Goal: Task Accomplishment & Management: Manage account settings

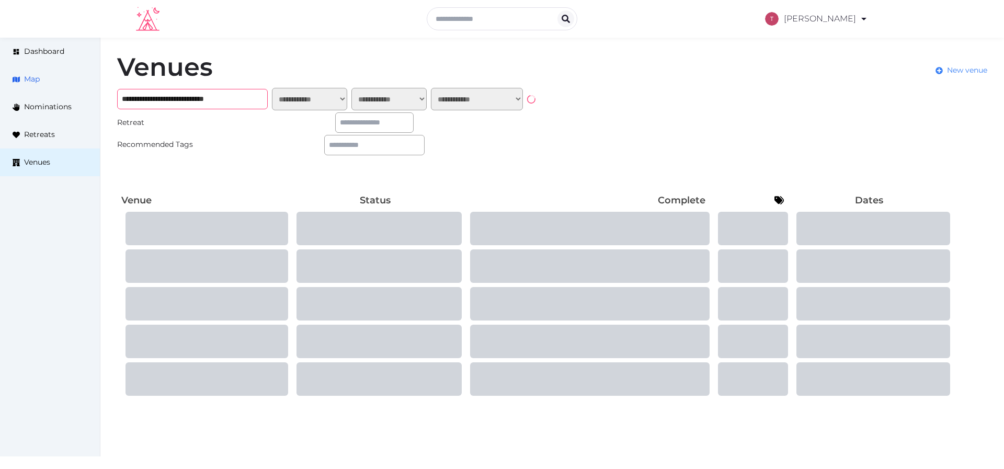
click at [61, 87] on div "**********" at bounding box center [502, 226] width 1004 height 377
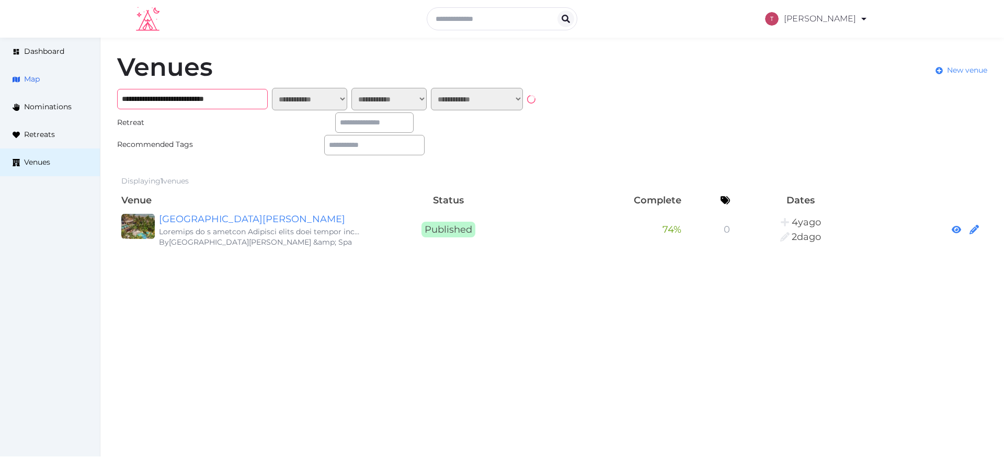
paste input "text"
type input "**********"
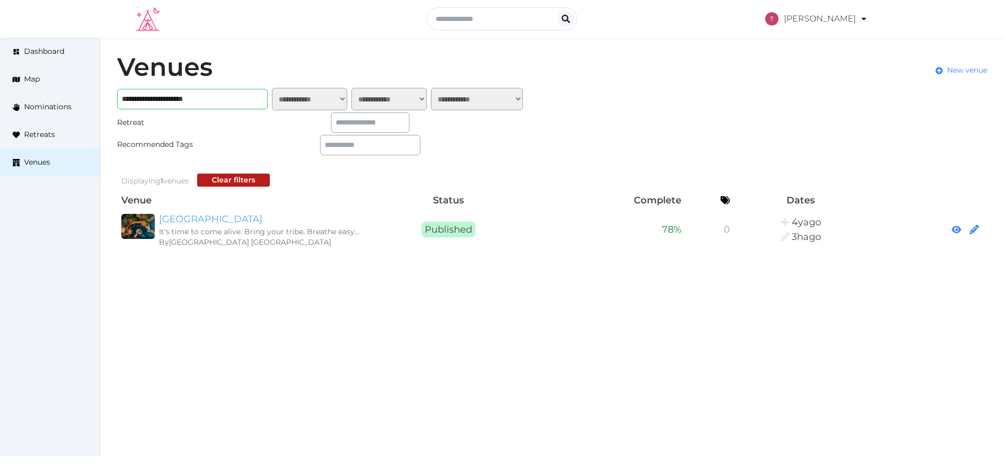
click at [222, 215] on link "[GEOGRAPHIC_DATA]" at bounding box center [259, 219] width 201 height 15
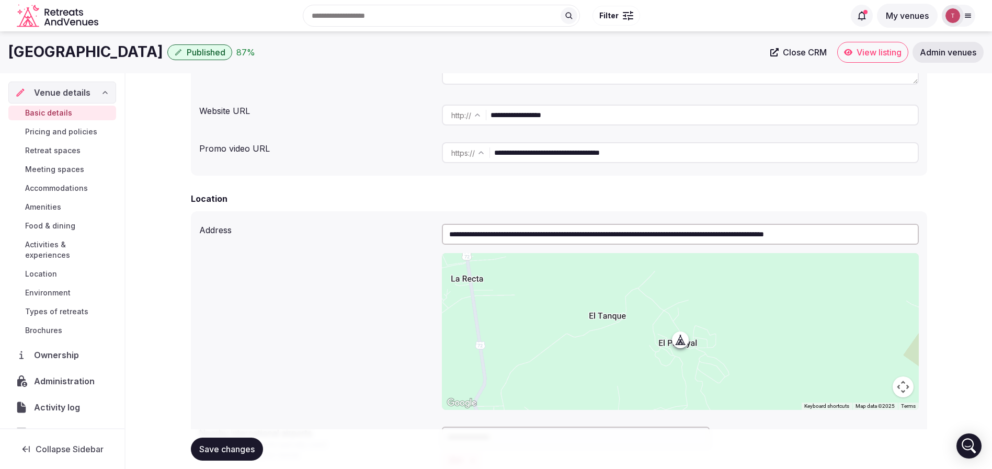
scroll to position [121, 0]
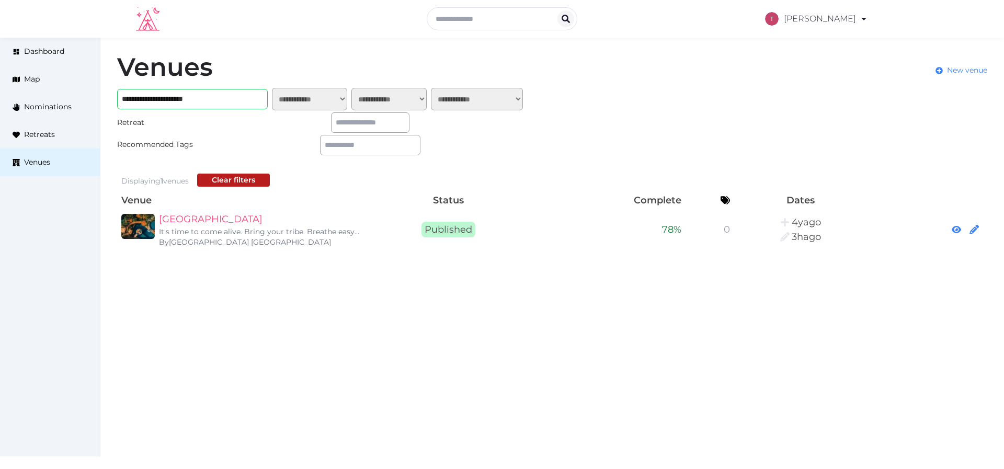
drag, startPoint x: 237, startPoint y: 220, endPoint x: 312, endPoint y: 193, distance: 79.1
click at [237, 220] on link "TreeCasa Hotel & Resort" at bounding box center [259, 219] width 201 height 15
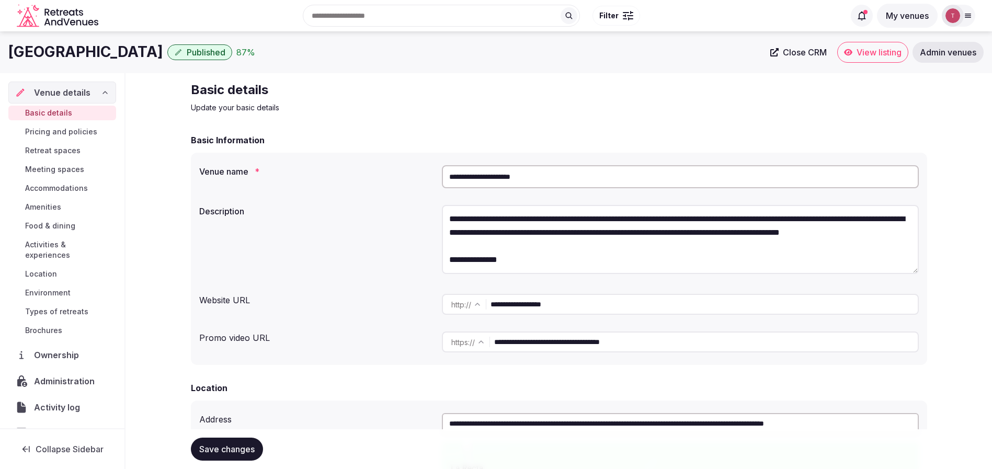
click at [893, 54] on span "View listing" at bounding box center [879, 52] width 45 height 10
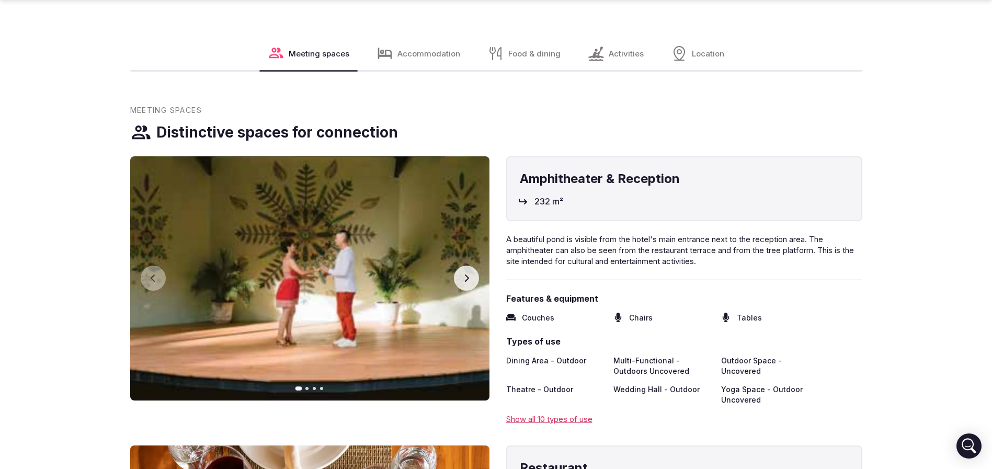
scroll to position [1491, 0]
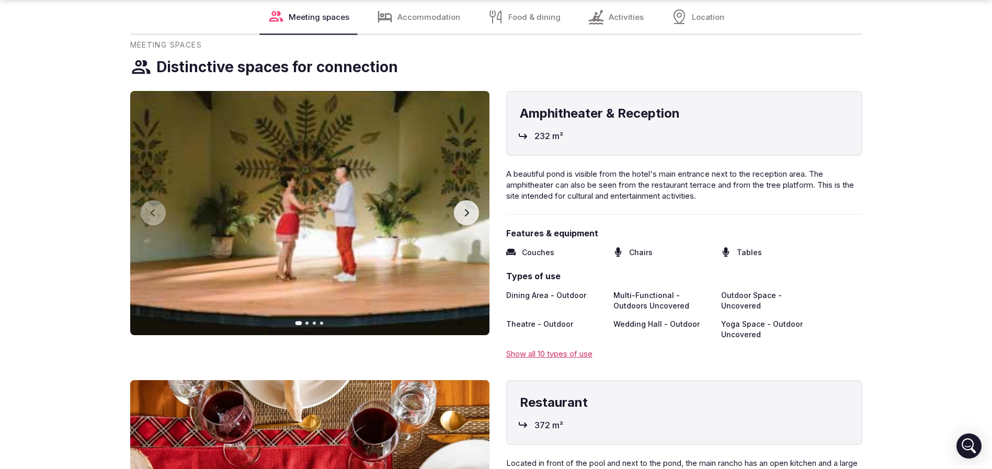
click at [468, 209] on icon "button" at bounding box center [466, 213] width 8 height 8
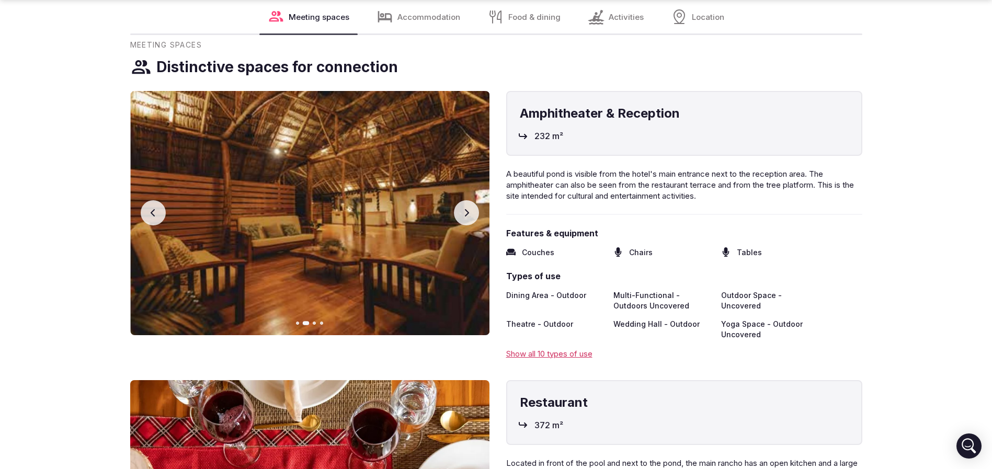
click at [468, 209] on icon "button" at bounding box center [466, 213] width 8 height 8
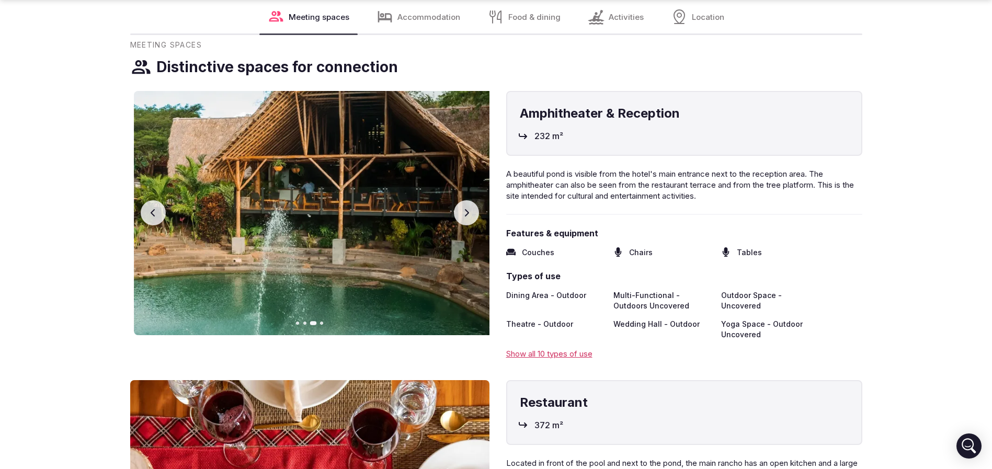
click at [468, 209] on icon "button" at bounding box center [466, 213] width 8 height 8
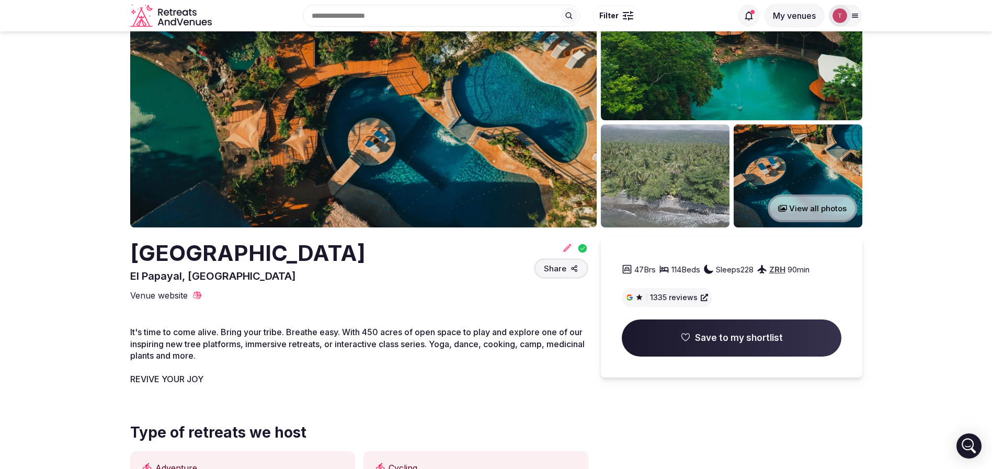
scroll to position [0, 0]
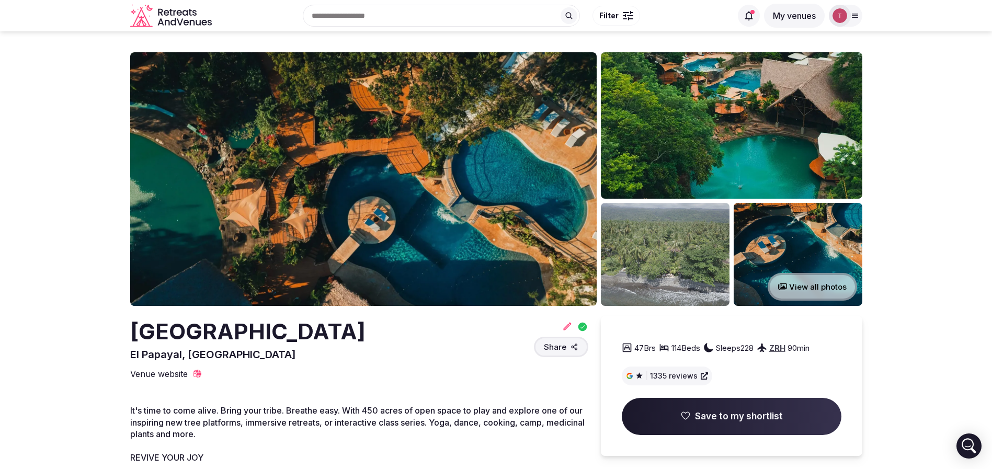
click at [210, 177] on img at bounding box center [363, 179] width 467 height 254
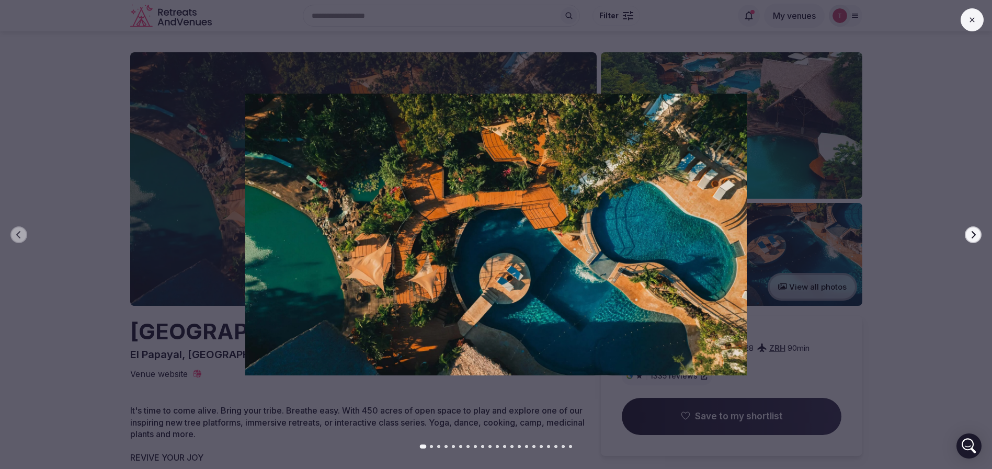
click at [973, 233] on icon "button" at bounding box center [973, 235] width 8 height 8
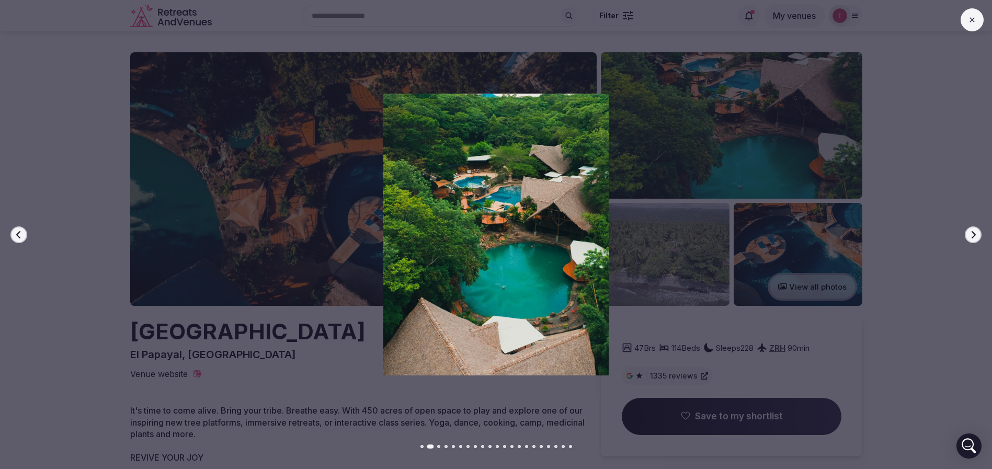
click at [973, 233] on icon "button" at bounding box center [973, 235] width 8 height 8
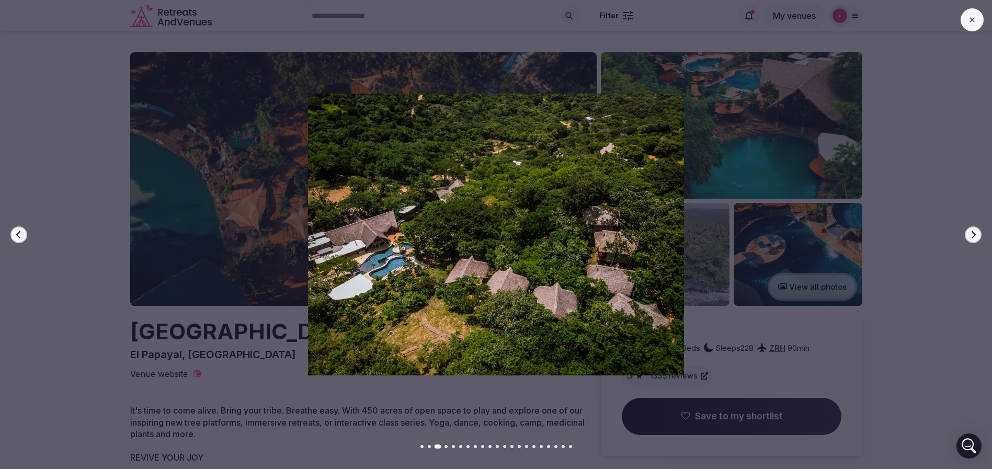
click at [973, 233] on icon "button" at bounding box center [973, 235] width 8 height 8
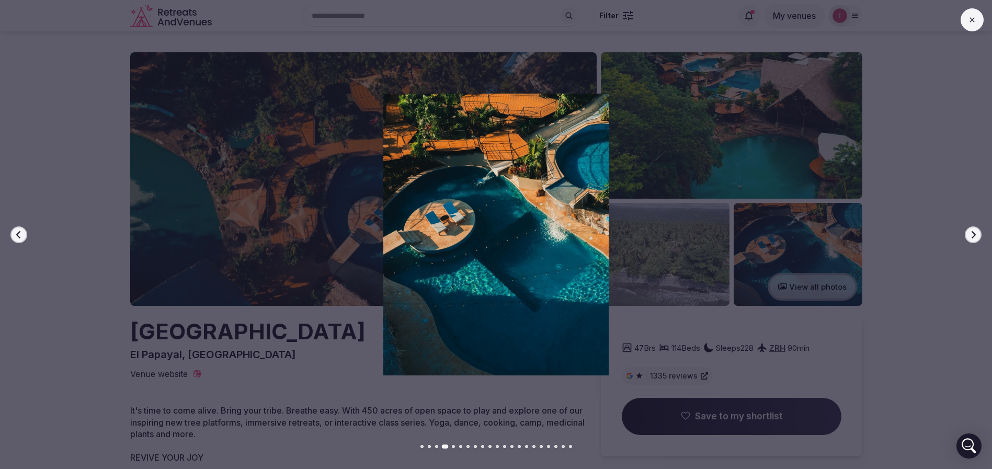
click at [973, 233] on icon "button" at bounding box center [973, 235] width 8 height 8
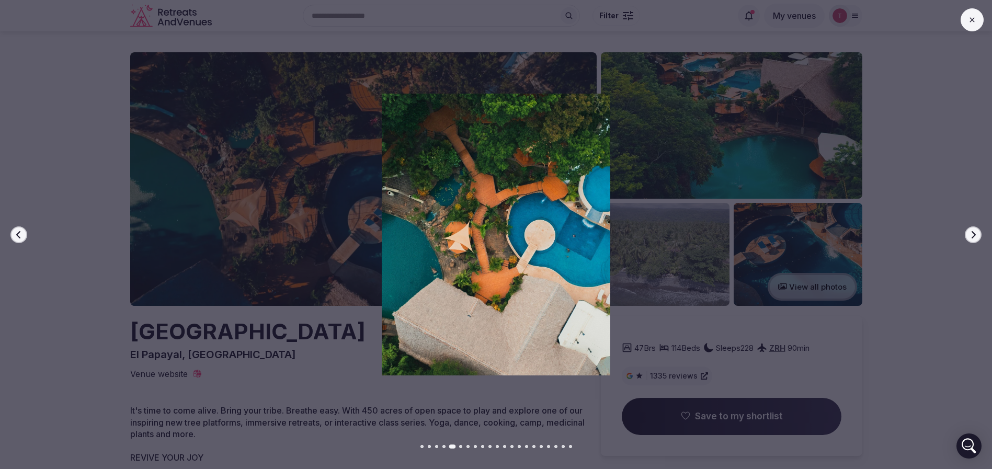
click at [973, 233] on icon "button" at bounding box center [973, 235] width 8 height 8
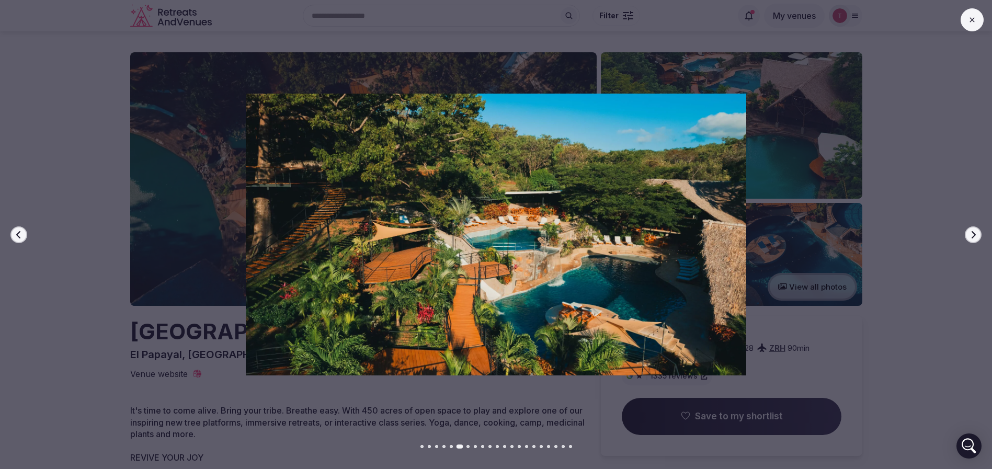
click at [973, 233] on icon "button" at bounding box center [973, 235] width 8 height 8
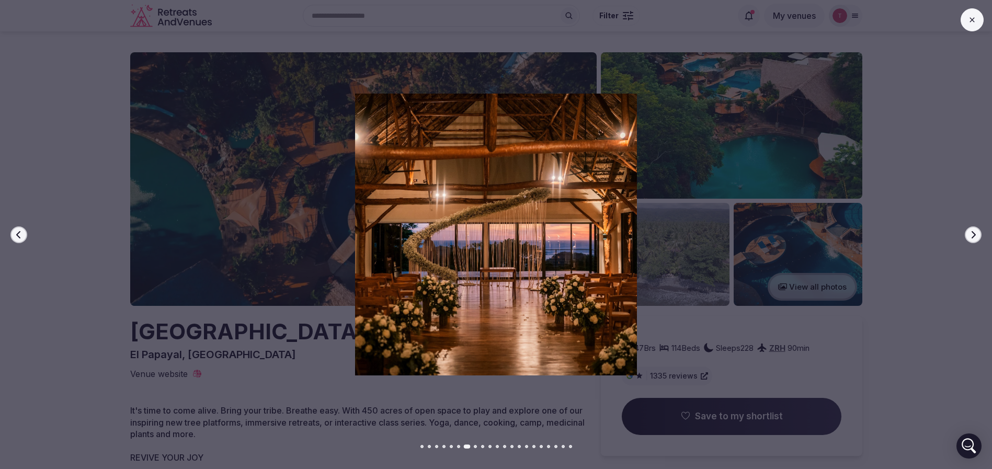
click at [973, 233] on icon "button" at bounding box center [973, 235] width 8 height 8
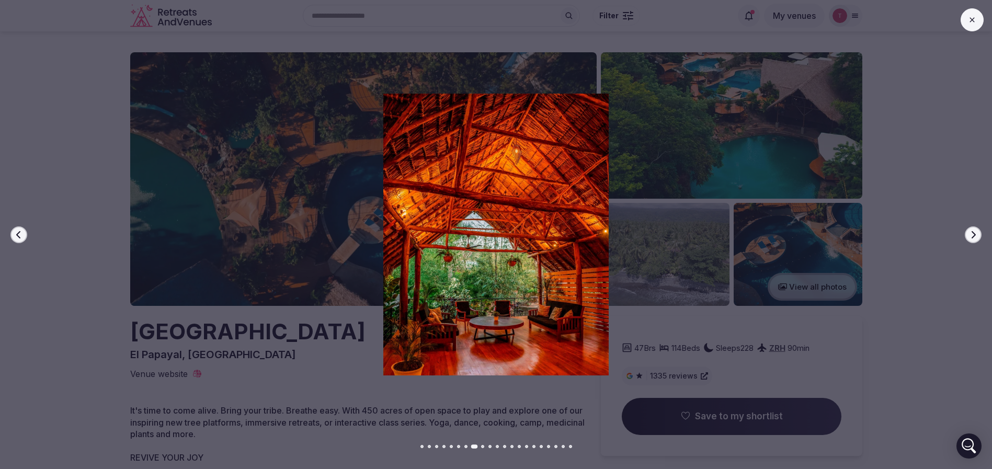
click at [973, 233] on icon "button" at bounding box center [973, 235] width 8 height 8
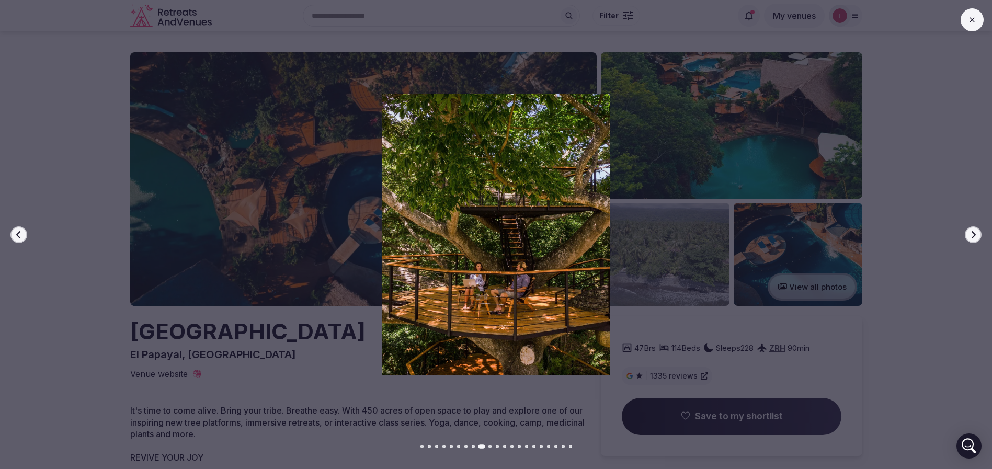
click at [973, 233] on icon "button" at bounding box center [973, 235] width 8 height 8
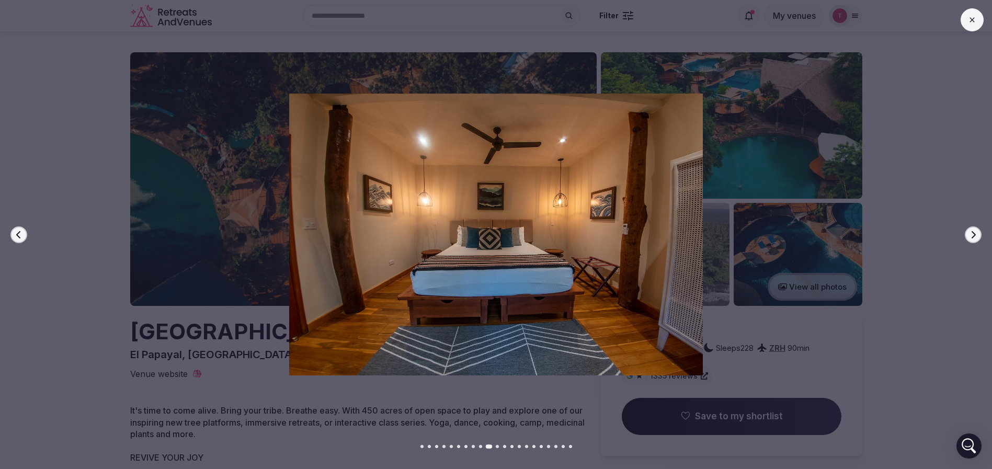
click at [973, 233] on icon "button" at bounding box center [973, 235] width 8 height 8
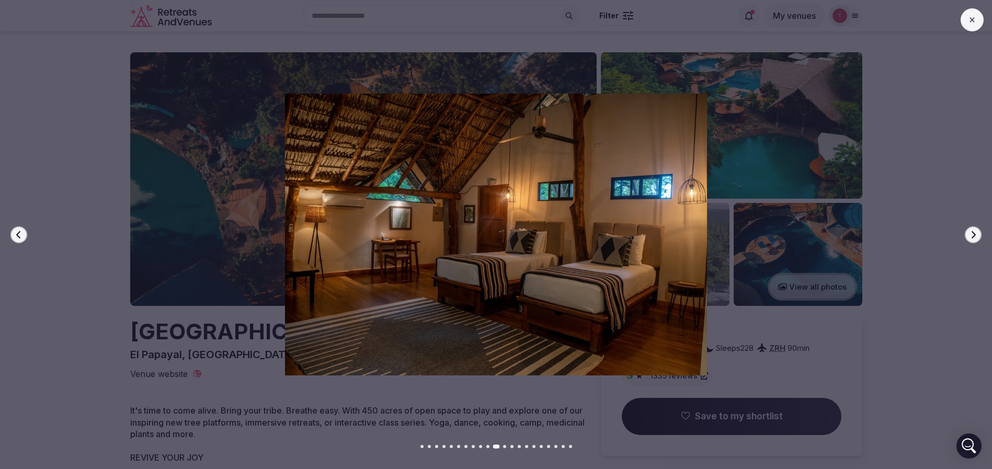
click at [973, 233] on icon "button" at bounding box center [973, 235] width 8 height 8
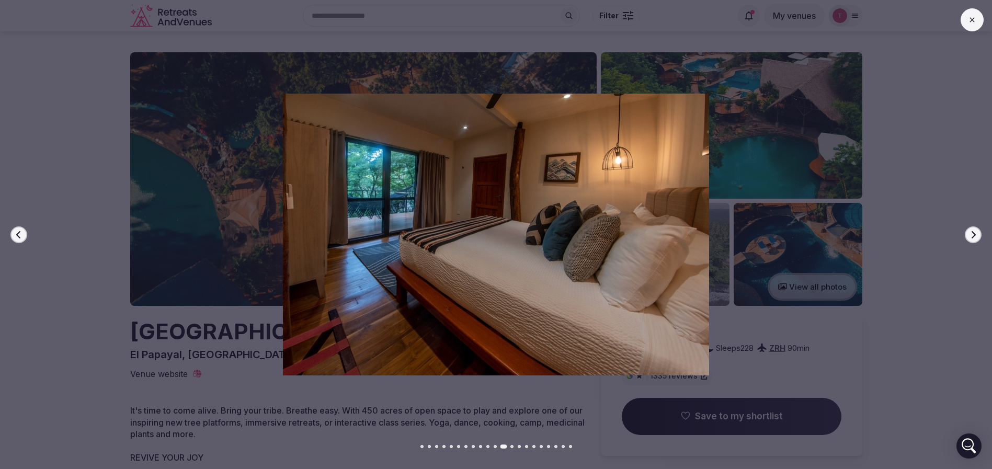
click at [973, 233] on icon "button" at bounding box center [973, 235] width 8 height 8
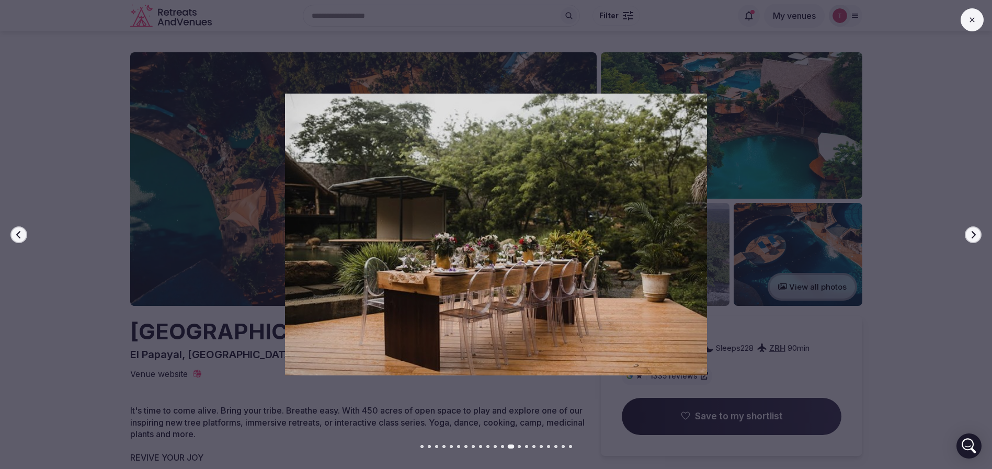
click at [973, 233] on icon "button" at bounding box center [973, 235] width 8 height 8
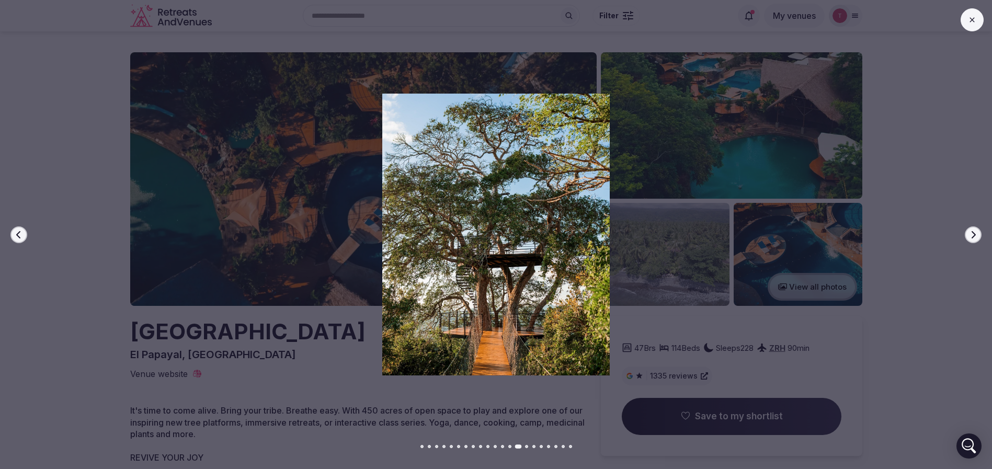
click at [973, 233] on icon "button" at bounding box center [973, 235] width 8 height 8
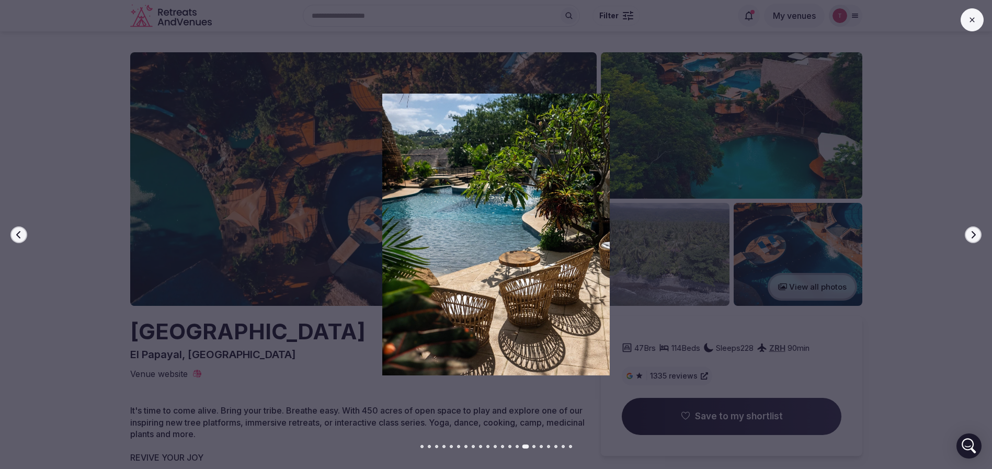
click at [973, 233] on icon "button" at bounding box center [973, 235] width 8 height 8
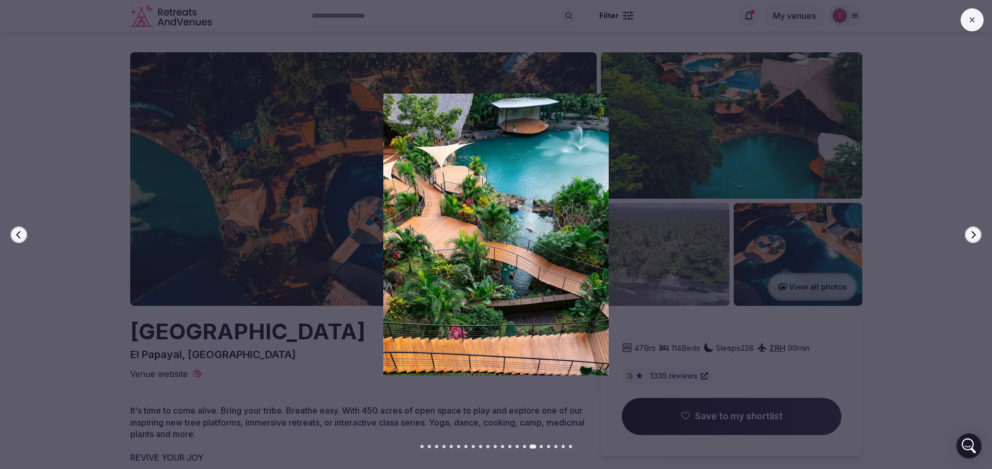
click at [973, 233] on icon "button" at bounding box center [973, 235] width 8 height 8
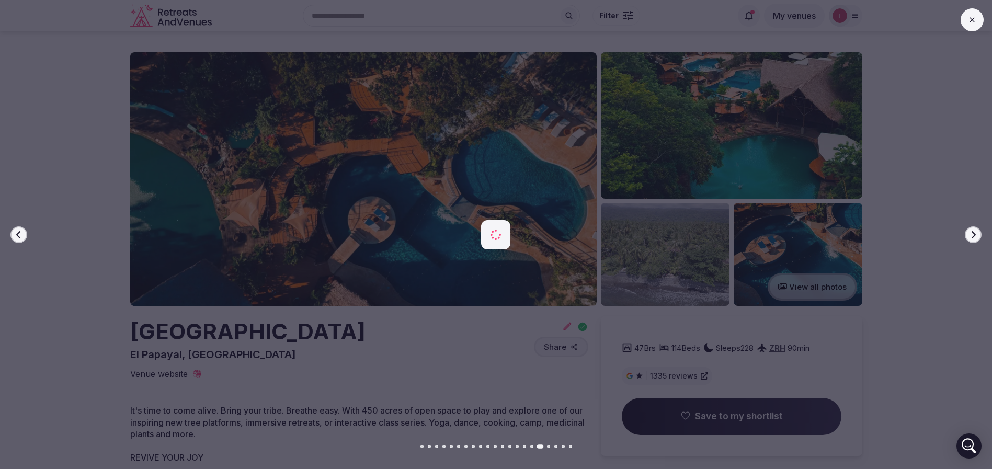
click at [973, 233] on icon "button" at bounding box center [973, 235] width 8 height 8
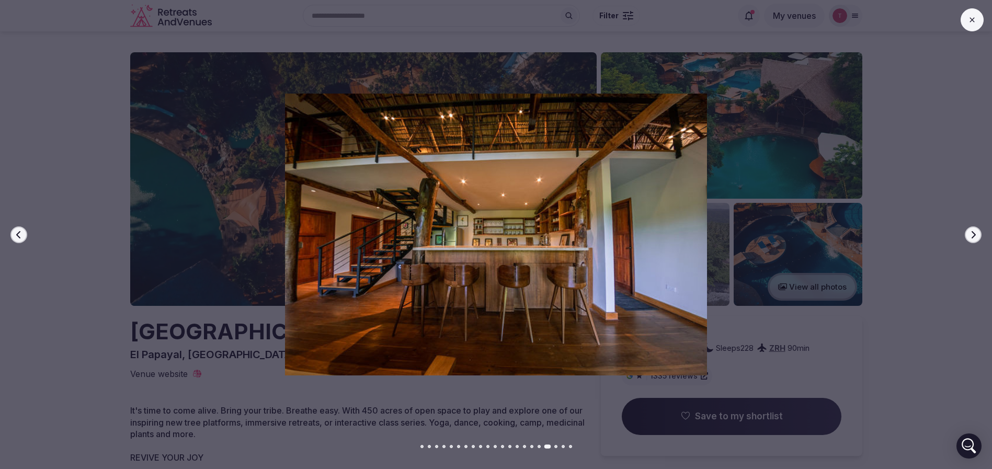
click at [973, 233] on icon "button" at bounding box center [973, 235] width 8 height 8
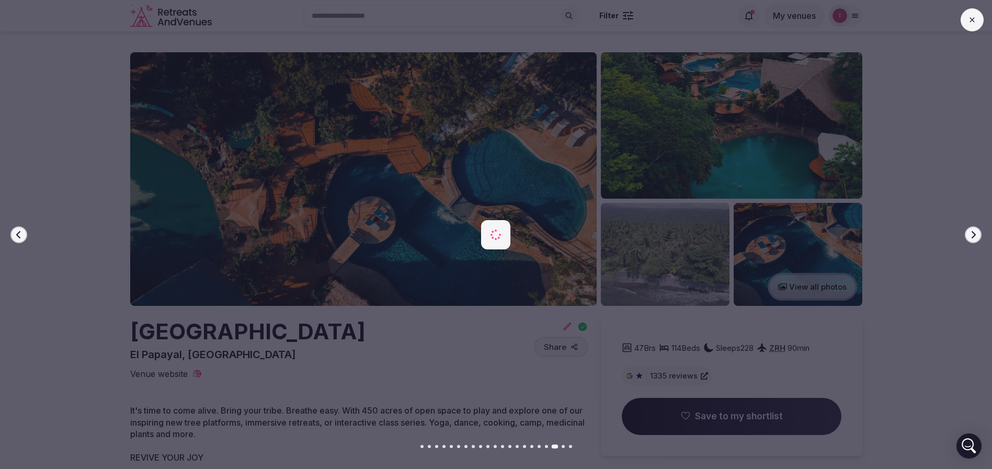
click at [973, 233] on icon "button" at bounding box center [973, 235] width 8 height 8
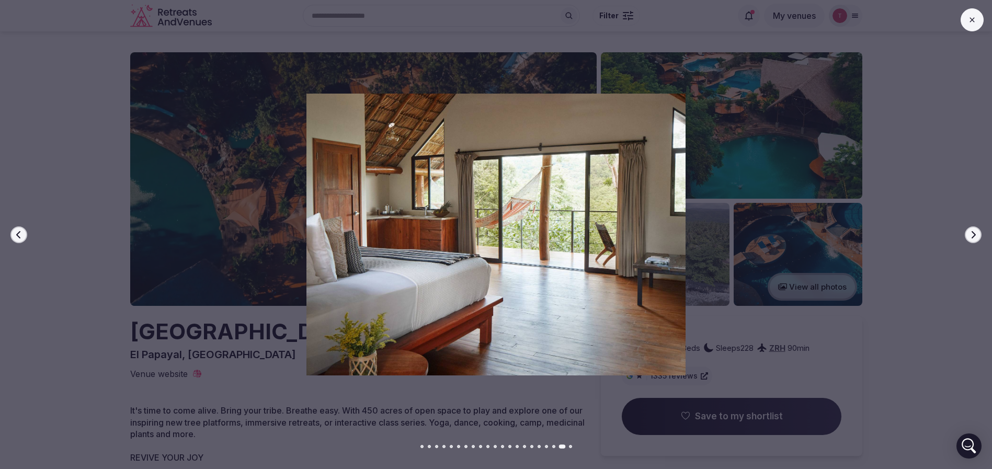
click at [973, 233] on icon "button" at bounding box center [973, 235] width 8 height 8
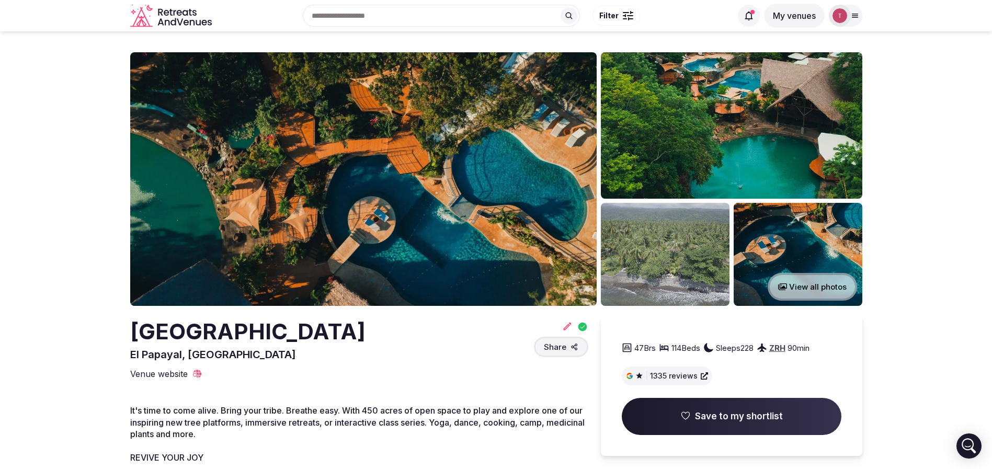
drag, startPoint x: 92, startPoint y: 337, endPoint x: 460, endPoint y: 330, distance: 368.3
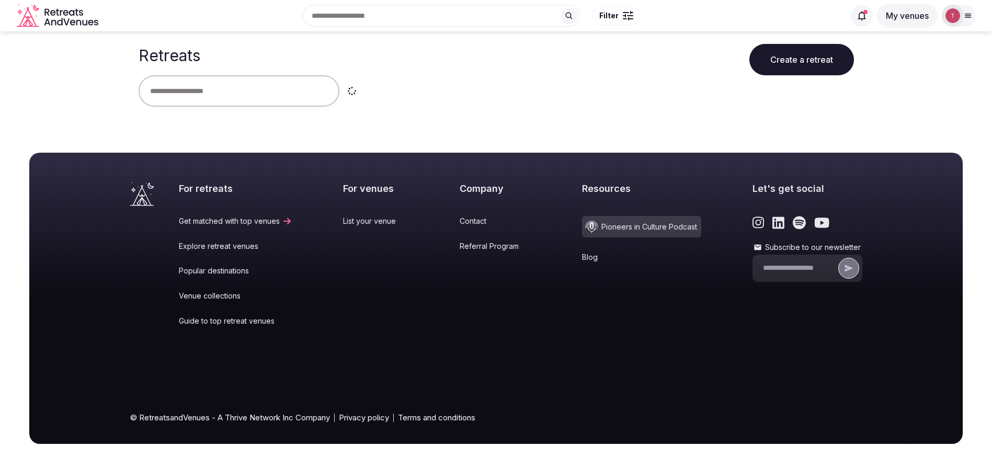
click at [209, 90] on input "text" at bounding box center [239, 90] width 201 height 31
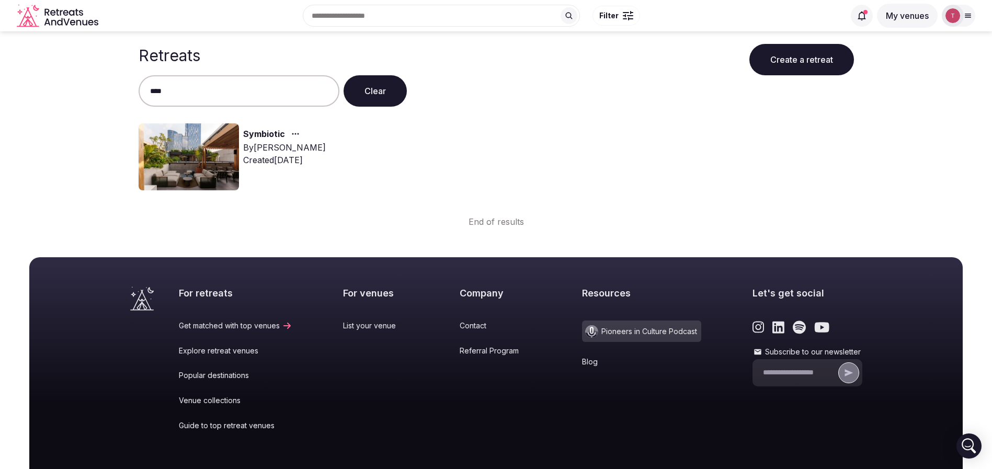
type input "****"
click at [180, 148] on img at bounding box center [189, 156] width 100 height 67
click at [255, 133] on link "Symbiotic" at bounding box center [264, 135] width 42 height 14
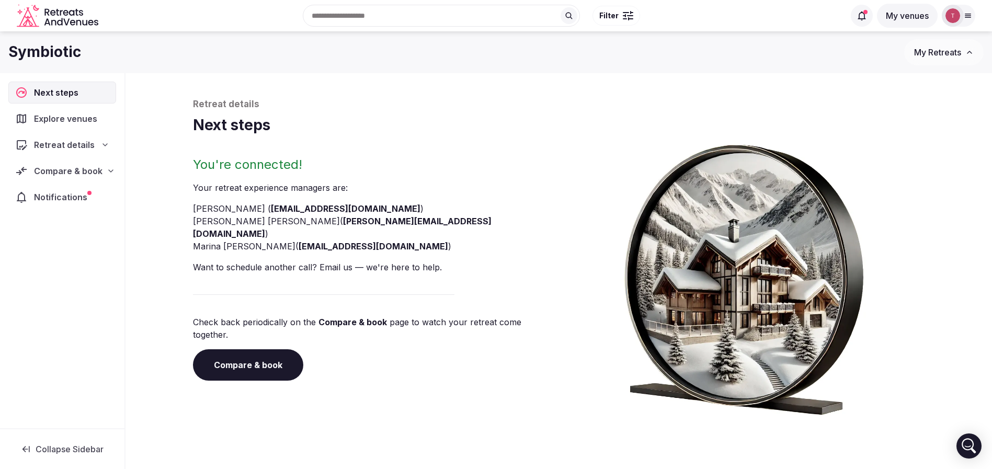
click at [247, 349] on link "Compare & book" at bounding box center [248, 364] width 110 height 31
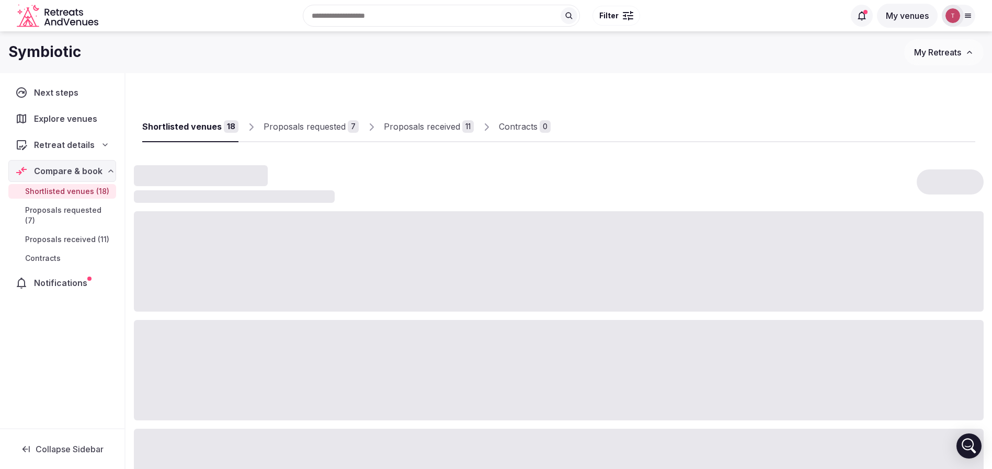
click at [445, 129] on div "Proposals received" at bounding box center [422, 126] width 76 height 13
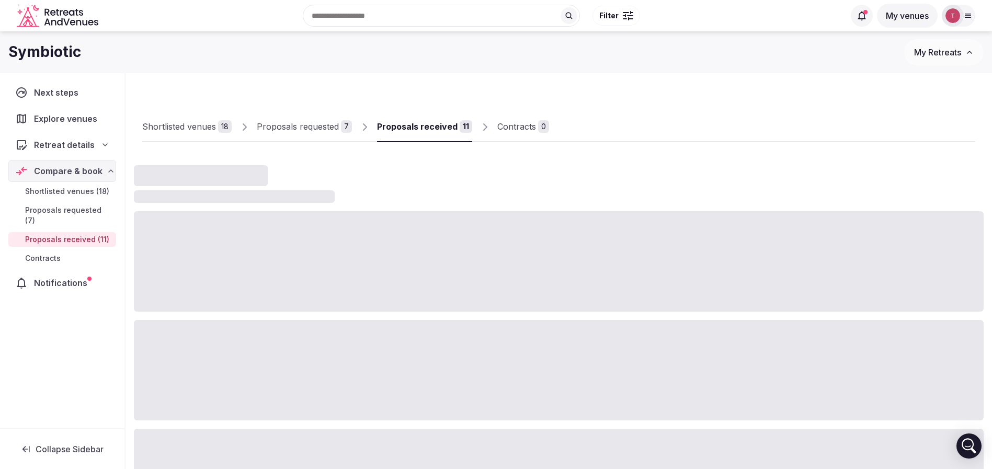
click at [445, 129] on div "Proposals received" at bounding box center [417, 126] width 81 height 13
click at [186, 129] on div "Shortlisted venues" at bounding box center [179, 126] width 74 height 13
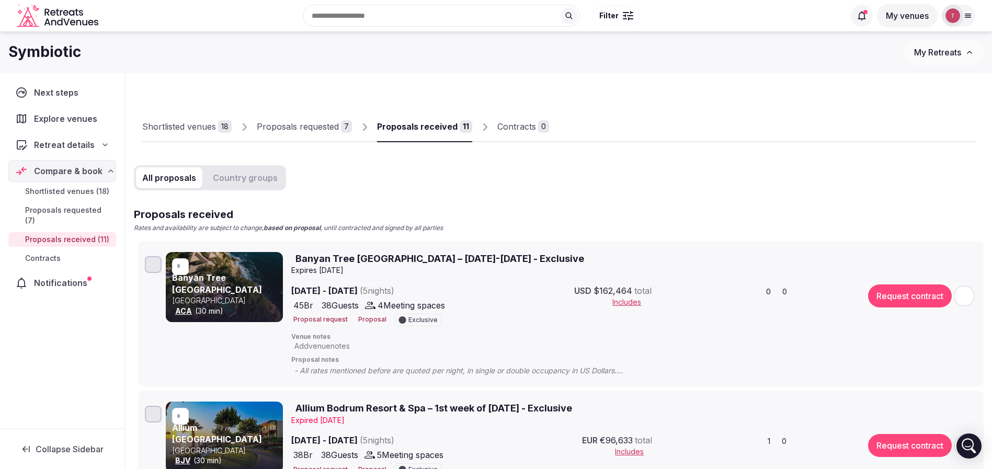
click at [186, 129] on div "Shortlisted venues" at bounding box center [179, 126] width 74 height 13
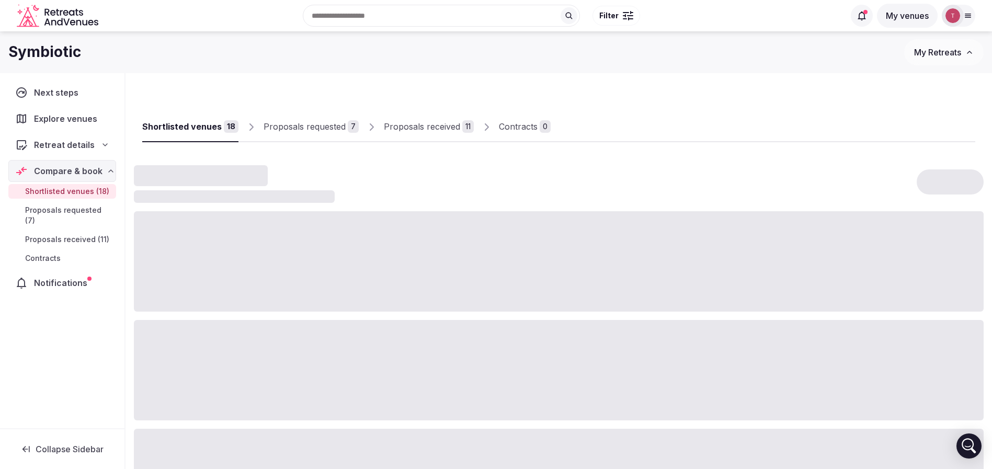
click at [186, 129] on div "Shortlisted venues" at bounding box center [182, 126] width 80 height 13
click at [453, 129] on div "Proposals received" at bounding box center [422, 126] width 76 height 13
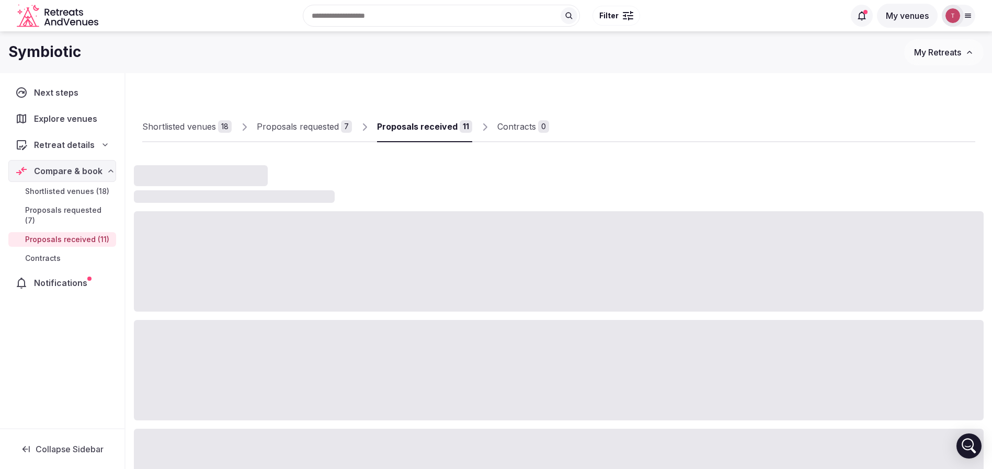
click at [453, 129] on div "Proposals received" at bounding box center [417, 126] width 81 height 13
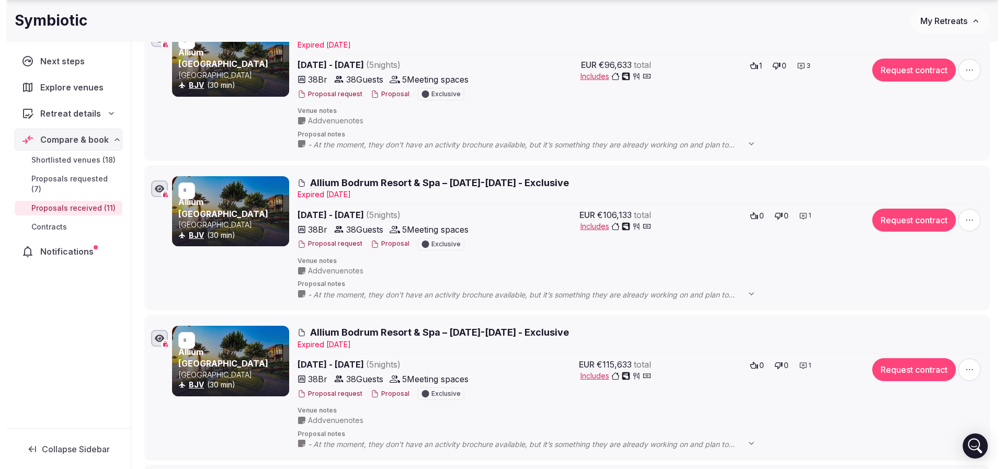
scroll to position [392, 0]
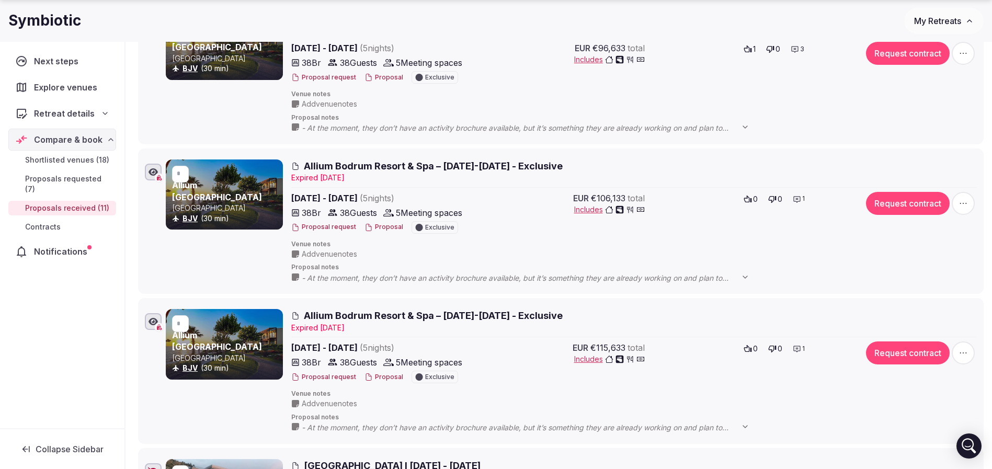
click at [392, 228] on button "Proposal" at bounding box center [384, 227] width 39 height 9
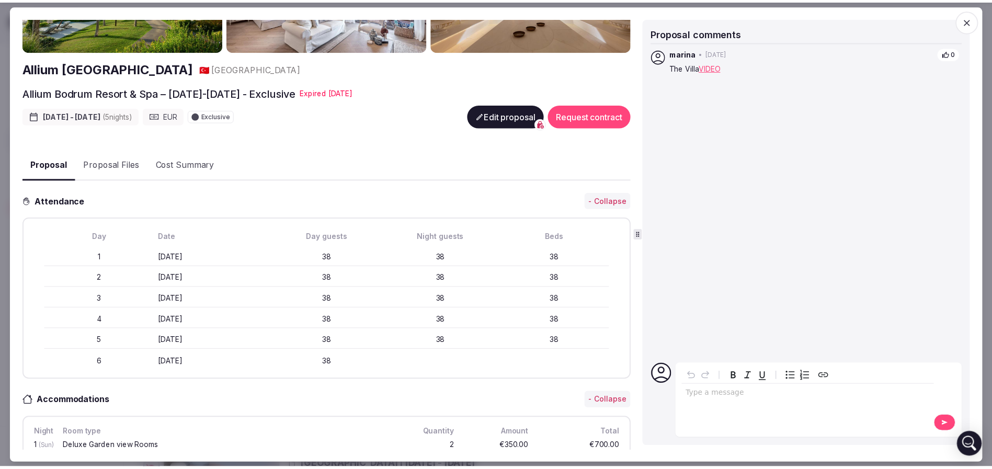
scroll to position [235, 0]
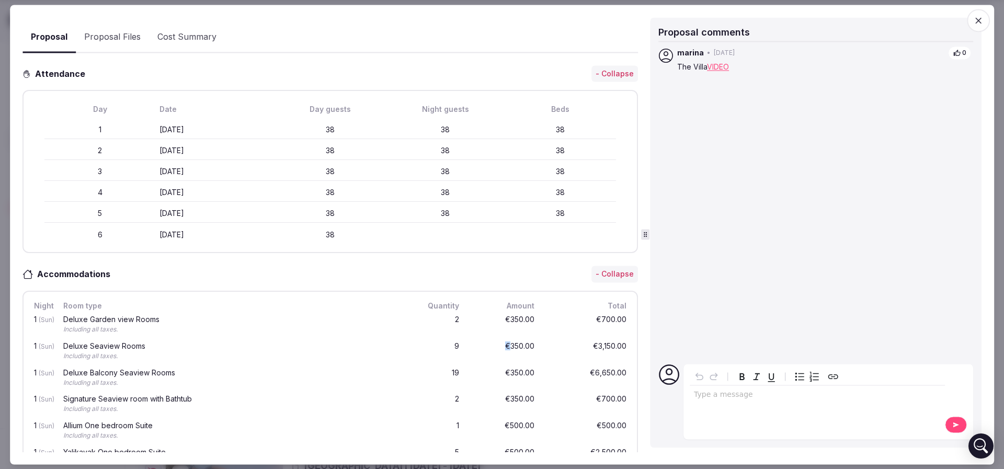
drag, startPoint x: 510, startPoint y: 342, endPoint x: 523, endPoint y: 343, distance: 13.1
click at [520, 343] on div "€350.00" at bounding box center [503, 352] width 67 height 22
click at [523, 343] on div "€350.00" at bounding box center [503, 352] width 67 height 22
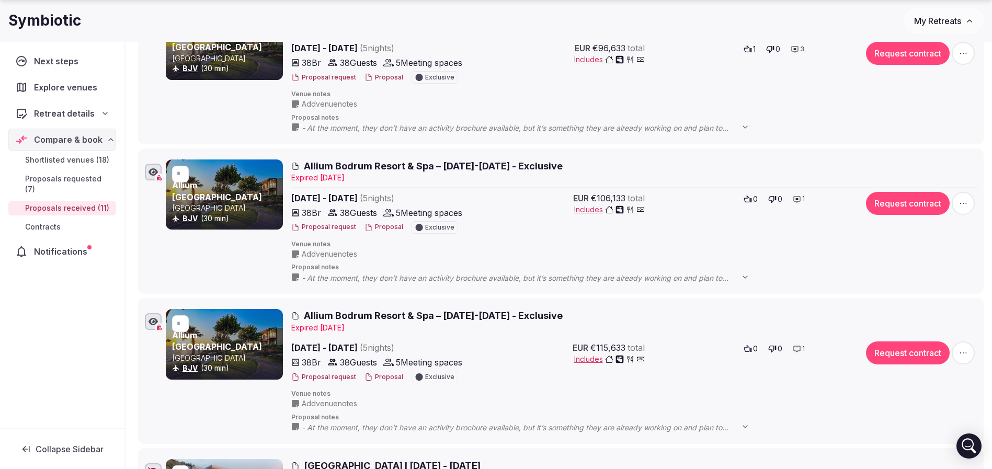
scroll to position [0, 0]
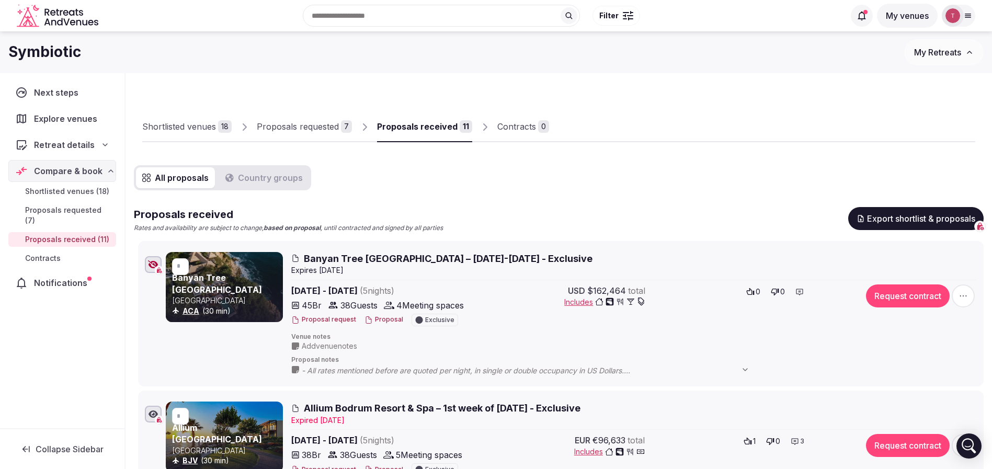
drag, startPoint x: 203, startPoint y: 123, endPoint x: 251, endPoint y: 123, distance: 47.6
click at [202, 123] on div "Shortlisted venues" at bounding box center [179, 126] width 74 height 13
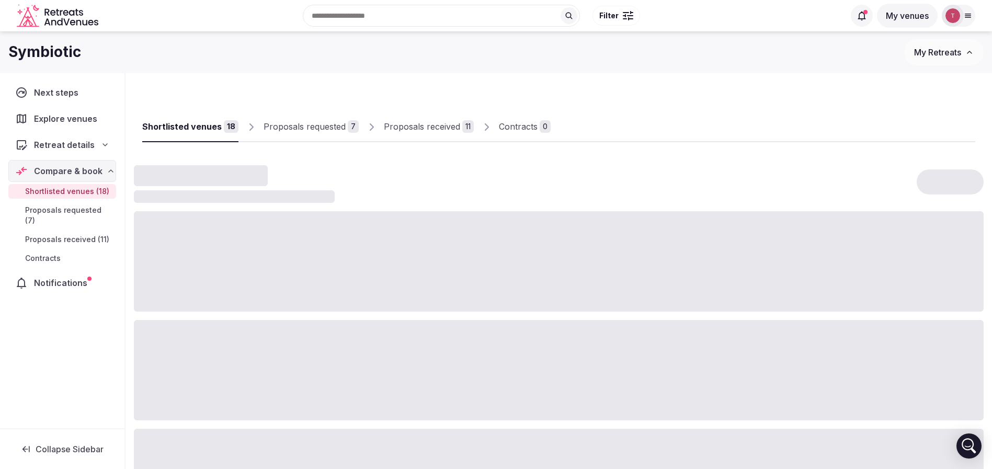
click at [753, 130] on div at bounding box center [763, 134] width 425 height 18
click at [752, 137] on div at bounding box center [763, 134] width 425 height 18
click at [854, 141] on div at bounding box center [763, 134] width 425 height 18
click at [818, 188] on div at bounding box center [559, 184] width 850 height 38
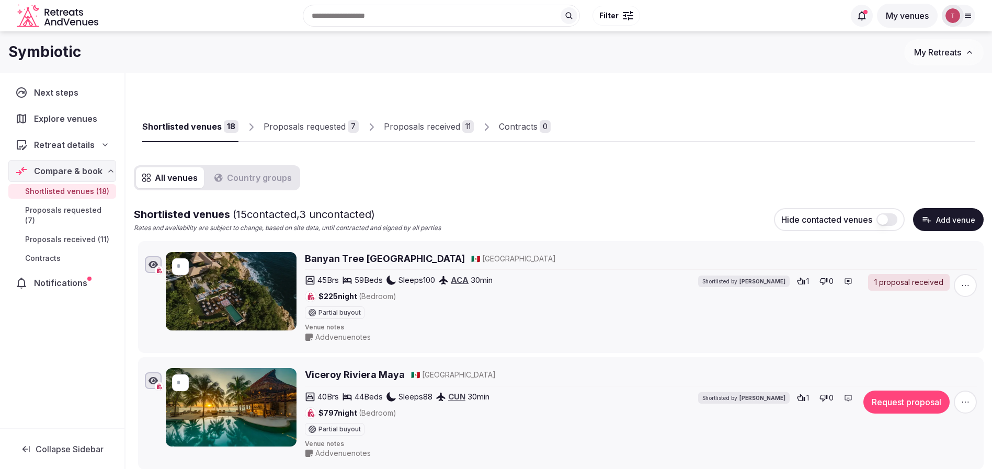
click at [951, 221] on button "Add venue" at bounding box center [948, 219] width 71 height 23
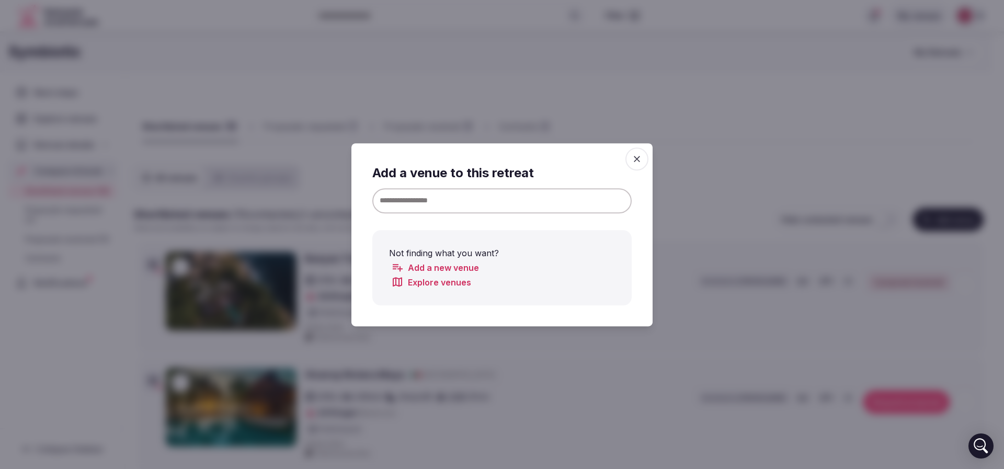
click at [517, 191] on input at bounding box center [501, 200] width 259 height 25
paste input "**********"
type input "**********"
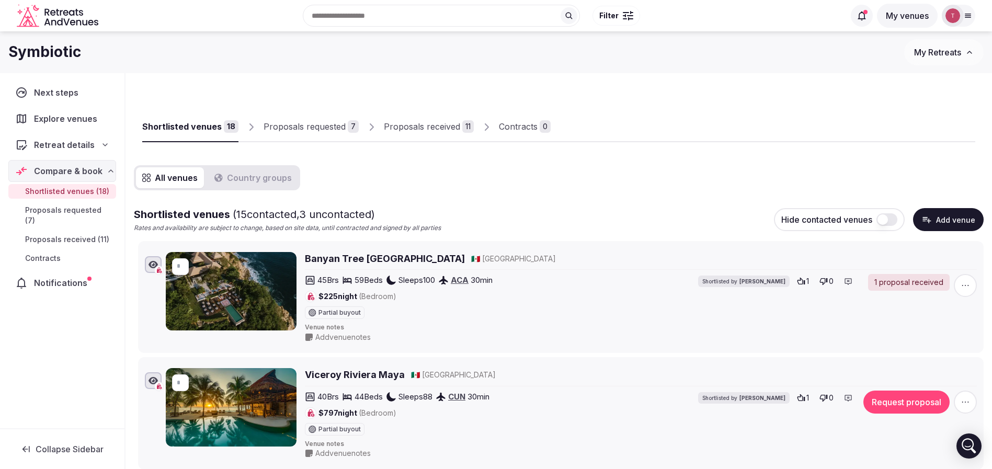
click at [943, 224] on button "Add venue" at bounding box center [948, 219] width 71 height 23
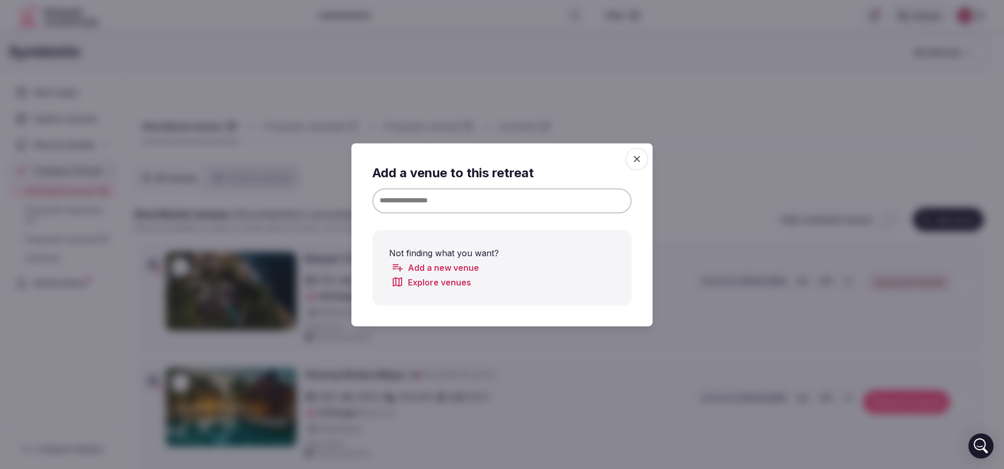
click at [456, 202] on input at bounding box center [501, 200] width 259 height 25
paste input "**********"
drag, startPoint x: 436, startPoint y: 201, endPoint x: 575, endPoint y: 202, distance: 139.2
click at [575, 202] on input "**********" at bounding box center [501, 200] width 259 height 25
type input "**********"
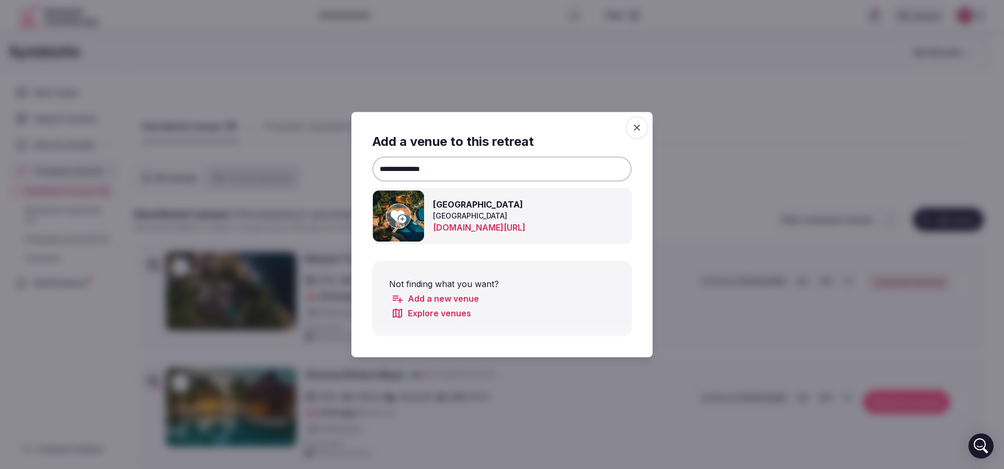
click at [401, 220] on icon at bounding box center [399, 216] width 16 height 13
click at [720, 125] on div at bounding box center [502, 234] width 1004 height 469
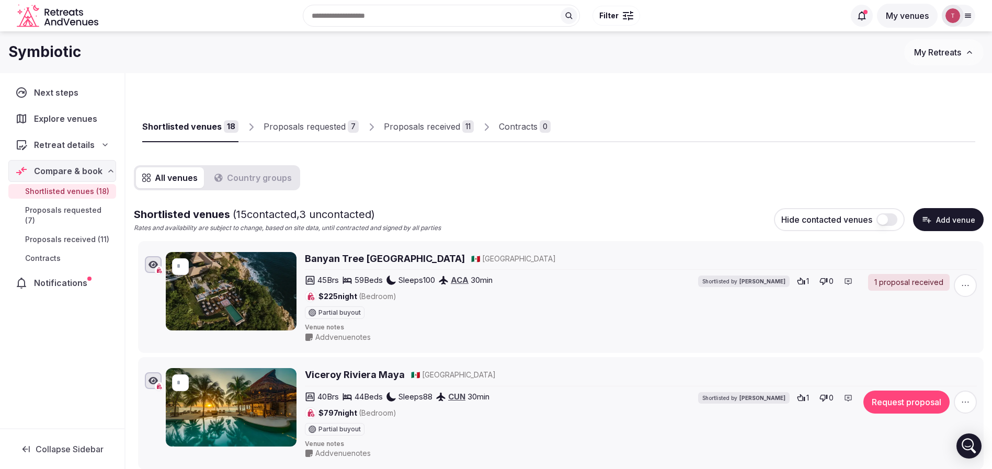
click at [457, 134] on link "Proposals received 11" at bounding box center [429, 127] width 90 height 30
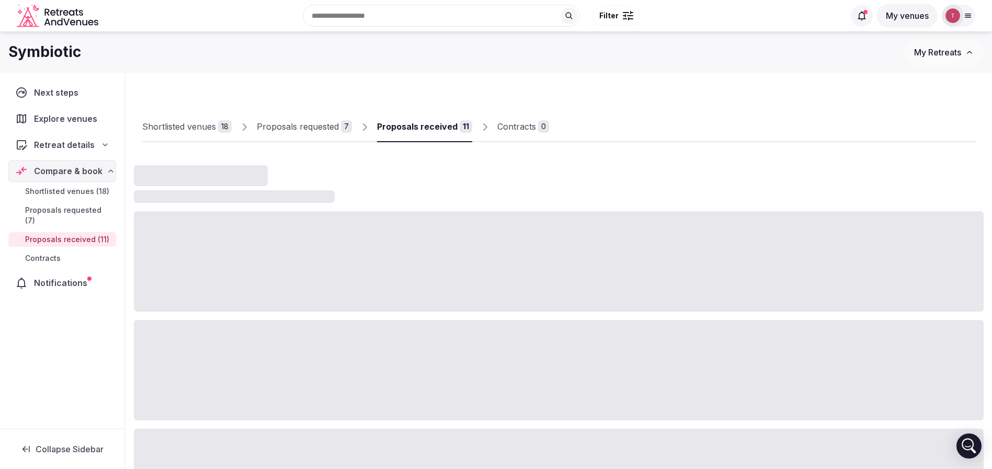
click at [448, 124] on div "Proposals received" at bounding box center [417, 126] width 81 height 13
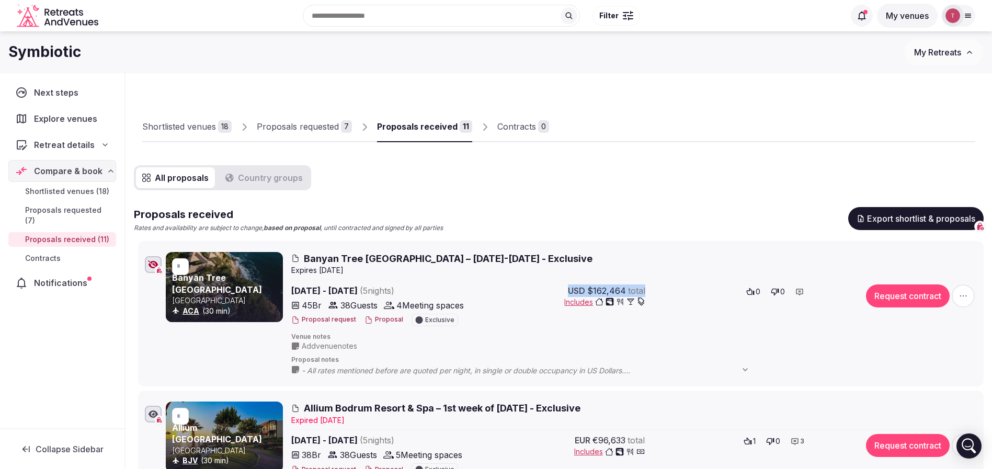
drag, startPoint x: 567, startPoint y: 290, endPoint x: 646, endPoint y: 284, distance: 79.7
click at [646, 285] on div "USD $162,464 total Includes 0 0" at bounding box center [668, 307] width 368 height 44
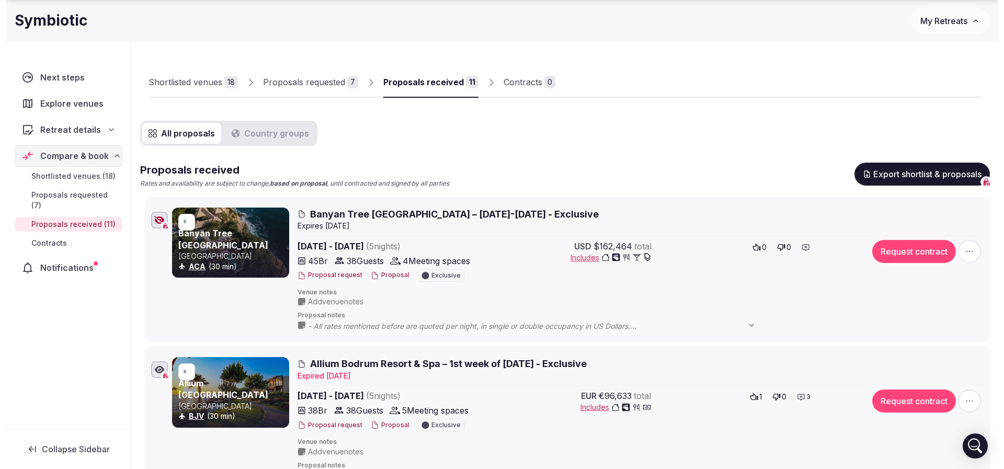
scroll to position [78, 0]
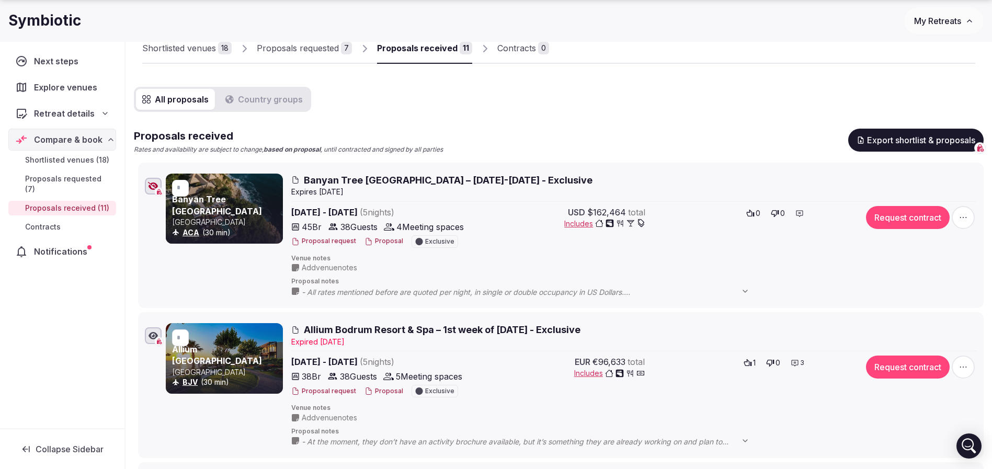
click at [387, 241] on button "Proposal" at bounding box center [384, 241] width 39 height 9
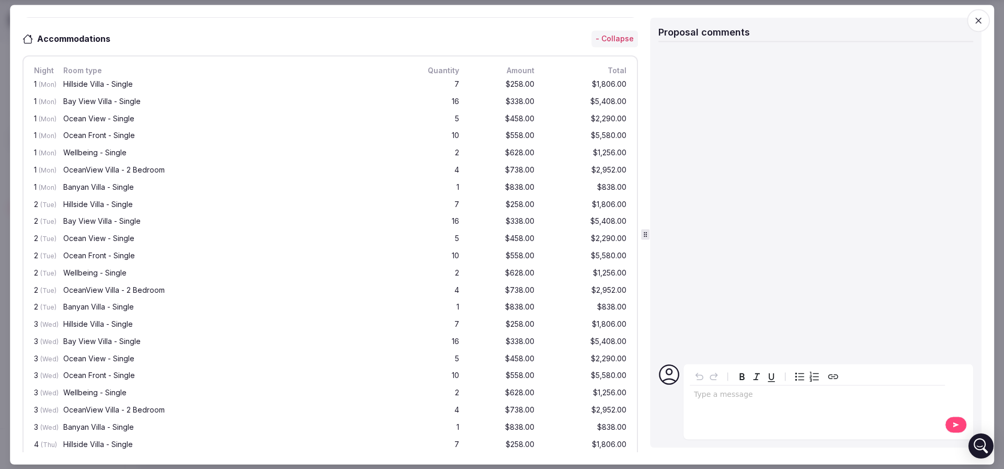
scroll to position [392, 0]
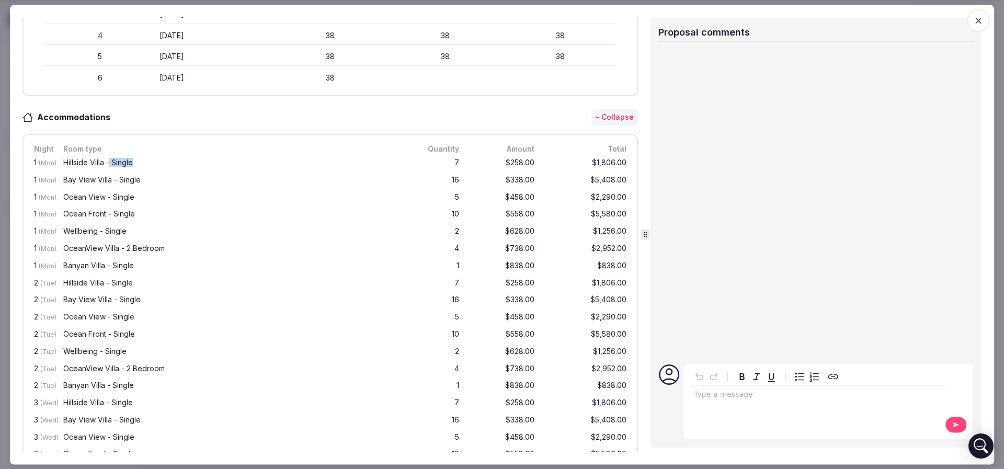
drag, startPoint x: 110, startPoint y: 160, endPoint x: 141, endPoint y: 159, distance: 30.9
click at [141, 159] on div "Hillside Villa - Single" at bounding box center [231, 162] width 337 height 7
drag, startPoint x: 461, startPoint y: 160, endPoint x: 477, endPoint y: 160, distance: 15.2
click at [476, 160] on div "1 (Mon) Hillside Villa - Single 7 $258.00 $1,806.00" at bounding box center [330, 163] width 597 height 17
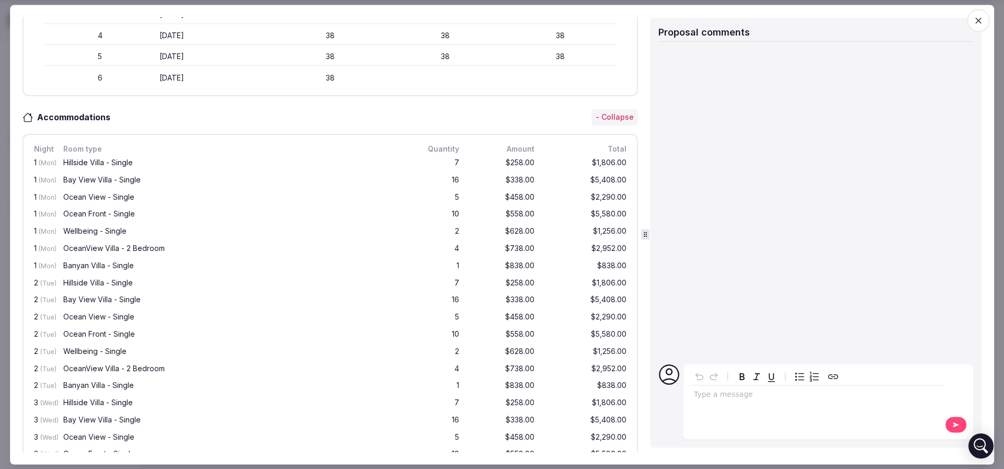
click at [478, 160] on div "$258.00" at bounding box center [503, 163] width 67 height 13
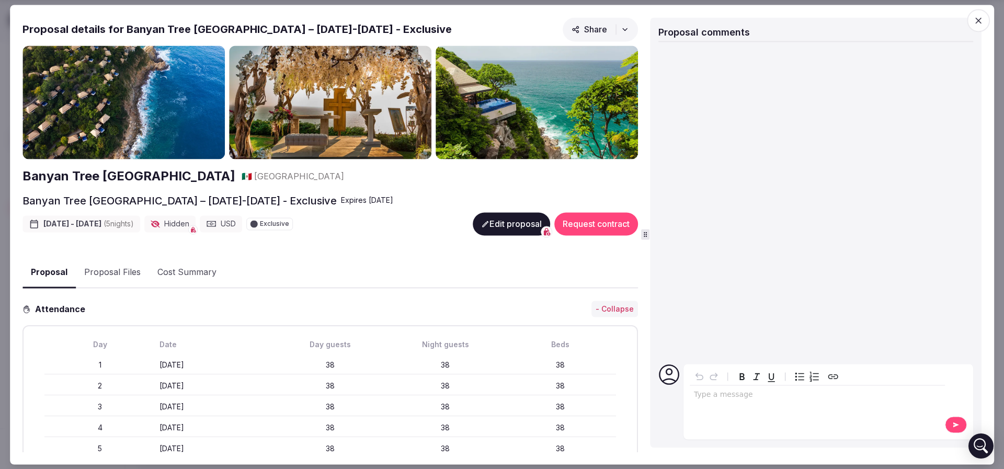
click at [117, 276] on button "Proposal Files" at bounding box center [112, 273] width 73 height 30
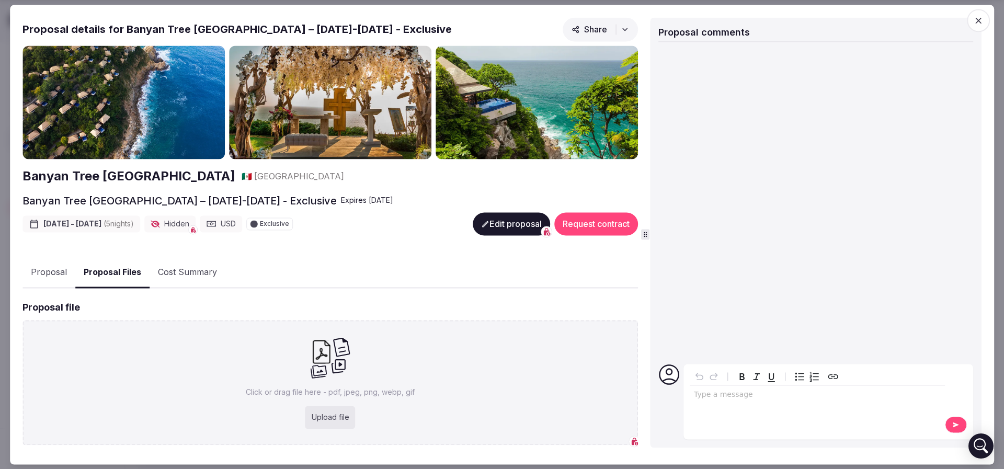
scroll to position [140, 0]
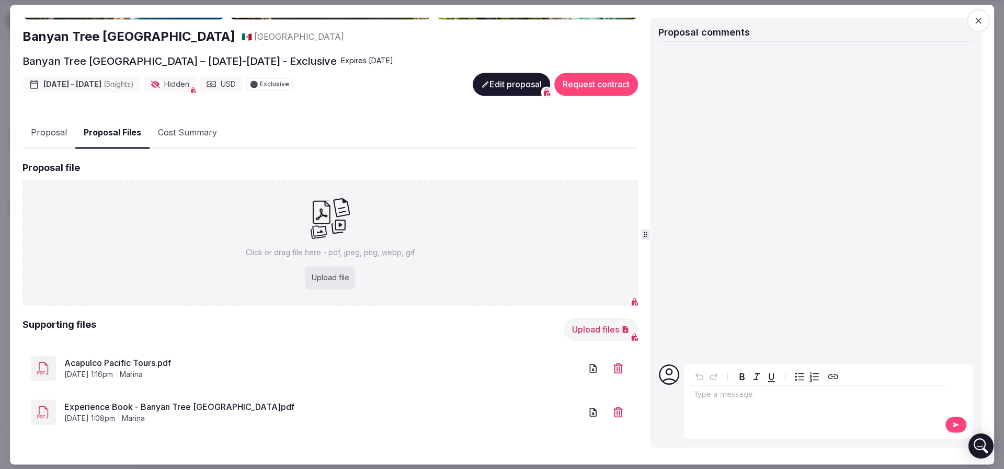
click at [124, 361] on link "Acapulco Pacific Tours.pdf" at bounding box center [322, 363] width 517 height 13
drag, startPoint x: 107, startPoint y: 410, endPoint x: 117, endPoint y: 402, distance: 13.1
click at [107, 414] on span "October 10th, 2025, 1:08pm" at bounding box center [89, 419] width 51 height 10
click at [170, 401] on link "Experience Book - Banyan Tree Cabo Marqués.pdf" at bounding box center [322, 407] width 517 height 13
click at [25, 128] on button "Proposal" at bounding box center [48, 133] width 53 height 30
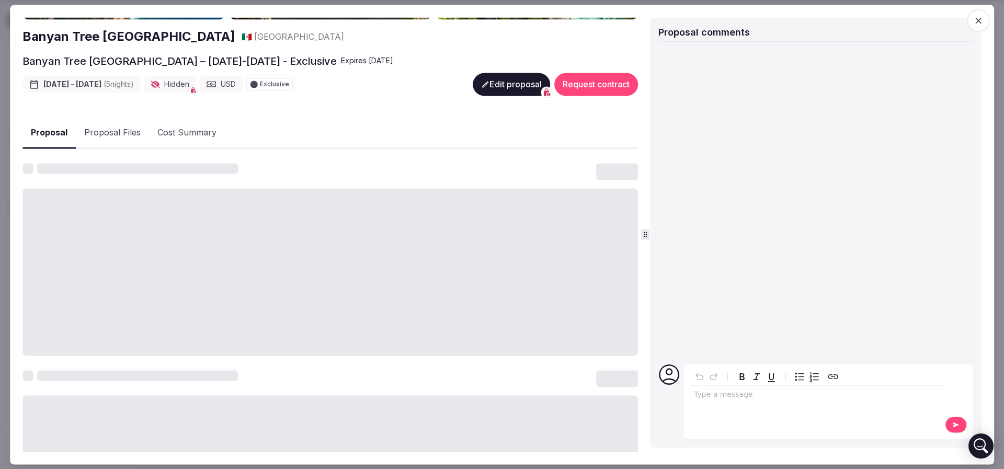
click at [122, 126] on button "Proposal Files" at bounding box center [112, 133] width 73 height 30
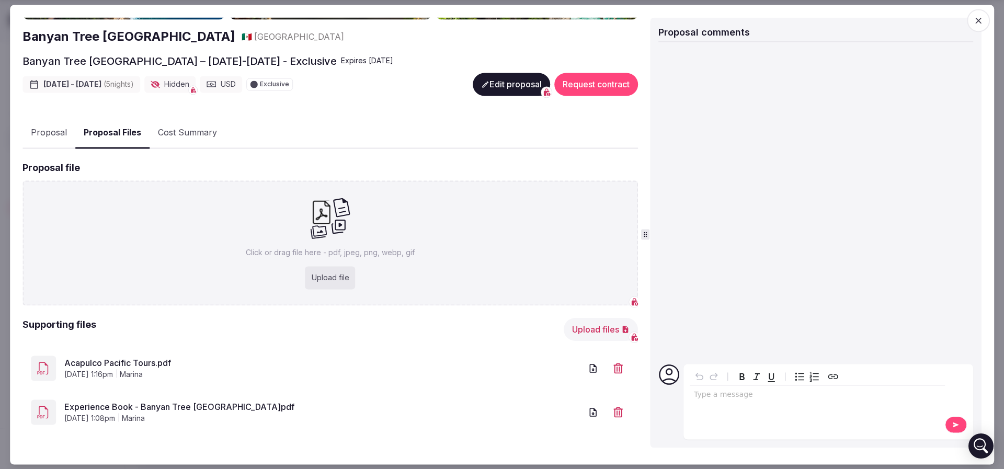
click at [58, 127] on button "Proposal" at bounding box center [48, 133] width 53 height 30
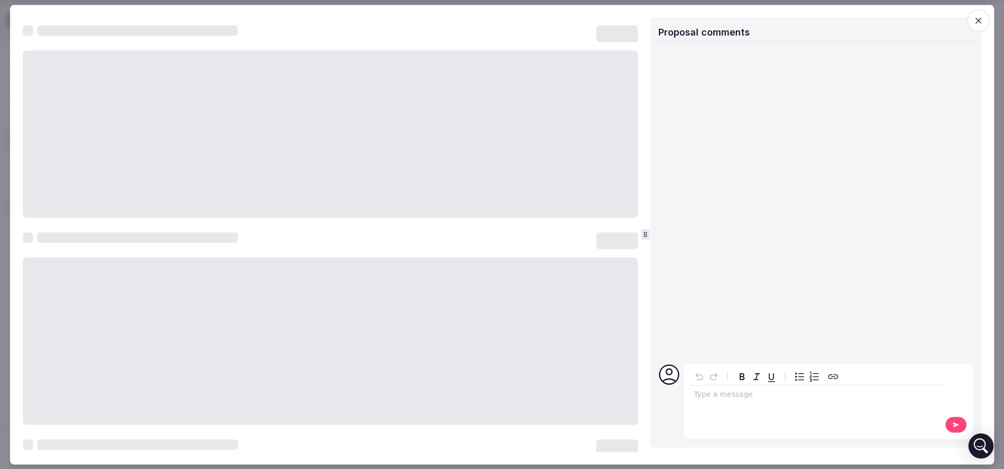
scroll to position [375, 0]
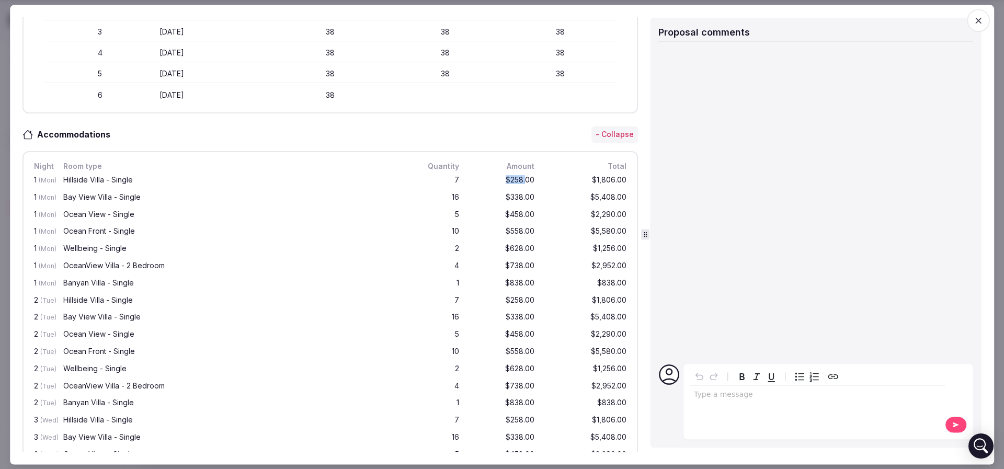
drag, startPoint x: 491, startPoint y: 173, endPoint x: 515, endPoint y: 175, distance: 24.6
click at [515, 175] on div "$258.00" at bounding box center [503, 180] width 67 height 13
drag, startPoint x: 58, startPoint y: 180, endPoint x: 134, endPoint y: 182, distance: 76.4
click at [134, 182] on div "1 (Mon) Hillside Villa - Single 7 $258.00 $1,806.00" at bounding box center [330, 180] width 597 height 17
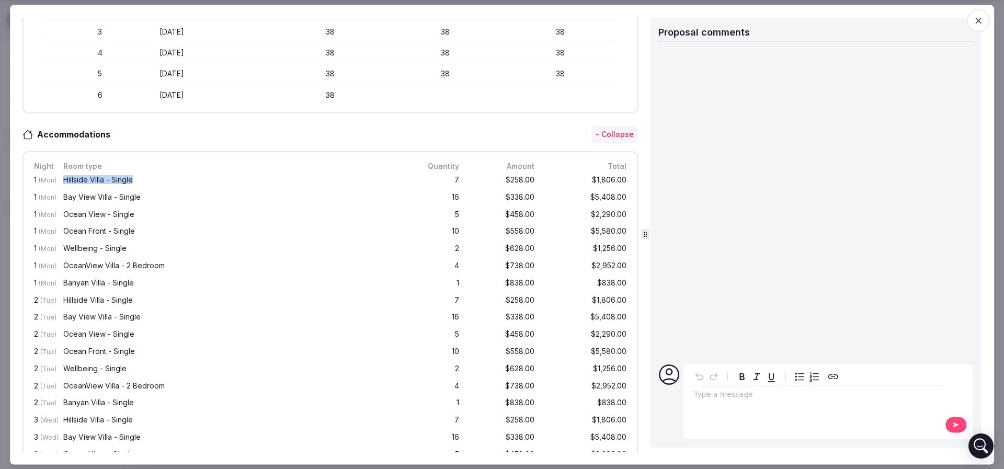
click at [134, 182] on div "Hillside Villa - Single" at bounding box center [232, 180] width 342 height 13
drag, startPoint x: 59, startPoint y: 191, endPoint x: 150, endPoint y: 195, distance: 91.1
click at [150, 195] on div "1 (Mon) Bay View Villa - Single 16 $338.00 $5,408.00" at bounding box center [330, 197] width 597 height 17
click at [150, 195] on div "Bay View Villa - Single" at bounding box center [231, 197] width 337 height 7
drag, startPoint x: 68, startPoint y: 206, endPoint x: 142, endPoint y: 209, distance: 74.4
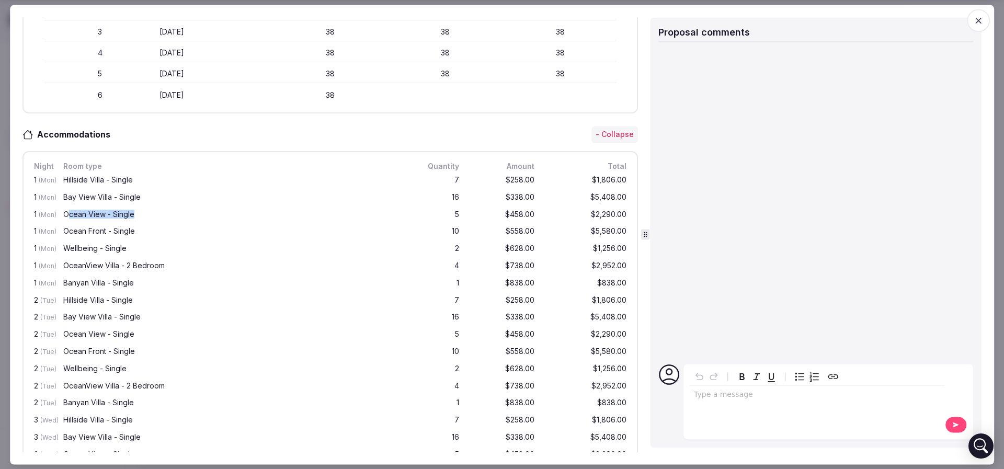
click at [142, 209] on div "1 (Mon) Ocean View - Single 5 $458.00 $2,290.00" at bounding box center [330, 215] width 597 height 17
click at [142, 211] on div "Ocean View - Single" at bounding box center [231, 214] width 337 height 7
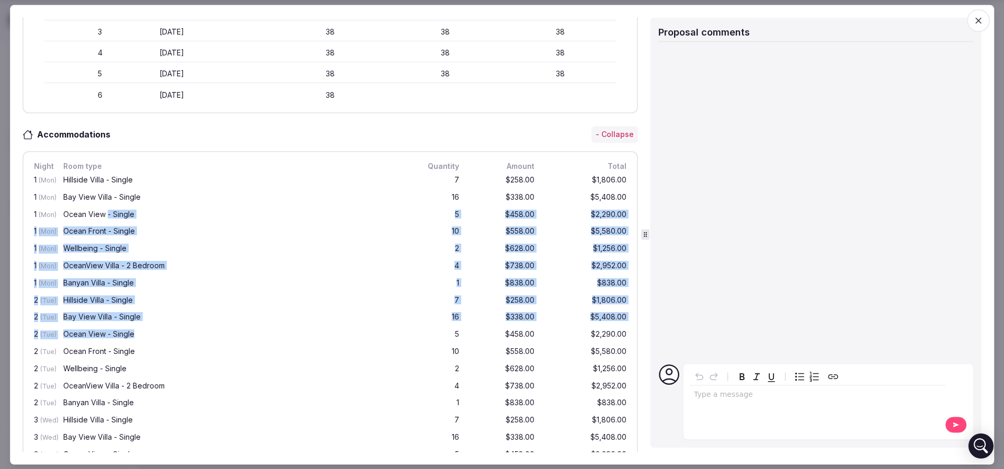
drag, startPoint x: 107, startPoint y: 217, endPoint x: 163, endPoint y: 329, distance: 125.9
click at [163, 329] on div "1 (Mon) Hillside Villa - Single 7 $258.00 $1,806.00 1 (Mon) Bay View Villa - Si…" at bounding box center [330, 419] width 597 height 495
click at [163, 331] on div "Ocean View - Single" at bounding box center [231, 334] width 337 height 7
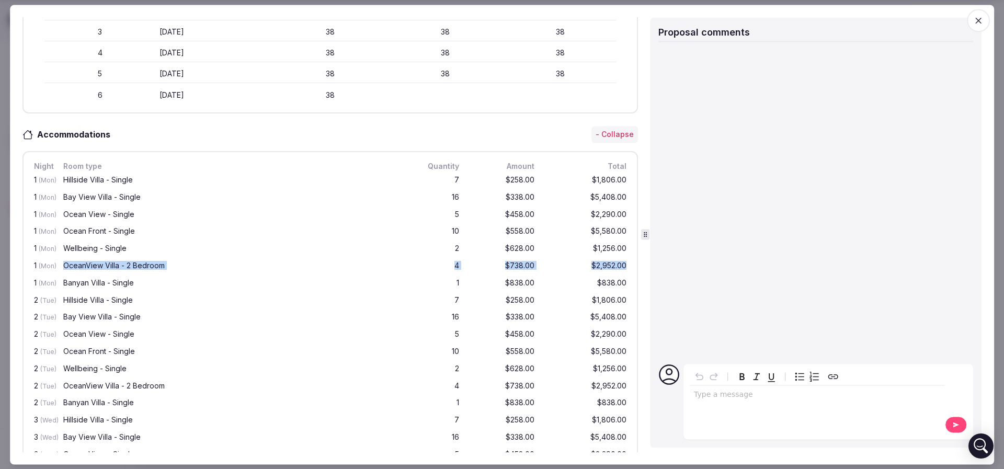
drag, startPoint x: 62, startPoint y: 260, endPoint x: 618, endPoint y: 267, distance: 556.1
click at [618, 267] on div "Night Room type Quantity Amount Total 1 (Mon) Hillside Villa - Single 7 $258.00…" at bounding box center [330, 454] width 616 height 607
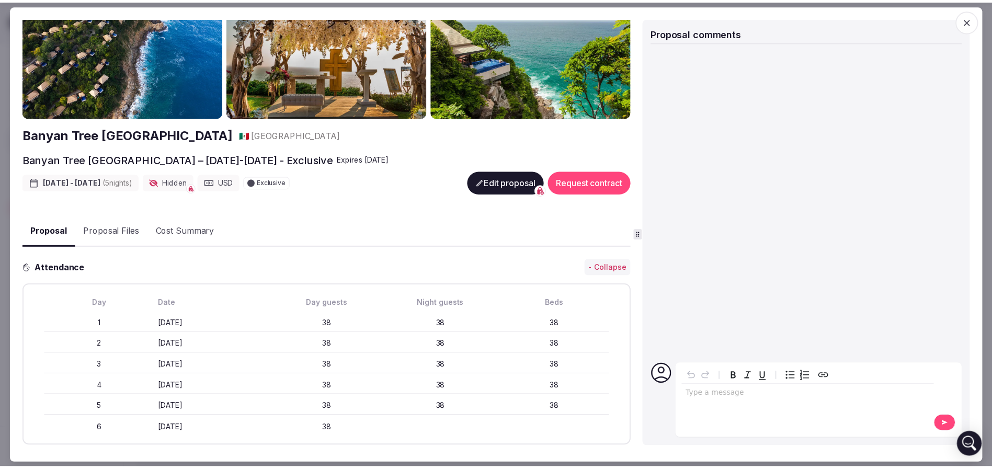
scroll to position [0, 0]
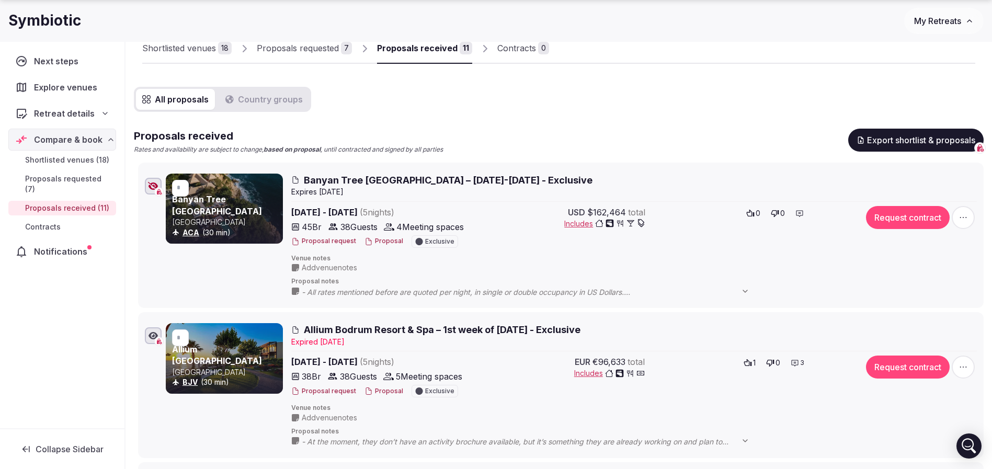
click at [617, 135] on div "Proposals received Rates and availability are subject to change, based on propo…" at bounding box center [559, 142] width 850 height 26
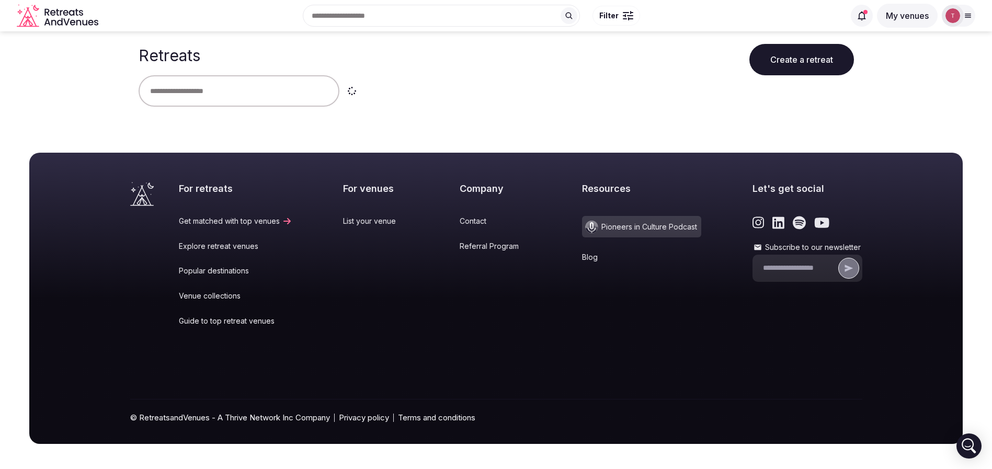
click at [225, 95] on input "text" at bounding box center [239, 90] width 201 height 31
type input "****"
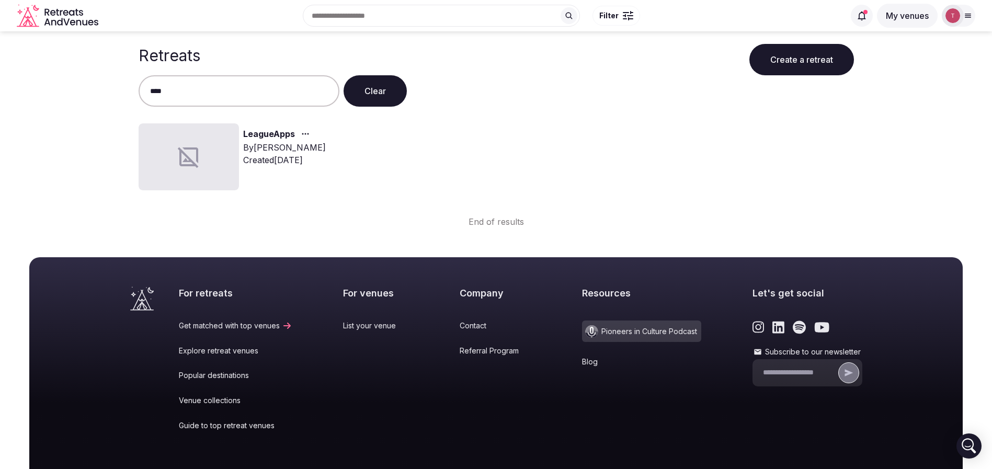
click at [224, 170] on div at bounding box center [189, 156] width 100 height 67
click at [266, 134] on link "LeagueApps" at bounding box center [269, 135] width 52 height 14
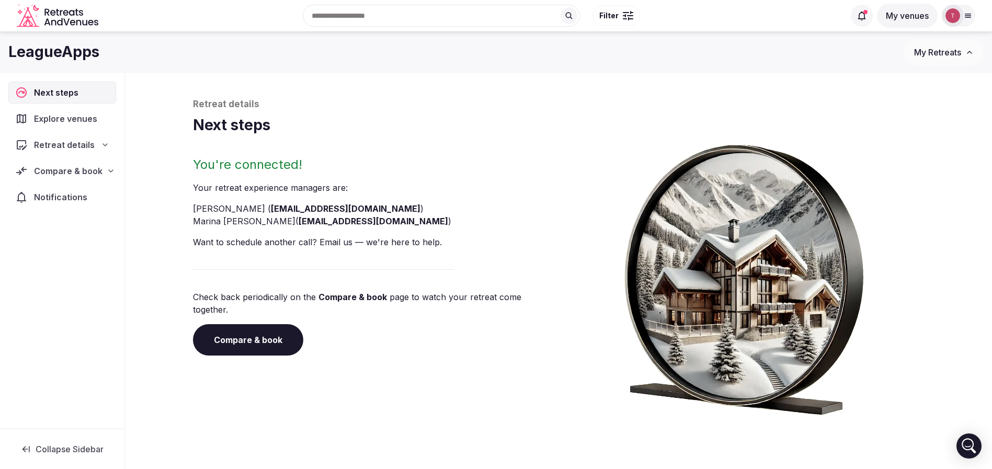
drag, startPoint x: 416, startPoint y: 185, endPoint x: 387, endPoint y: 222, distance: 46.6
click at [416, 185] on p "Your retreat experience manager s are :" at bounding box center [374, 188] width 362 height 13
click at [261, 332] on link "Compare & book" at bounding box center [248, 339] width 110 height 31
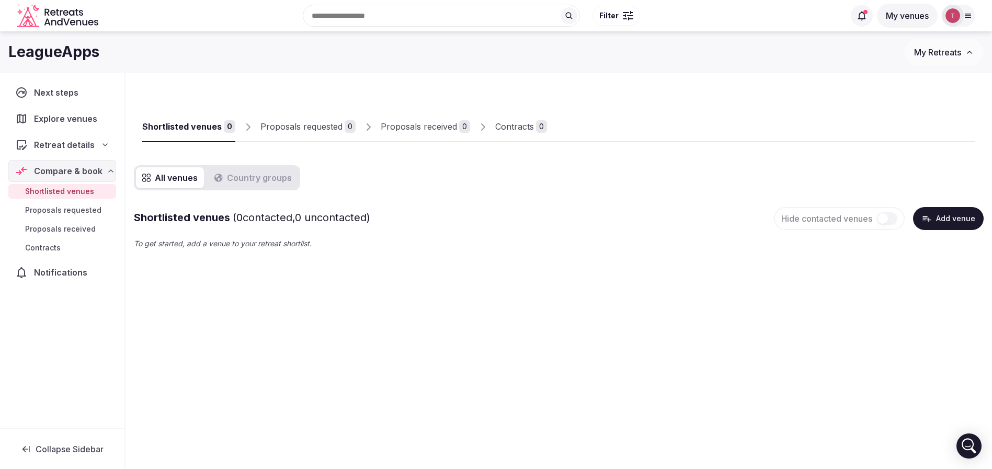
click at [338, 13] on div "Recent searches Canada Cancún, Quintana Roo, Mexico Tulum, Quintana Roo, Mexico…" at bounding box center [474, 15] width 742 height 45
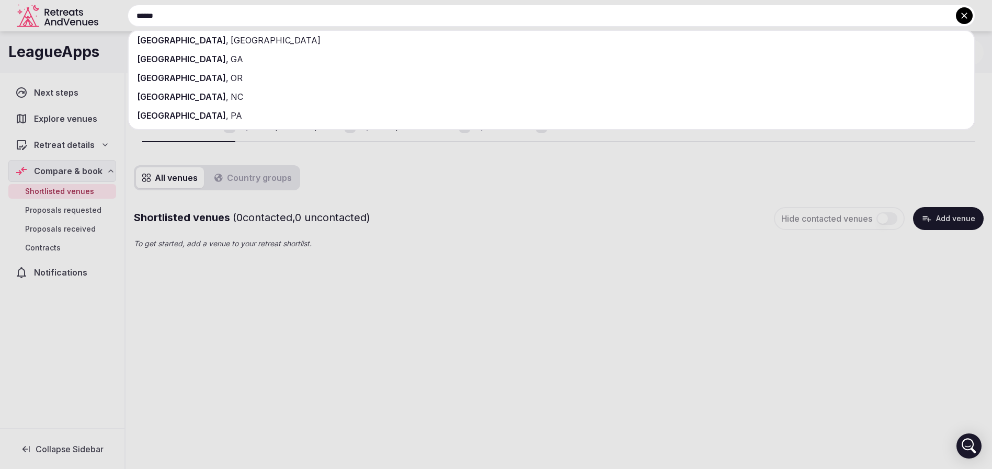
type input "******"
click at [218, 40] on div "Dallas , TX" at bounding box center [552, 40] width 846 height 19
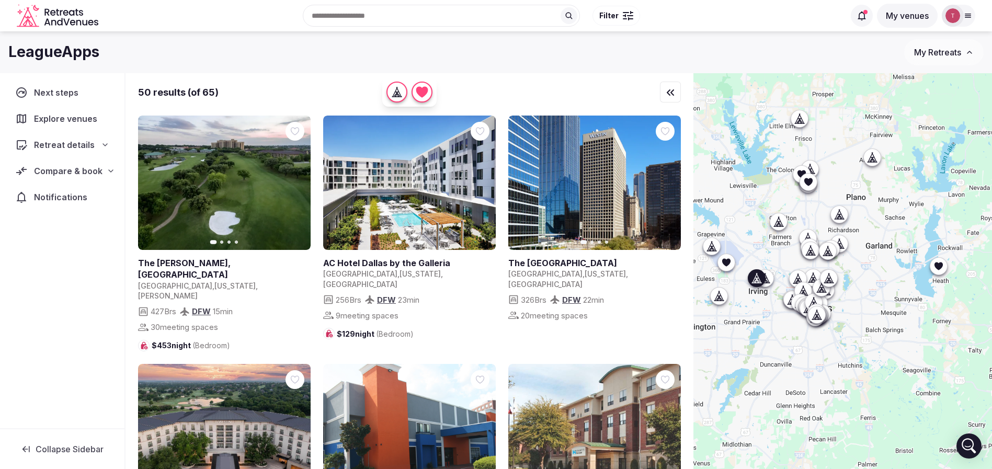
click at [0, 0] on icon at bounding box center [0, 0] width 0 height 0
click at [76, 145] on span "Retreat details" at bounding box center [64, 145] width 61 height 13
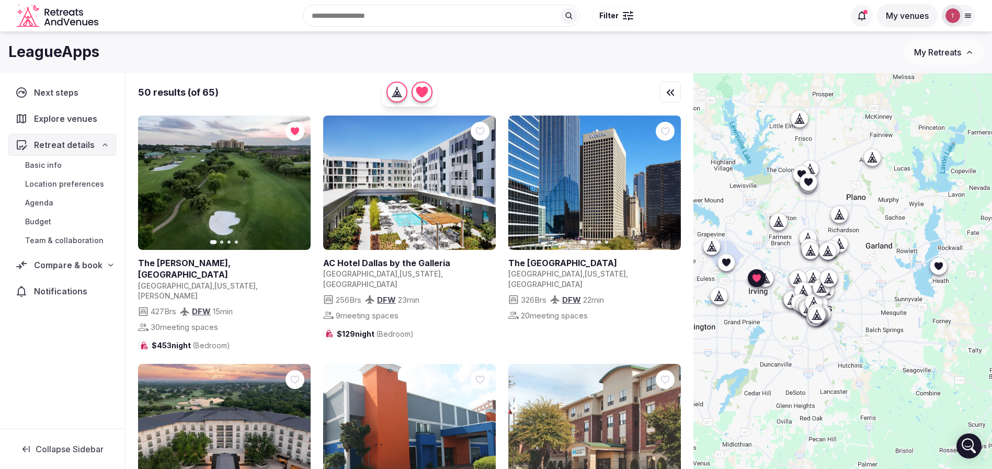
click at [74, 266] on span "Compare & book" at bounding box center [68, 265] width 69 height 13
click at [85, 282] on span "Shortlisted venues" at bounding box center [59, 285] width 69 height 10
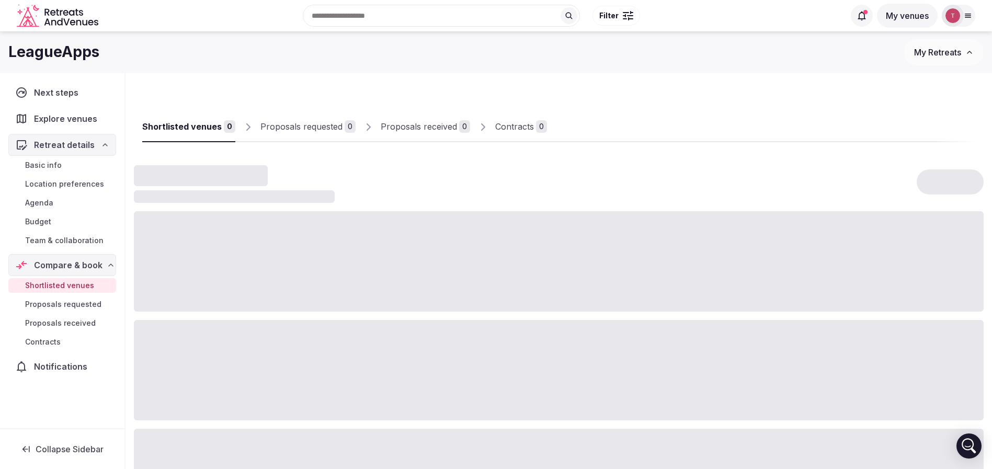
click at [85, 282] on span "Shortlisted venues" at bounding box center [59, 285] width 69 height 10
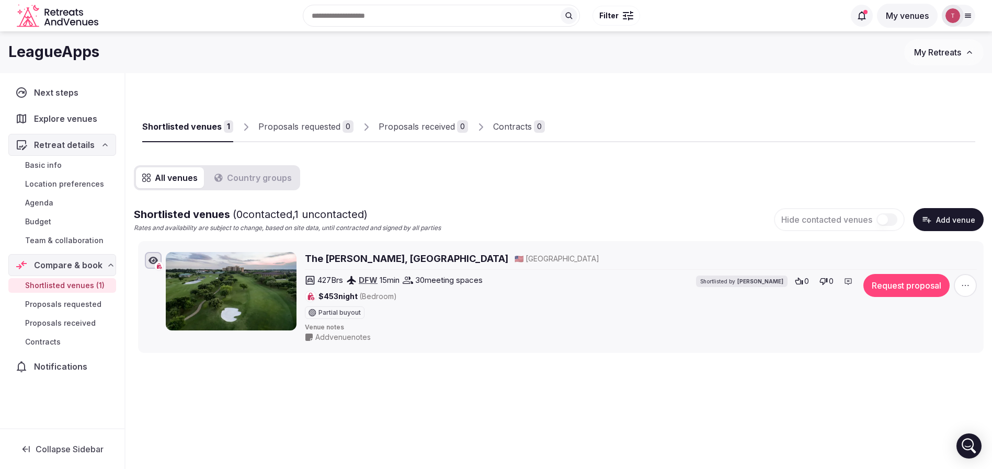
click at [484, 194] on div "All venues Country groups Shortlisted venues ( 0 contacted, 1 uncontacted) Rate…" at bounding box center [559, 259] width 850 height 188
click at [357, 255] on h2 "The [PERSON_NAME], [GEOGRAPHIC_DATA]" at bounding box center [406, 258] width 203 height 13
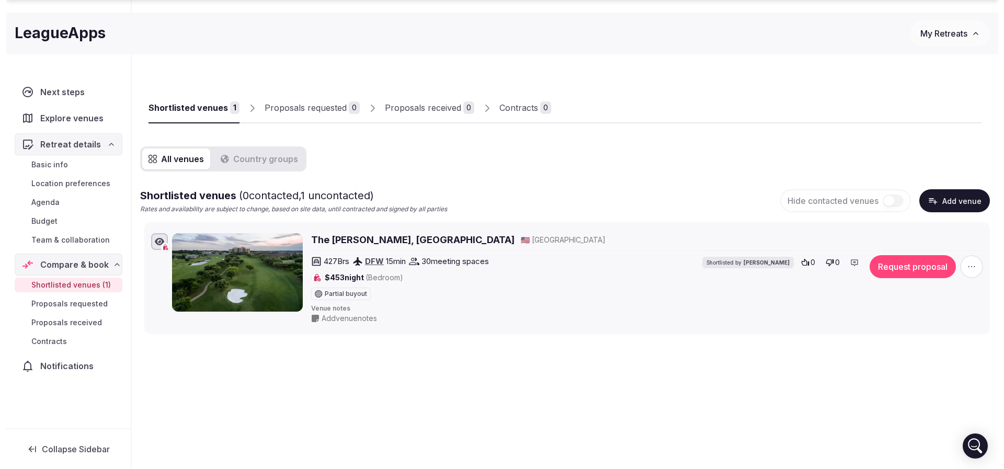
scroll to position [36, 0]
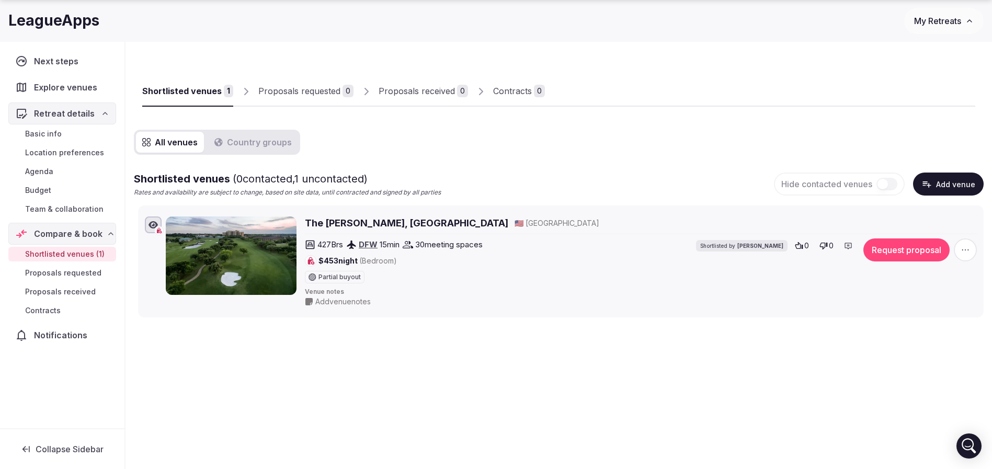
click at [896, 252] on button "Request proposal" at bounding box center [907, 250] width 86 height 23
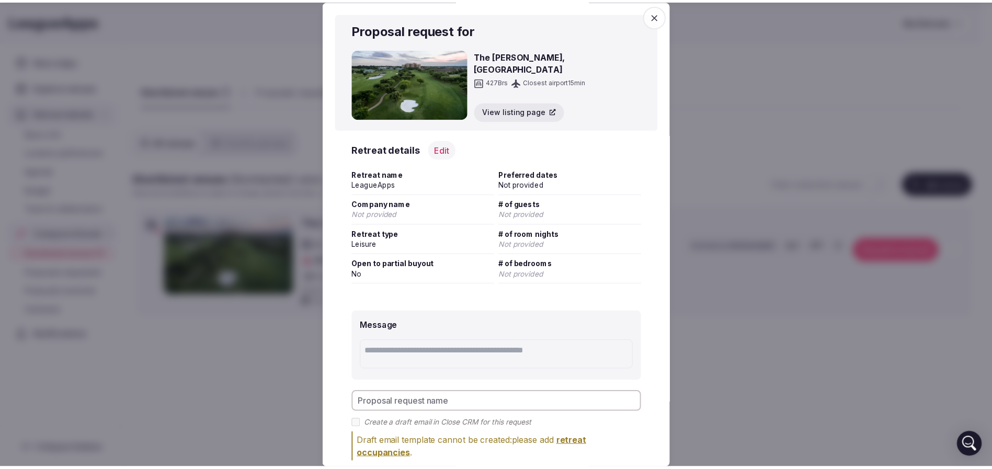
scroll to position [80, 0]
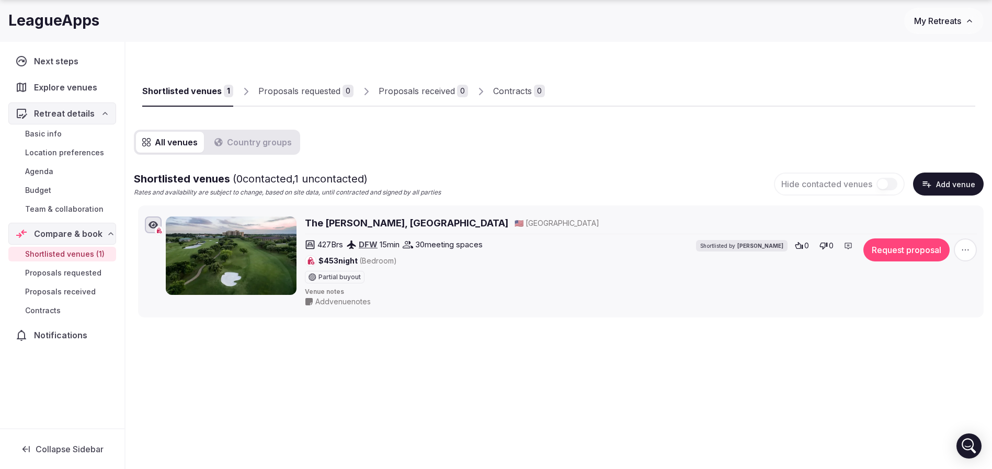
click at [965, 246] on icon "button" at bounding box center [965, 250] width 10 height 10
click at [941, 190] on button "Mark as not a fit" at bounding box center [937, 186] width 87 height 17
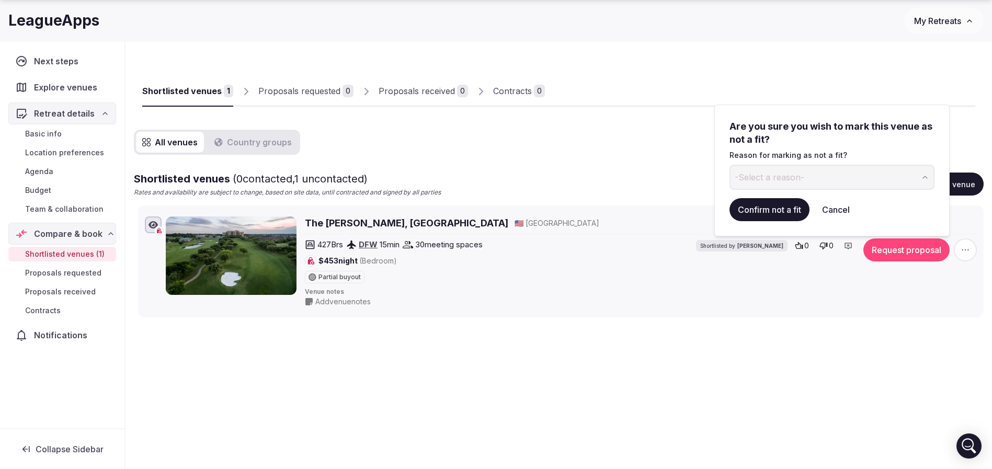
click at [839, 173] on button "-Select a reason-" at bounding box center [832, 177] width 205 height 25
click at [782, 169] on input at bounding box center [828, 177] width 196 height 25
type input "*********"
click at [771, 209] on button "Confirm not a fit" at bounding box center [770, 209] width 80 height 23
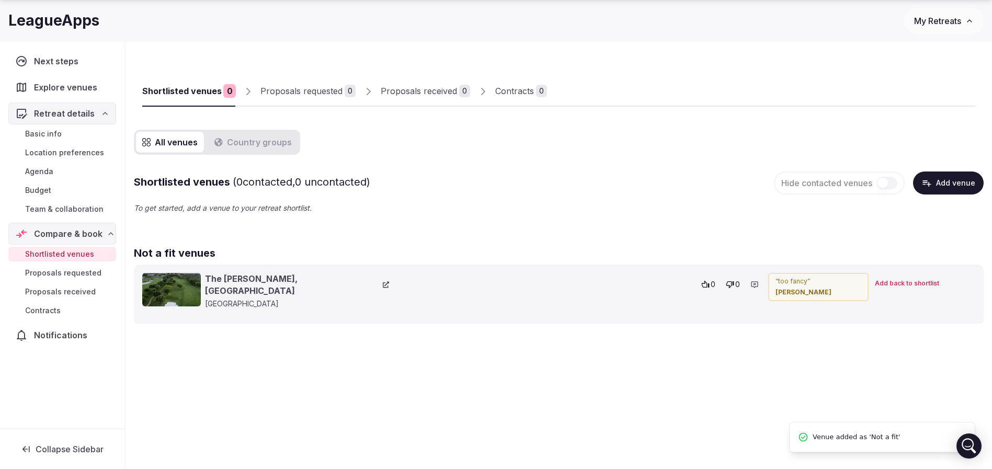
scroll to position [33, 0]
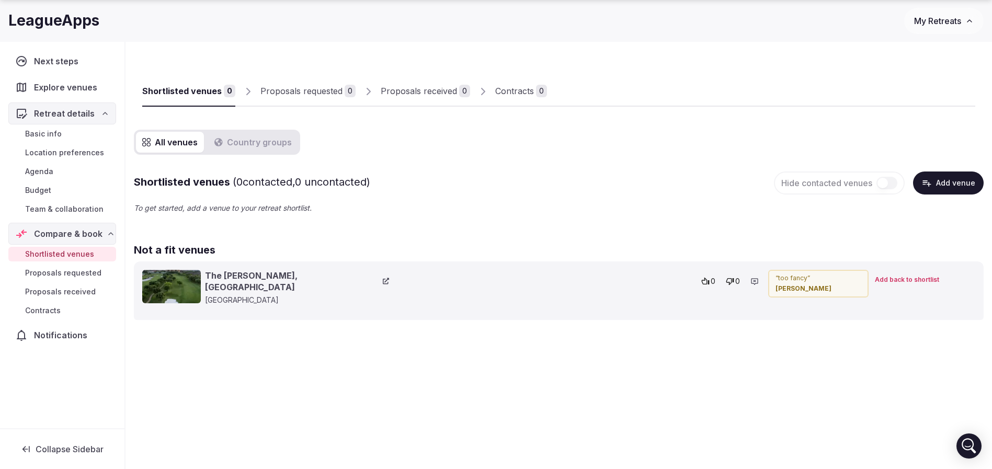
click at [899, 280] on span "Add back to shortlist" at bounding box center [907, 280] width 64 height 9
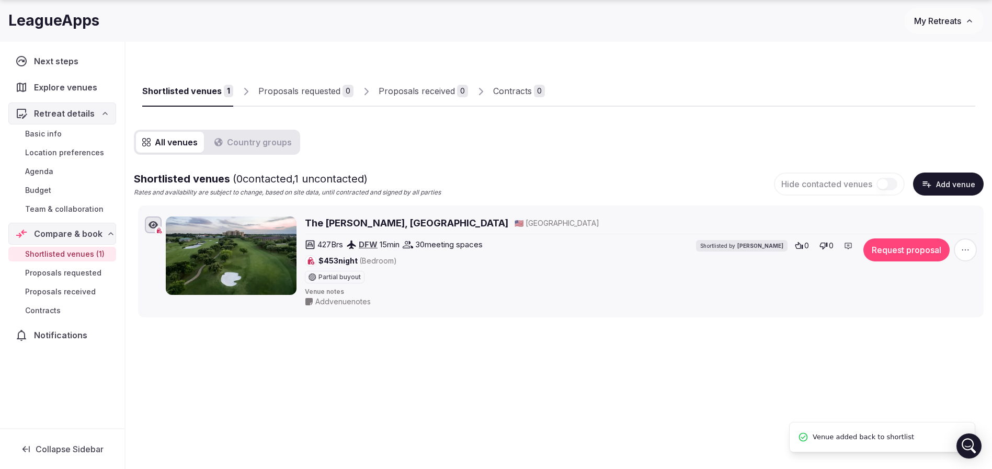
click at [983, 251] on li "The Ritz-Carlton Dallas, Las Colinas 🇺🇸 United States 427 Brs DFW 15 min 30 mee…" at bounding box center [561, 262] width 846 height 112
click at [972, 250] on span "button" at bounding box center [965, 250] width 23 height 23
click at [963, 184] on icon at bounding box center [967, 186] width 8 height 8
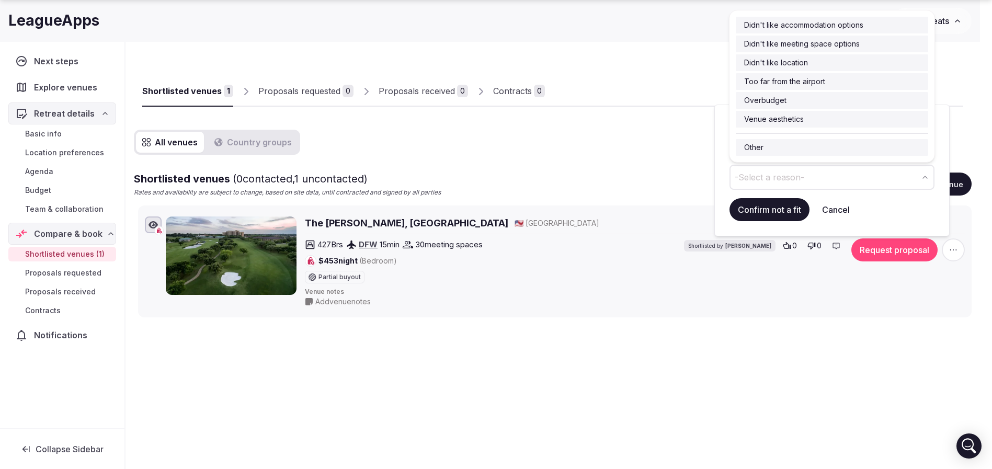
click at [774, 173] on span "-Select a reason-" at bounding box center [770, 178] width 70 height 12
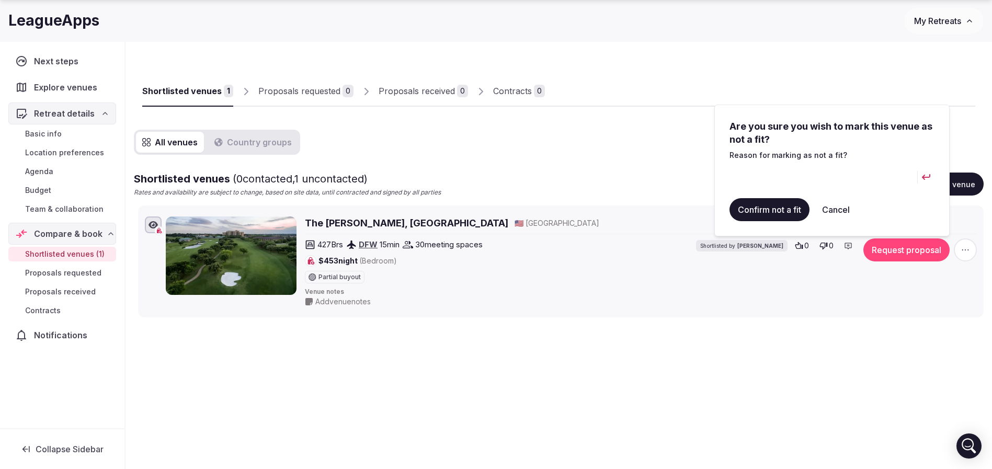
click at [791, 184] on input at bounding box center [824, 177] width 188 height 25
click at [848, 212] on button "Cancel" at bounding box center [836, 209] width 44 height 23
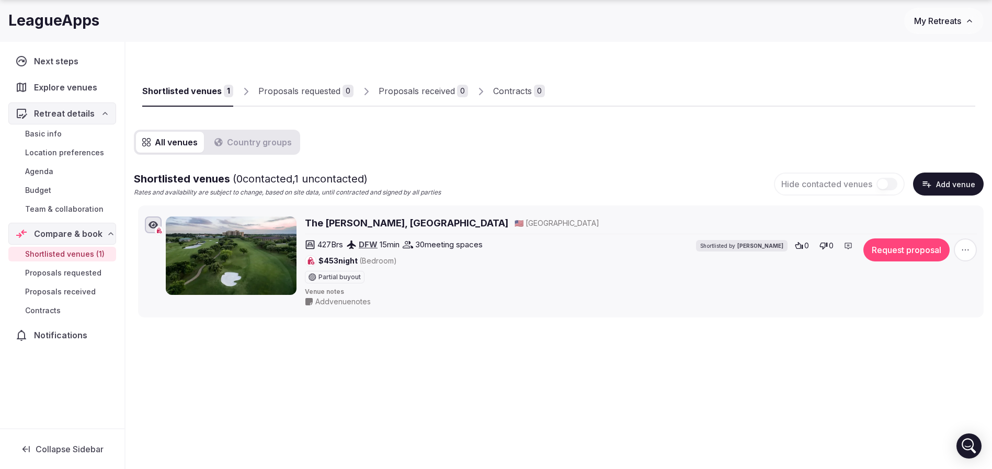
click at [537, 189] on div "Shortlisted venues ( 0 contacted, 1 uncontacted) Rates and availability are sub…" at bounding box center [559, 185] width 850 height 26
drag, startPoint x: 594, startPoint y: 117, endPoint x: 399, endPoint y: 122, distance: 195.2
click at [594, 117] on div "Shortlisted venues 1 Proposals requested 0 Proposals received 0 Contracts 0 All…" at bounding box center [559, 181] width 850 height 271
click at [411, 96] on link "Proposals received 0" at bounding box center [423, 91] width 89 height 30
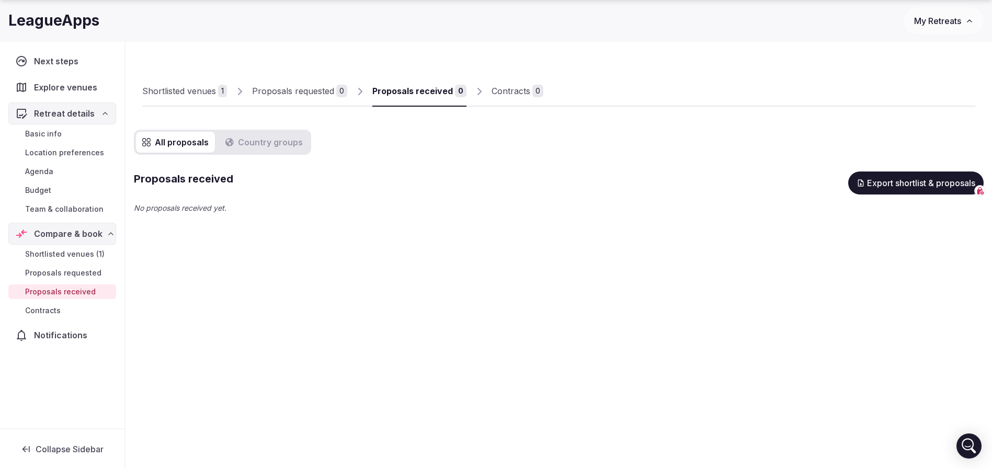
click at [184, 83] on link "Shortlisted venues 1" at bounding box center [184, 91] width 85 height 30
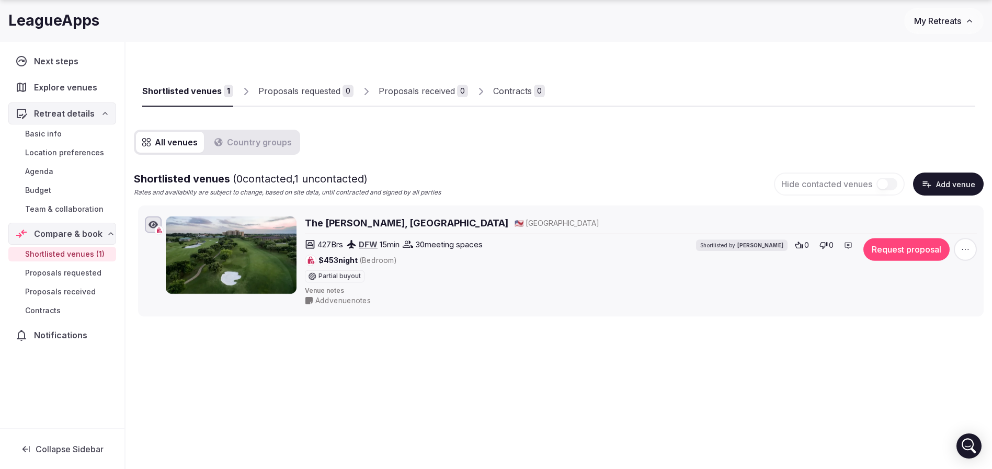
click at [194, 82] on link "Shortlisted venues 1" at bounding box center [187, 91] width 91 height 30
click at [960, 245] on span "button" at bounding box center [965, 250] width 23 height 23
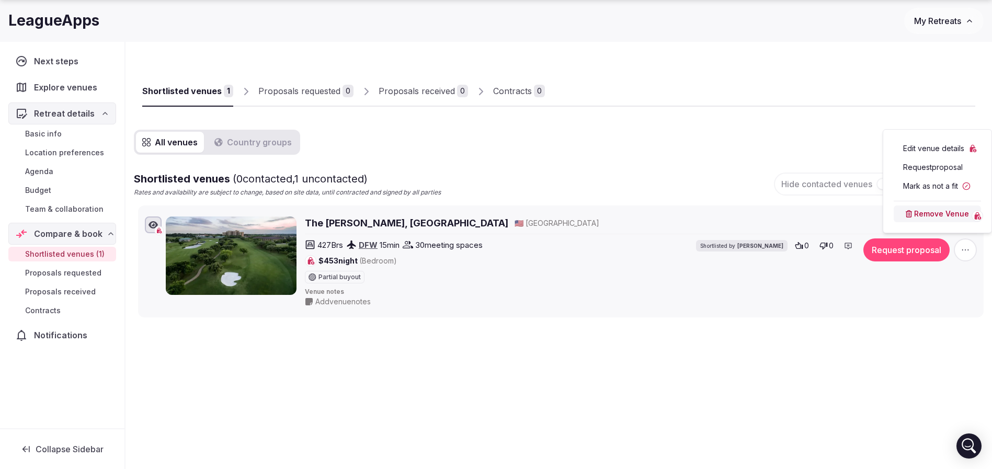
click at [944, 220] on button "Remove Venue" at bounding box center [937, 214] width 87 height 17
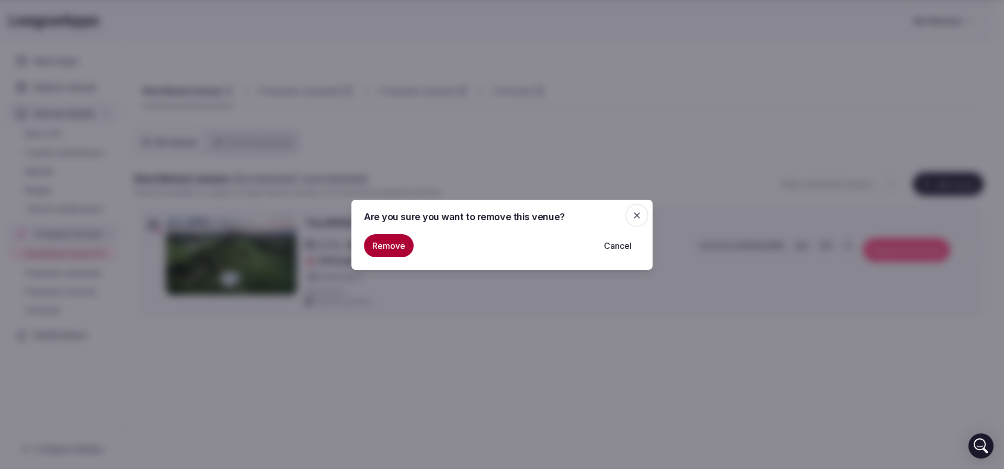
click at [408, 244] on button "Remove" at bounding box center [389, 245] width 50 height 23
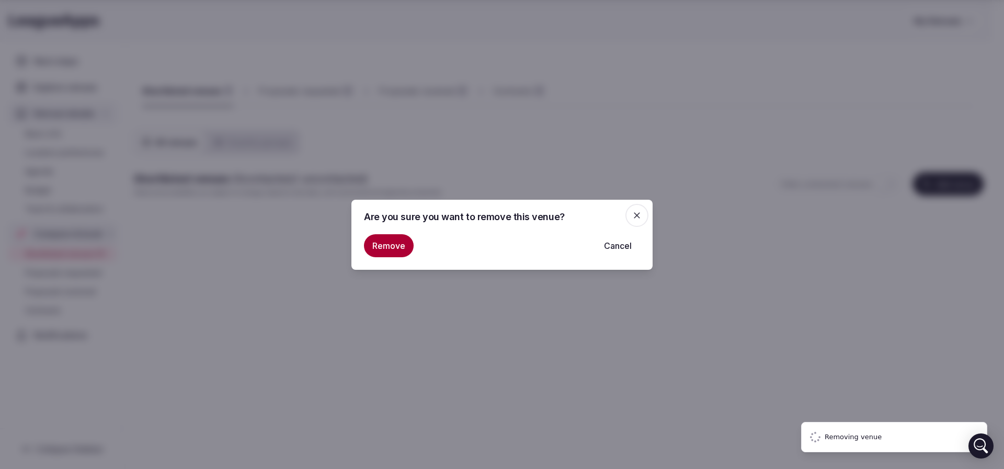
click at [549, 160] on div at bounding box center [502, 234] width 1004 height 469
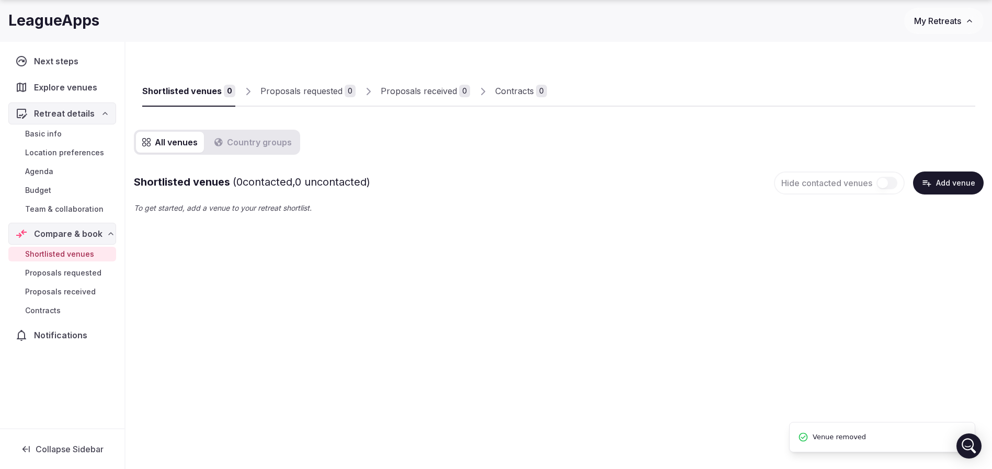
click at [364, 45] on div "Shortlisted venues 0 Proposals requested 0 Proposals received 0 Contracts 0 All…" at bounding box center [559, 184] width 867 height 293
click at [484, 306] on div "Shortlisted venues 0 Proposals requested 0 Proposals received 0 Contracts 0 All…" at bounding box center [559, 184] width 867 height 293
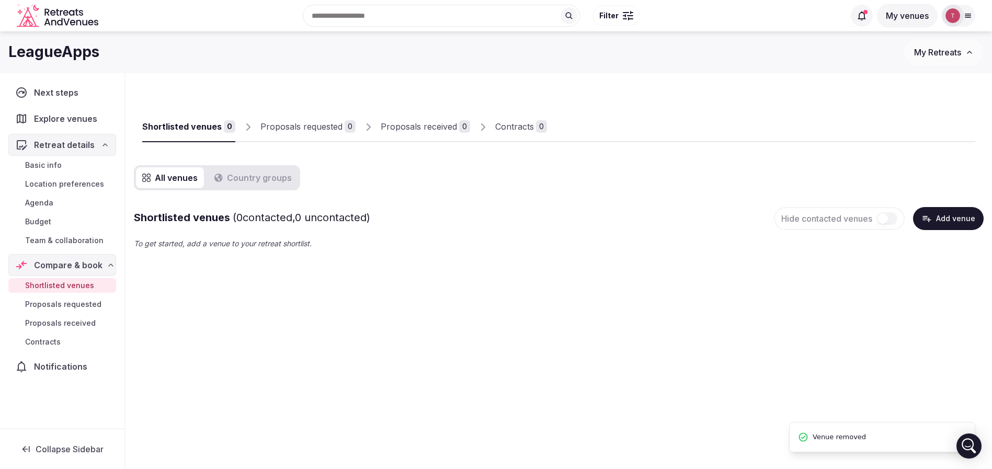
click at [370, 14] on div "Recent searches Dallas, TX Canada Cancún, Quintana Roo, Mexico Tulum, Quintana …" at bounding box center [474, 15] width 742 height 45
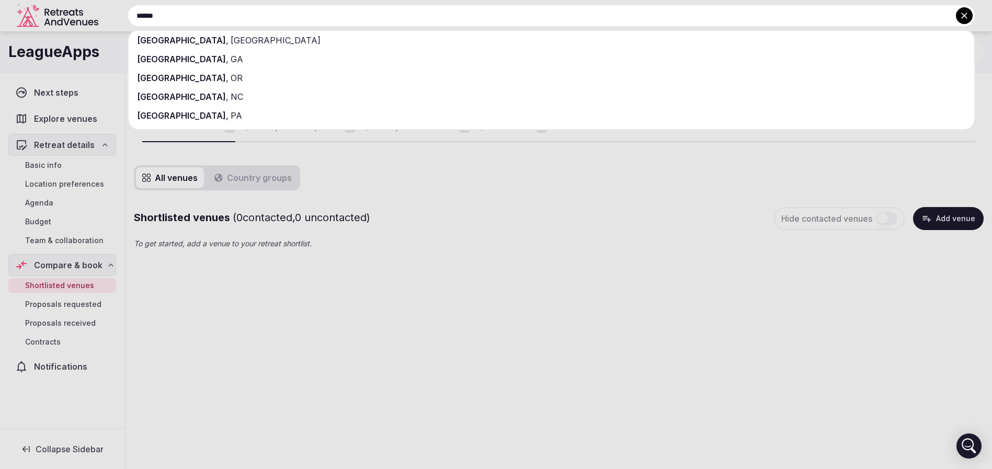
type input "******"
click at [279, 39] on div "Dallas , TX" at bounding box center [552, 40] width 846 height 19
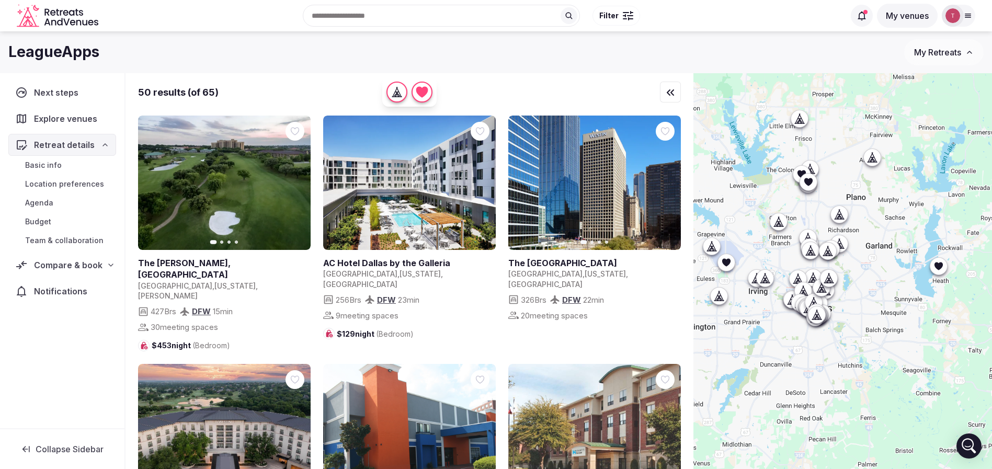
click at [622, 7] on button "Filter" at bounding box center [617, 16] width 48 height 20
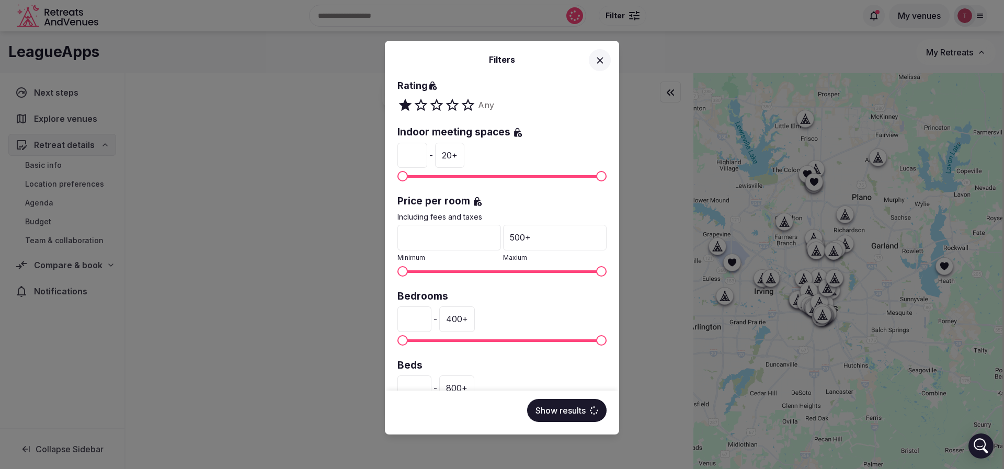
scroll to position [157, 0]
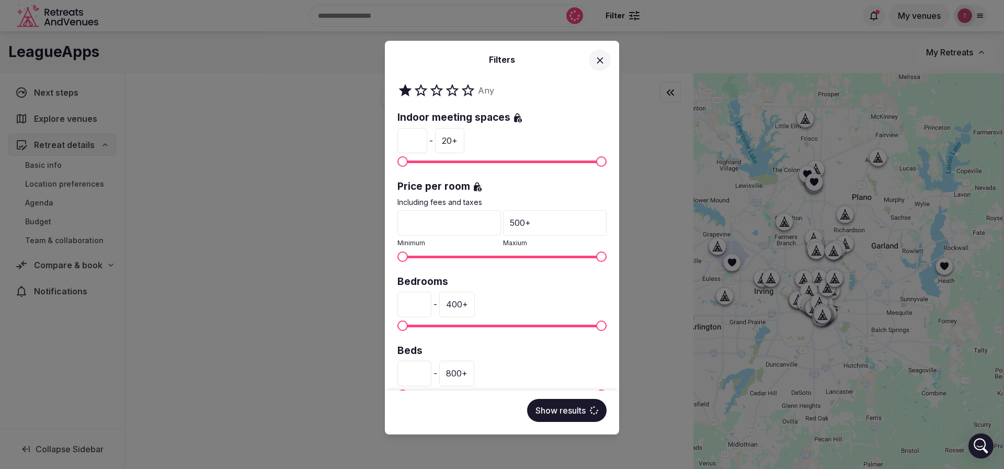
drag, startPoint x: 548, startPoint y: 222, endPoint x: 519, endPoint y: 228, distance: 28.7
click at [519, 228] on div "500 +" at bounding box center [555, 222] width 104 height 25
drag, startPoint x: 421, startPoint y: 306, endPoint x: 366, endPoint y: 304, distance: 54.9
click at [366, 304] on div "Filters Venue name Status All Published Draft Has cover photo? Any Yes No Ratin…" at bounding box center [502, 234] width 1004 height 469
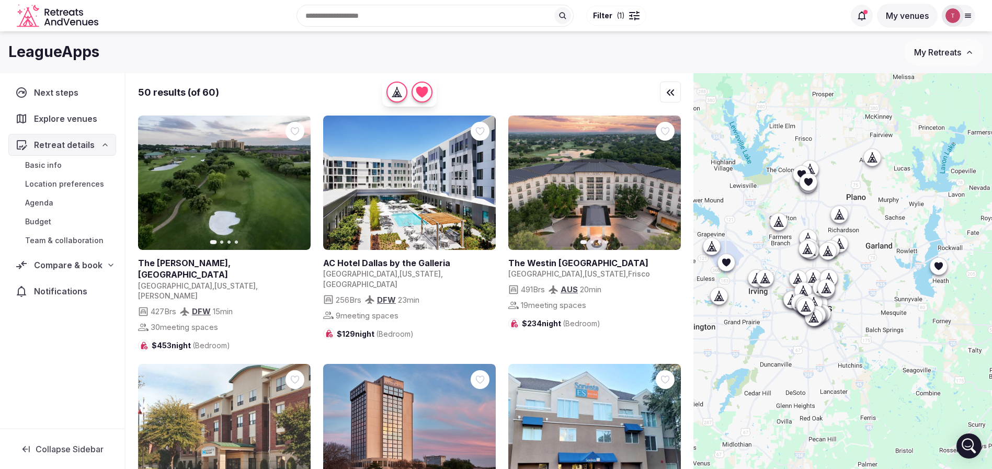
click at [614, 16] on span "Filter ( 1 )" at bounding box center [609, 15] width 32 height 10
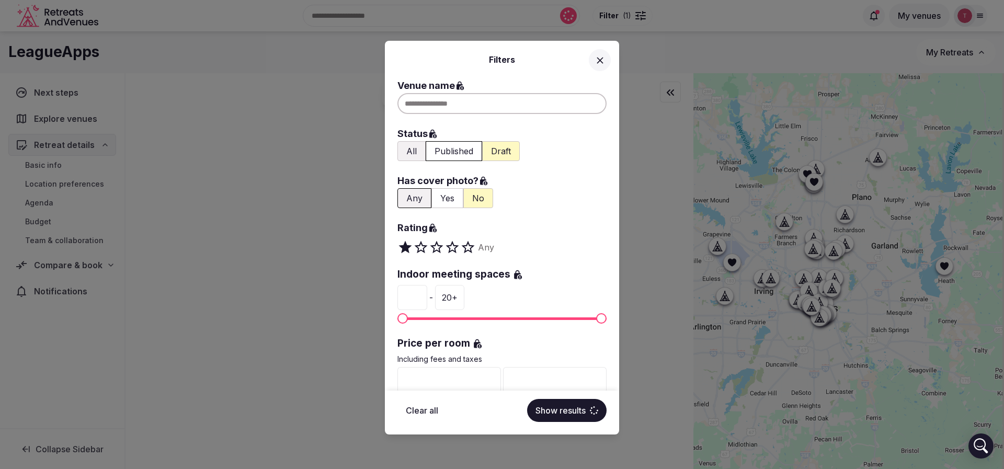
scroll to position [78, 0]
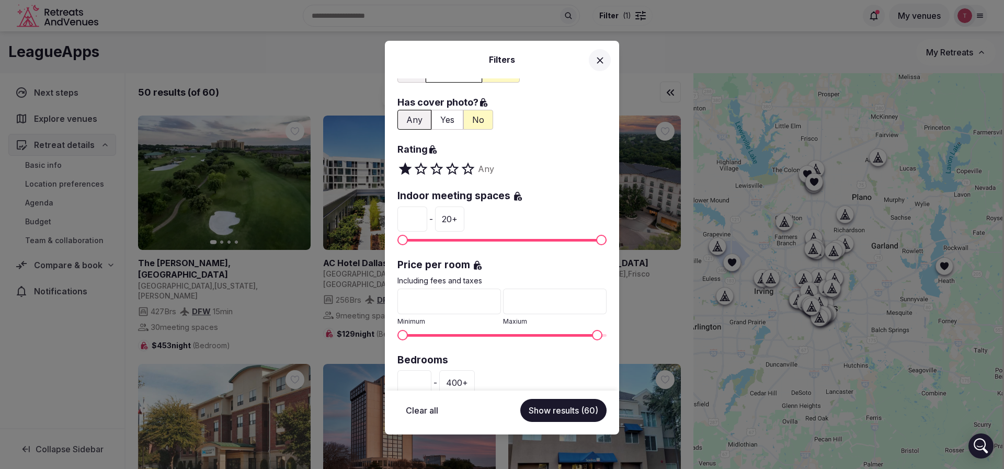
drag, startPoint x: 428, startPoint y: 303, endPoint x: 389, endPoint y: 303, distance: 39.8
click at [389, 303] on div "Venue name Status All Published Draft Has cover photo? Any Yes No Rating Any In…" at bounding box center [502, 234] width 234 height 312
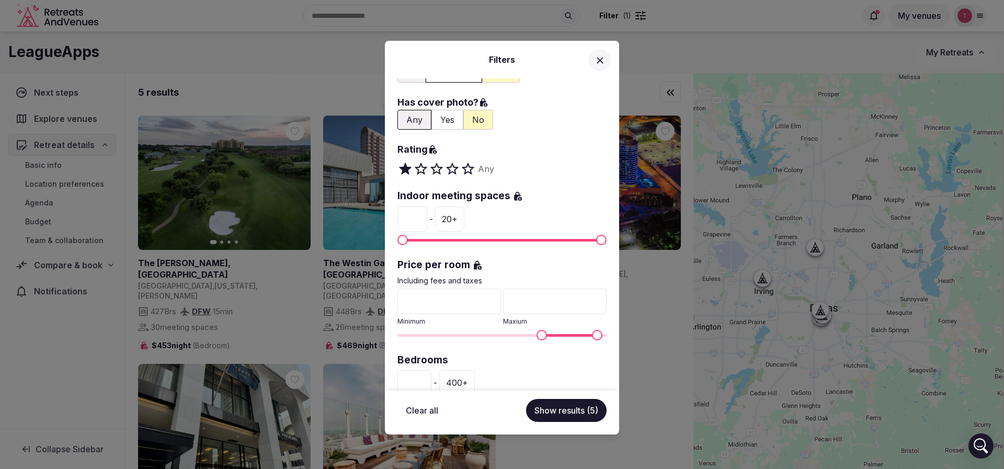
type input "***"
click at [607, 332] on span "Maximum" at bounding box center [601, 335] width 10 height 10
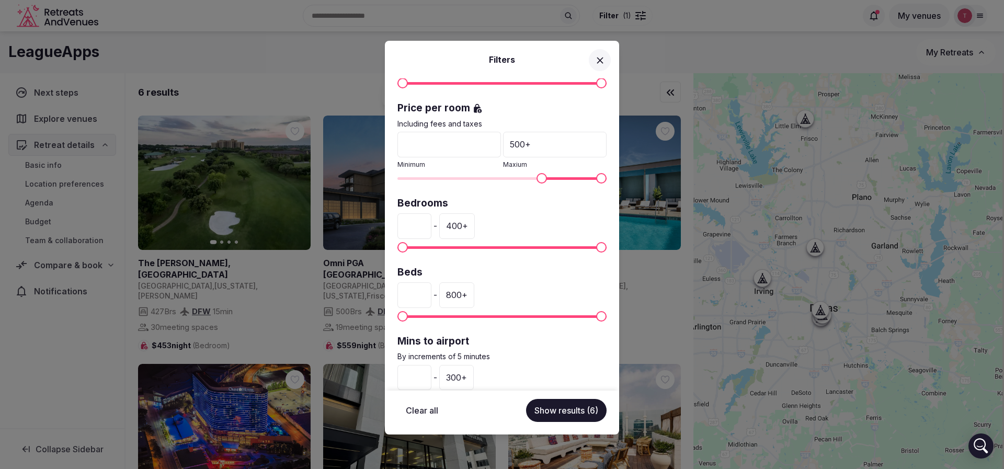
scroll to position [157, 0]
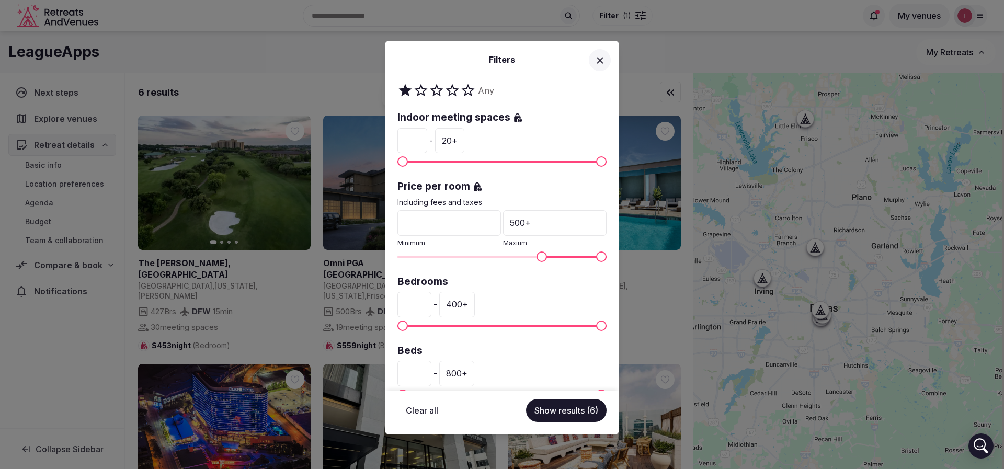
click at [423, 414] on button "Clear all" at bounding box center [422, 410] width 49 height 23
type input "*"
drag, startPoint x: 425, startPoint y: 308, endPoint x: 361, endPoint y: 311, distance: 63.4
click at [361, 311] on div "Filters Venue name Status All Published Draft Has cover photo? Any Yes No Ratin…" at bounding box center [502, 234] width 1004 height 469
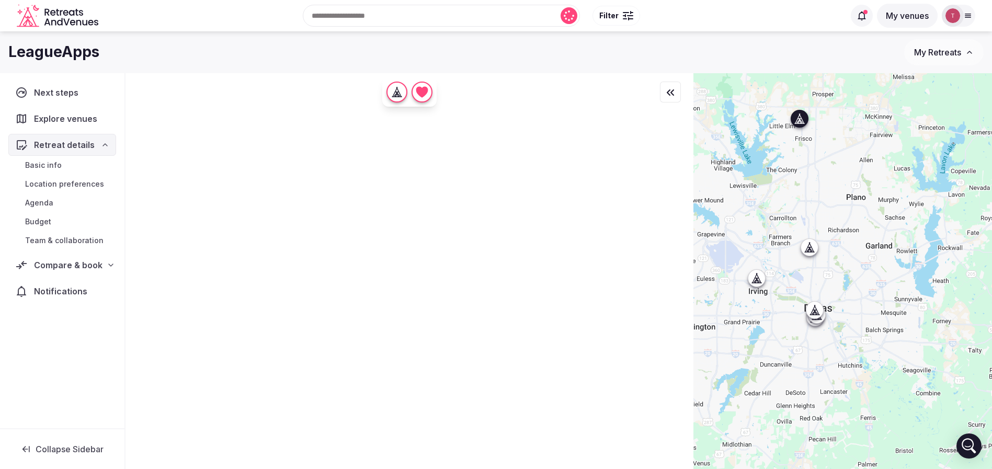
click at [618, 13] on span "Filter" at bounding box center [608, 15] width 19 height 10
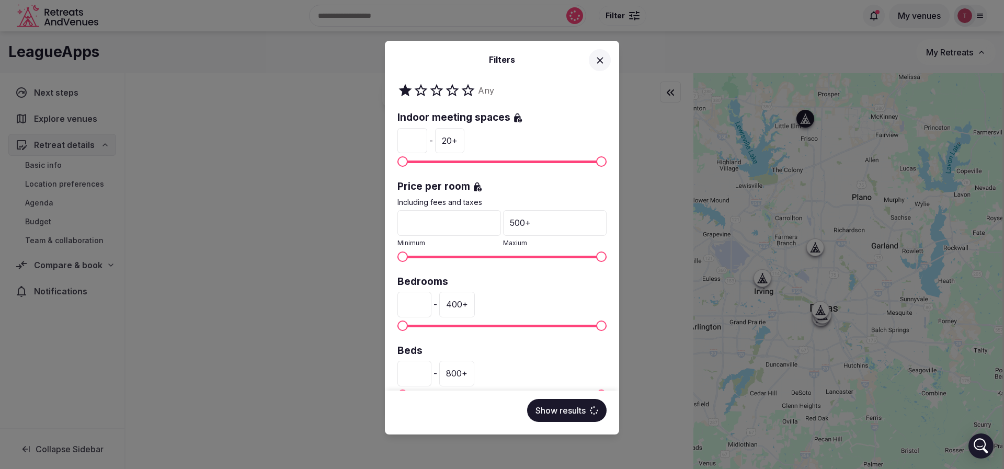
click at [415, 300] on input "*" at bounding box center [415, 304] width 34 height 25
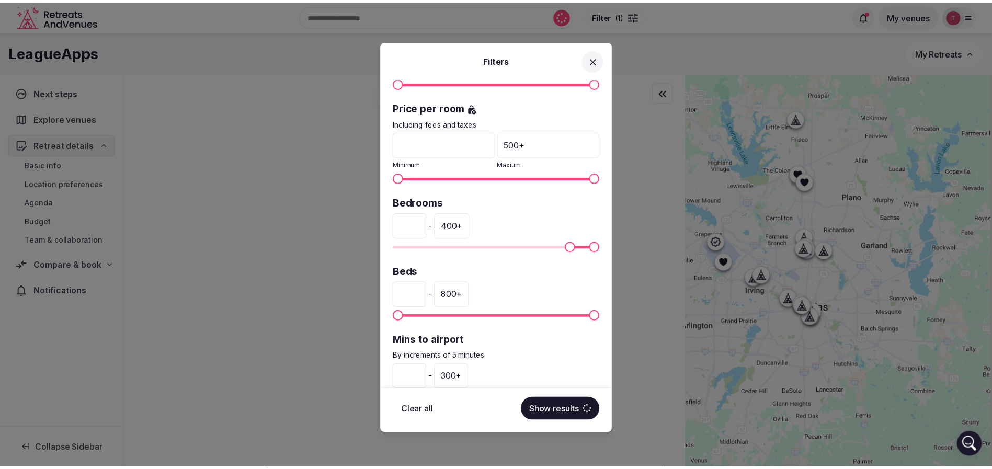
scroll to position [266, 0]
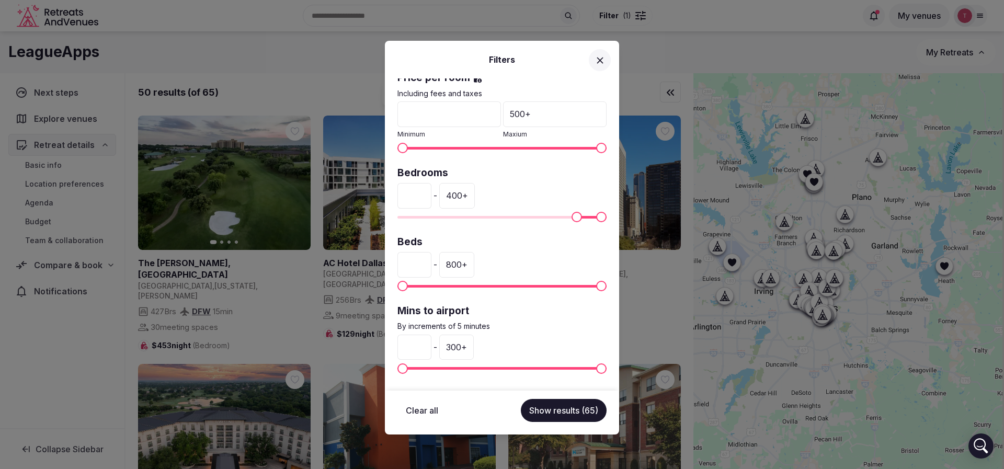
drag, startPoint x: 418, startPoint y: 189, endPoint x: 404, endPoint y: 195, distance: 15.3
click at [404, 195] on input "***" at bounding box center [415, 195] width 34 height 25
type input "*"
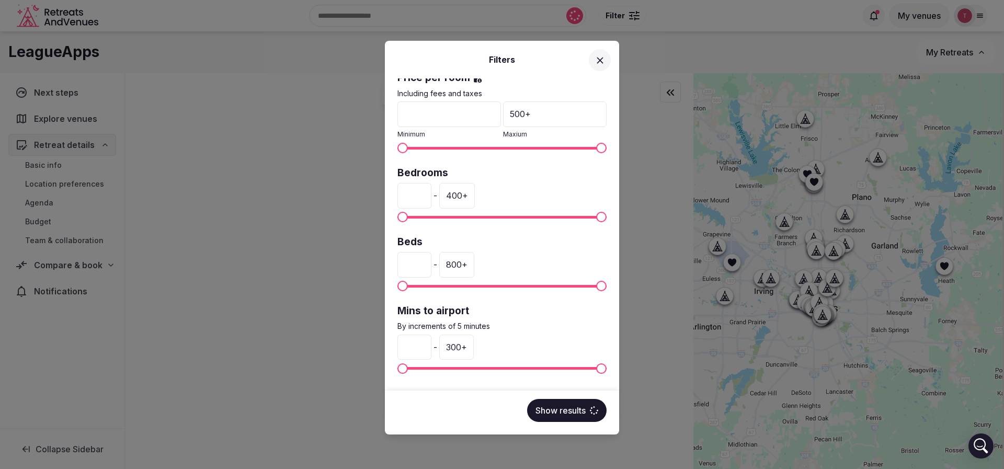
drag, startPoint x: 414, startPoint y: 269, endPoint x: 403, endPoint y: 270, distance: 10.5
click at [403, 270] on input "*" at bounding box center [415, 264] width 34 height 25
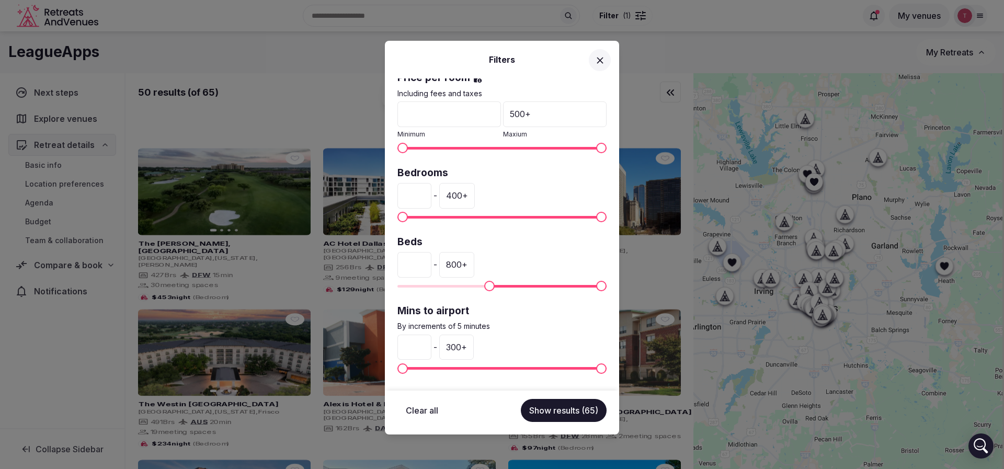
type input "***"
click at [474, 348] on div "300 +" at bounding box center [456, 347] width 35 height 25
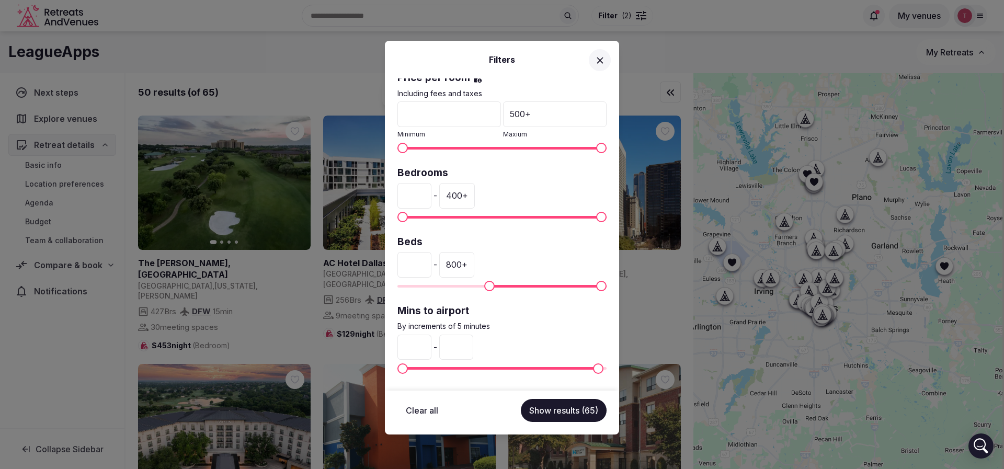
click at [473, 348] on input "***" at bounding box center [456, 347] width 34 height 25
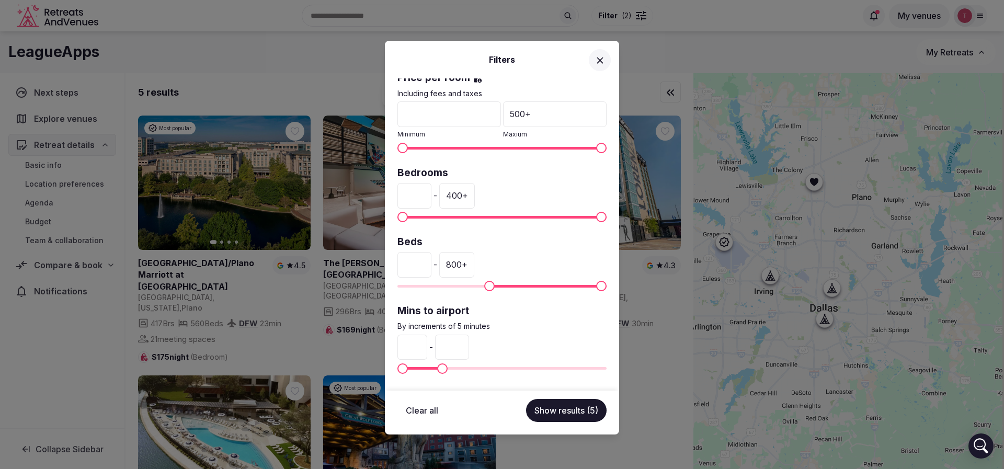
type input "**"
click at [588, 413] on button "Show results (5)" at bounding box center [566, 410] width 81 height 23
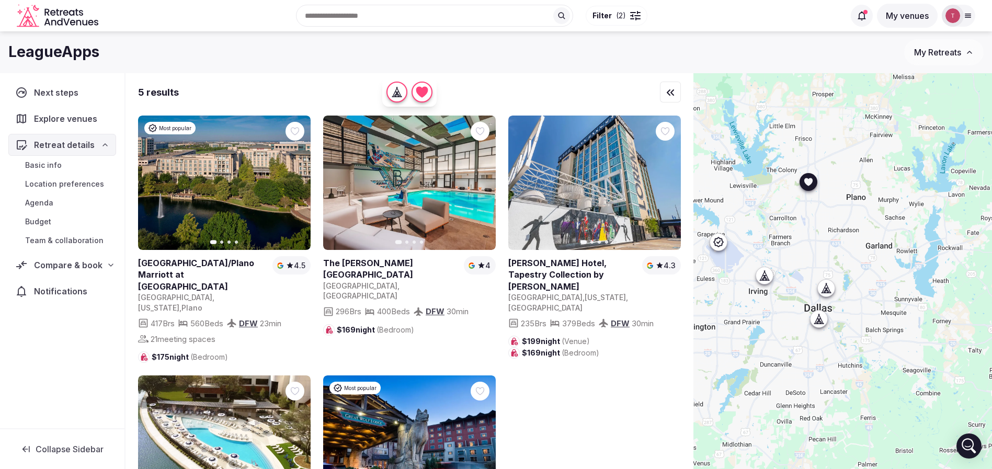
click at [203, 264] on link at bounding box center [203, 274] width 130 height 35
drag, startPoint x: 296, startPoint y: 127, endPoint x: 371, endPoint y: 129, distance: 75.9
click at [0, 0] on icon at bounding box center [0, 0] width 0 height 0
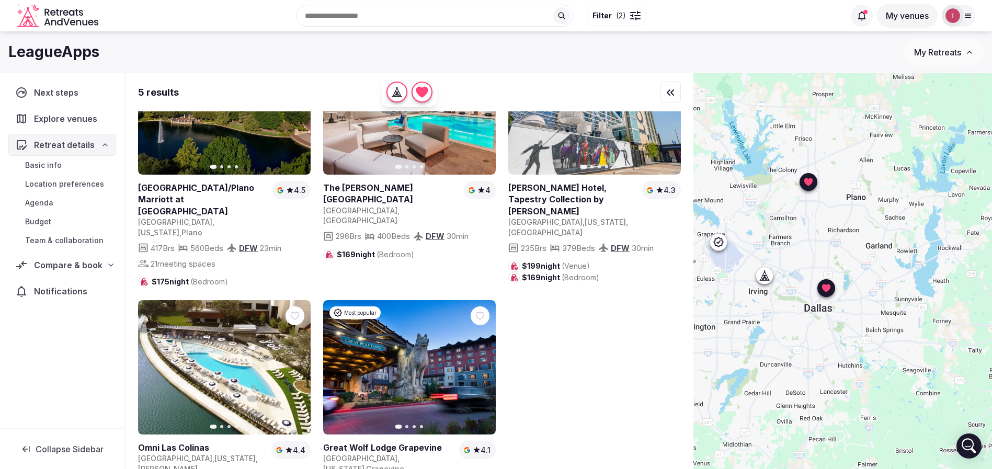
scroll to position [113, 0]
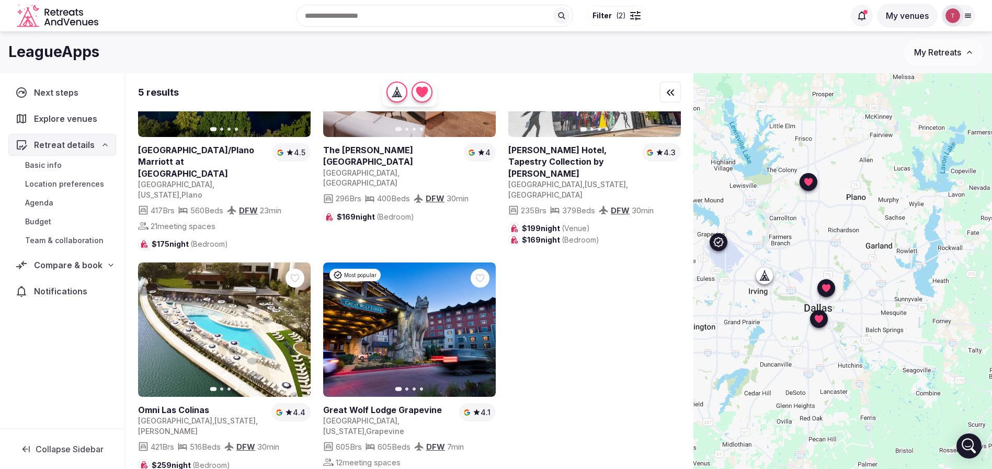
click at [478, 269] on div at bounding box center [480, 278] width 19 height 19
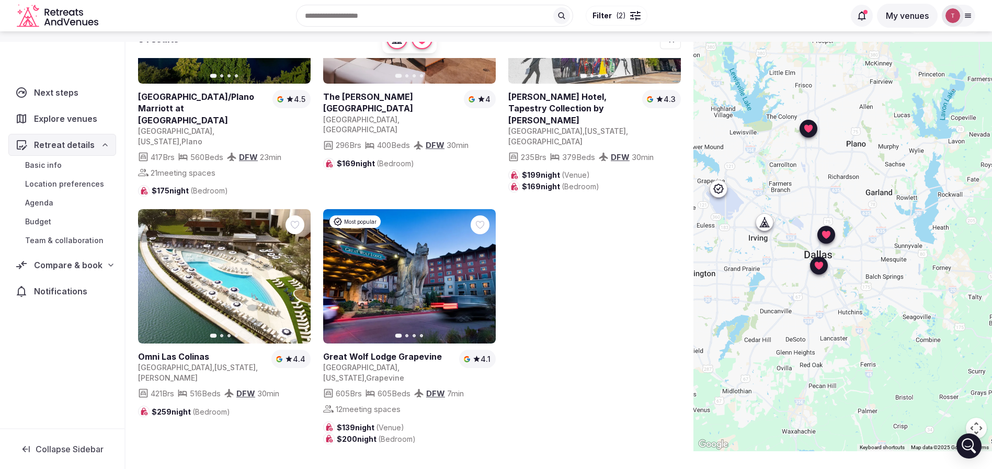
scroll to position [77, 0]
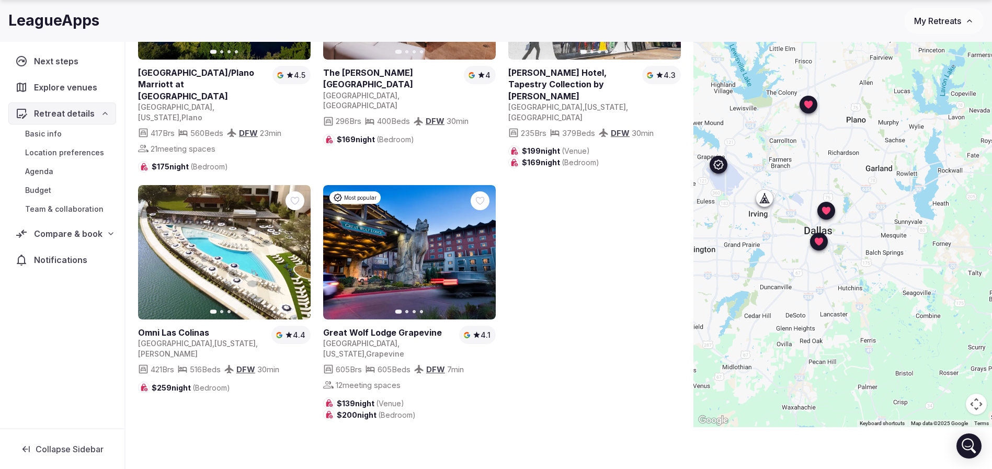
click at [474, 191] on div at bounding box center [480, 200] width 19 height 19
click at [0, 0] on icon at bounding box center [0, 0] width 0 height 0
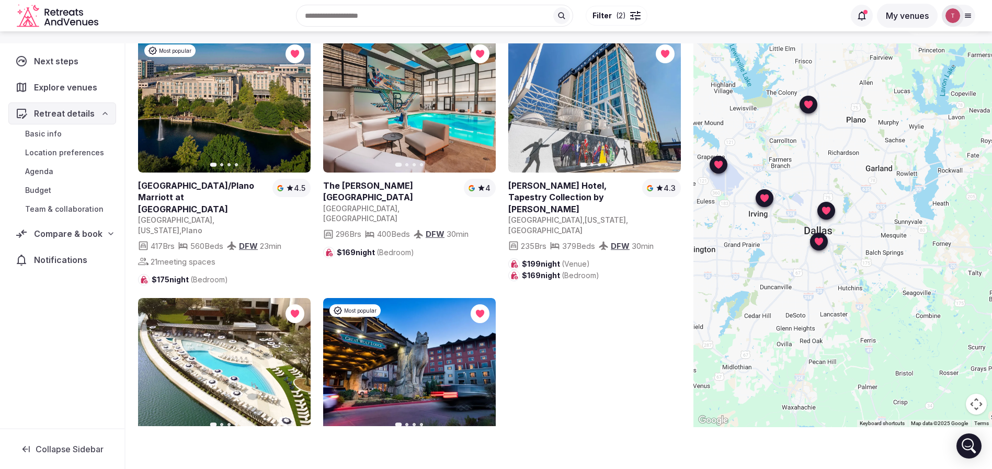
scroll to position [0, 0]
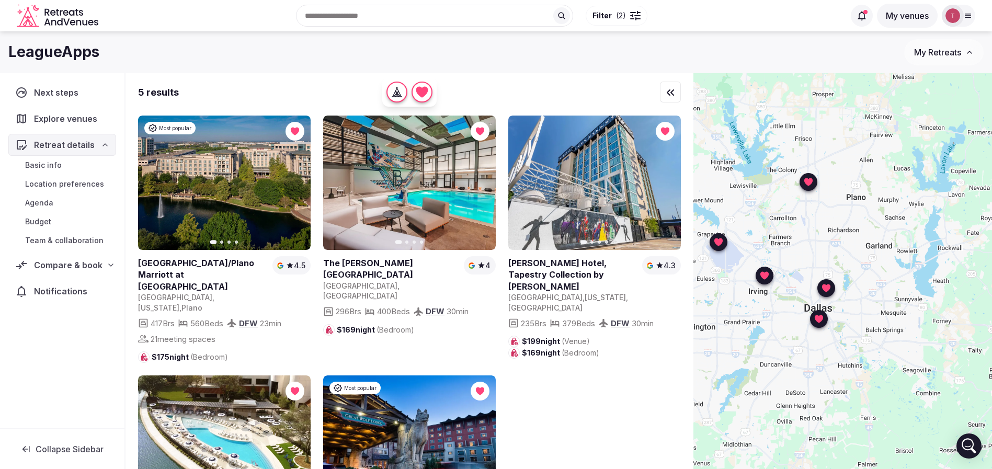
click at [77, 269] on span "Compare & book" at bounding box center [68, 265] width 69 height 13
click at [83, 286] on span "Shortlisted venues" at bounding box center [59, 285] width 69 height 10
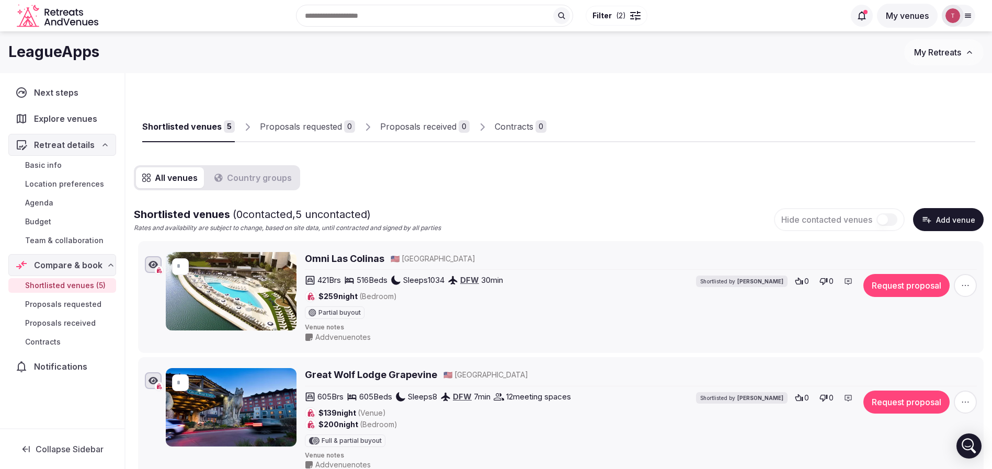
click at [318, 256] on h2 "Omni Las Colinas" at bounding box center [345, 258] width 80 height 13
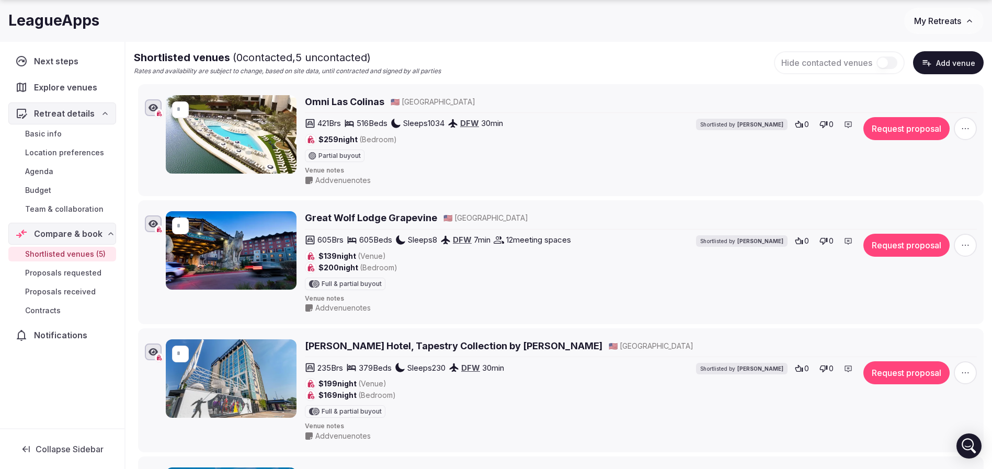
click at [345, 219] on h2 "Great Wolf Lodge Grapevine" at bounding box center [371, 217] width 132 height 13
click at [341, 346] on h2 "Lorenzo Hotel, Tapestry Collection by Hilton" at bounding box center [454, 346] width 298 height 13
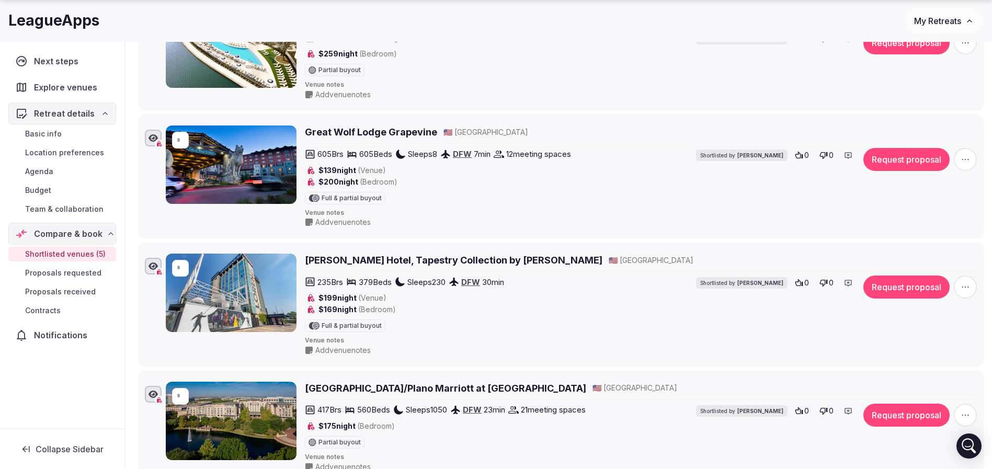
scroll to position [314, 0]
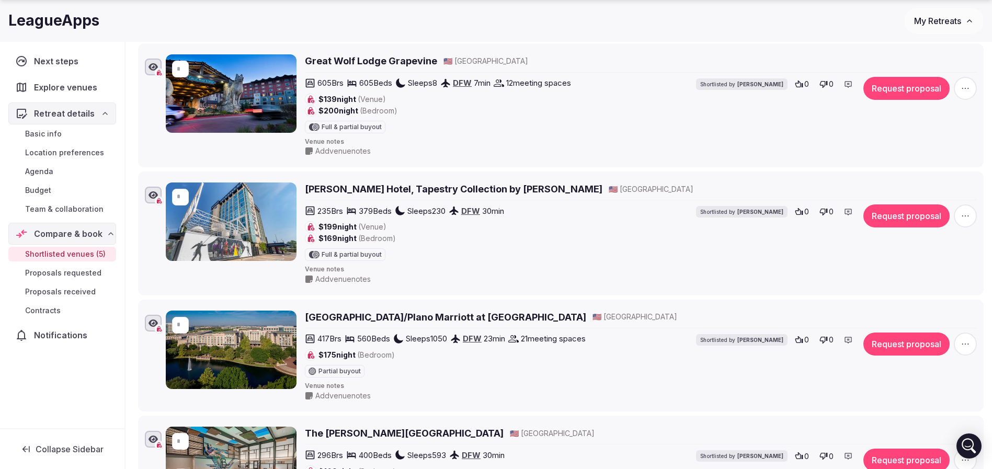
click at [332, 319] on h2 "[GEOGRAPHIC_DATA]/Plano Marriott at [GEOGRAPHIC_DATA]" at bounding box center [445, 317] width 281 height 13
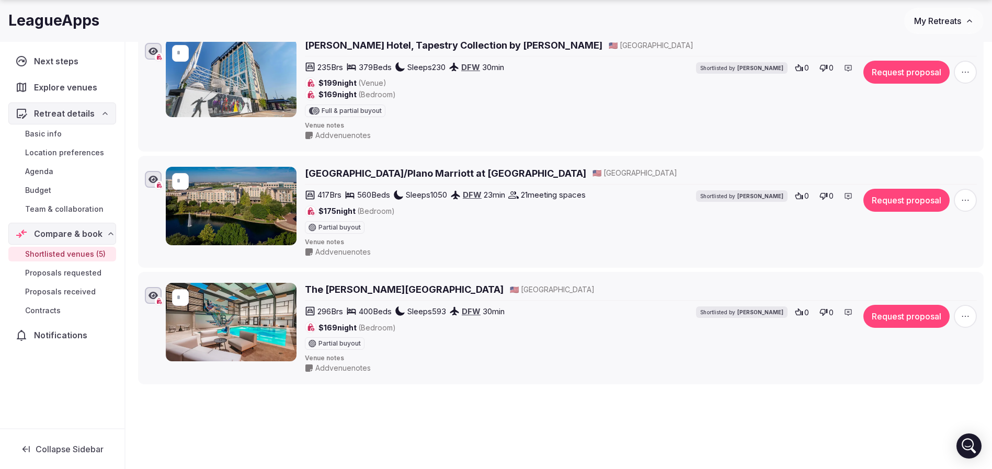
scroll to position [471, 0]
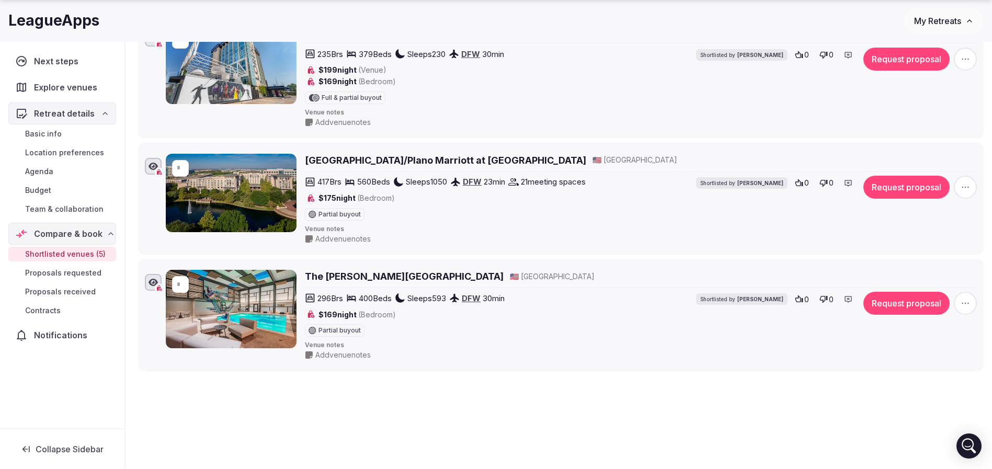
click at [341, 275] on h2 "The [PERSON_NAME][GEOGRAPHIC_DATA]" at bounding box center [404, 276] width 199 height 13
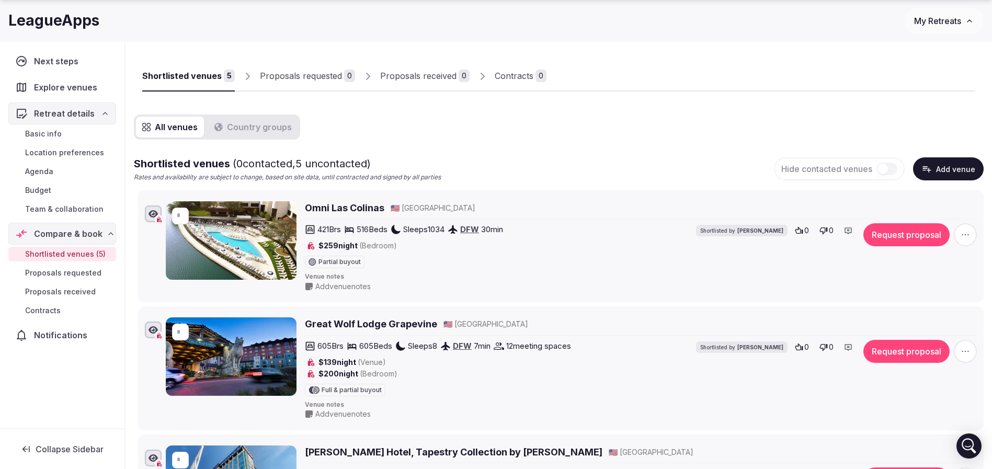
scroll to position [0, 0]
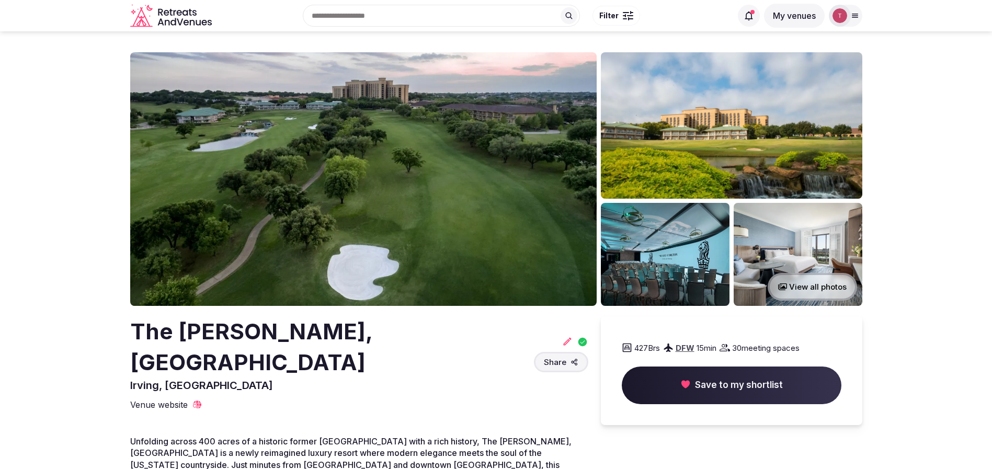
click at [414, 207] on img at bounding box center [363, 179] width 467 height 254
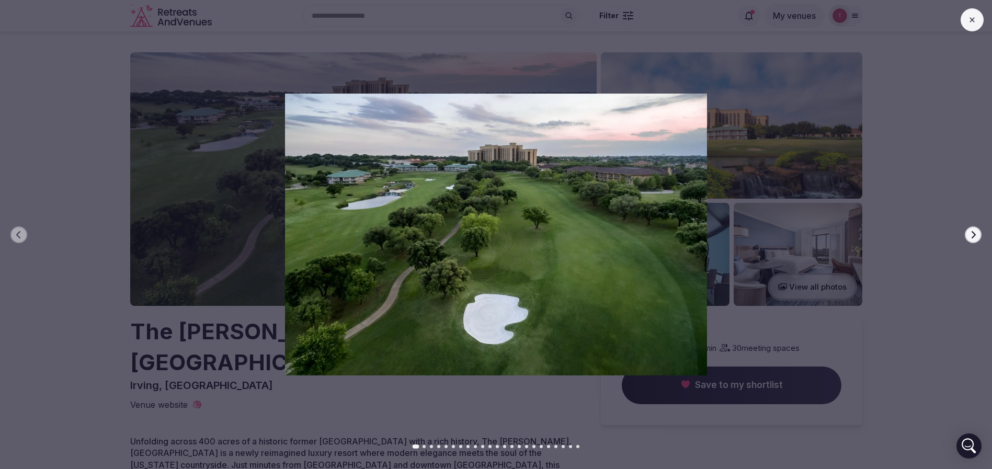
click at [974, 234] on icon "button" at bounding box center [973, 235] width 8 height 8
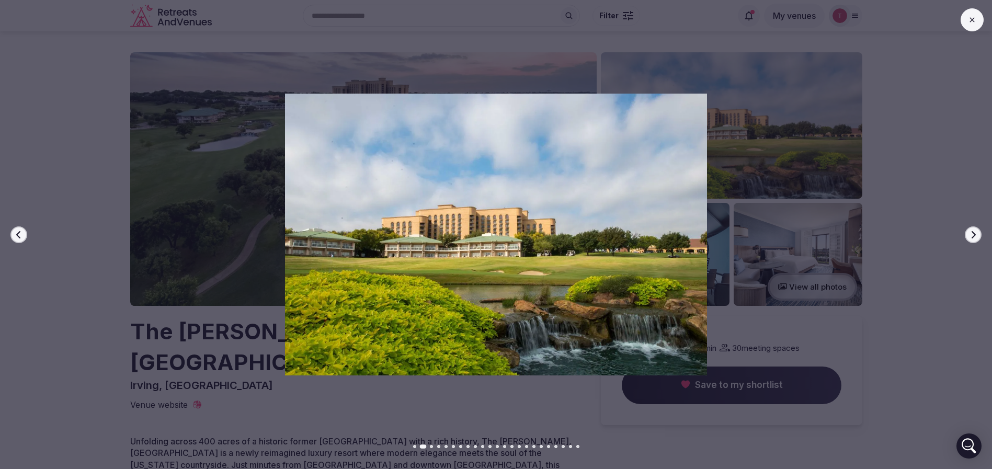
click at [976, 236] on icon "button" at bounding box center [973, 235] width 8 height 8
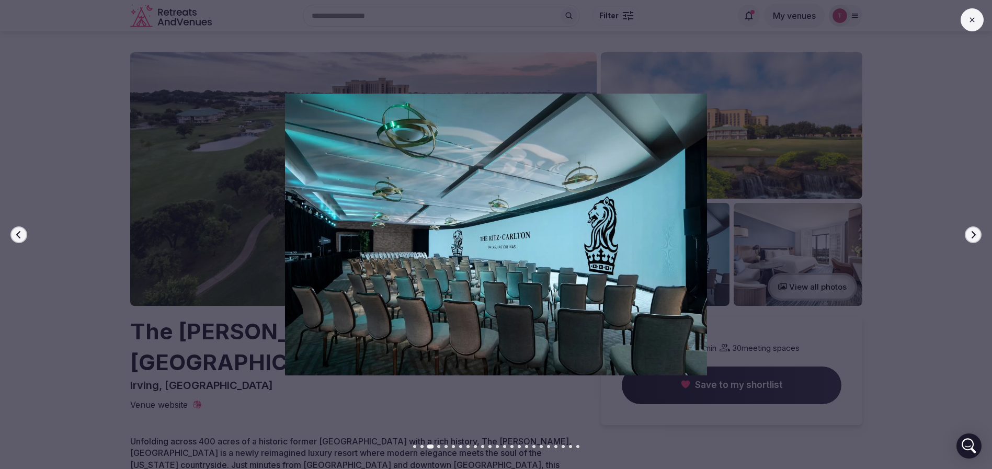
click at [976, 236] on icon "button" at bounding box center [973, 235] width 8 height 8
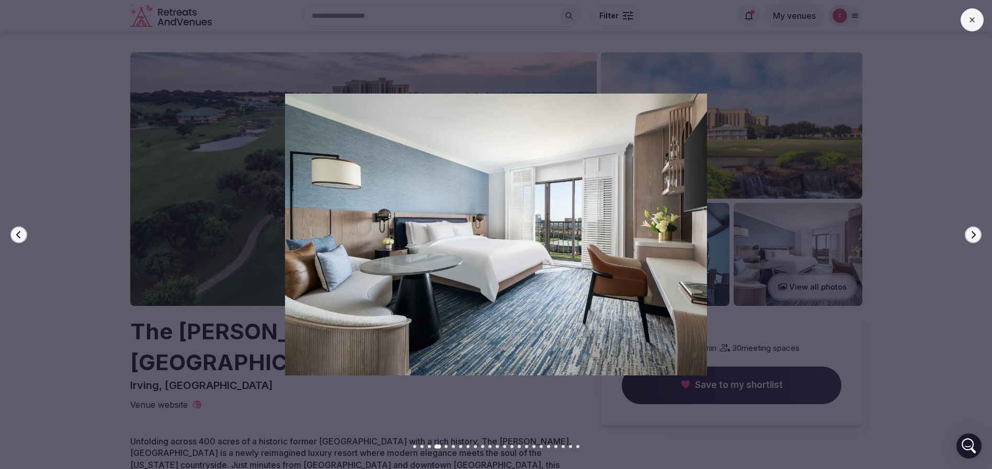
click at [976, 236] on icon "button" at bounding box center [973, 235] width 8 height 8
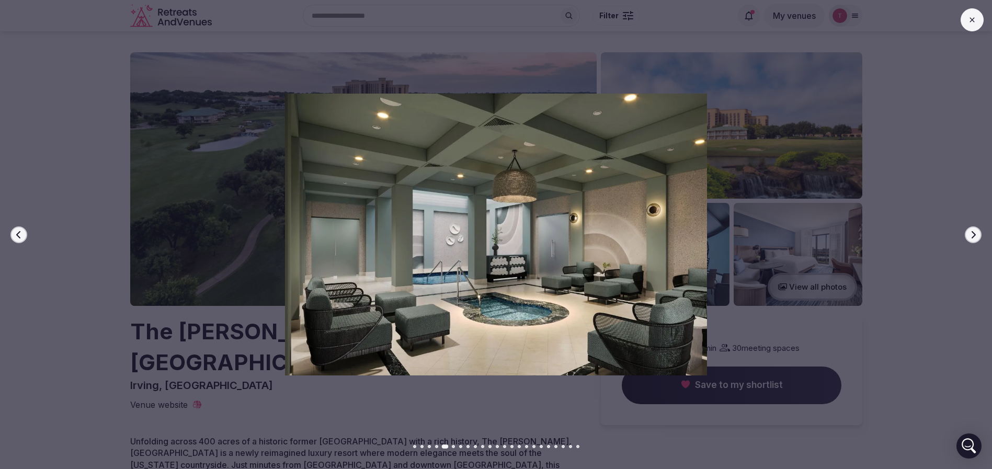
click at [976, 236] on icon "button" at bounding box center [973, 235] width 8 height 8
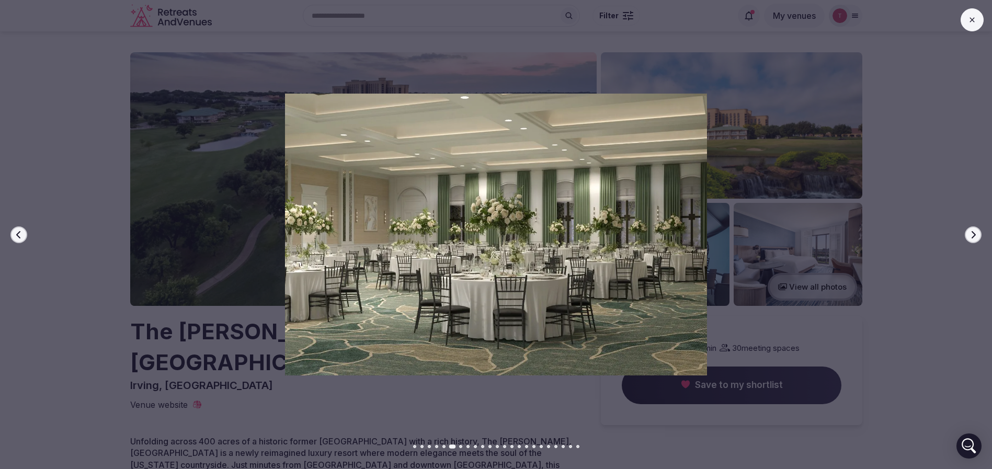
click at [976, 236] on icon "button" at bounding box center [973, 235] width 8 height 8
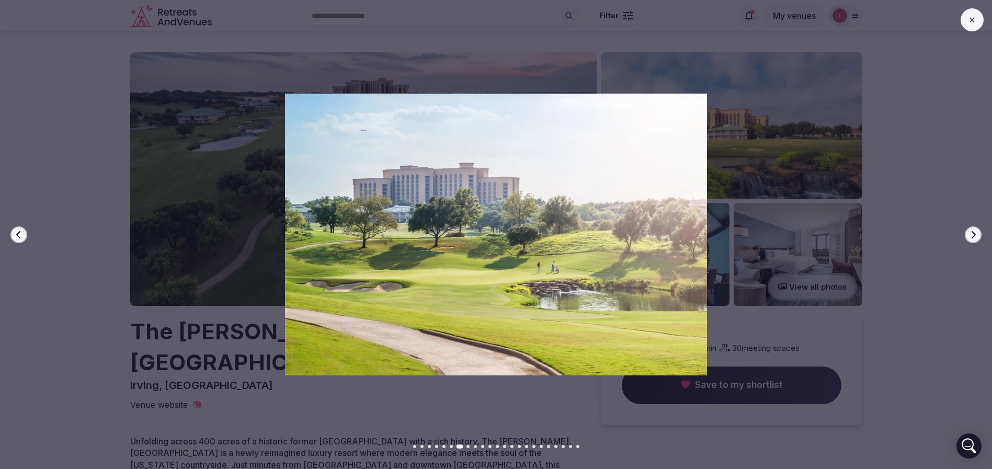
click at [976, 236] on icon "button" at bounding box center [973, 235] width 8 height 8
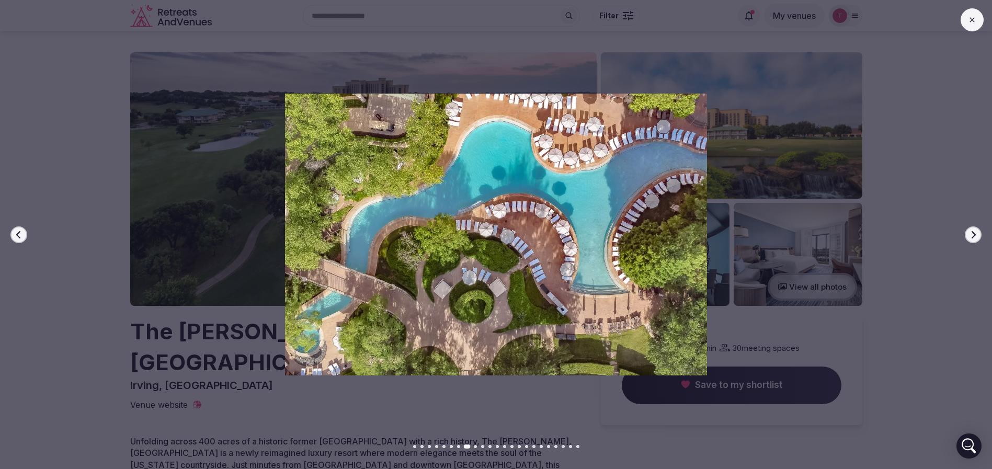
click at [976, 236] on icon "button" at bounding box center [973, 235] width 8 height 8
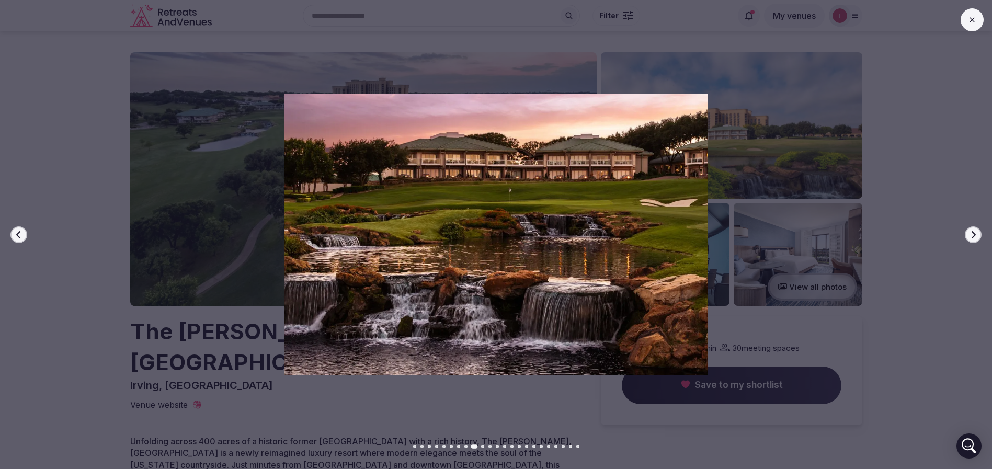
click at [976, 236] on icon "button" at bounding box center [973, 235] width 8 height 8
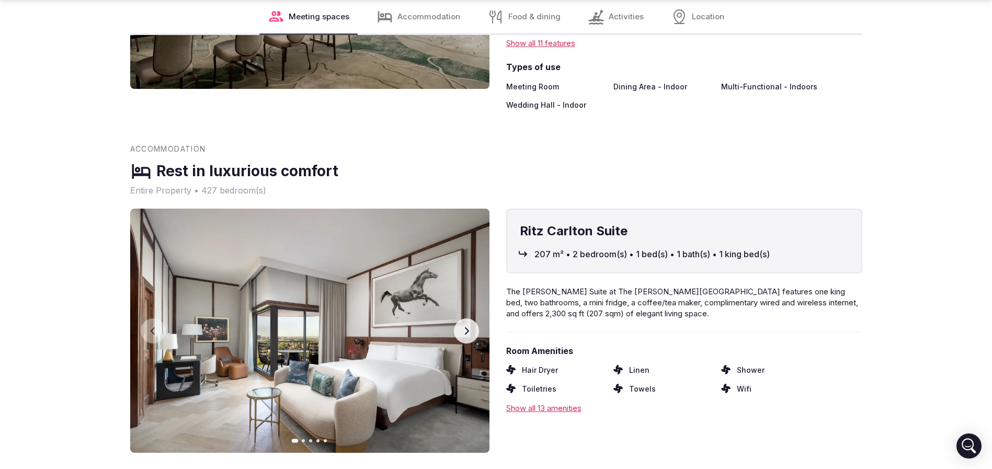
scroll to position [1569, 0]
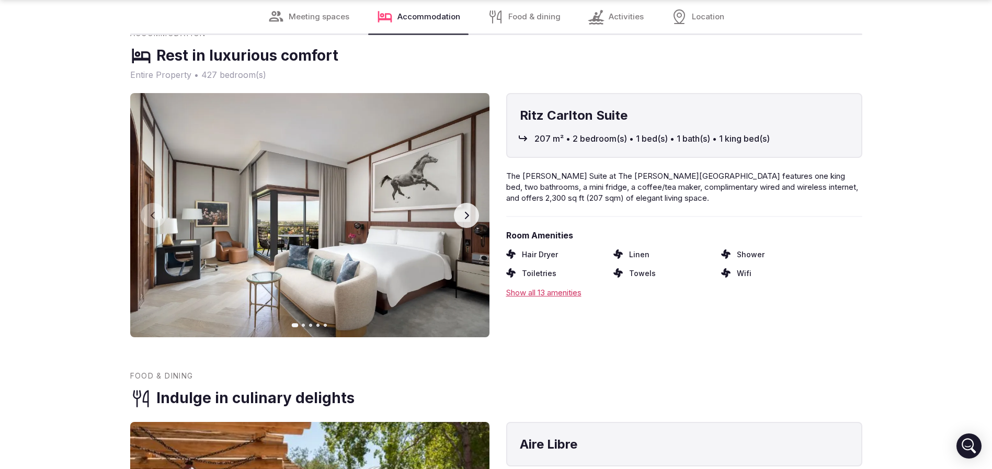
click at [470, 211] on icon "button" at bounding box center [466, 215] width 8 height 8
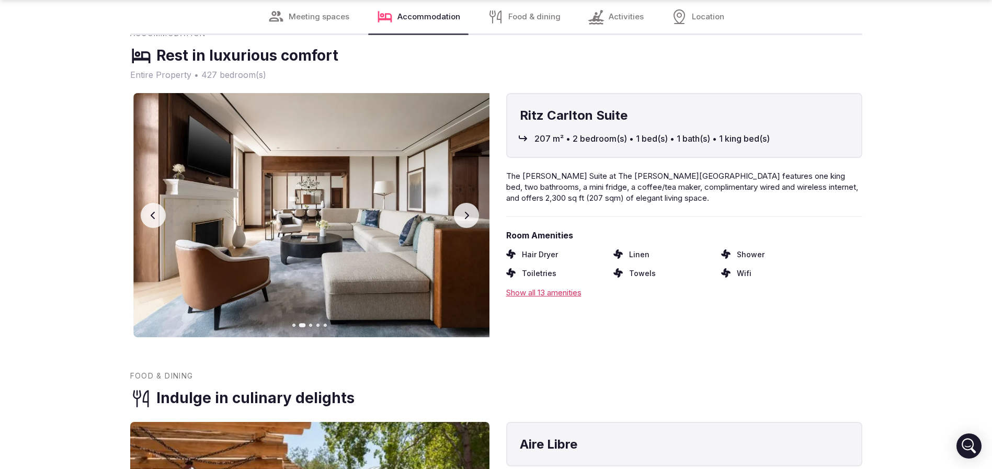
click at [470, 211] on icon "button" at bounding box center [466, 215] width 8 height 8
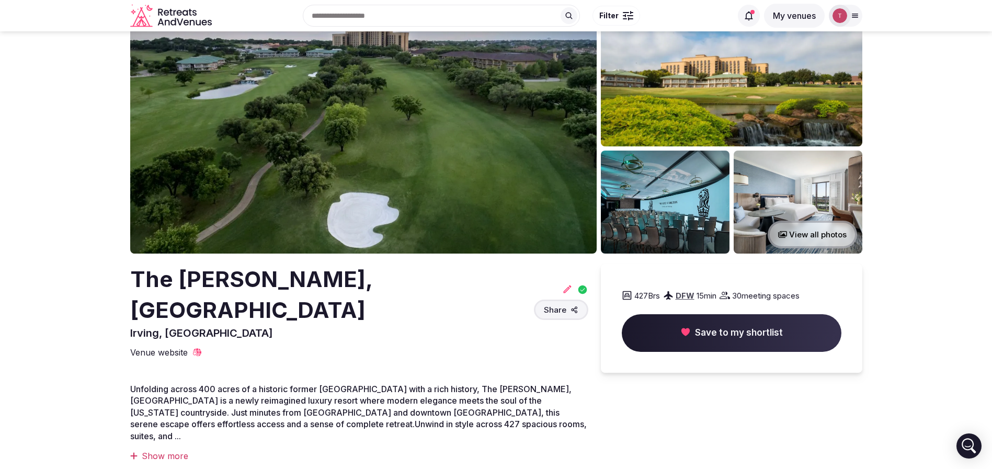
scroll to position [0, 0]
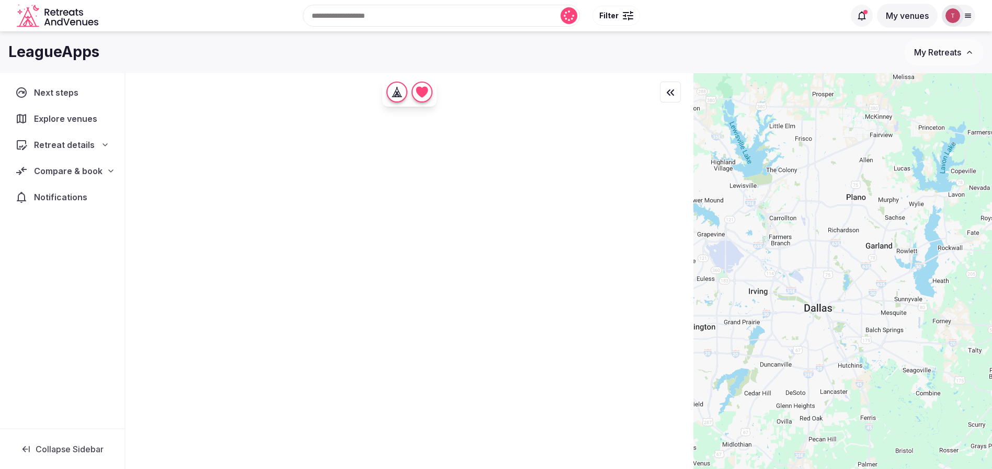
click at [94, 174] on span "Compare & book" at bounding box center [68, 171] width 69 height 13
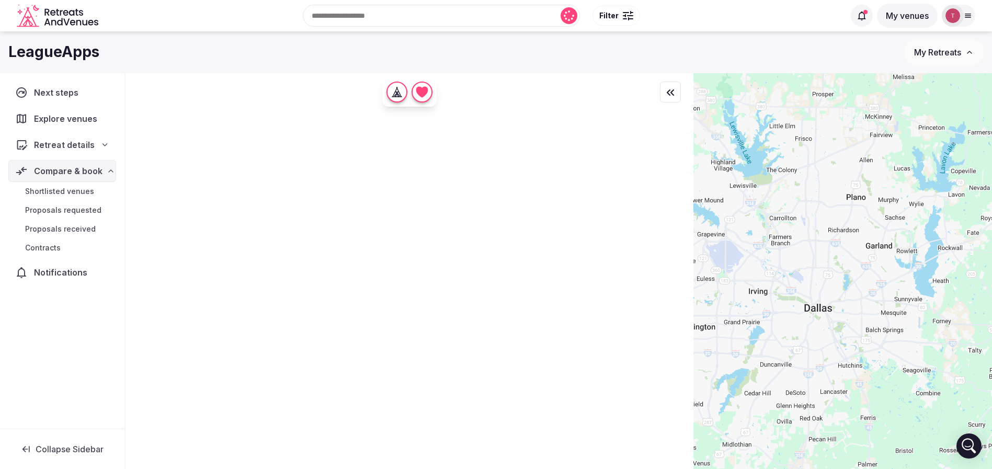
click at [96, 138] on div "Retreat details" at bounding box center [62, 145] width 107 height 22
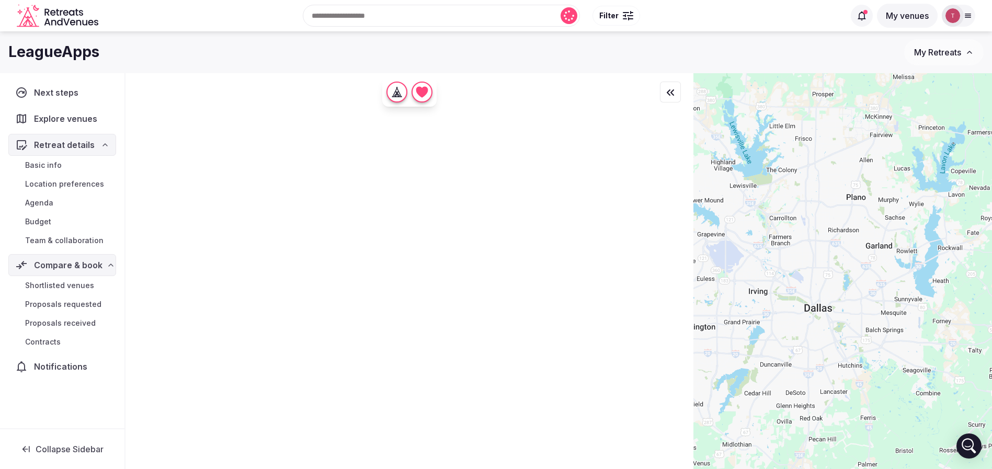
click at [45, 222] on span "Budget" at bounding box center [38, 222] width 26 height 10
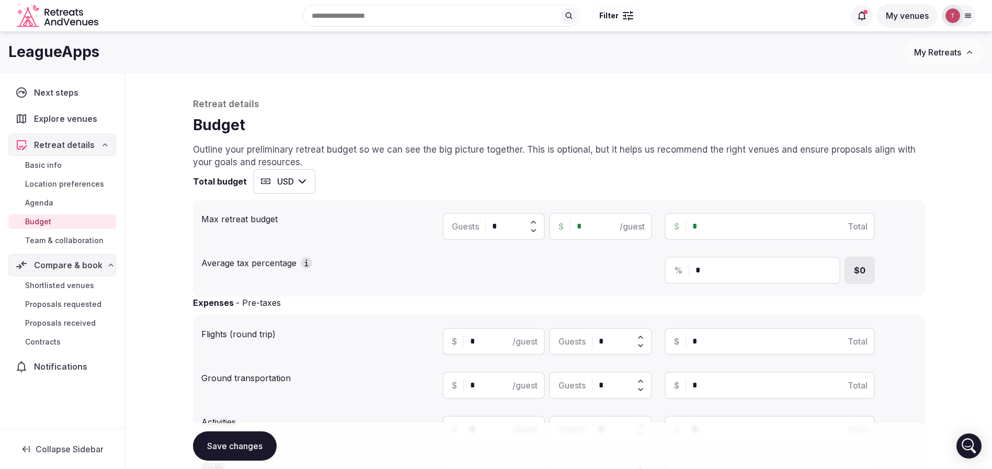
drag, startPoint x: 741, startPoint y: 224, endPoint x: 466, endPoint y: 190, distance: 277.8
click at [466, 190] on div "Total budget USD Max retreat budget Guests * $ * /guest $ * Total Average tax p…" at bounding box center [559, 233] width 732 height 128
type input "******"
type input "*"
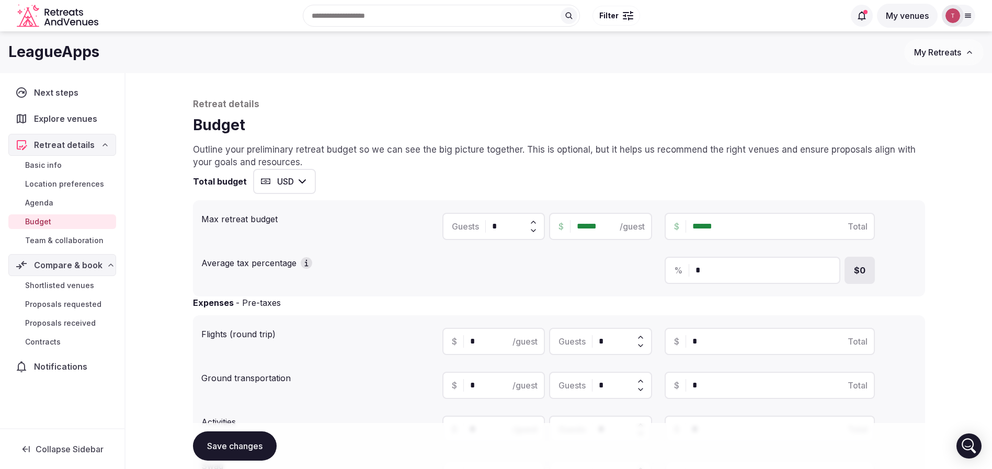
type input "******"
type input "*******"
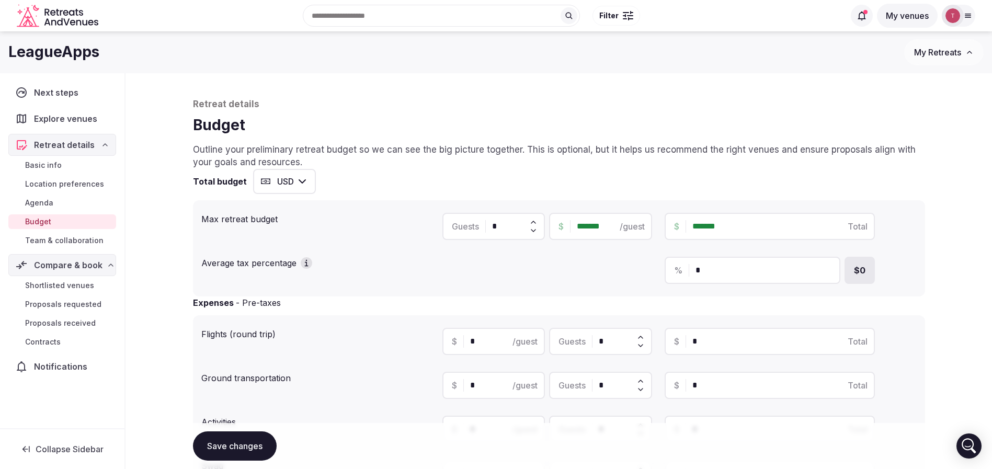
drag, startPoint x: 501, startPoint y: 226, endPoint x: 434, endPoint y: 212, distance: 67.9
click at [434, 212] on div "Max retreat budget Guests * $ ******* /guest $ ******* Total" at bounding box center [559, 227] width 716 height 36
type input "*"
type input "*******"
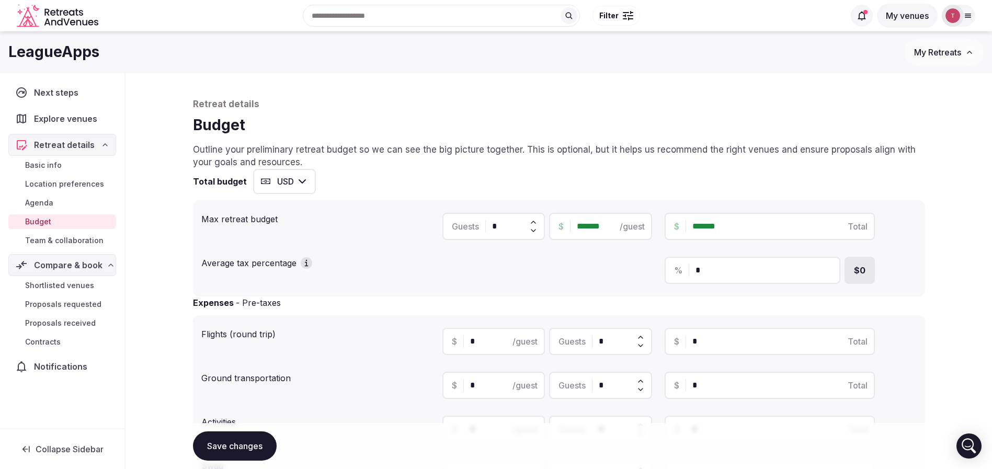
type input "**"
type input "*********"
type input "***"
type input "**********"
type input "***"
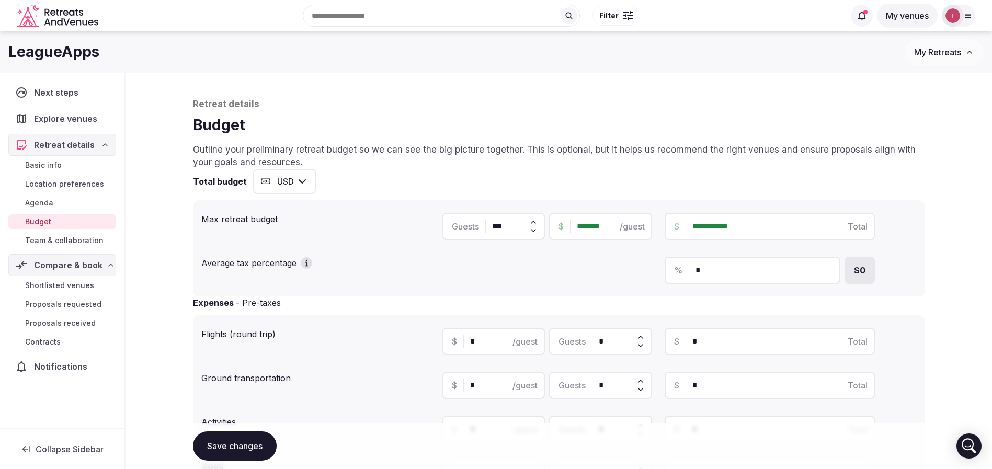
click at [596, 182] on div "Total budget USD" at bounding box center [559, 181] width 732 height 25
click at [922, 215] on div "**********" at bounding box center [559, 248] width 732 height 96
click at [921, 170] on div "Total budget USD" at bounding box center [559, 181] width 732 height 25
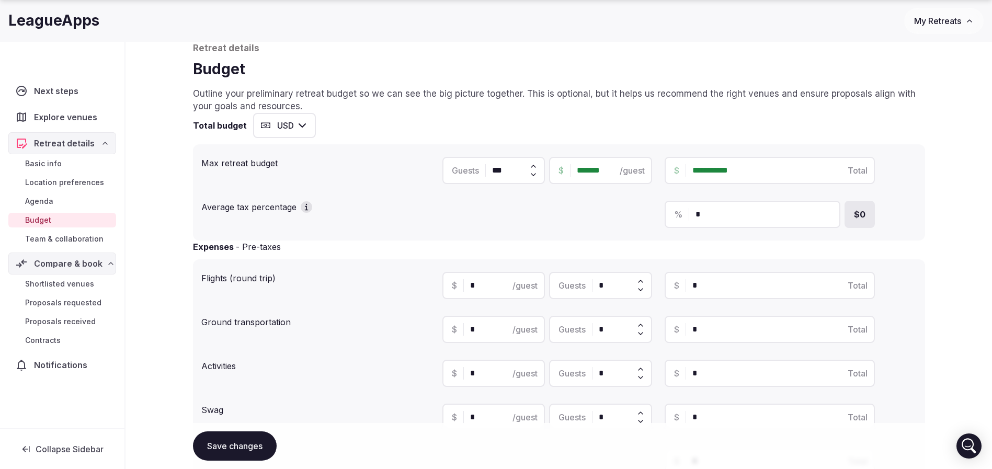
scroll to position [78, 0]
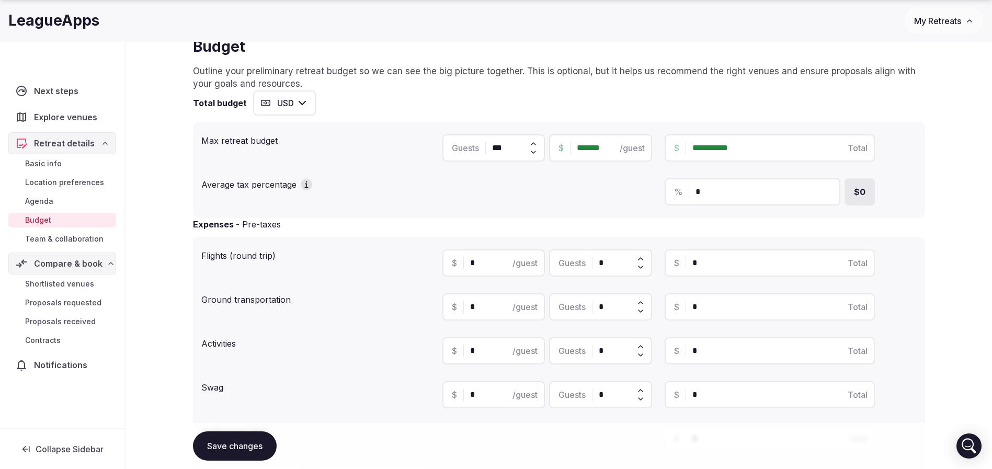
drag, startPoint x: 761, startPoint y: 227, endPoint x: 548, endPoint y: 222, distance: 212.4
click at [548, 222] on div "**********" at bounding box center [559, 414] width 732 height 648
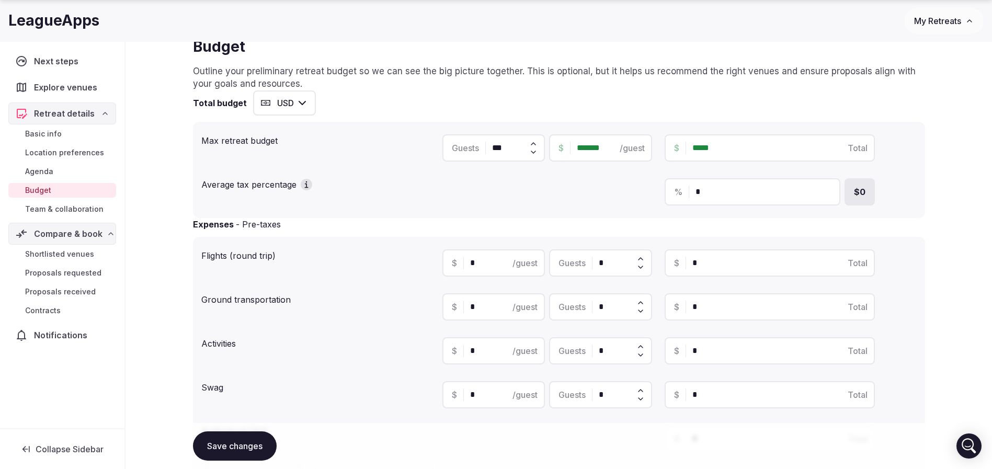
type input "******"
type input "*****"
type input "*******"
type input "***"
type input "*******"
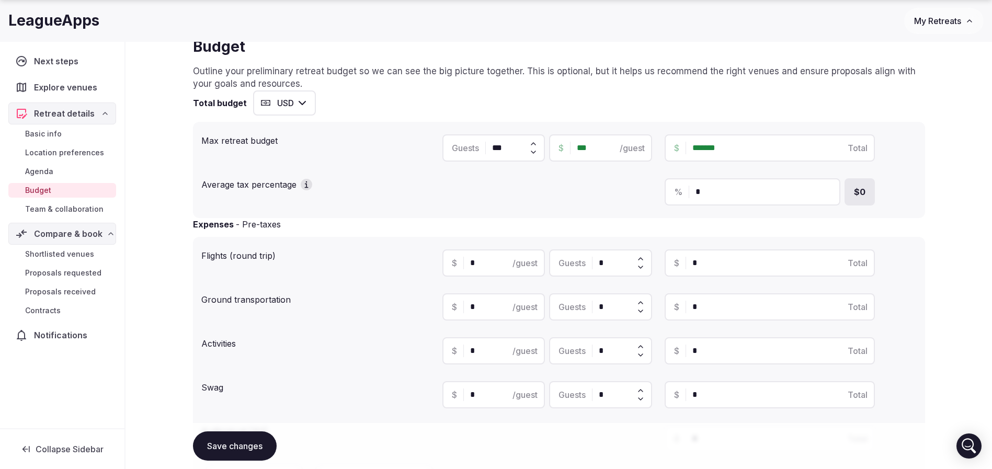
click at [947, 158] on div "Retreat details Budget Outline your preliminary retreat budget so we can see th…" at bounding box center [559, 427] width 867 height 864
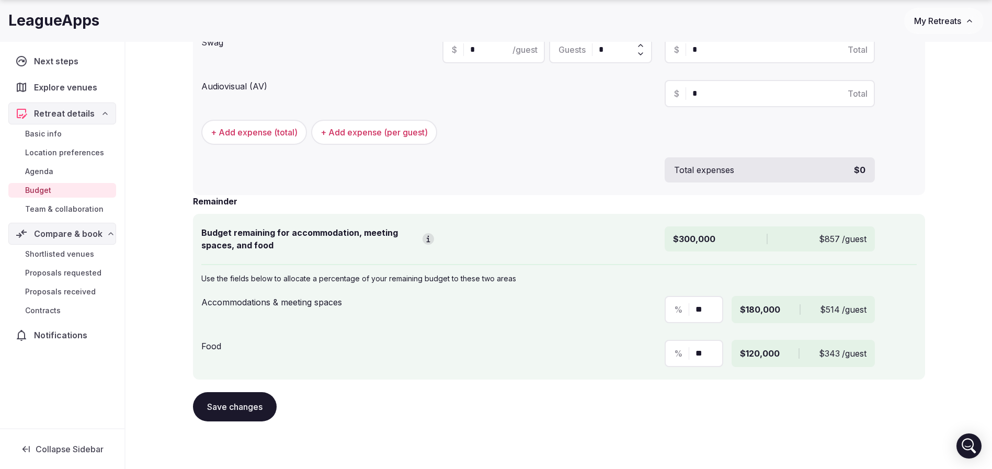
scroll to position [468, 0]
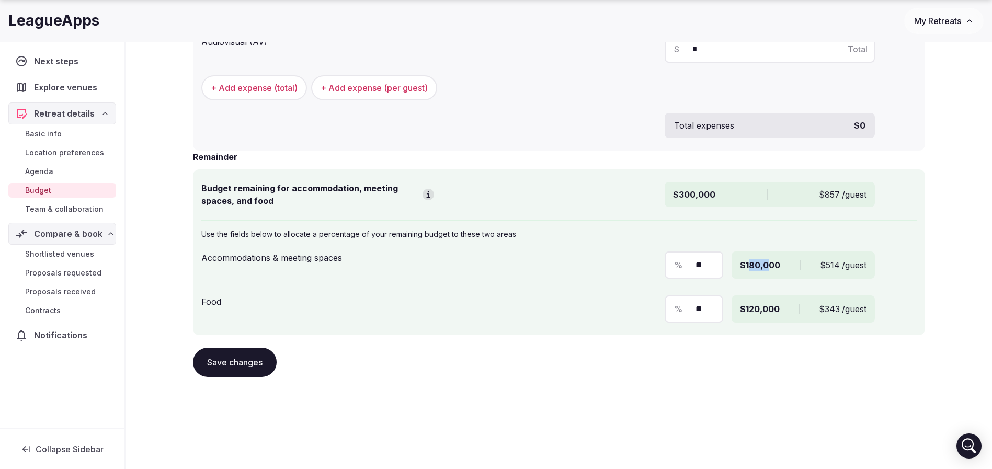
drag, startPoint x: 748, startPoint y: 263, endPoint x: 770, endPoint y: 263, distance: 22.0
click at [770, 263] on span "$180,000" at bounding box center [760, 265] width 40 height 13
click at [936, 258] on div "Retreat details Budget Outline your preliminary retreat budget so we can see th…" at bounding box center [559, 37] width 867 height 864
drag, startPoint x: 738, startPoint y: 267, endPoint x: 766, endPoint y: 267, distance: 28.8
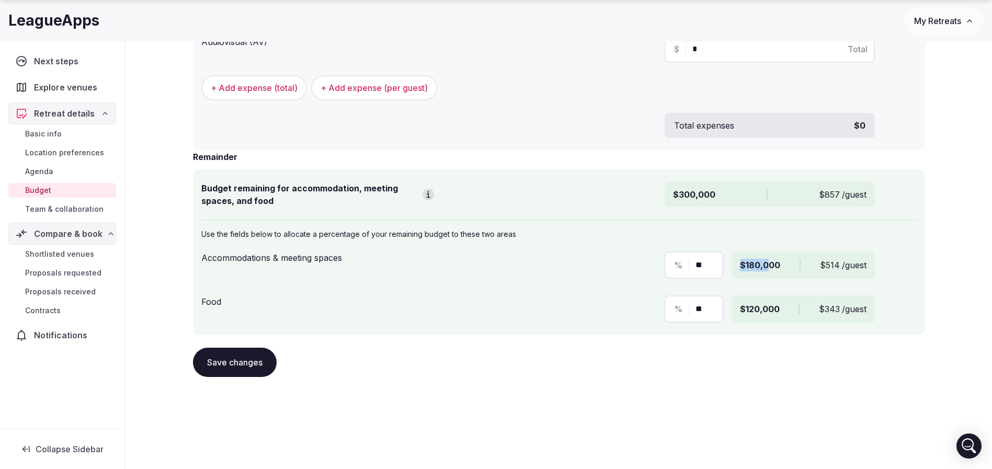
click at [766, 267] on div "$180,000 $514 /guest" at bounding box center [803, 265] width 143 height 27
click at [766, 267] on span "$180,000" at bounding box center [760, 265] width 40 height 13
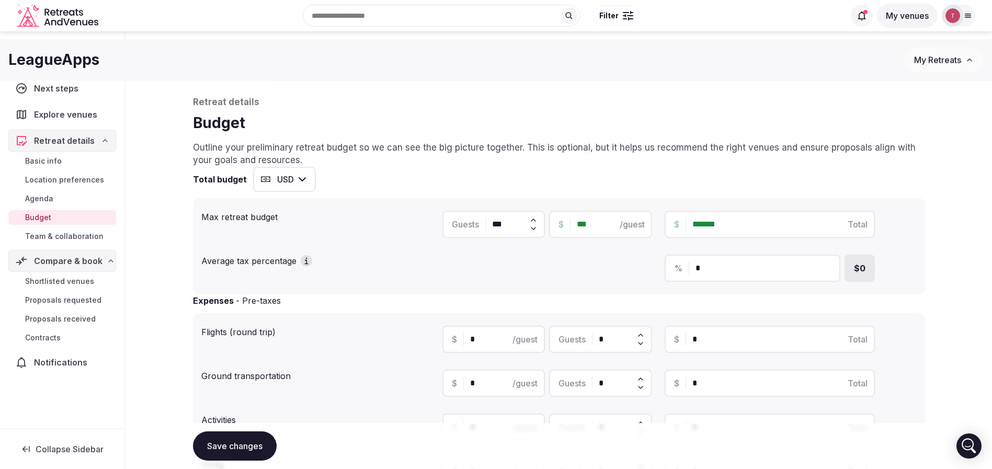
scroll to position [0, 0]
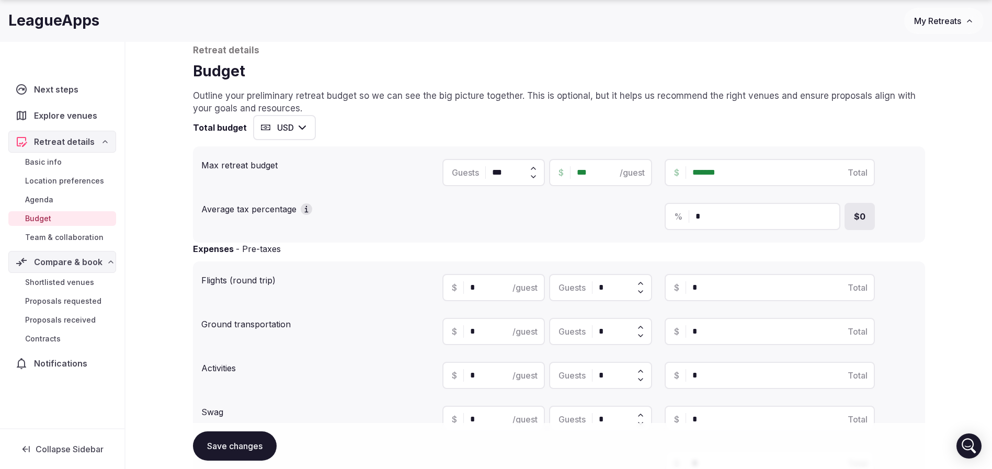
scroll to position [78, 0]
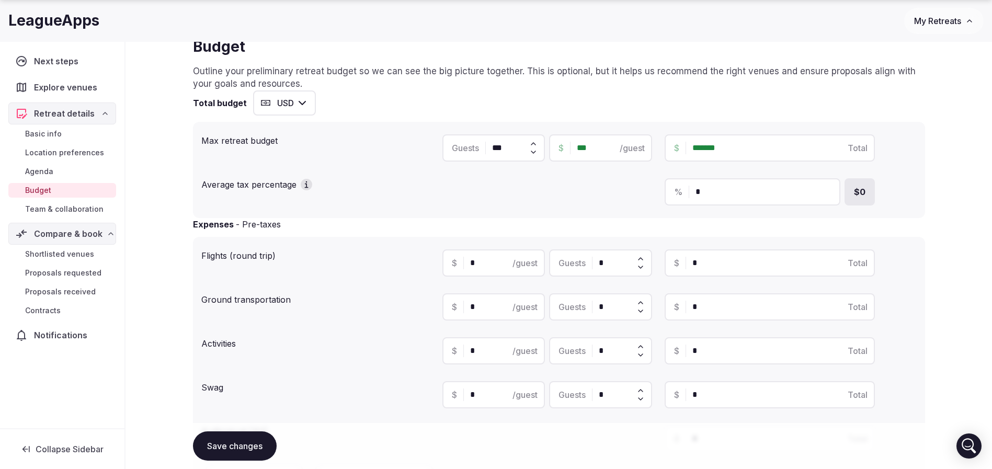
click at [921, 208] on div "Max retreat budget Guests *** $ *** /guest $ ******* Total Average tax percenta…" at bounding box center [559, 170] width 732 height 96
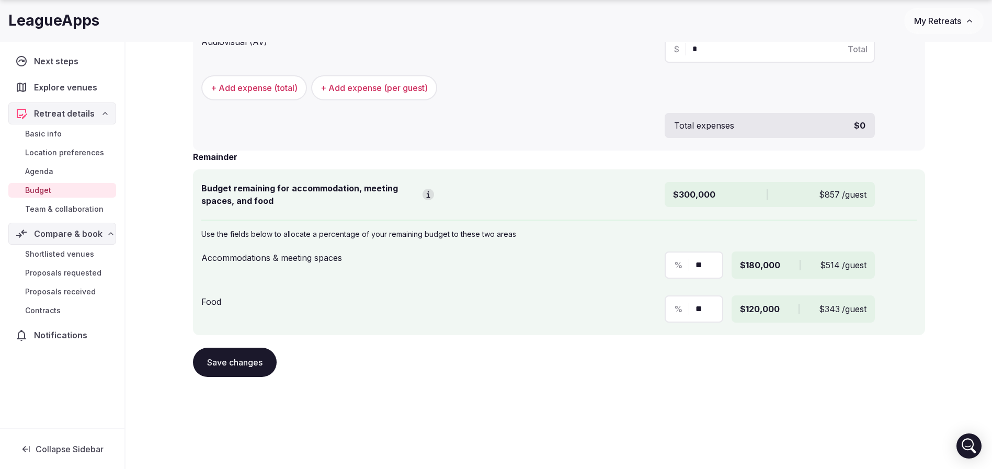
scroll to position [0, 0]
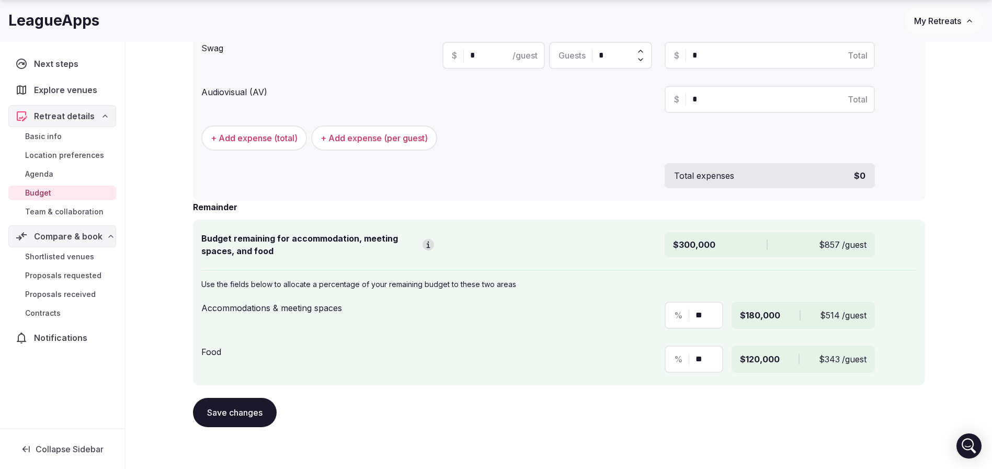
scroll to position [468, 0]
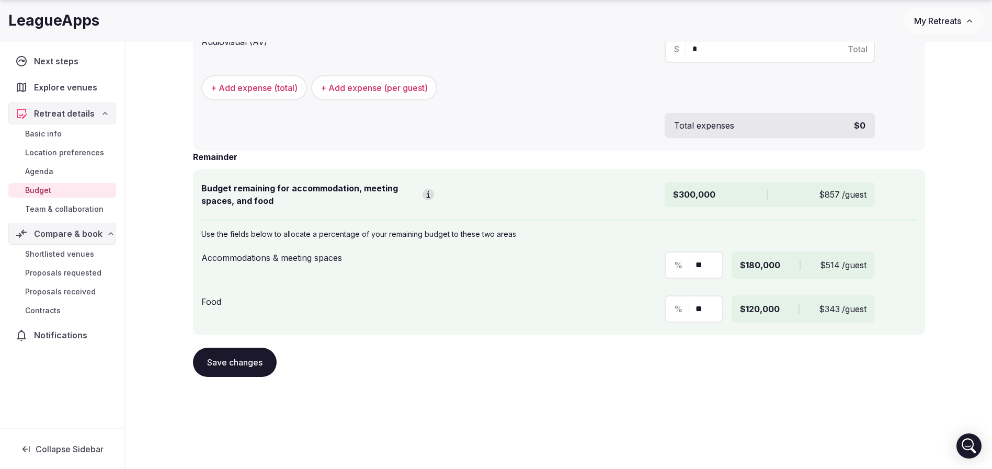
click at [935, 232] on div "Retreat details Budget Outline your preliminary retreat budget so we can see th…" at bounding box center [559, 16] width 753 height 822
click at [762, 267] on span "$180,000" at bounding box center [760, 265] width 40 height 13
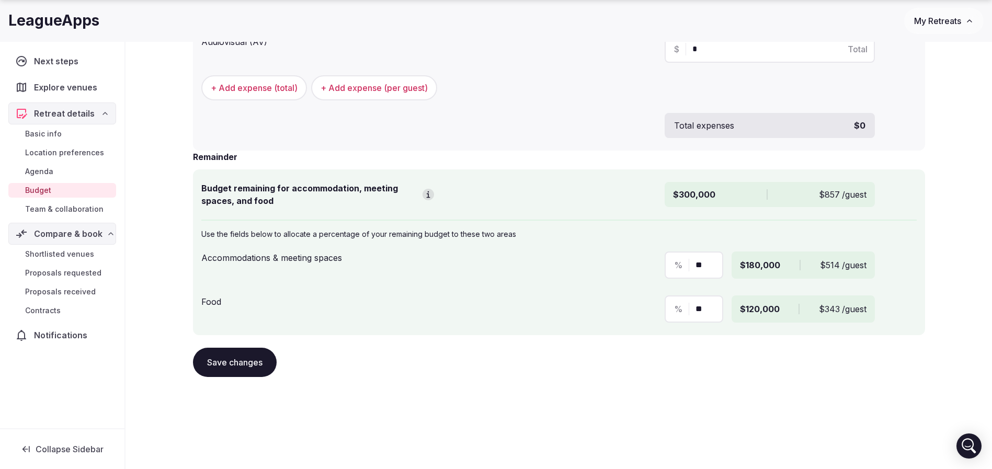
click at [951, 256] on div "Retreat details Budget Outline your preliminary retreat budget so we can see th…" at bounding box center [559, 37] width 867 height 864
click at [985, 230] on div "Retreat details Budget Outline your preliminary retreat budget so we can see th…" at bounding box center [559, 37] width 867 height 864
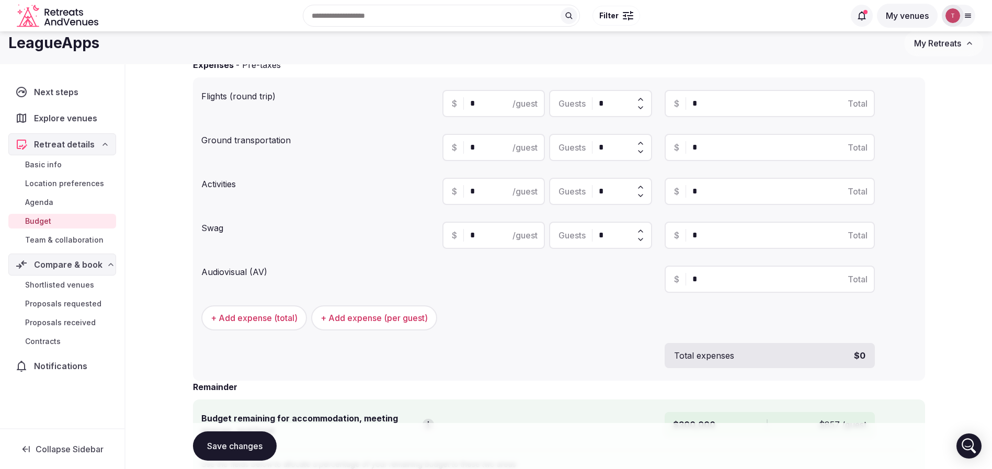
scroll to position [0, 0]
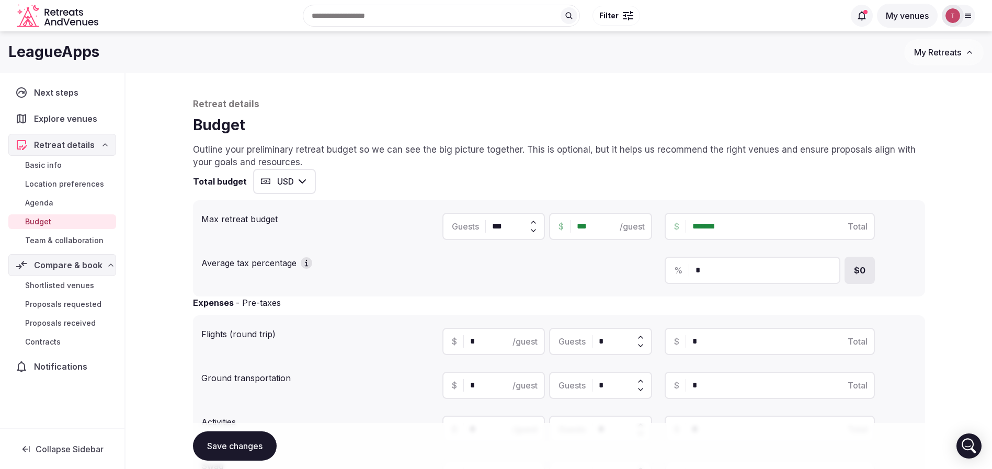
click at [228, 442] on button "Save changes" at bounding box center [235, 446] width 84 height 29
click at [243, 456] on button "Save changes" at bounding box center [235, 446] width 84 height 29
click at [86, 286] on span "Shortlisted venues (4)" at bounding box center [66, 285] width 82 height 10
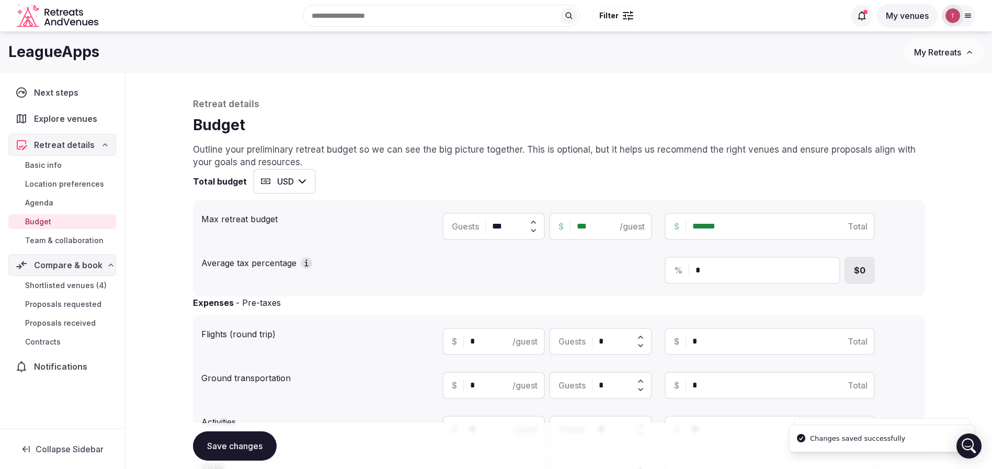
click at [86, 286] on span "Shortlisted venues (4)" at bounding box center [66, 285] width 82 height 10
click at [86, 286] on div "Shortlisted venues (4) Proposals requested Proposals received Contracts" at bounding box center [62, 313] width 108 height 75
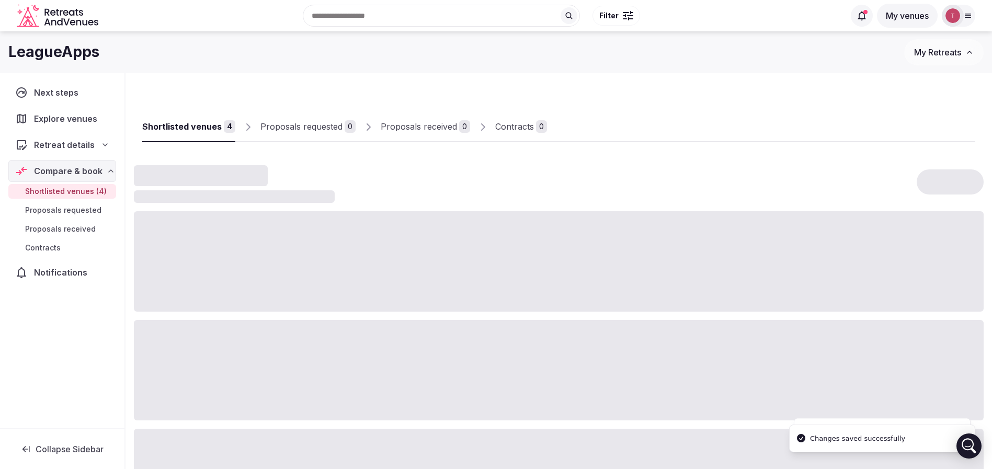
click at [81, 192] on span "Shortlisted venues (4)" at bounding box center [66, 191] width 82 height 10
click at [84, 189] on span "Shortlisted venues (4)" at bounding box center [66, 191] width 82 height 10
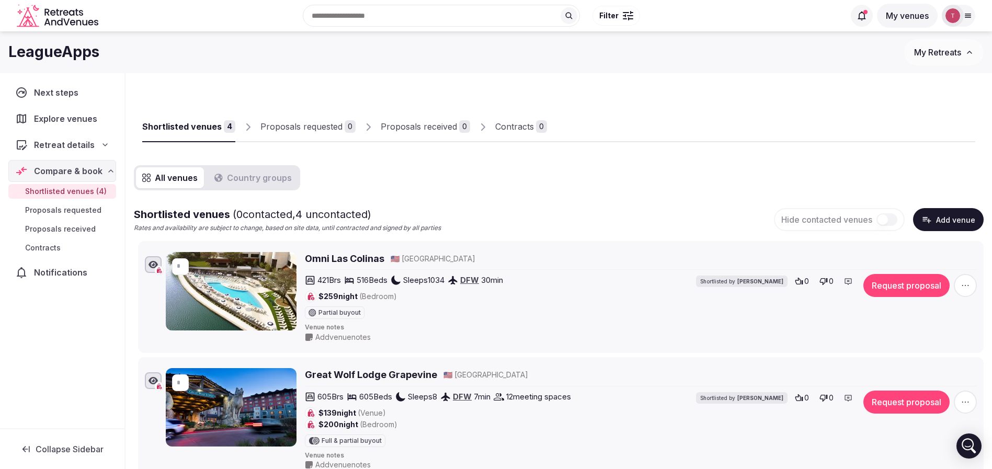
click at [954, 211] on button "Add venue" at bounding box center [948, 219] width 71 height 23
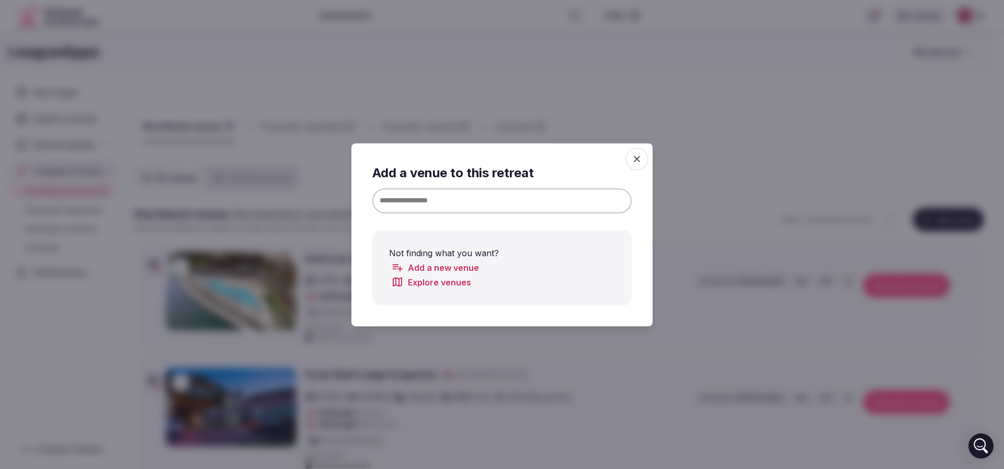
click at [518, 191] on input at bounding box center [501, 200] width 259 height 25
paste input "**********"
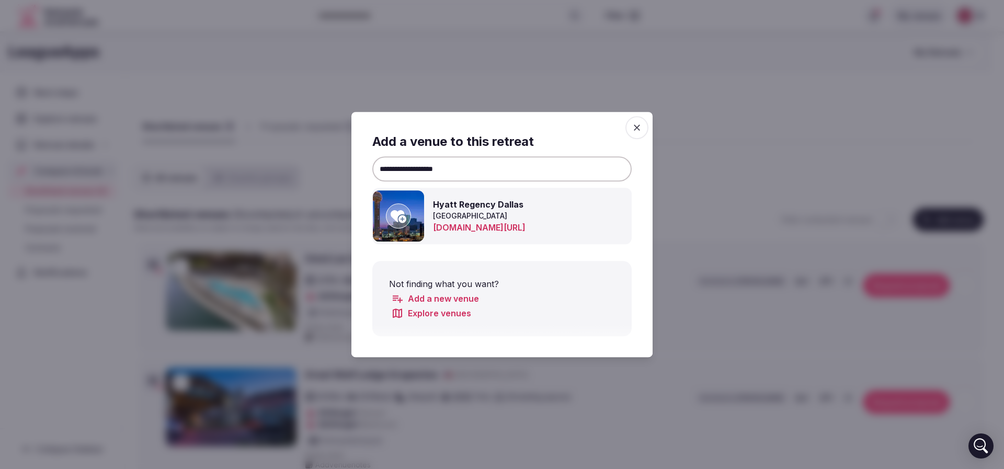
type input "**********"
click at [389, 222] on div at bounding box center [398, 215] width 25 height 25
type input "*"
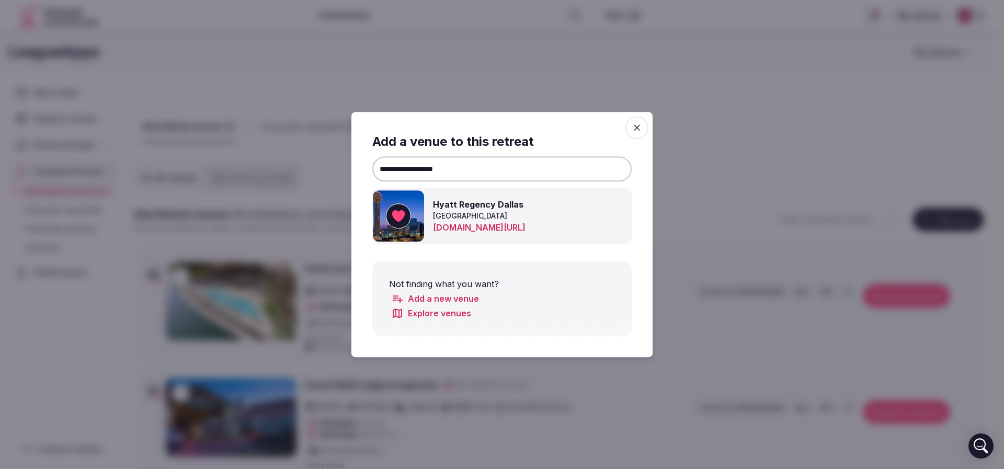
click at [403, 217] on icon at bounding box center [398, 216] width 13 height 12
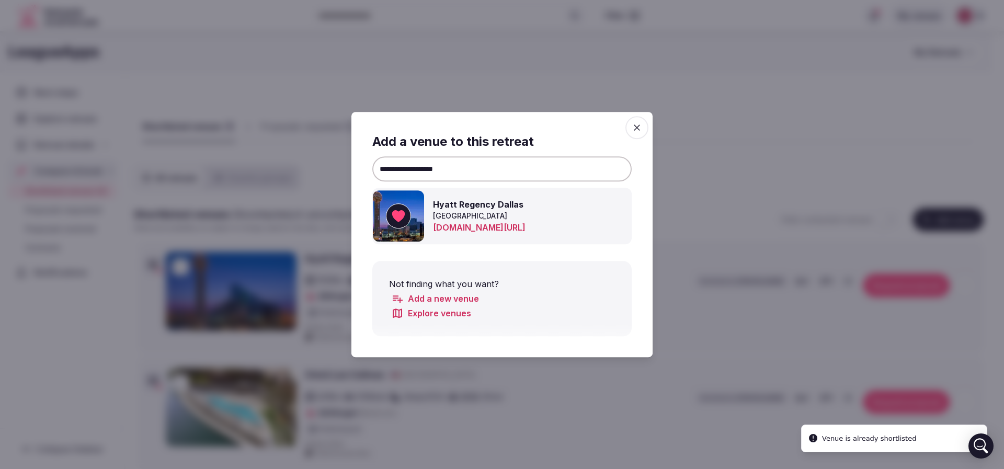
click at [757, 154] on div at bounding box center [502, 234] width 1004 height 469
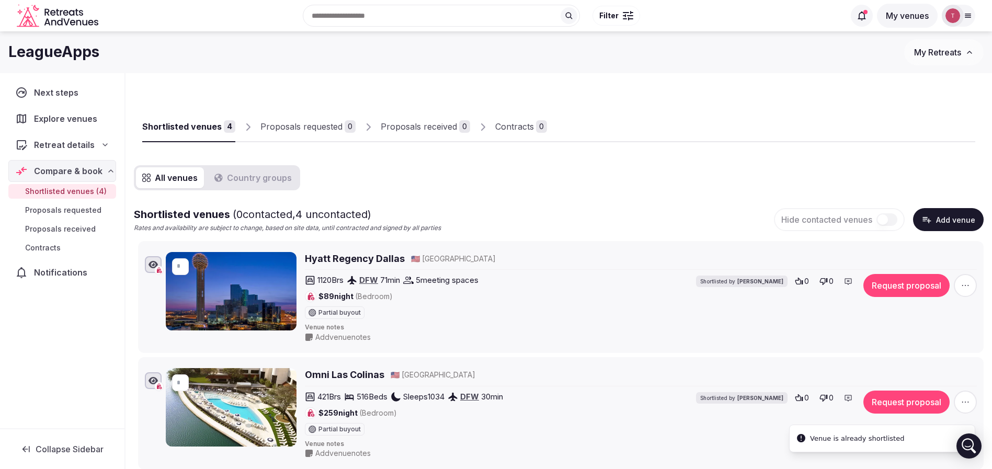
click at [363, 258] on h2 "Hyatt Regency Dallas" at bounding box center [355, 258] width 100 height 13
drag, startPoint x: 389, startPoint y: 280, endPoint x: 399, endPoint y: 279, distance: 9.5
click at [399, 279] on span "71 min" at bounding box center [390, 280] width 20 height 11
drag, startPoint x: 562, startPoint y: 208, endPoint x: 512, endPoint y: 221, distance: 51.9
click at [562, 207] on div "Shortlisted venues ( 0 contacted, 4 uncontacted) Rates and availability are sub…" at bounding box center [559, 220] width 850 height 26
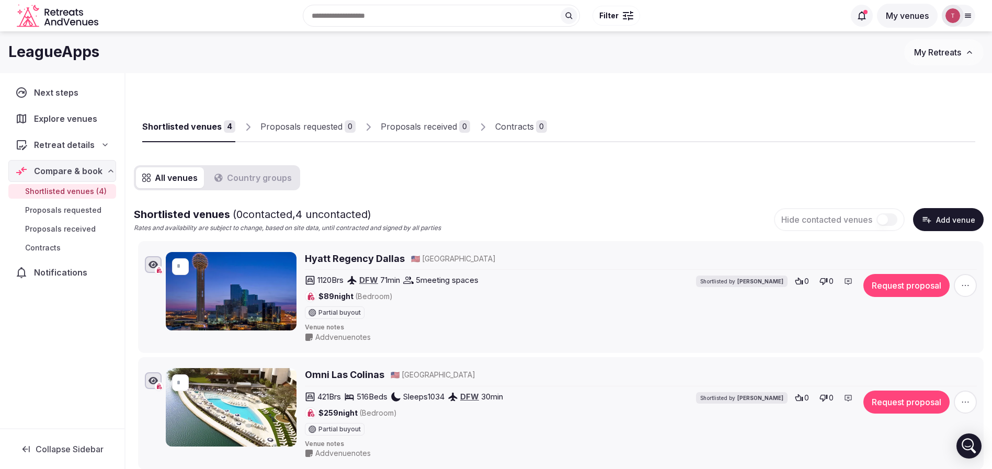
click at [970, 214] on button "Add venue" at bounding box center [948, 219] width 71 height 23
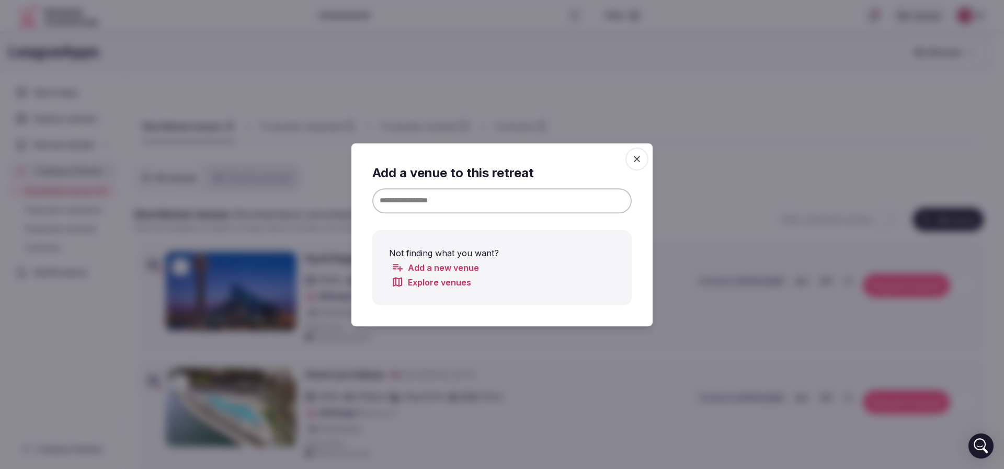
click at [505, 201] on input at bounding box center [501, 200] width 259 height 25
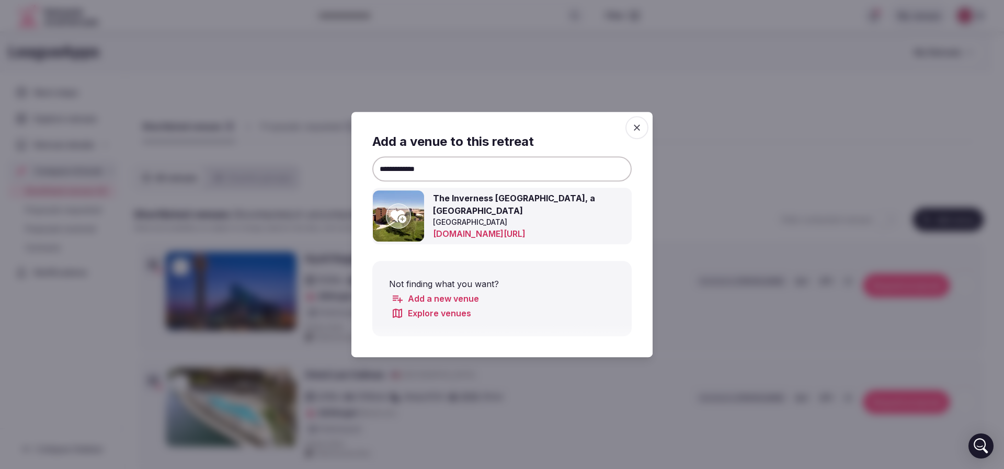
type input "**********"
click at [644, 132] on span "button" at bounding box center [637, 127] width 23 height 23
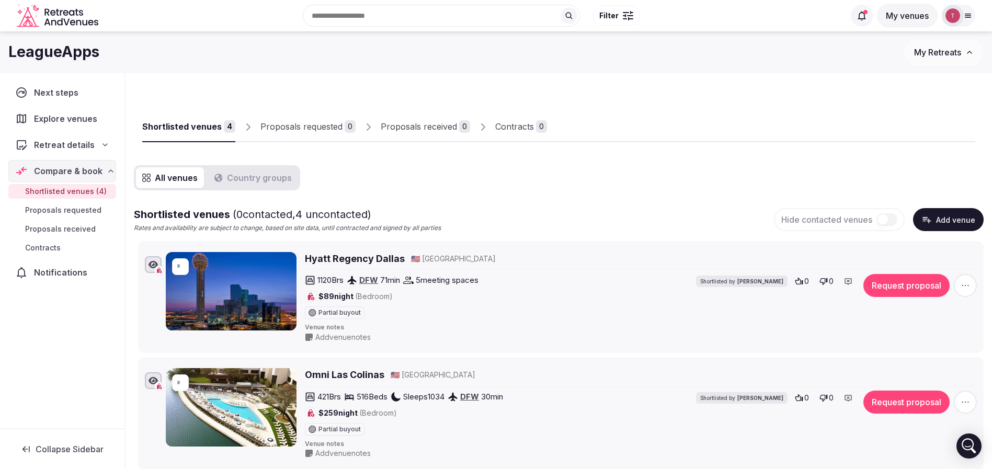
click at [685, 123] on div "Shortlisted venues 4 Proposals requested 0 Proposals received 0 Contracts 0" at bounding box center [558, 118] width 833 height 48
click at [453, 15] on input "text" at bounding box center [441, 16] width 277 height 22
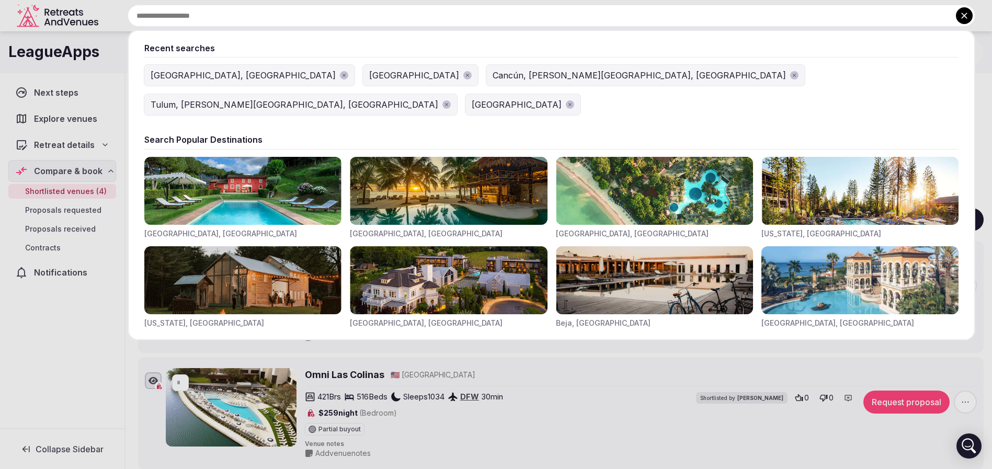
click at [182, 67] on button "[GEOGRAPHIC_DATA], [GEOGRAPHIC_DATA]" at bounding box center [249, 75] width 210 height 21
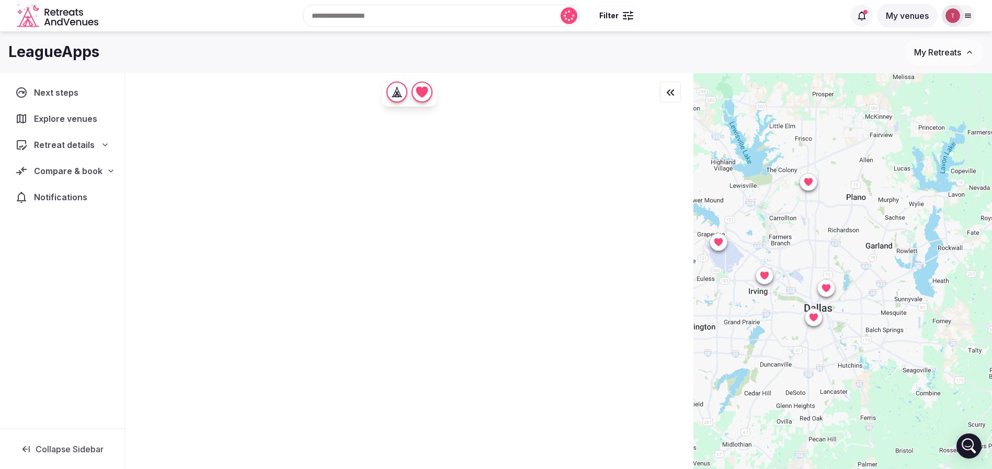
click at [613, 14] on span "Filter" at bounding box center [608, 15] width 19 height 10
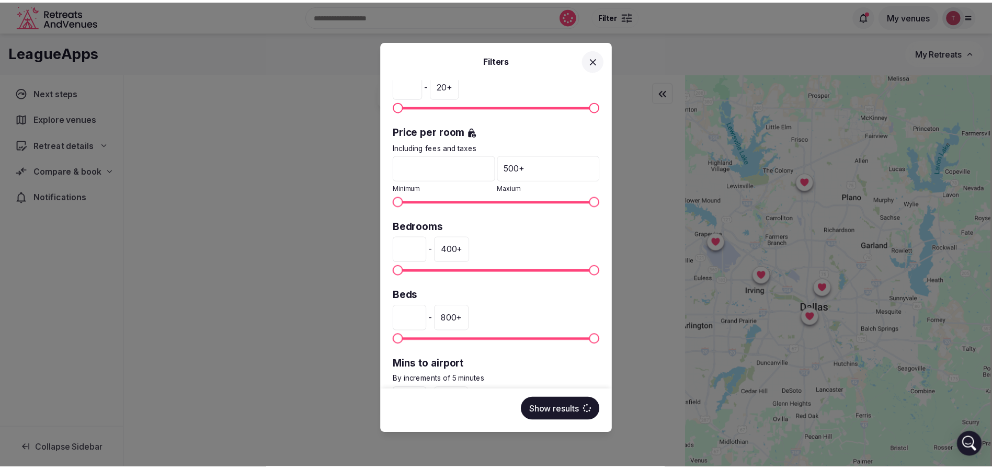
scroll to position [187, 0]
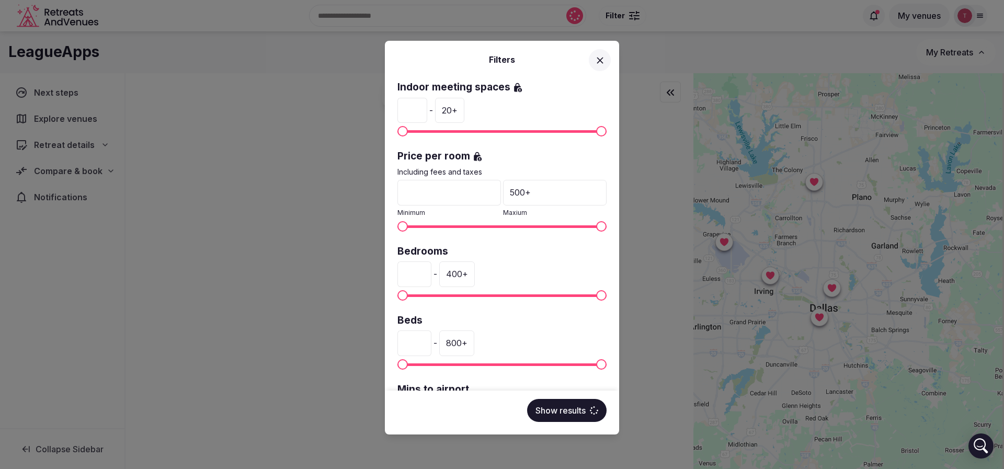
drag, startPoint x: 421, startPoint y: 340, endPoint x: 396, endPoint y: 340, distance: 25.1
click at [396, 340] on div "Venue name Status All Published Draft Has cover photo? Any Yes No Rating Any In…" at bounding box center [502, 234] width 234 height 312
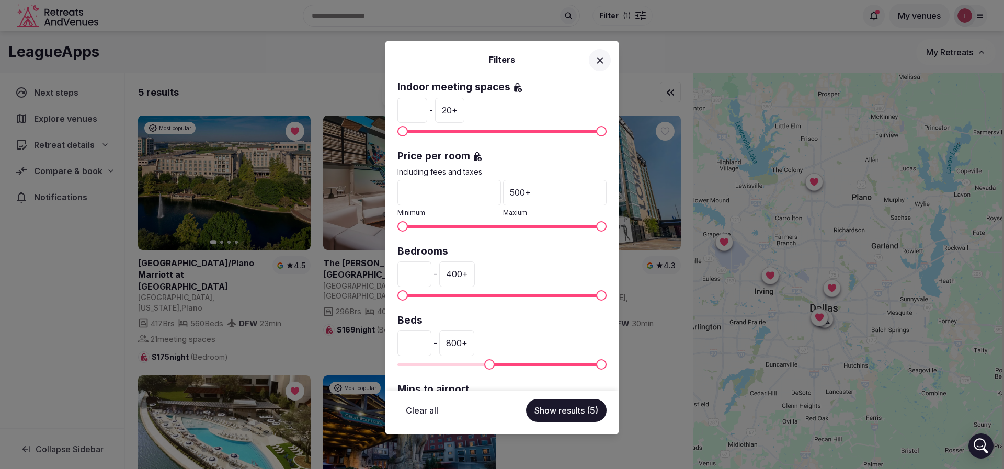
type input "***"
click at [581, 414] on button "Show results (5)" at bounding box center [566, 410] width 81 height 23
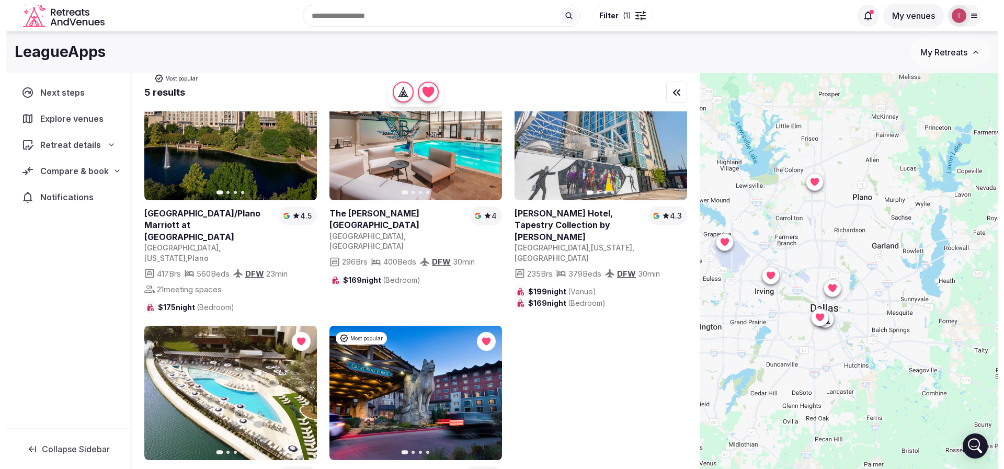
scroll to position [0, 0]
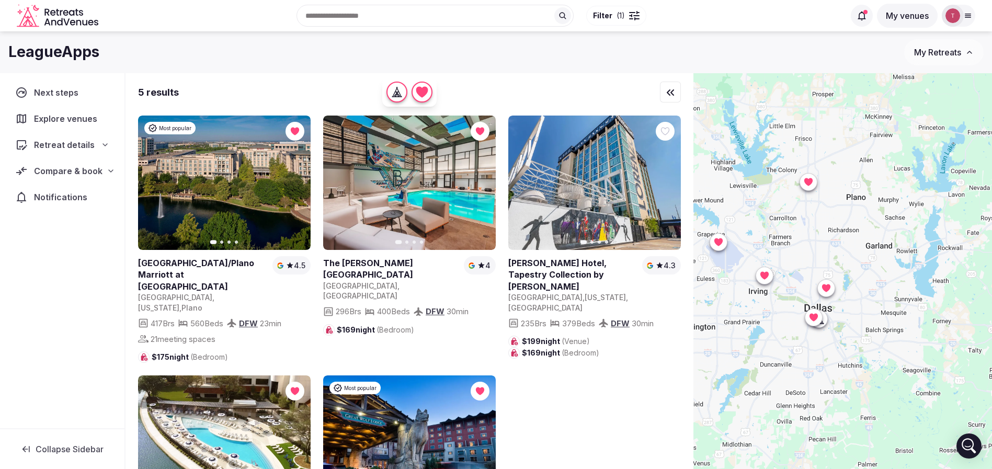
click at [629, 16] on div at bounding box center [630, 15] width 3 height 3
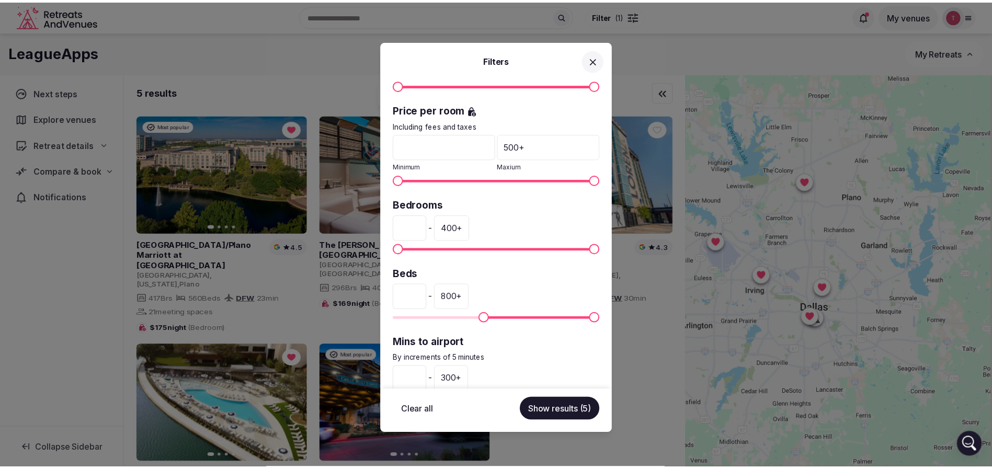
scroll to position [235, 0]
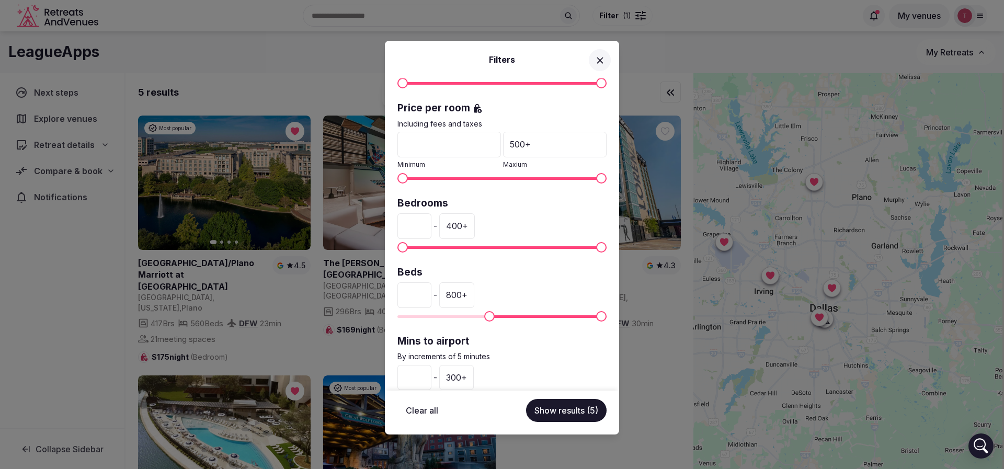
click at [601, 53] on button at bounding box center [600, 60] width 22 height 22
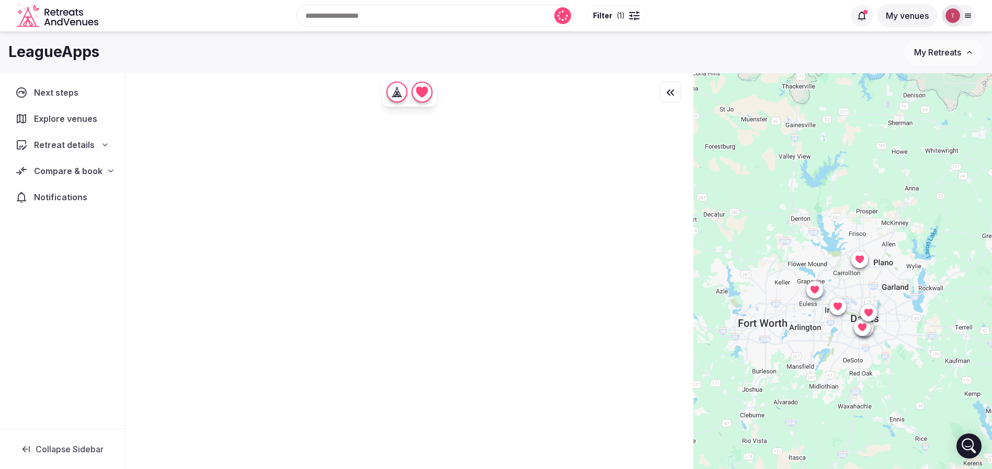
scroll to position [0, 0]
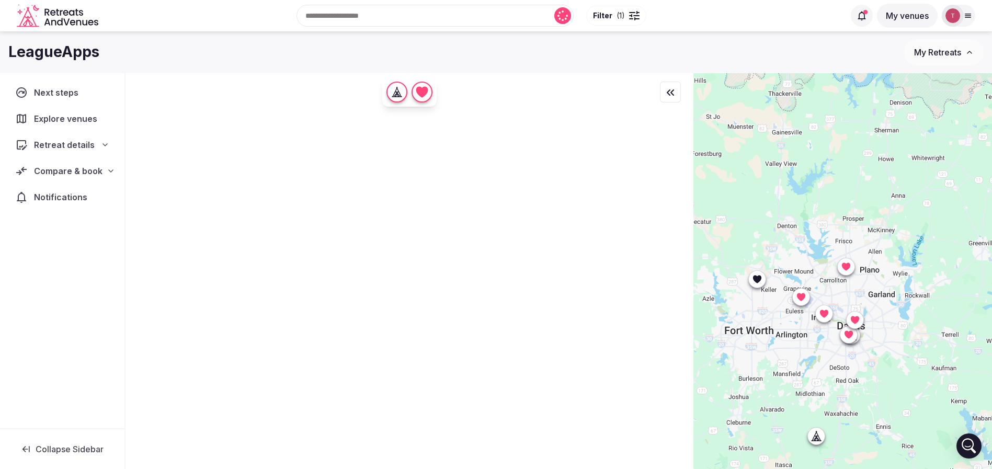
drag, startPoint x: 921, startPoint y: 330, endPoint x: 907, endPoint y: 337, distance: 16.6
click at [907, 337] on div at bounding box center [843, 289] width 299 height 432
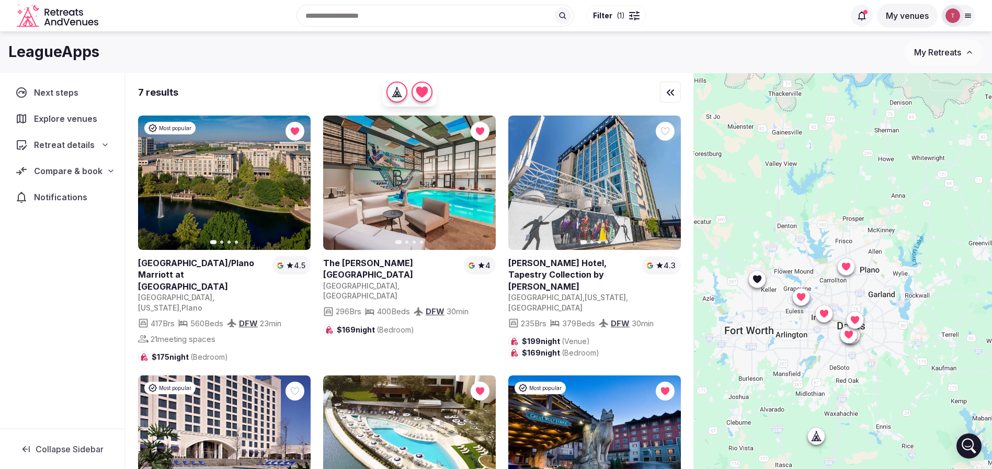
click at [766, 279] on div at bounding box center [757, 279] width 17 height 17
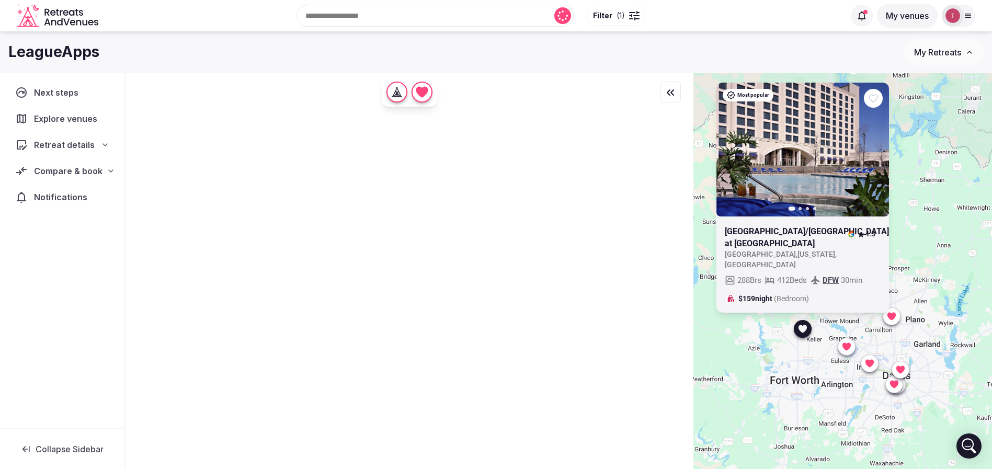
drag, startPoint x: 770, startPoint y: 334, endPoint x: 814, endPoint y: 383, distance: 66.3
click at [814, 383] on div "Most popular Previous slide Next slide Dallas/Fort Worth Marriott Hotel & Golf …" at bounding box center [843, 289] width 299 height 432
click at [788, 235] on div "Most popular Previous slide Next slide Dallas/Fort Worth Marriott Hotel & Golf …" at bounding box center [843, 289] width 299 height 432
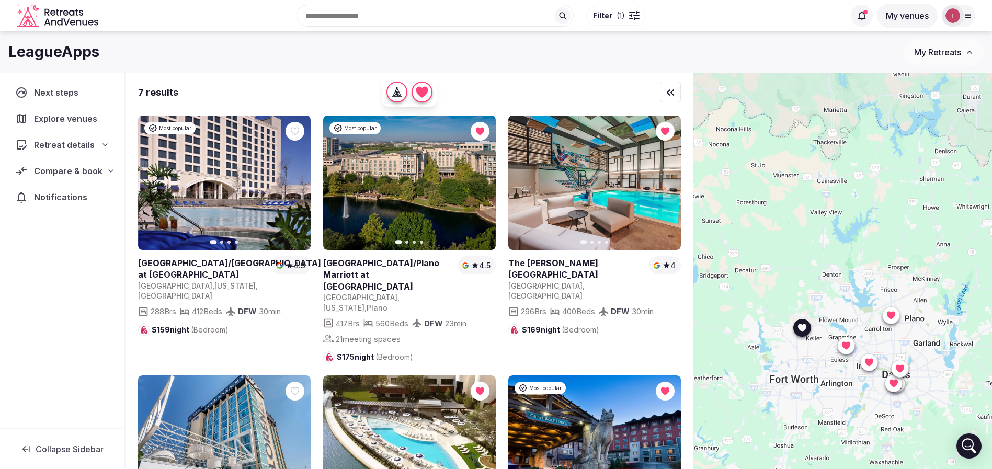
click at [188, 268] on link at bounding box center [203, 269] width 130 height 24
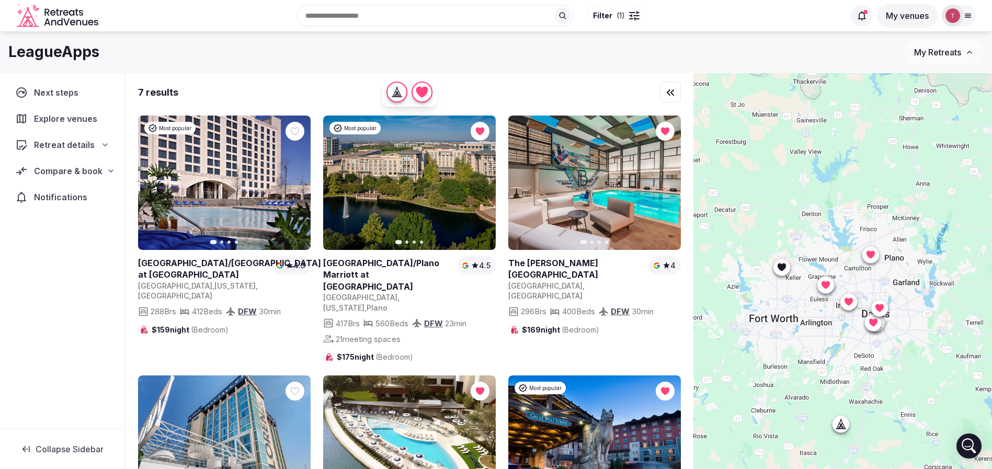
drag, startPoint x: 879, startPoint y: 415, endPoint x: 856, endPoint y: 346, distance: 72.1
click at [858, 355] on div at bounding box center [843, 289] width 299 height 432
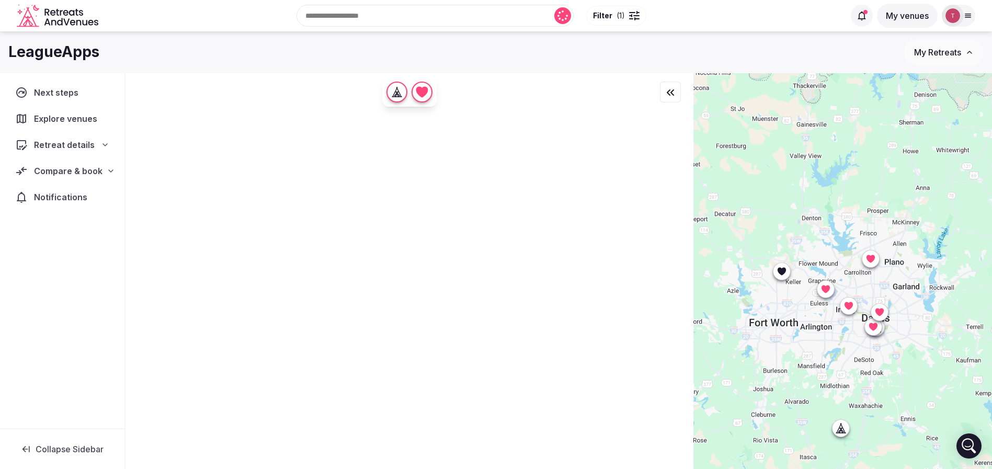
click at [786, 272] on icon at bounding box center [782, 271] width 8 height 8
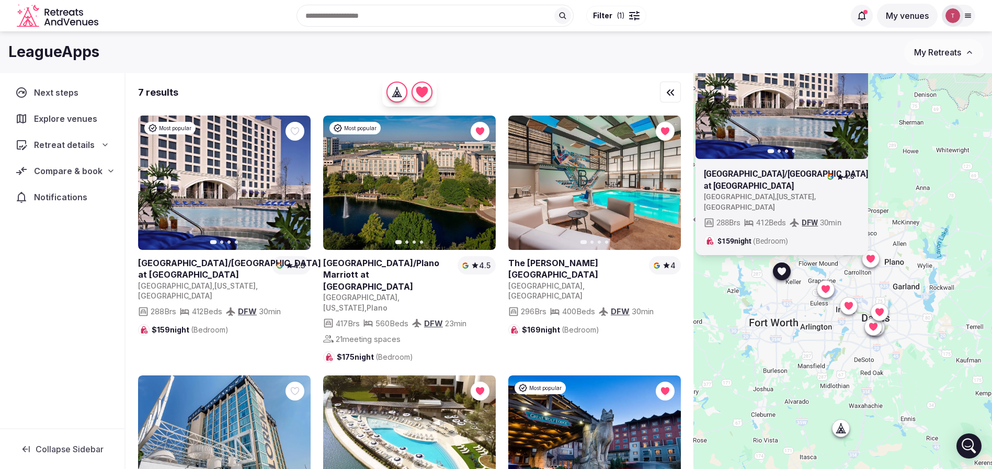
click at [796, 324] on div "Most popular Previous slide Next slide Dallas/Fort Worth Marriott Hotel & Golf …" at bounding box center [843, 289] width 299 height 432
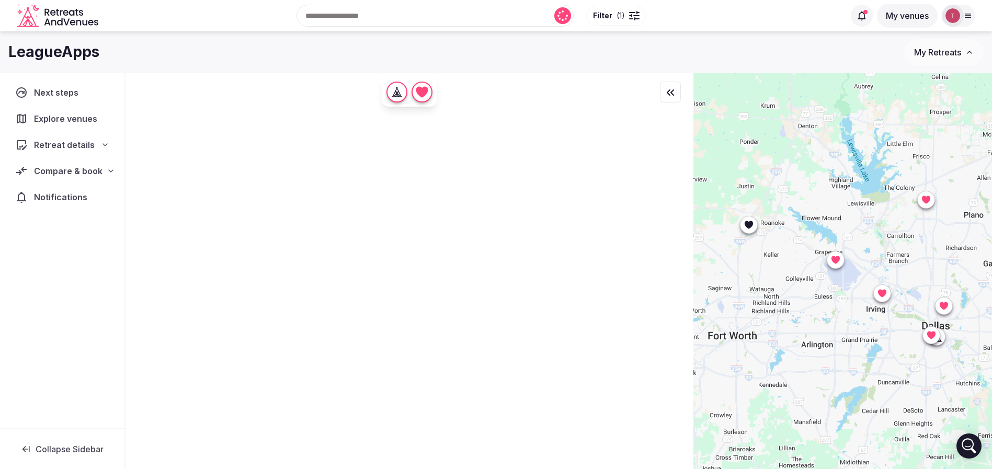
drag, startPoint x: 812, startPoint y: 312, endPoint x: 793, endPoint y: 316, distance: 19.8
click at [793, 316] on div at bounding box center [843, 289] width 299 height 432
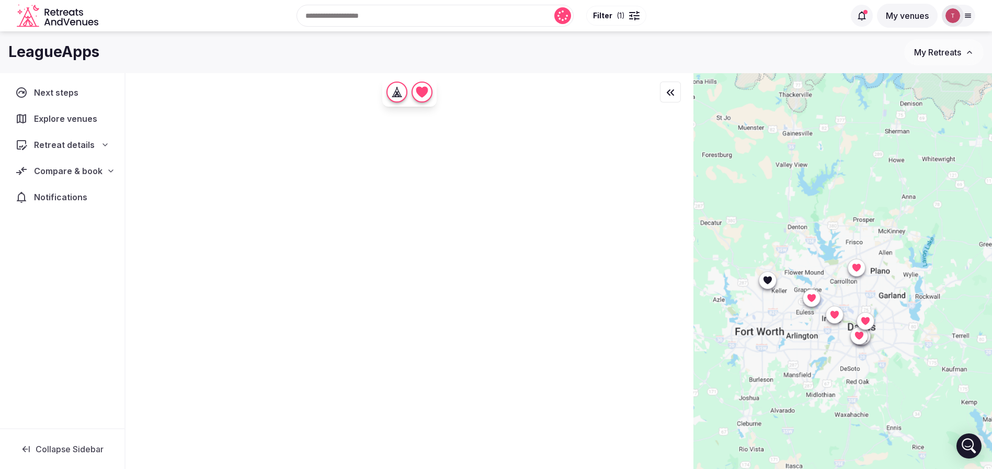
drag, startPoint x: 852, startPoint y: 331, endPoint x: 846, endPoint y: 336, distance: 7.4
click at [846, 336] on div at bounding box center [843, 289] width 299 height 432
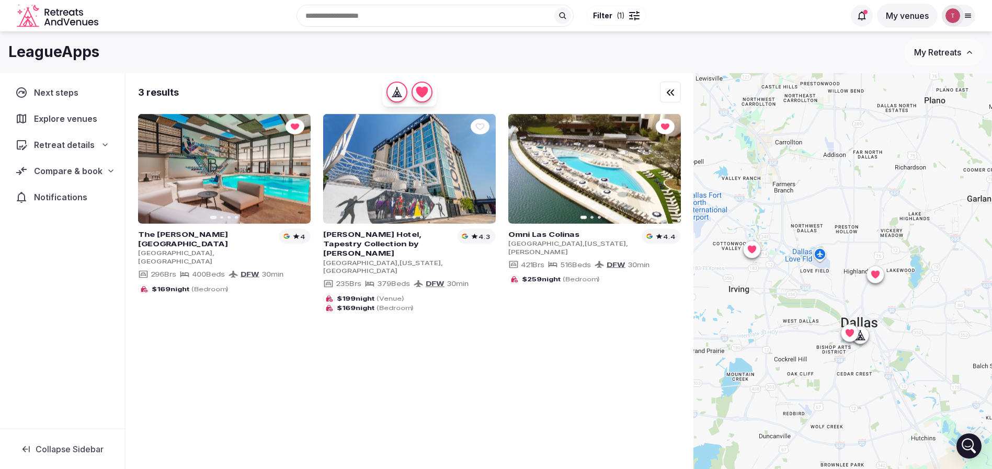
drag, startPoint x: 876, startPoint y: 335, endPoint x: 918, endPoint y: 374, distance: 57.0
click at [918, 374] on div at bounding box center [843, 289] width 299 height 432
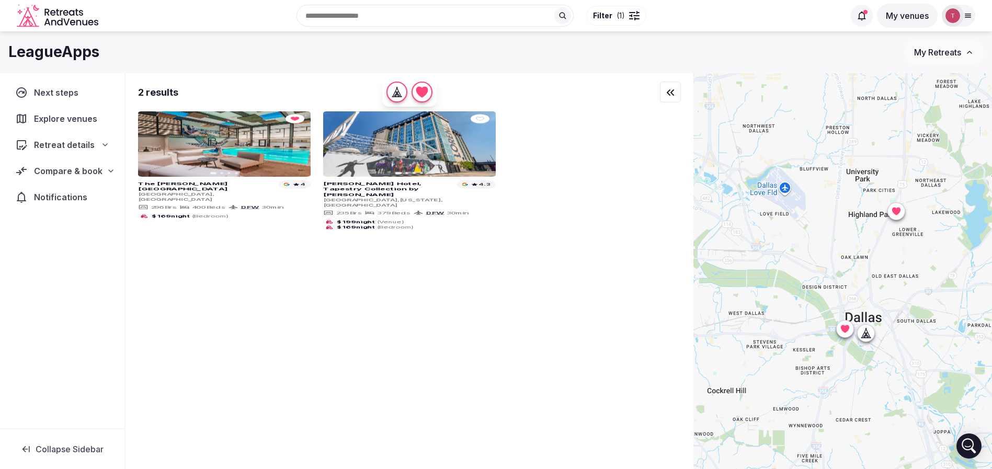
drag, startPoint x: 882, startPoint y: 340, endPoint x: 919, endPoint y: 369, distance: 46.6
click at [919, 369] on div at bounding box center [843, 289] width 299 height 432
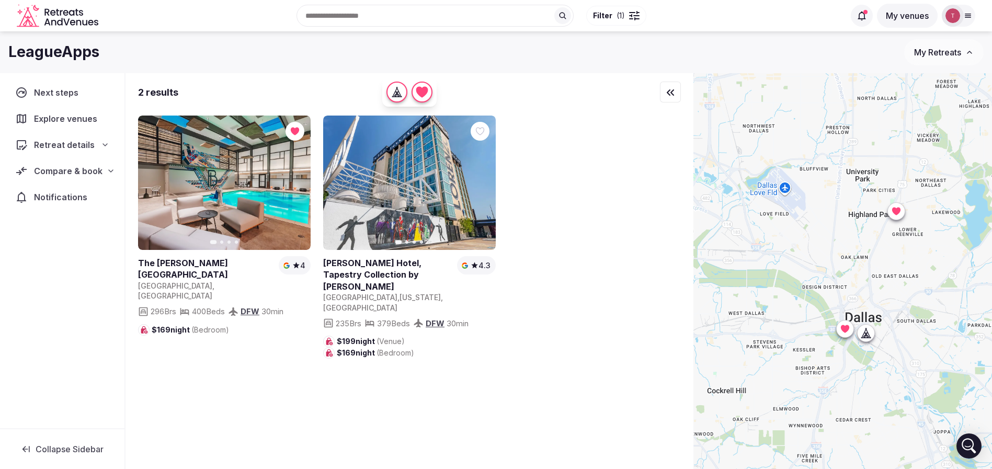
click at [868, 337] on icon at bounding box center [867, 336] width 3 height 4
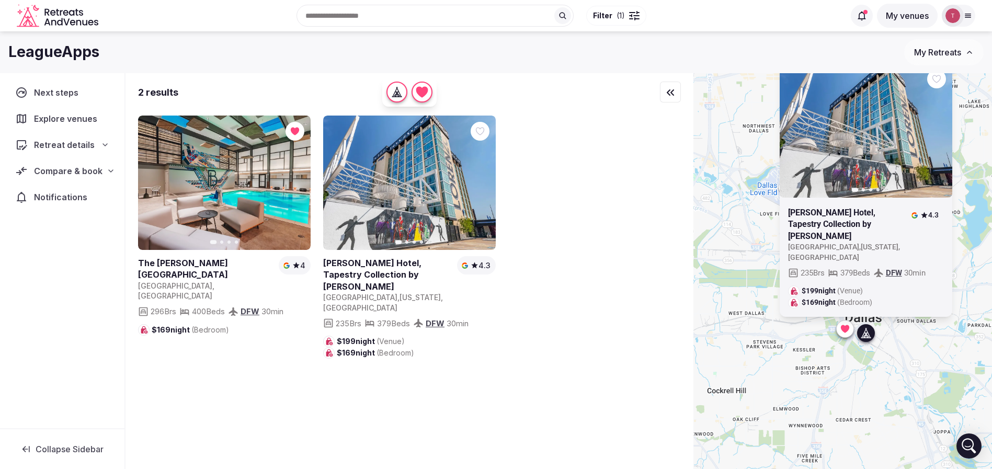
click at [393, 263] on link at bounding box center [388, 274] width 130 height 35
click at [554, 120] on div "Previous slide Next slide The Beeman Hotel United States , Dallas 4 296 Brs 400…" at bounding box center [409, 237] width 543 height 243
click at [552, 89] on div "2 results" at bounding box center [409, 92] width 543 height 13
click at [95, 171] on span "Compare & book" at bounding box center [68, 171] width 69 height 13
click at [90, 187] on span "Shortlisted venues (4)" at bounding box center [66, 191] width 82 height 10
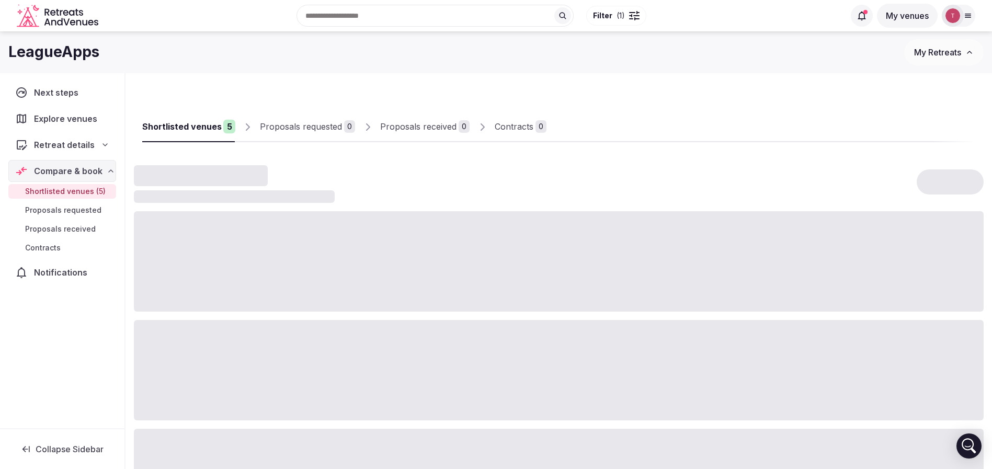
click at [87, 193] on span "Shortlisted venues (5)" at bounding box center [65, 191] width 81 height 10
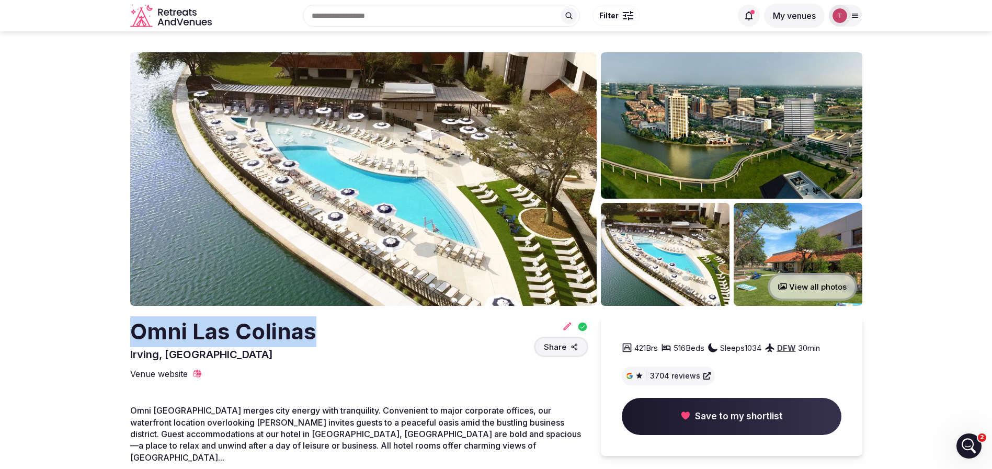
drag, startPoint x: 96, startPoint y: 338, endPoint x: 327, endPoint y: 334, distance: 231.3
copy h2 "Omni Las Colinas"
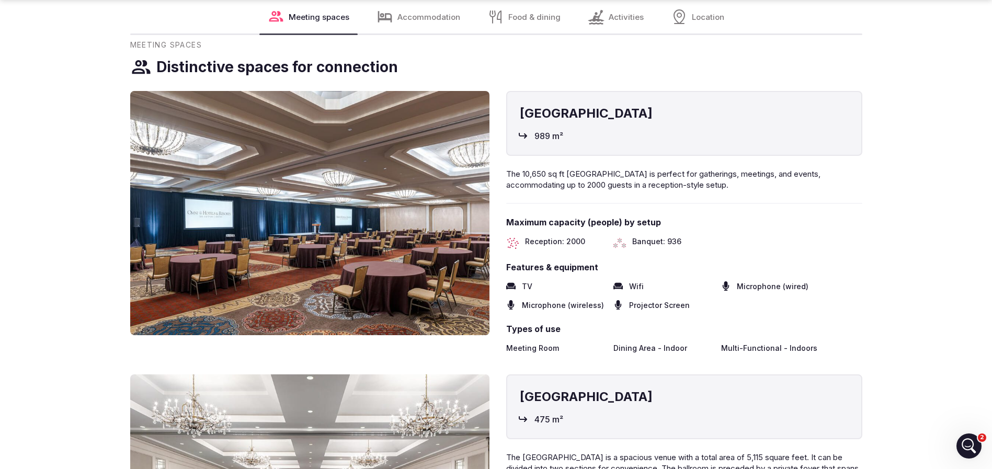
scroll to position [1177, 0]
click at [673, 236] on span "Banquet: 936" at bounding box center [656, 242] width 49 height 13
click at [564, 236] on span "Reception: 2000" at bounding box center [555, 242] width 60 height 13
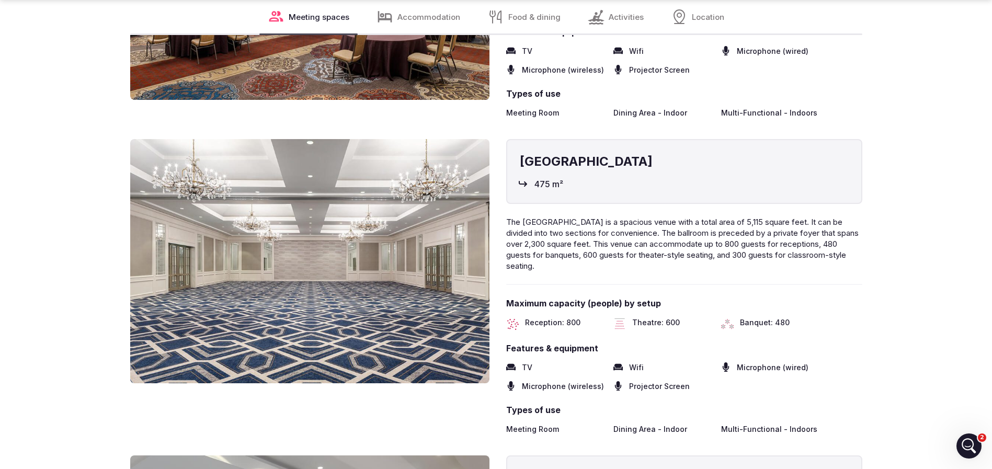
scroll to position [1412, 0]
click at [669, 317] on span "Theatre: 600" at bounding box center [656, 323] width 48 height 13
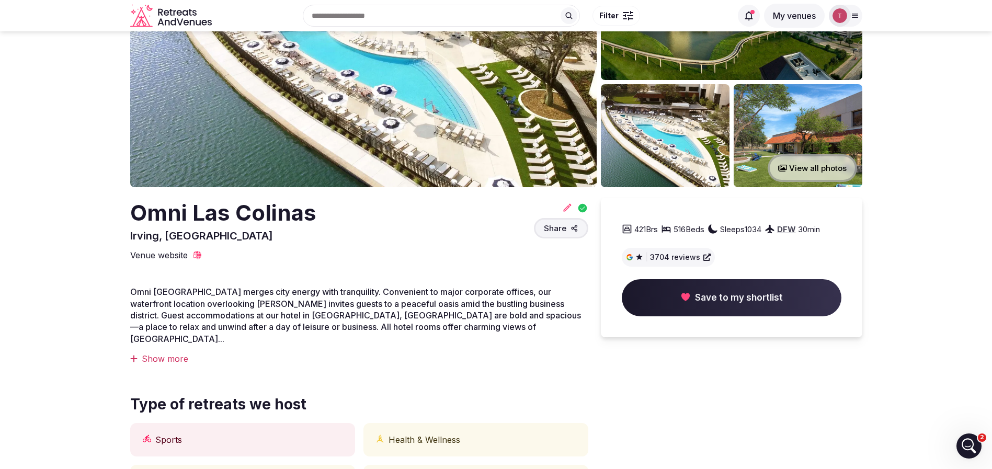
scroll to position [0, 0]
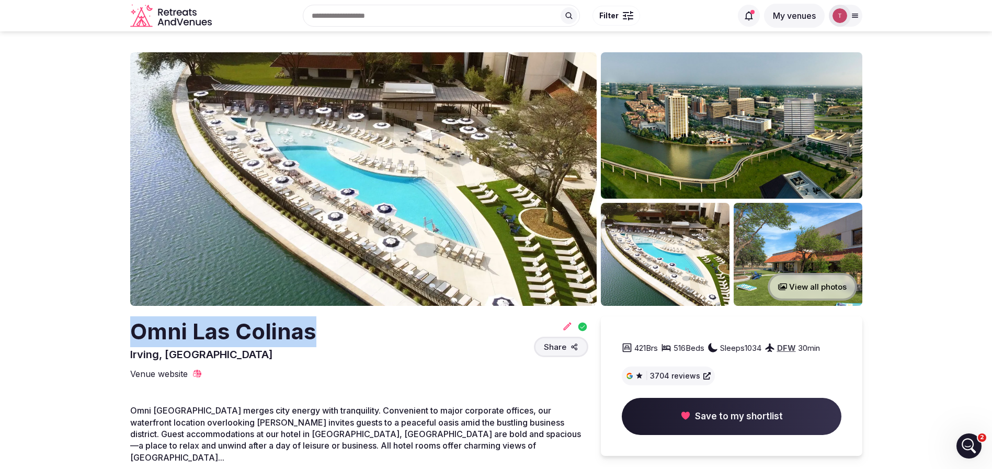
drag, startPoint x: 112, startPoint y: 334, endPoint x: 420, endPoint y: 340, distance: 308.2
copy h2 "Omni Las Colinas"
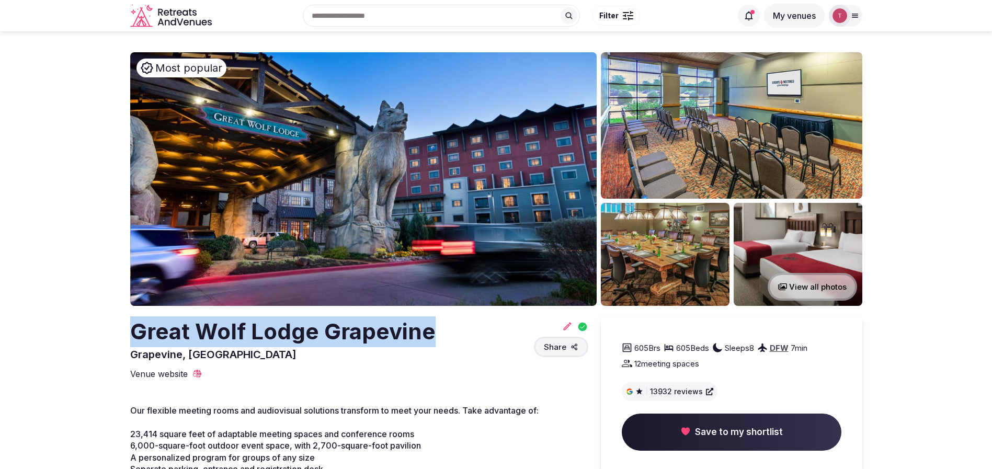
drag, startPoint x: 119, startPoint y: 332, endPoint x: 451, endPoint y: 332, distance: 332.2
copy h2 "Great Wolf Lodge Grapevine"
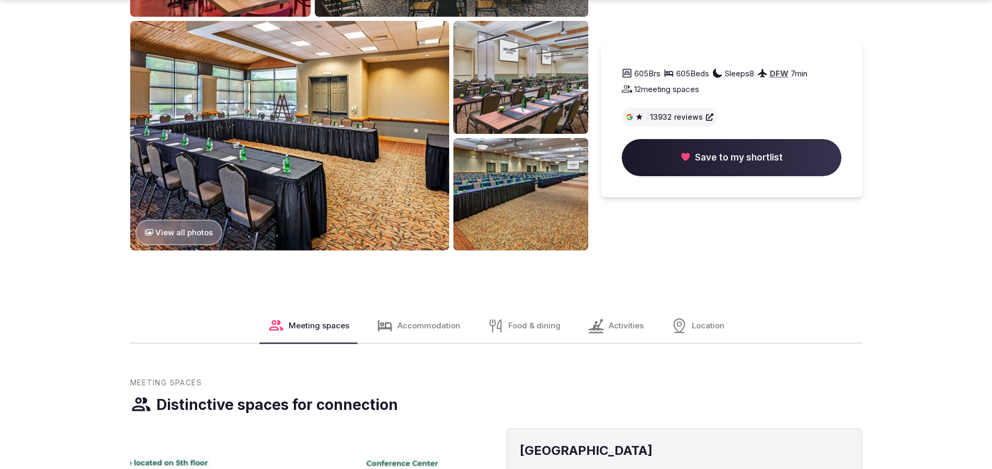
scroll to position [1177, 0]
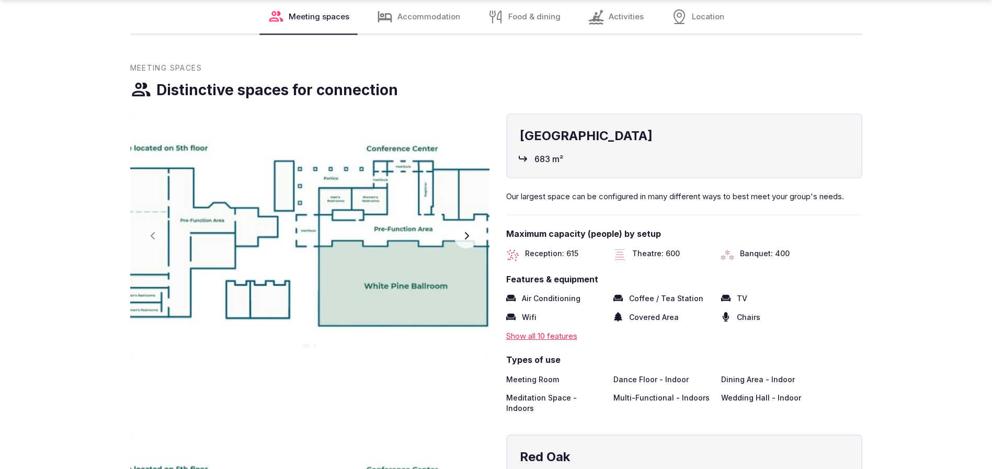
click at [672, 253] on span "Theatre: 600" at bounding box center [656, 254] width 48 height 13
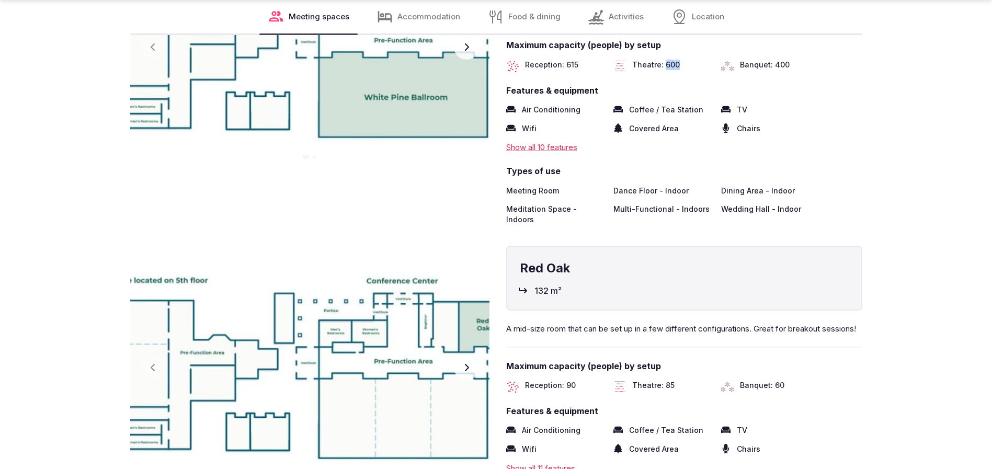
scroll to position [1412, 0]
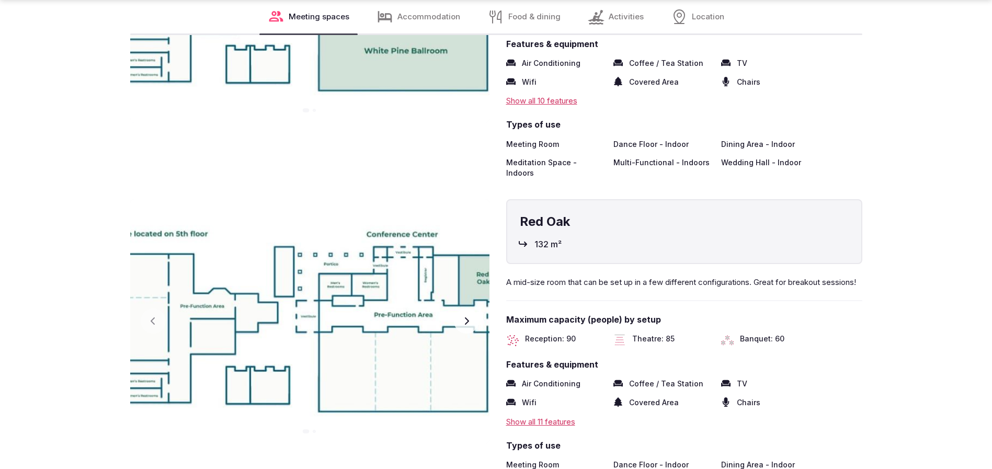
click at [672, 338] on span "Theatre: 85" at bounding box center [653, 340] width 42 height 13
click at [772, 340] on span "Banquet: 60" at bounding box center [762, 340] width 44 height 13
drag, startPoint x: 602, startPoint y: 335, endPoint x: 697, endPoint y: 338, distance: 94.7
click at [697, 338] on div "Reception: 90 Theatre: 85 Banquet: 60" at bounding box center [684, 340] width 356 height 13
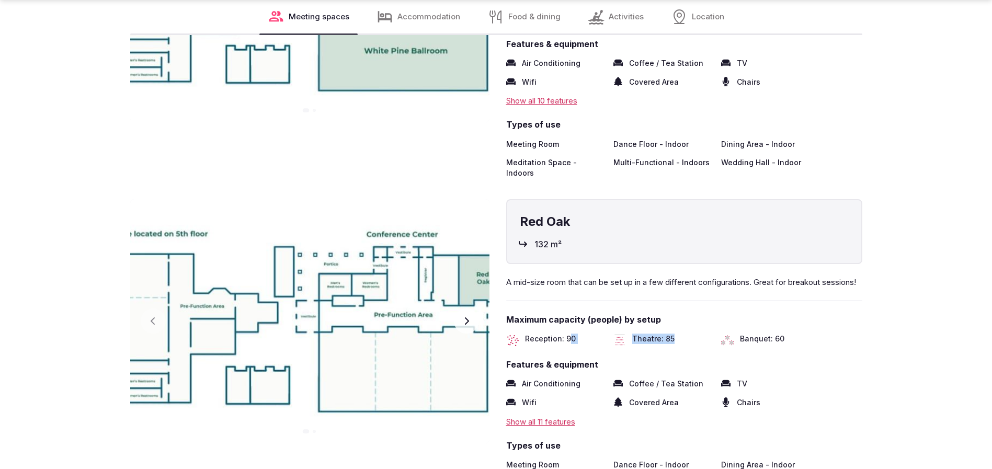
click at [697, 338] on div "Theatre: 85" at bounding box center [663, 340] width 99 height 13
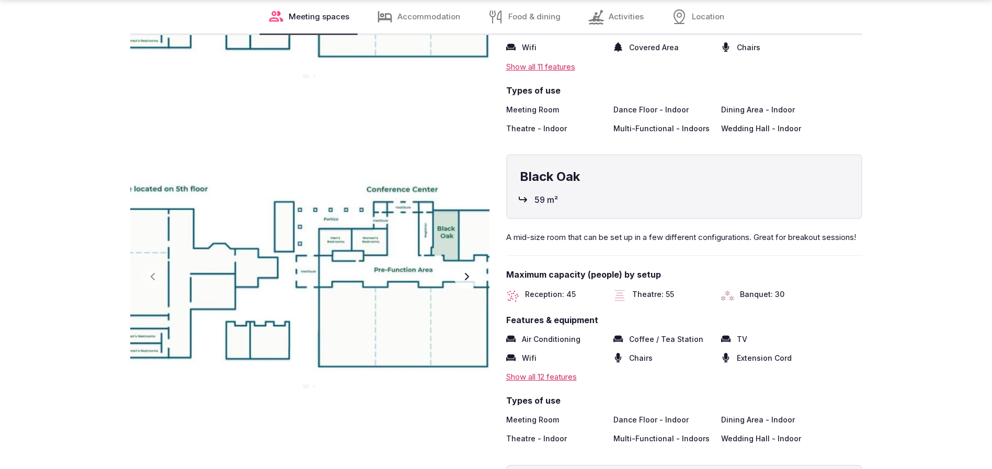
scroll to position [1805, 0]
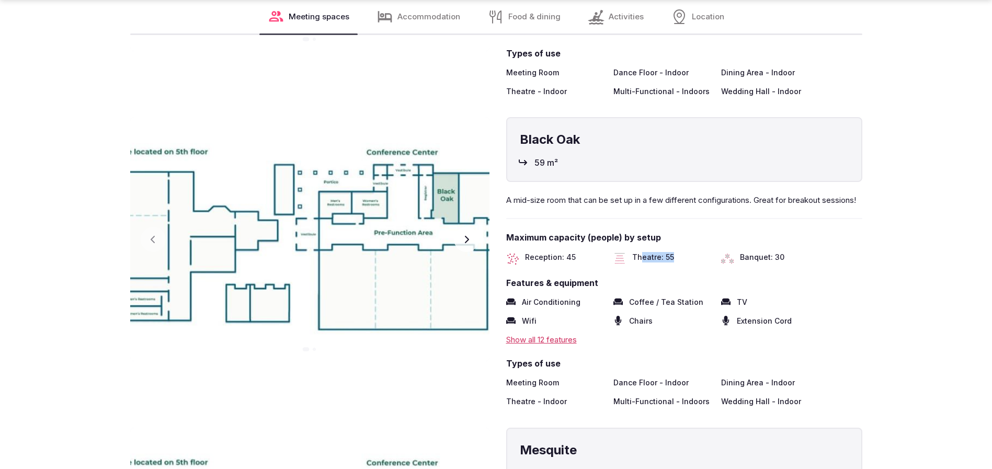
drag, startPoint x: 654, startPoint y: 270, endPoint x: 693, endPoint y: 268, distance: 38.2
click at [693, 265] on div "Theatre: 55" at bounding box center [663, 258] width 99 height 13
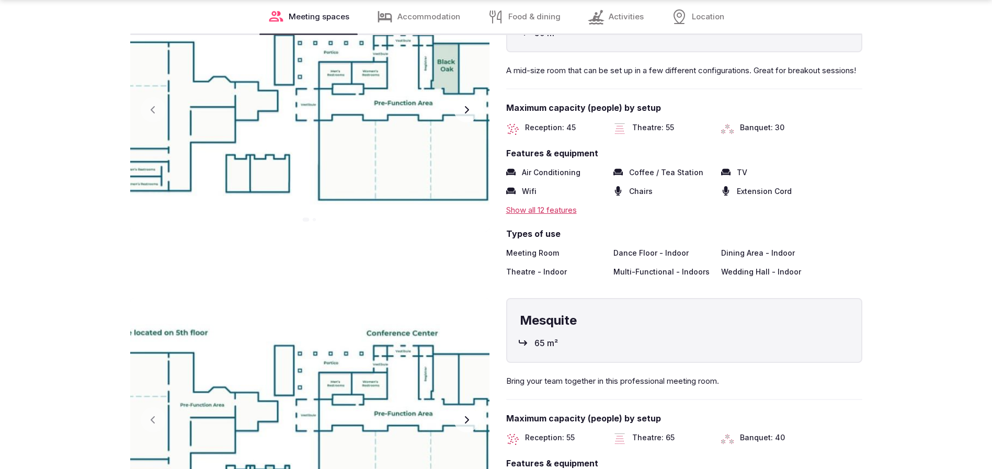
scroll to position [2040, 0]
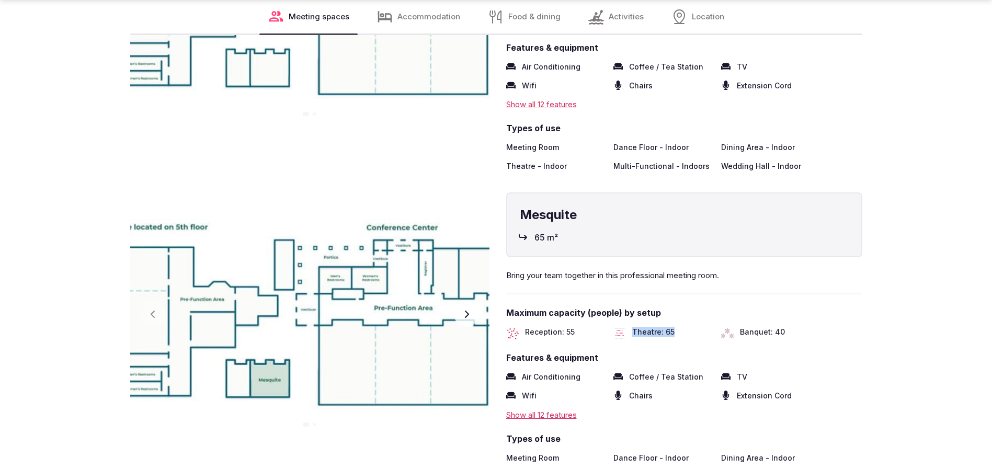
drag, startPoint x: 622, startPoint y: 346, endPoint x: 680, endPoint y: 344, distance: 57.6
click at [680, 340] on div "Theatre: 65" at bounding box center [663, 333] width 99 height 13
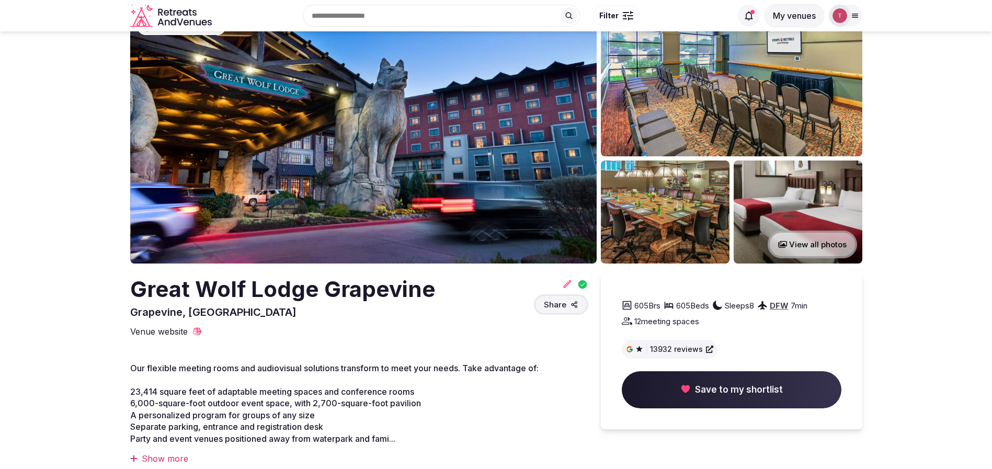
scroll to position [0, 0]
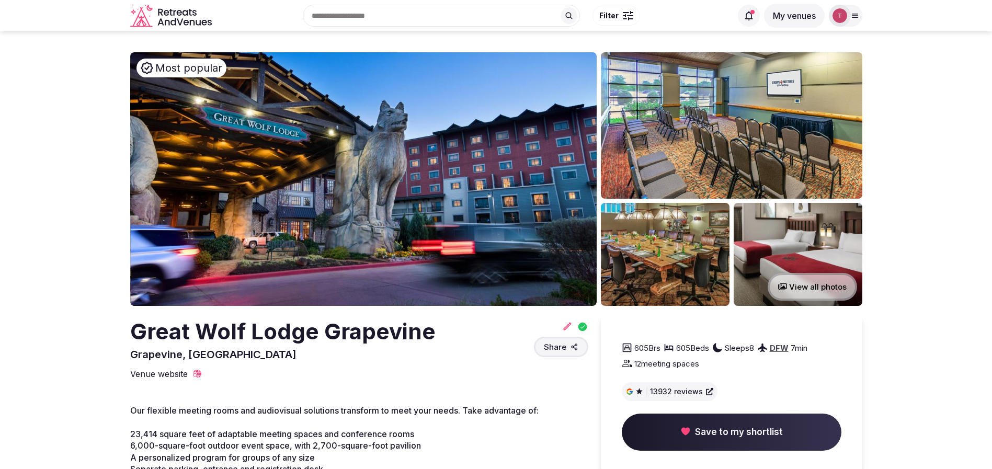
click at [382, 197] on img at bounding box center [363, 179] width 467 height 254
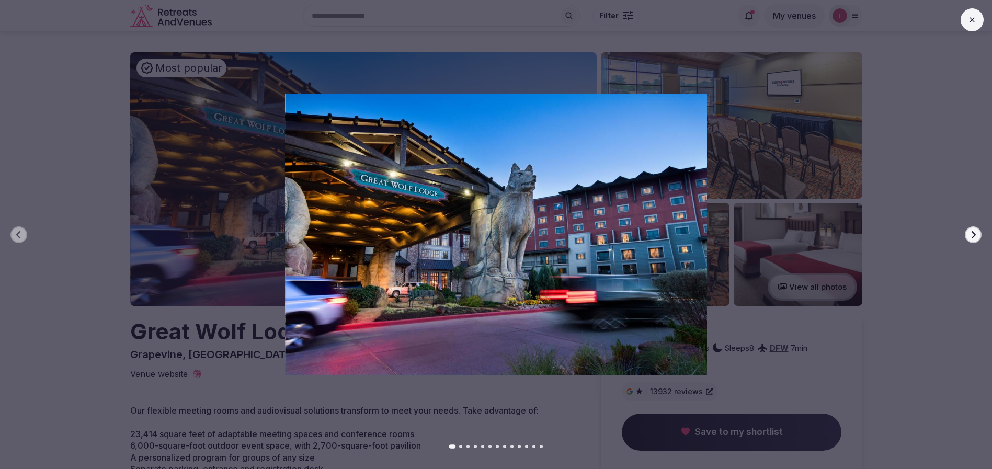
click at [977, 233] on icon "button" at bounding box center [973, 235] width 8 height 8
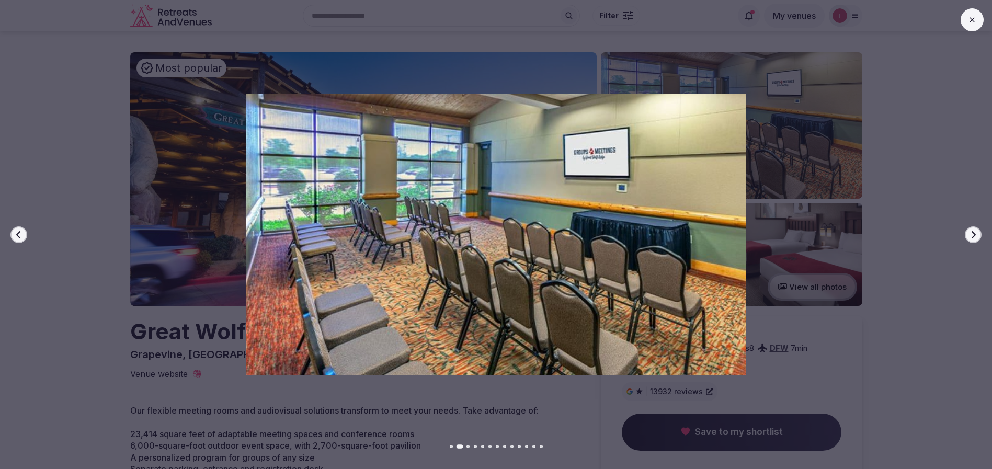
click at [977, 233] on icon "button" at bounding box center [973, 235] width 8 height 8
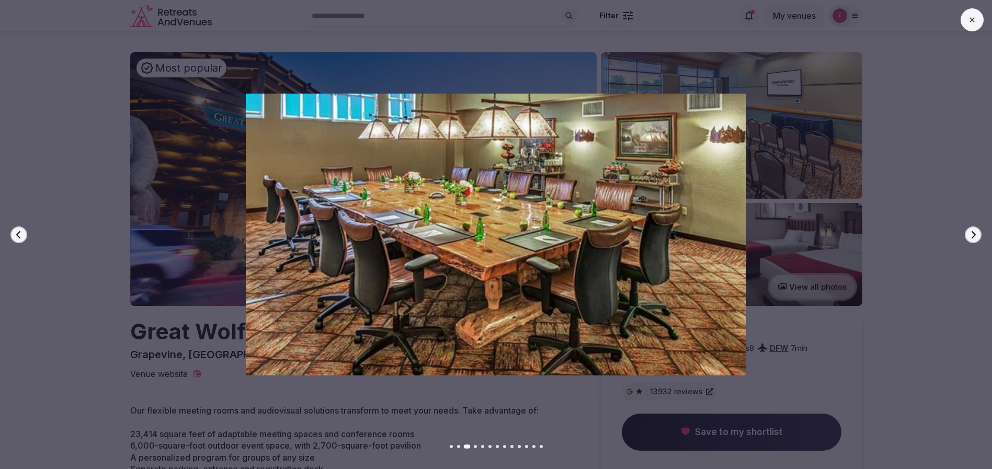
click at [977, 233] on icon "button" at bounding box center [973, 235] width 8 height 8
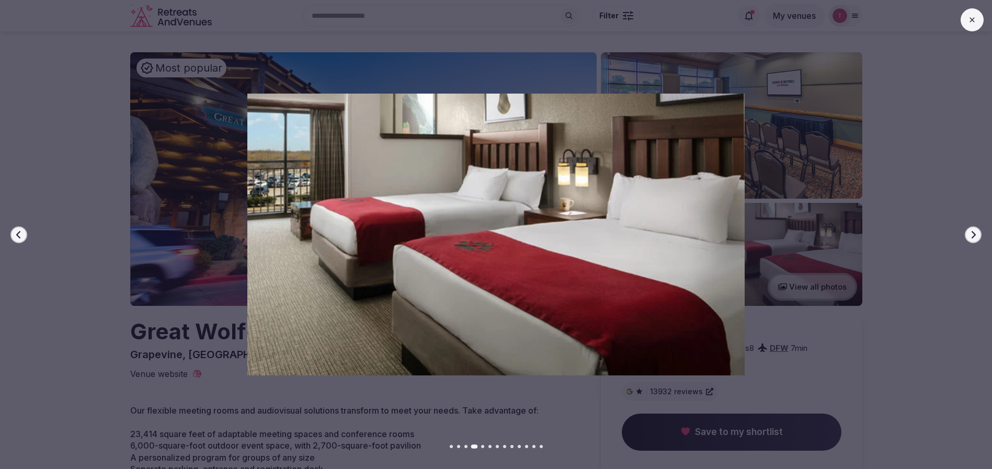
click at [977, 233] on icon "button" at bounding box center [973, 235] width 8 height 8
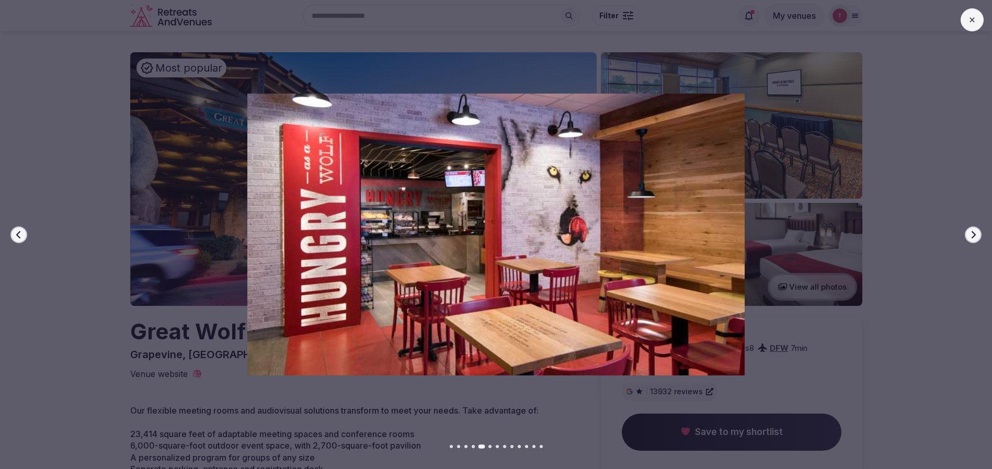
click at [977, 233] on icon "button" at bounding box center [973, 235] width 8 height 8
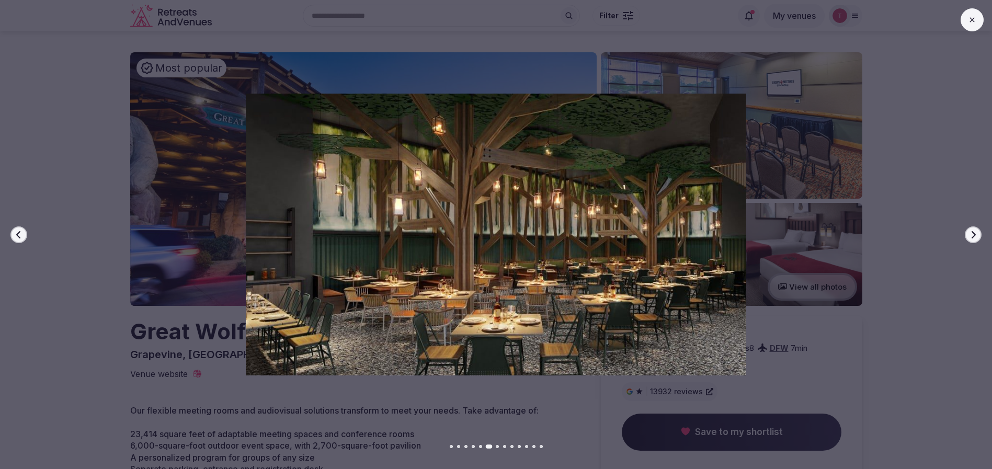
click at [977, 233] on icon "button" at bounding box center [973, 235] width 8 height 8
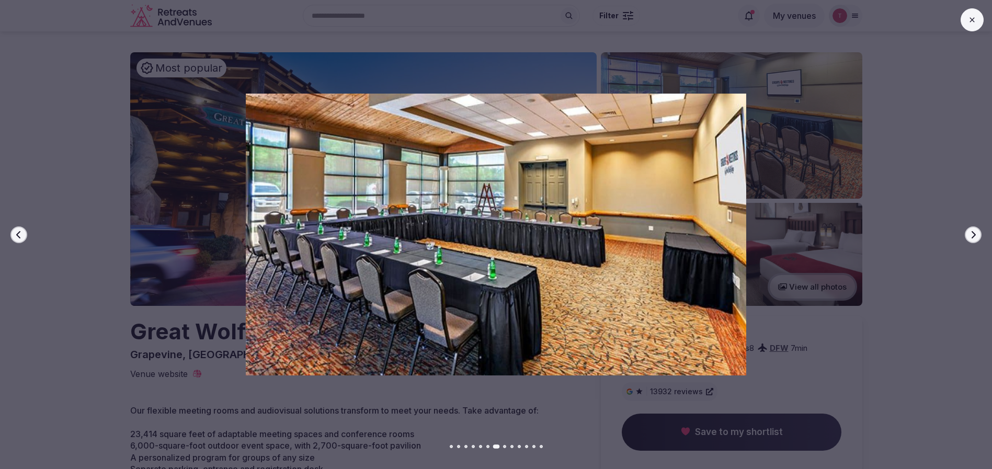
click at [977, 233] on icon "button" at bounding box center [973, 235] width 8 height 8
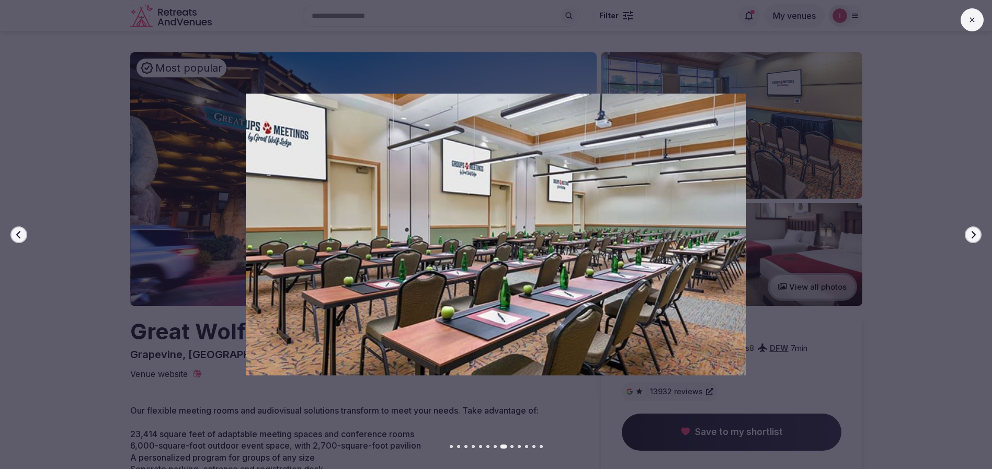
click at [977, 233] on icon "button" at bounding box center [973, 235] width 8 height 8
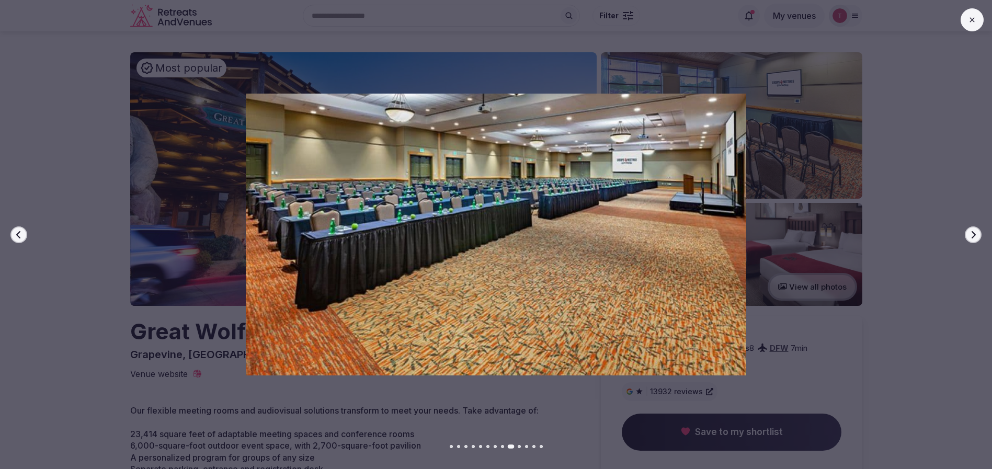
click at [977, 233] on icon "button" at bounding box center [973, 235] width 8 height 8
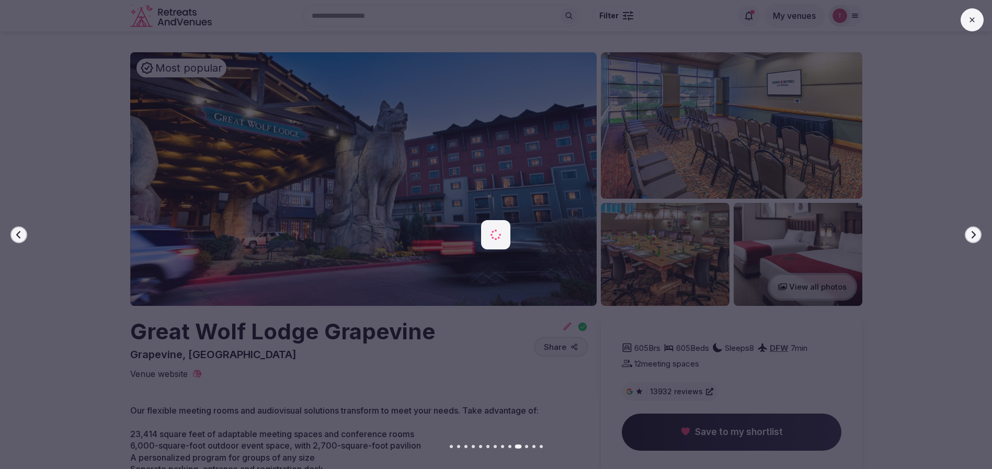
click at [977, 233] on icon "button" at bounding box center [973, 235] width 8 height 8
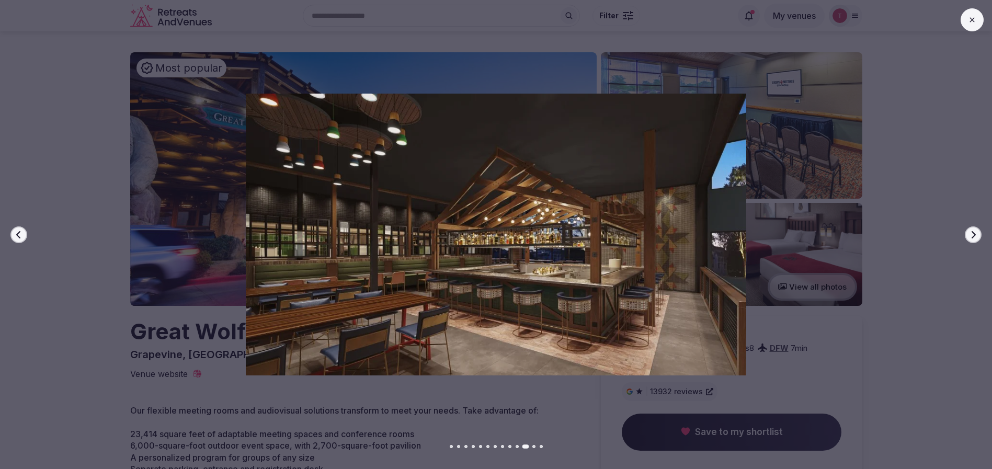
click at [977, 233] on icon "button" at bounding box center [973, 235] width 8 height 8
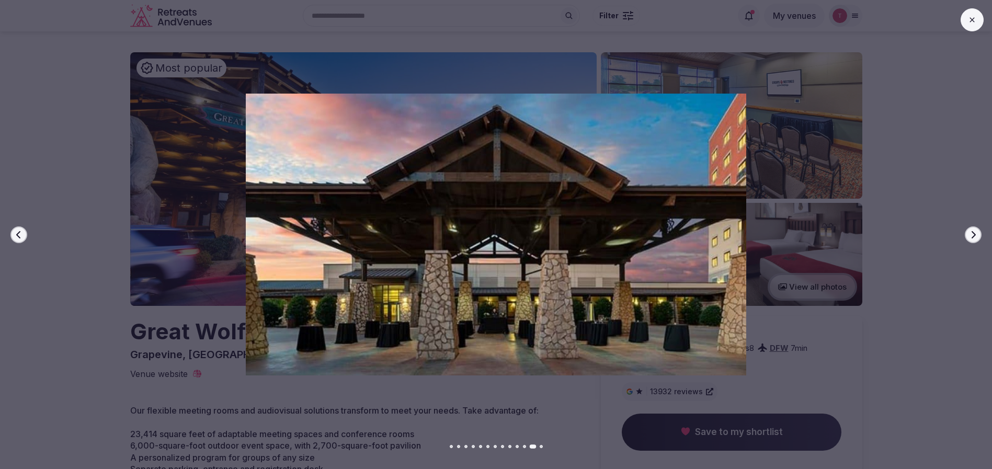
click at [977, 233] on icon "button" at bounding box center [973, 235] width 8 height 8
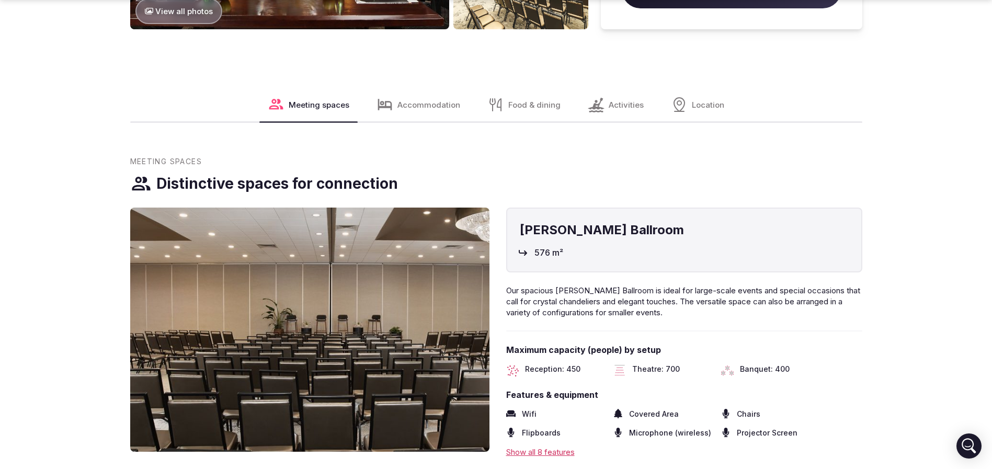
scroll to position [1099, 0]
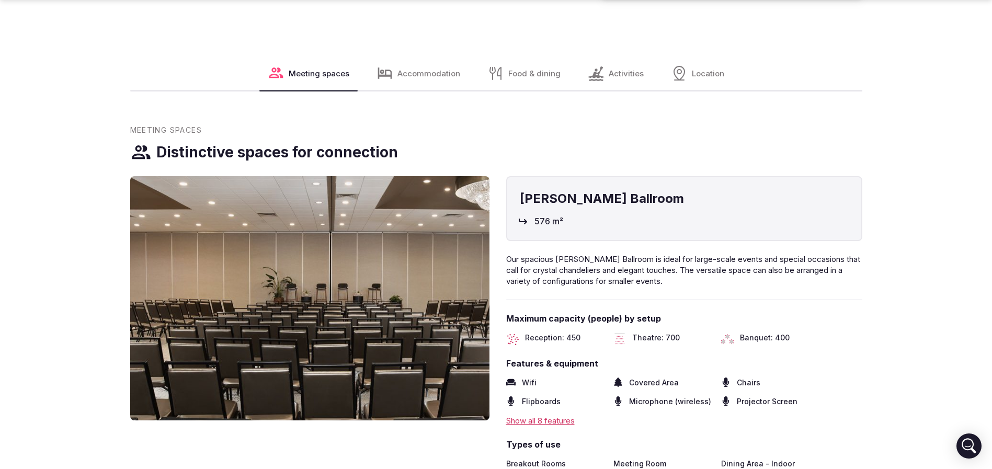
click at [680, 333] on div "Theatre: 700" at bounding box center [663, 339] width 99 height 13
click at [670, 333] on span "Theatre: 700" at bounding box center [656, 339] width 48 height 13
click at [784, 333] on span "Banquet: 400" at bounding box center [765, 339] width 50 height 13
click at [567, 333] on span "Reception: 450" at bounding box center [552, 339] width 55 height 13
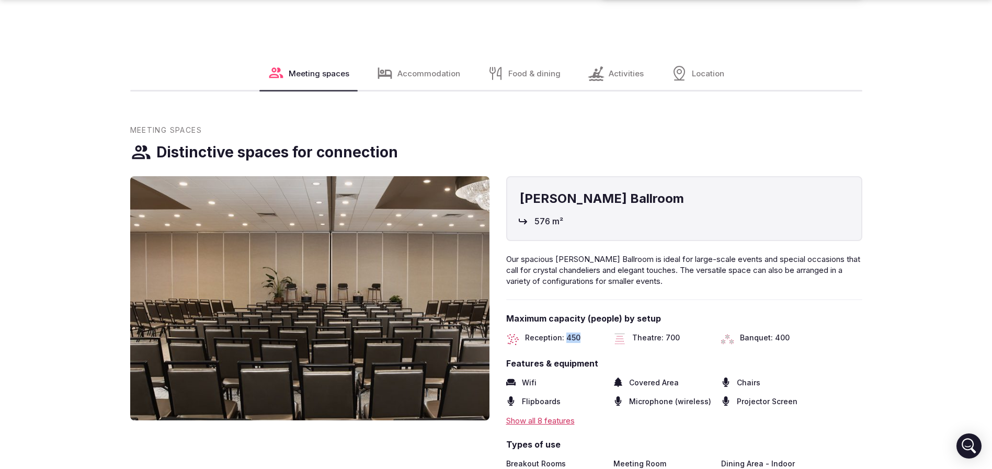
click at [567, 333] on span "Reception: 450" at bounding box center [552, 339] width 55 height 13
click at [680, 333] on div "Theatre: 700" at bounding box center [663, 339] width 99 height 13
click at [669, 333] on span "Theatre: 700" at bounding box center [656, 339] width 48 height 13
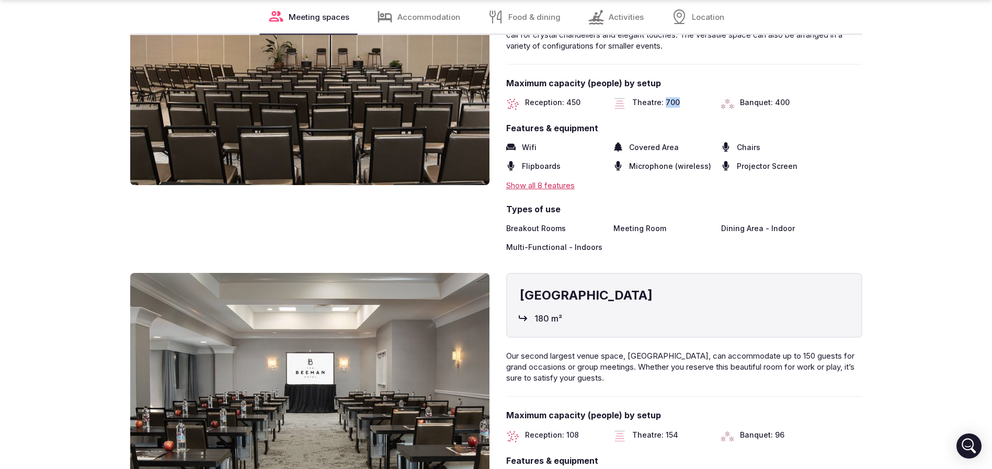
scroll to position [1412, 0]
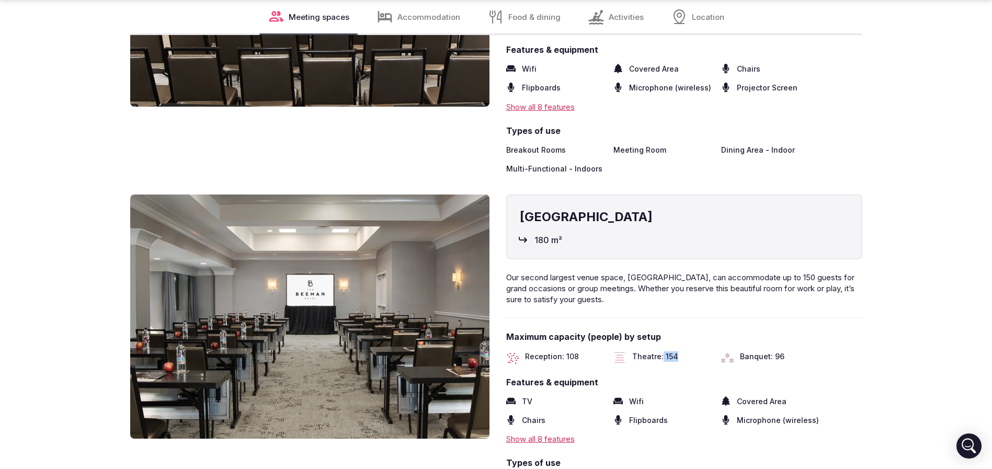
drag, startPoint x: 663, startPoint y: 312, endPoint x: 677, endPoint y: 312, distance: 14.7
click at [675, 352] on span "Theatre: 154" at bounding box center [655, 358] width 46 height 13
click at [677, 352] on div "Theatre: 154" at bounding box center [663, 358] width 99 height 13
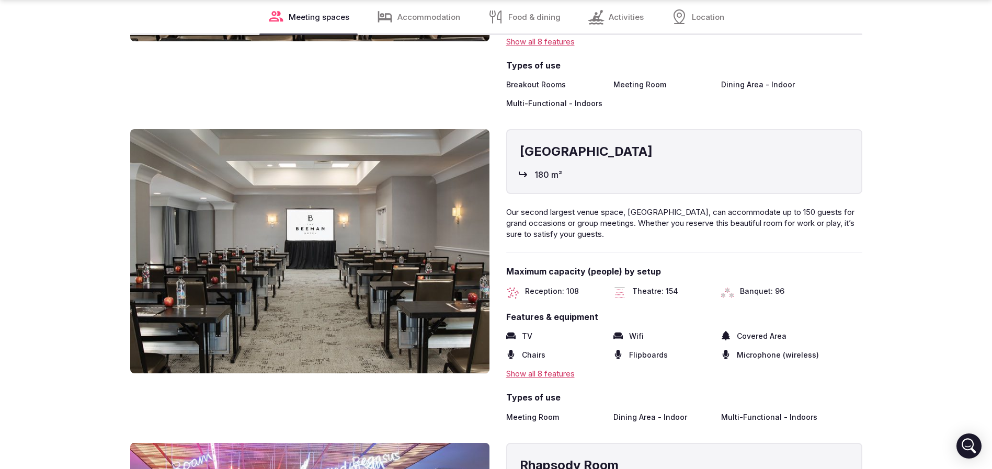
scroll to position [1491, 0]
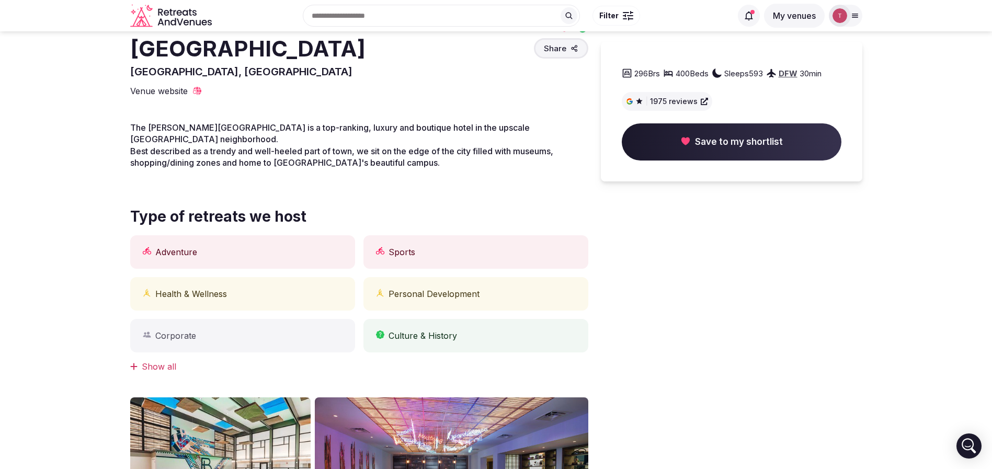
scroll to position [0, 0]
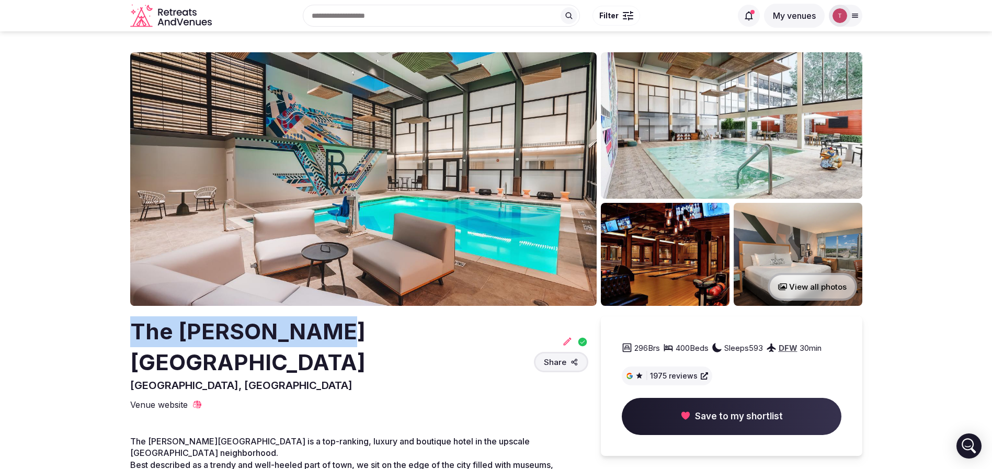
drag, startPoint x: 103, startPoint y: 340, endPoint x: 350, endPoint y: 335, distance: 247.5
copy h2 "The Beeman Hotel"
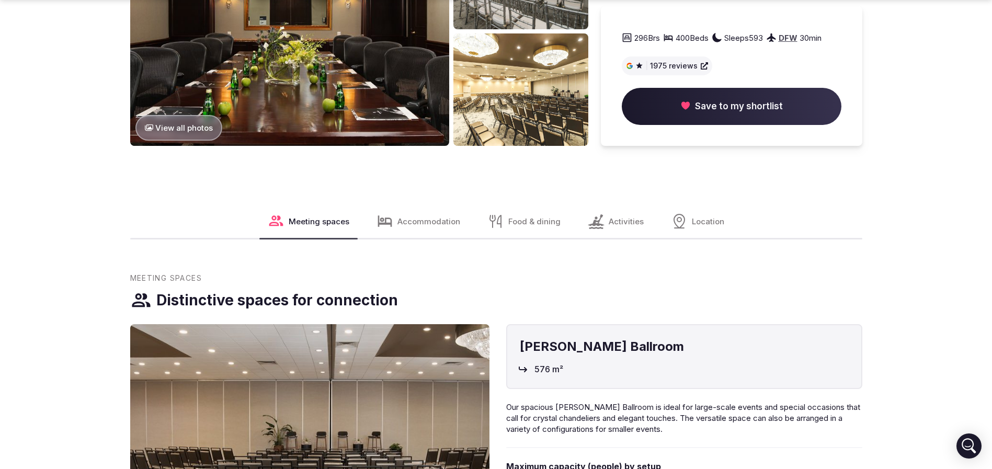
scroll to position [1099, 0]
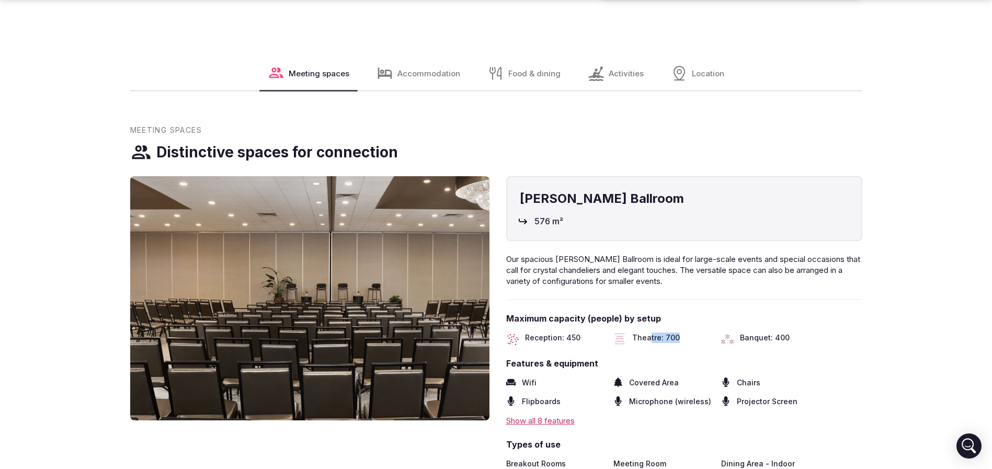
drag, startPoint x: 652, startPoint y: 302, endPoint x: 757, endPoint y: 309, distance: 105.4
click at [756, 309] on div "Beeman Ballroom 576 m² Our spacious Beeman Ballroom is ideal for large-scale ev…" at bounding box center [684, 332] width 356 height 312
click at [757, 309] on div "Beeman Ballroom 576 m² Our spacious Beeman Ballroom is ideal for large-scale ev…" at bounding box center [684, 332] width 356 height 312
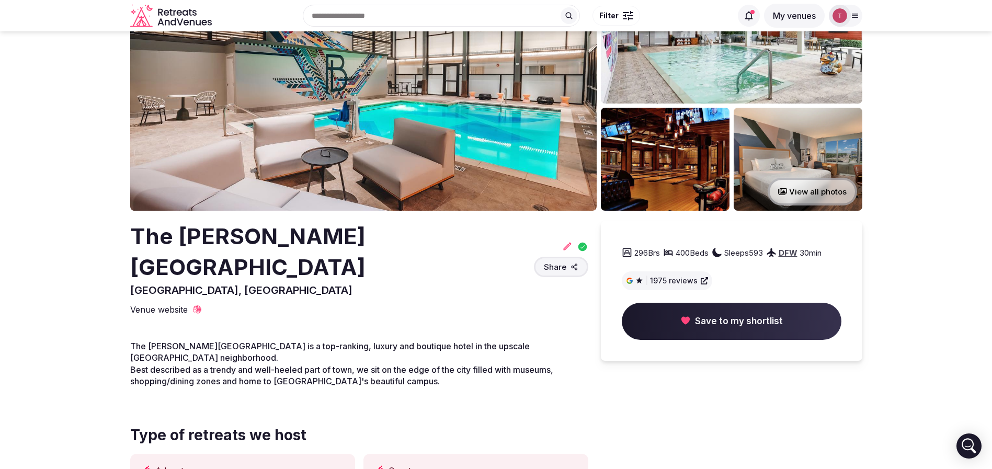
scroll to position [0, 0]
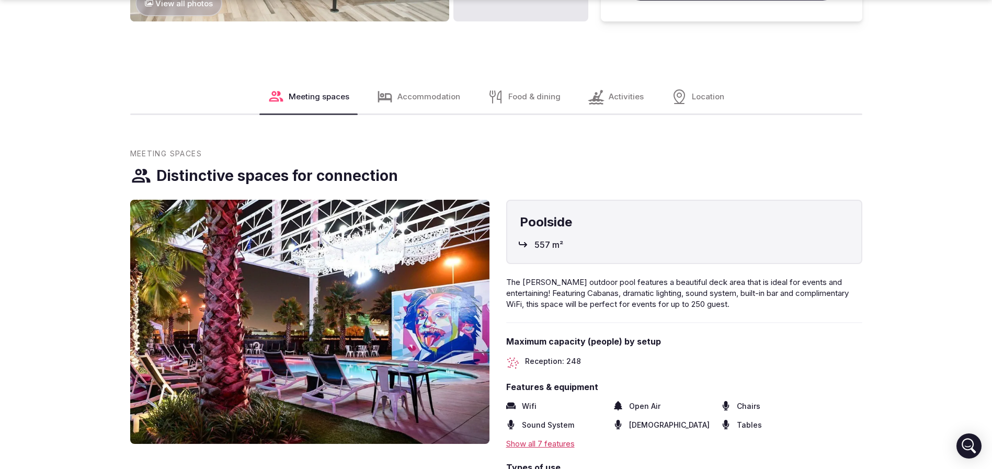
scroll to position [1255, 0]
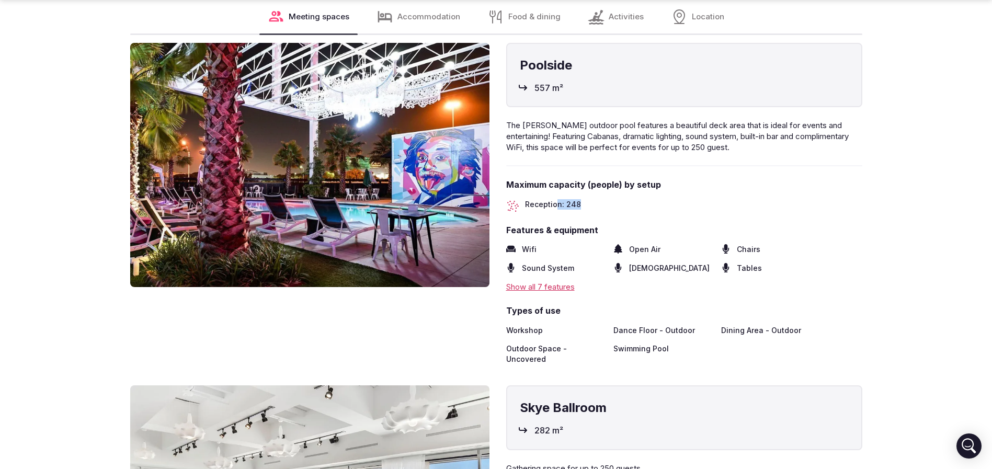
drag, startPoint x: 555, startPoint y: 191, endPoint x: 589, endPoint y: 191, distance: 34.0
click at [589, 199] on div "Reception: 248" at bounding box center [555, 205] width 99 height 13
click at [563, 199] on span "Reception: 248" at bounding box center [553, 205] width 56 height 13
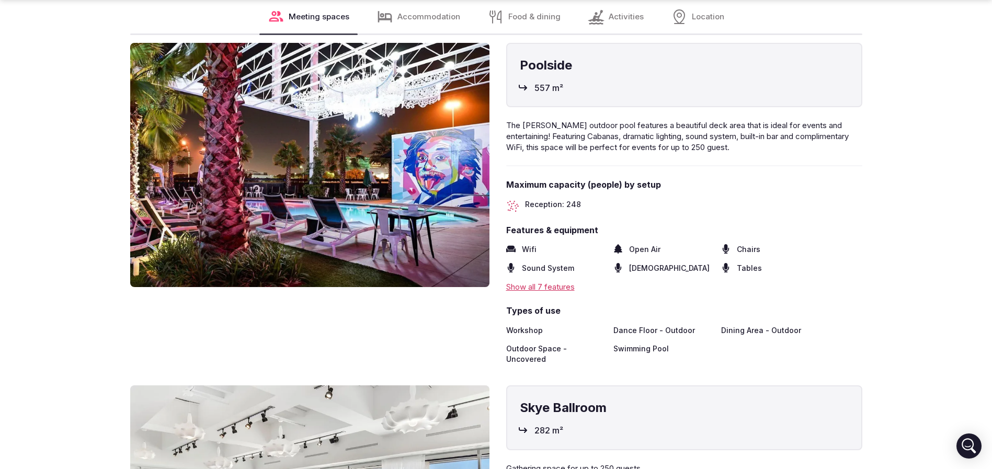
click at [568, 199] on span "Reception: 248" at bounding box center [553, 205] width 56 height 13
click at [588, 165] on div "Poolside 557 m² The [PERSON_NAME] outdoor pool features a beautiful deck area t…" at bounding box center [684, 204] width 356 height 322
drag, startPoint x: 550, startPoint y: 173, endPoint x: 647, endPoint y: 170, distance: 96.8
click at [647, 179] on span "Maximum capacity (people) by setup" at bounding box center [684, 185] width 356 height 12
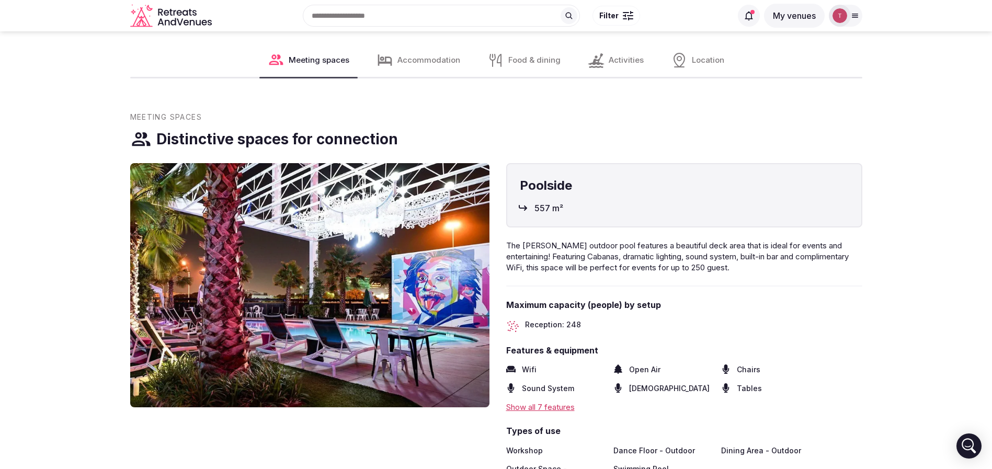
scroll to position [1099, 0]
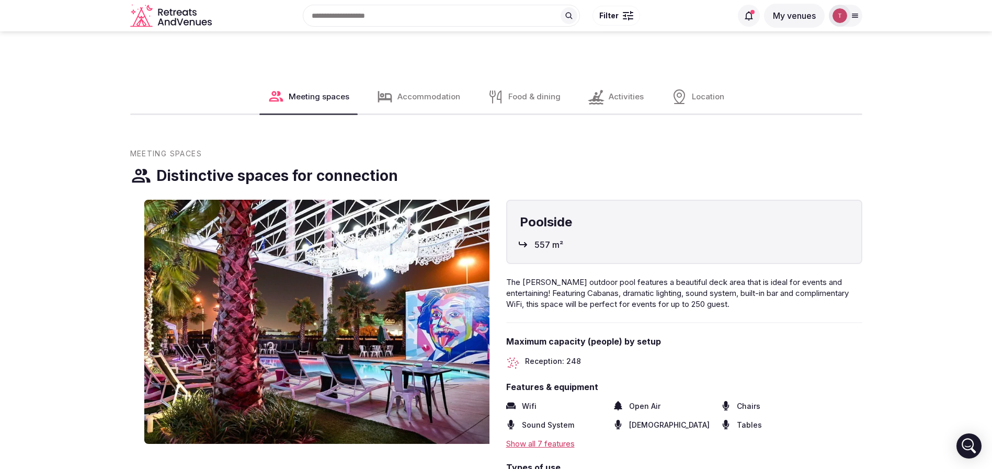
drag, startPoint x: 481, startPoint y: 271, endPoint x: 574, endPoint y: 272, distance: 93.1
click at [573, 272] on div "Poolside 557 m² Poolside 557 m² The Lorenzo's outdoor pool features a beautiful…" at bounding box center [496, 361] width 732 height 322
click at [574, 277] on span "The [PERSON_NAME] outdoor pool features a beautiful deck area that is ideal for…" at bounding box center [677, 293] width 343 height 32
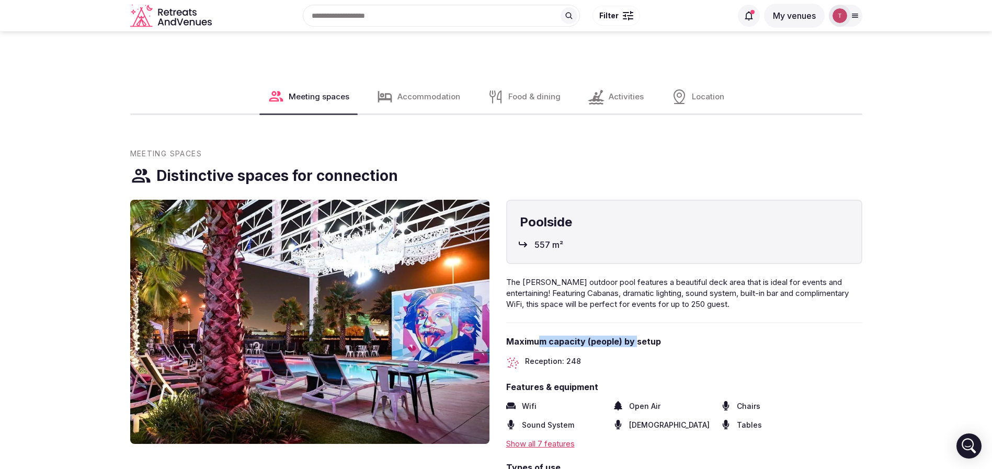
drag, startPoint x: 593, startPoint y: 328, endPoint x: 663, endPoint y: 329, distance: 70.1
click at [663, 336] on span "Maximum capacity (people) by setup" at bounding box center [684, 342] width 356 height 12
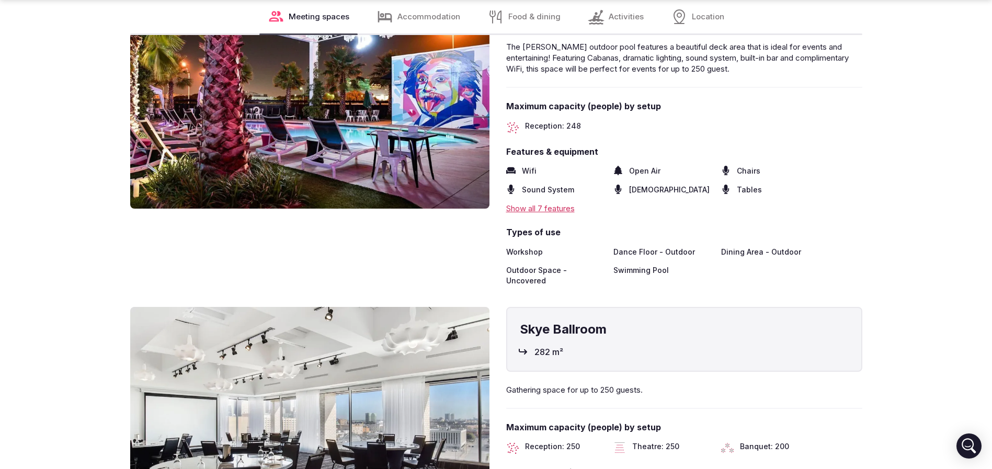
scroll to position [1412, 0]
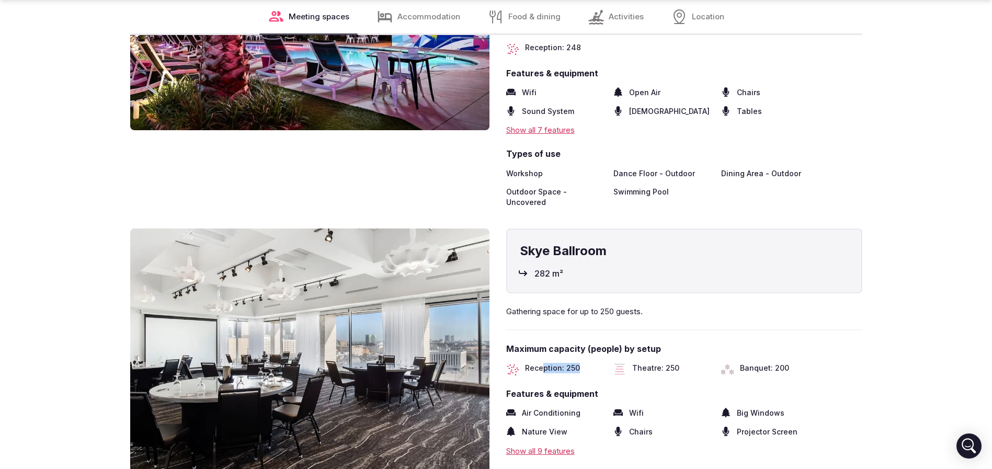
drag, startPoint x: 544, startPoint y: 348, endPoint x: 596, endPoint y: 344, distance: 52.5
click at [596, 363] on div "Reception: 250" at bounding box center [555, 369] width 99 height 13
drag, startPoint x: 692, startPoint y: 340, endPoint x: 657, endPoint y: 345, distance: 35.4
click at [657, 345] on div "Maximum capacity (people) by setup Reception: 250 Theatre: 250 Banquet: 200" at bounding box center [684, 359] width 356 height 32
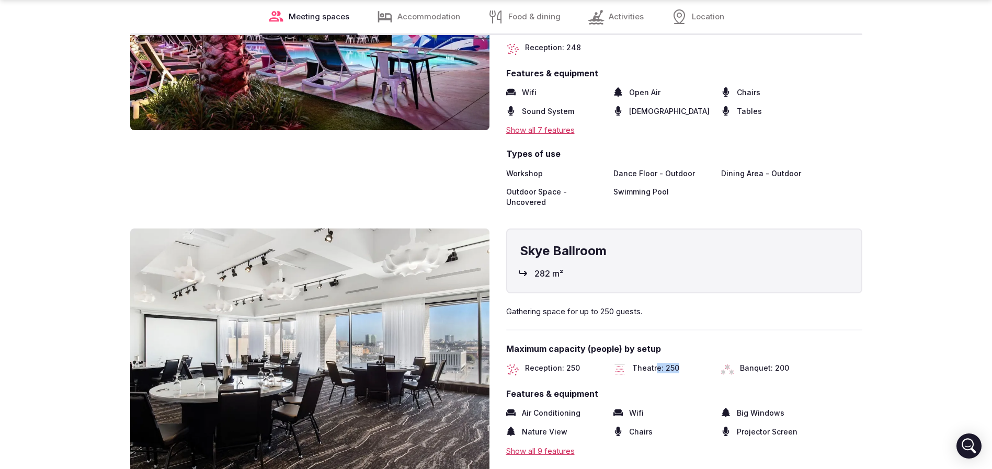
click at [659, 363] on span "Theatre: 250" at bounding box center [655, 369] width 47 height 13
click at [803, 343] on div "Maximum capacity (people) by setup Reception: 250 Theatre: 250 Banquet: 200" at bounding box center [684, 359] width 356 height 32
drag, startPoint x: 803, startPoint y: 338, endPoint x: 748, endPoint y: 346, distance: 56.0
click at [748, 346] on div "Maximum capacity (people) by setup Reception: 250 Theatre: 250 Banquet: 200" at bounding box center [684, 359] width 356 height 32
click at [748, 363] on span "Banquet: 200" at bounding box center [764, 369] width 49 height 13
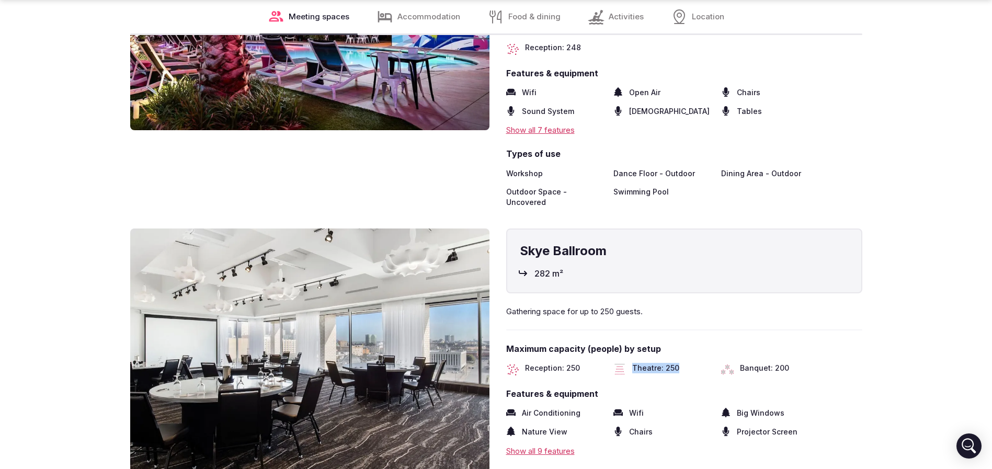
drag, startPoint x: 674, startPoint y: 346, endPoint x: 627, endPoint y: 346, distance: 46.6
click at [627, 363] on div "Theatre: 250" at bounding box center [663, 369] width 99 height 13
click at [628, 363] on div "Theatre: 250" at bounding box center [663, 369] width 99 height 13
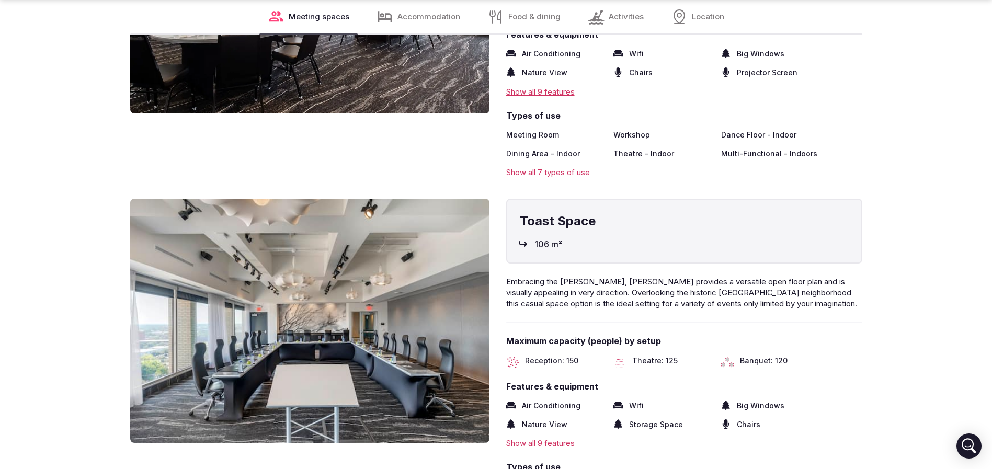
scroll to position [1805, 0]
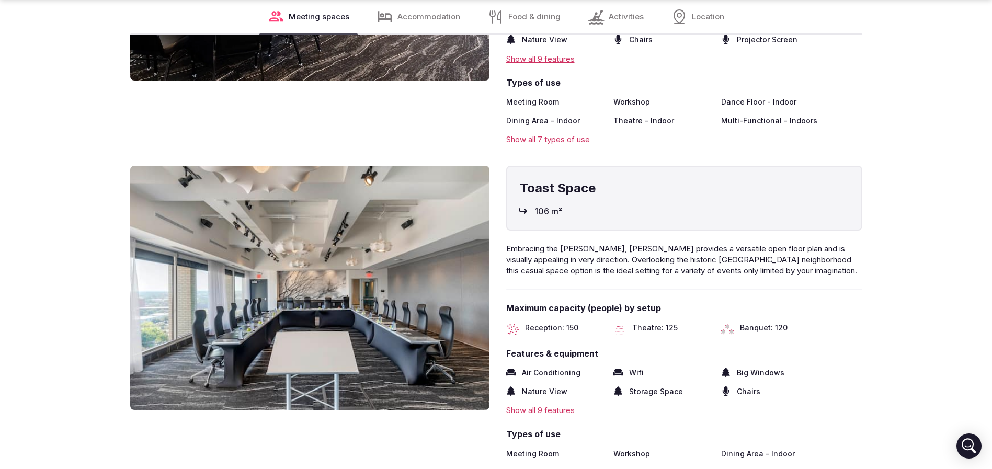
click at [673, 323] on span "Theatre: 125" at bounding box center [655, 329] width 46 height 13
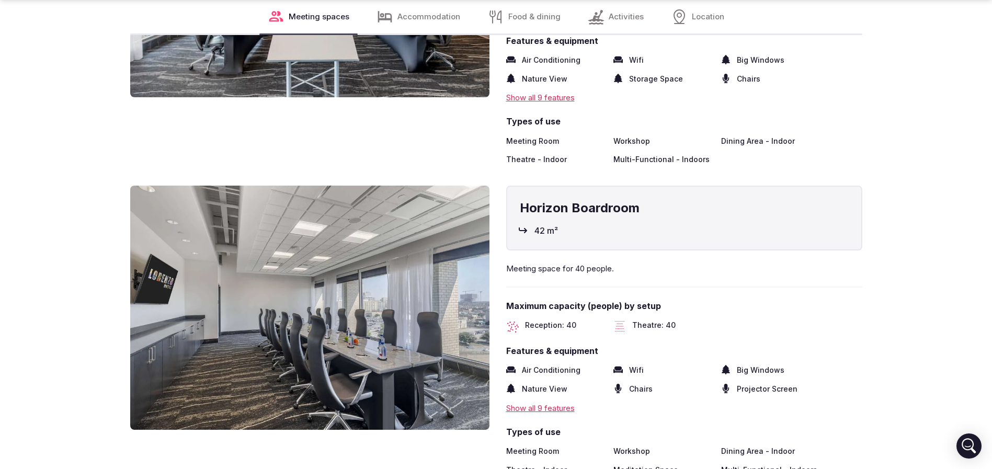
scroll to position [2119, 0]
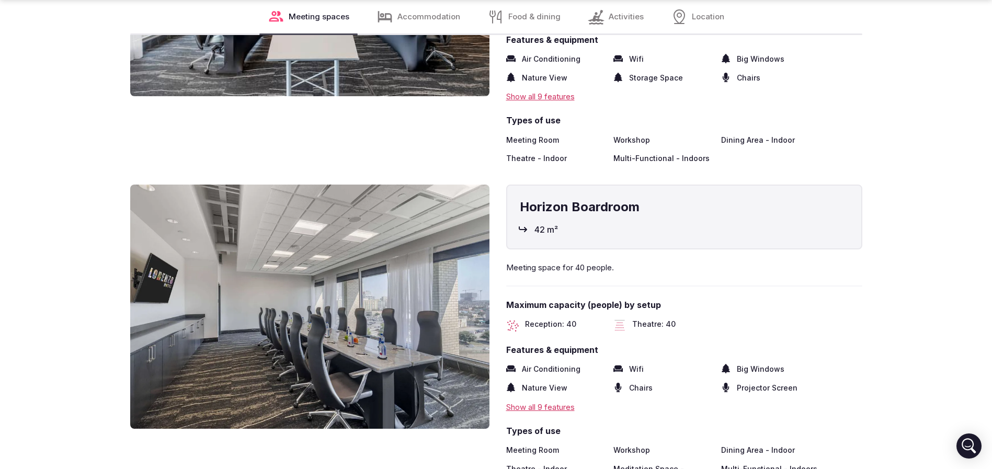
click at [665, 319] on span "Theatre: 40" at bounding box center [653, 325] width 43 height 13
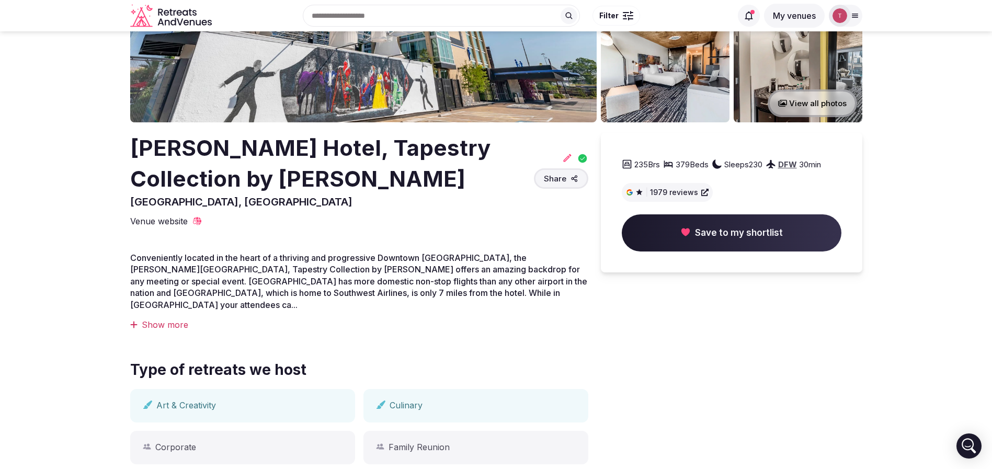
scroll to position [0, 0]
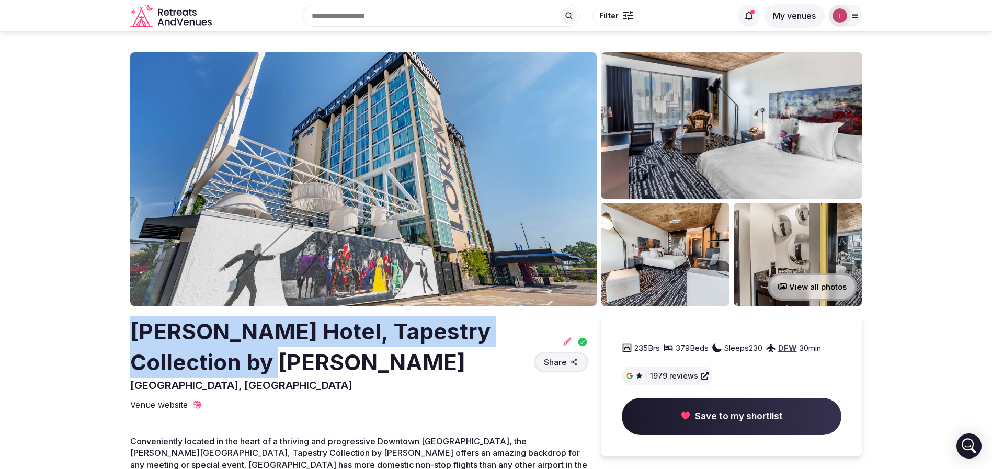
drag, startPoint x: 126, startPoint y: 331, endPoint x: 243, endPoint y: 364, distance: 121.7
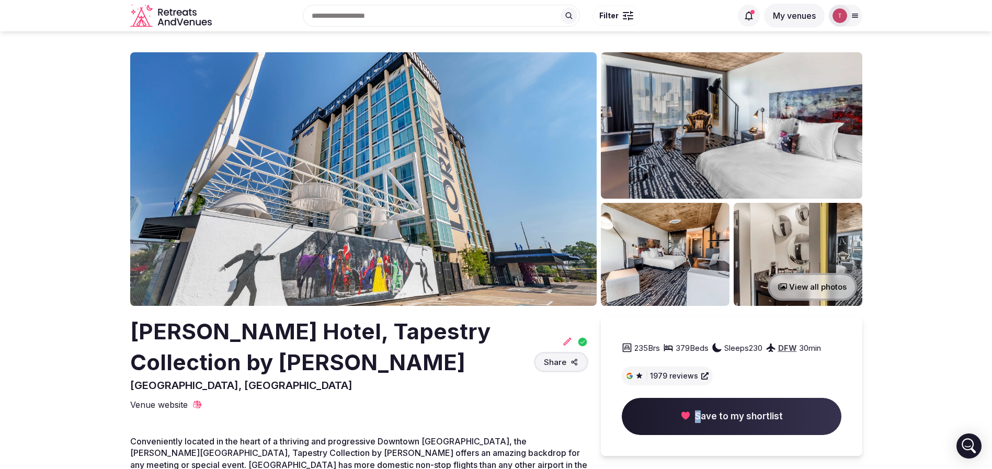
click at [699, 420] on span "Save to my shortlist" at bounding box center [739, 417] width 88 height 13
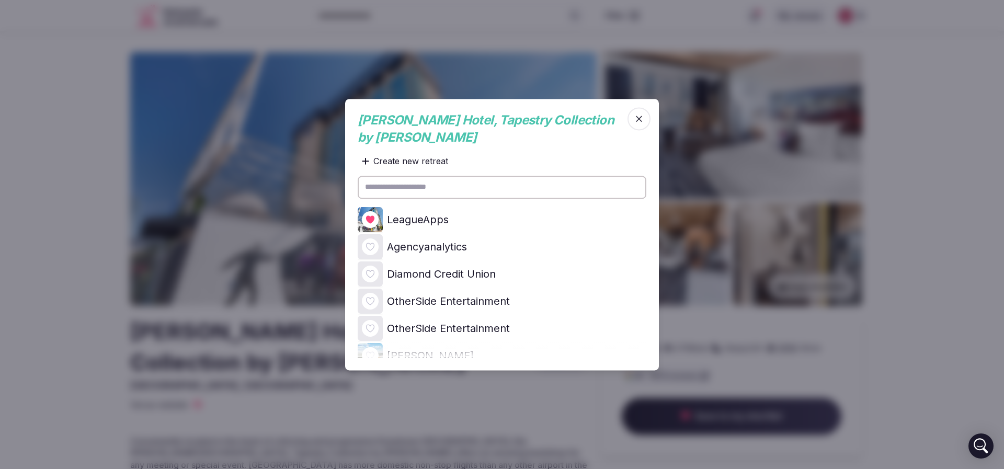
click at [364, 211] on div at bounding box center [370, 219] width 17 height 17
drag, startPoint x: 369, startPoint y: 208, endPoint x: 356, endPoint y: 213, distance: 14.8
click at [0, 0] on icon at bounding box center [0, 0] width 0 height 0
click at [0, 199] on div at bounding box center [502, 234] width 1004 height 469
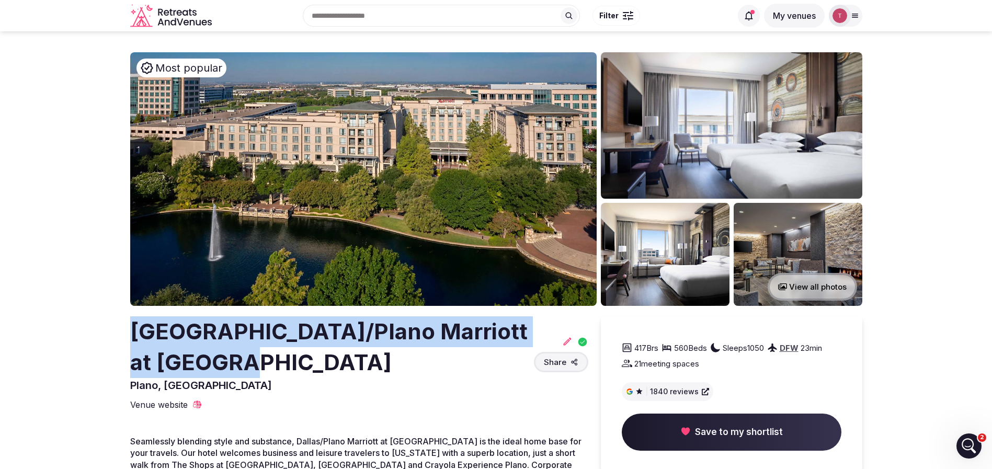
drag, startPoint x: 92, startPoint y: 325, endPoint x: 271, endPoint y: 337, distance: 180.4
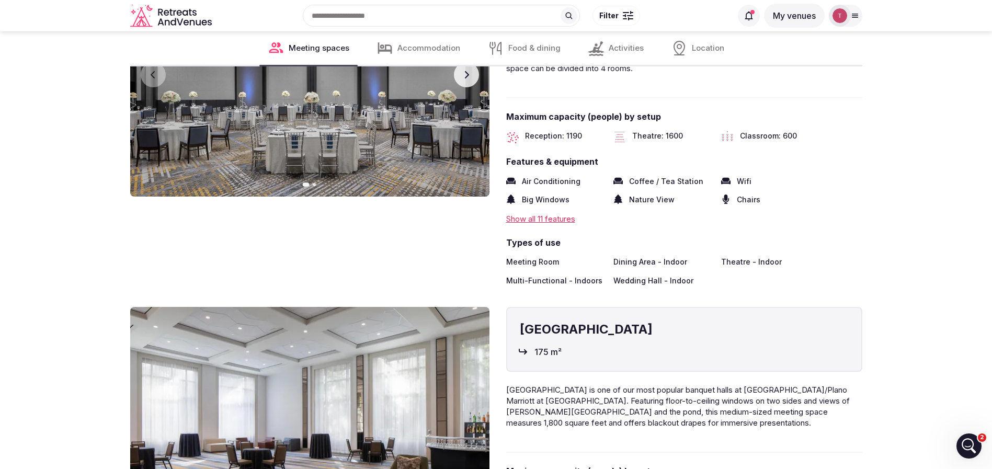
scroll to position [1255, 0]
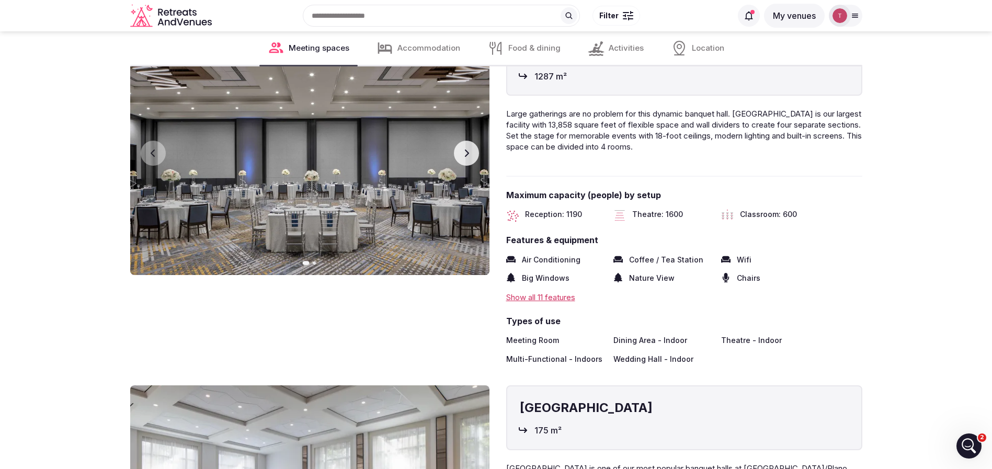
click at [671, 211] on span "Theatre: 1600" at bounding box center [657, 215] width 51 height 13
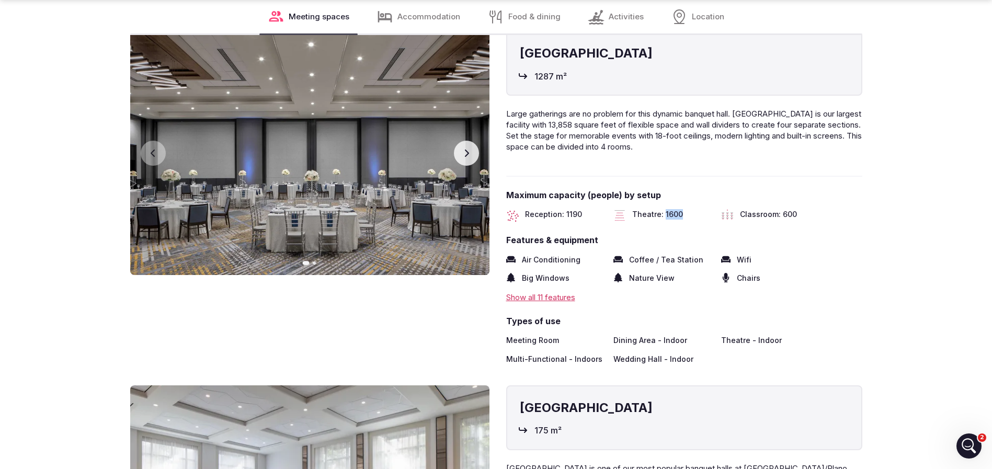
scroll to position [1412, 0]
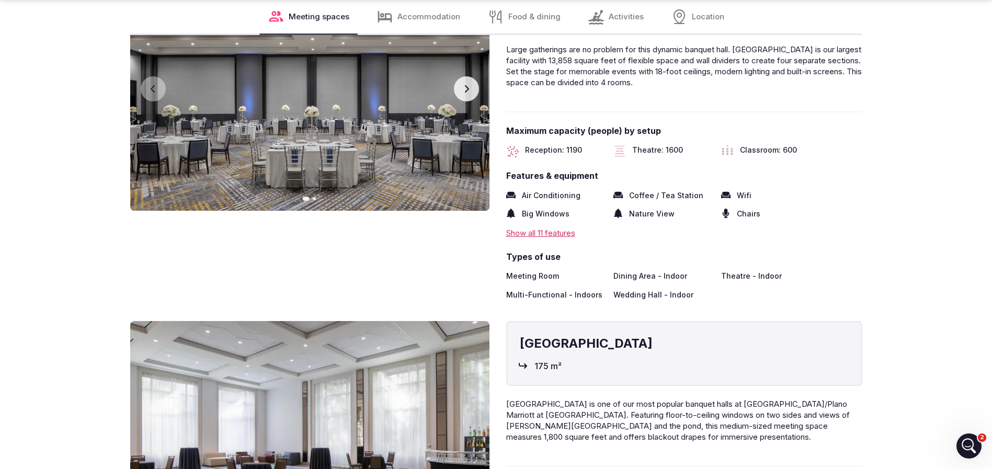
scroll to position [1255, 0]
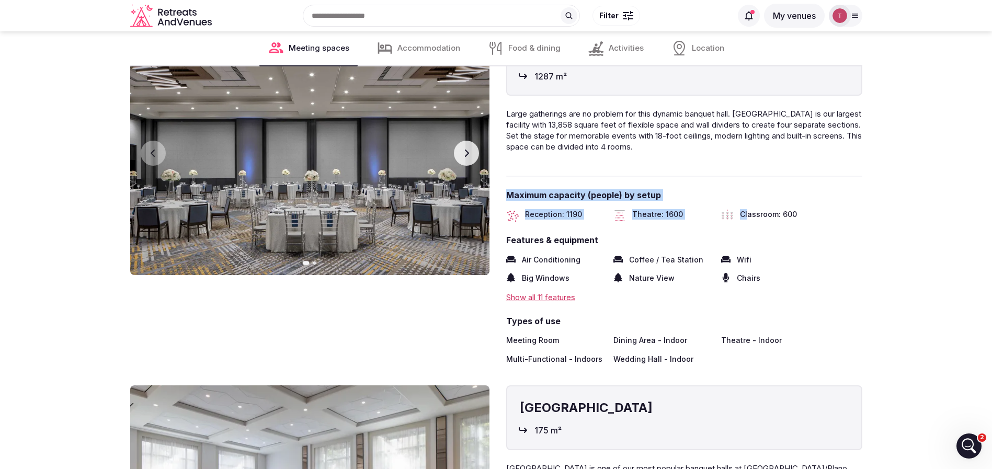
drag, startPoint x: 559, startPoint y: 174, endPoint x: 751, endPoint y: 228, distance: 199.4
click at [751, 228] on div "[GEOGRAPHIC_DATA] 1287 m² Large gatherings are no problem for this dynamic banq…" at bounding box center [684, 198] width 356 height 334
click at [468, 157] on button "Next slide" at bounding box center [466, 153] width 25 height 25
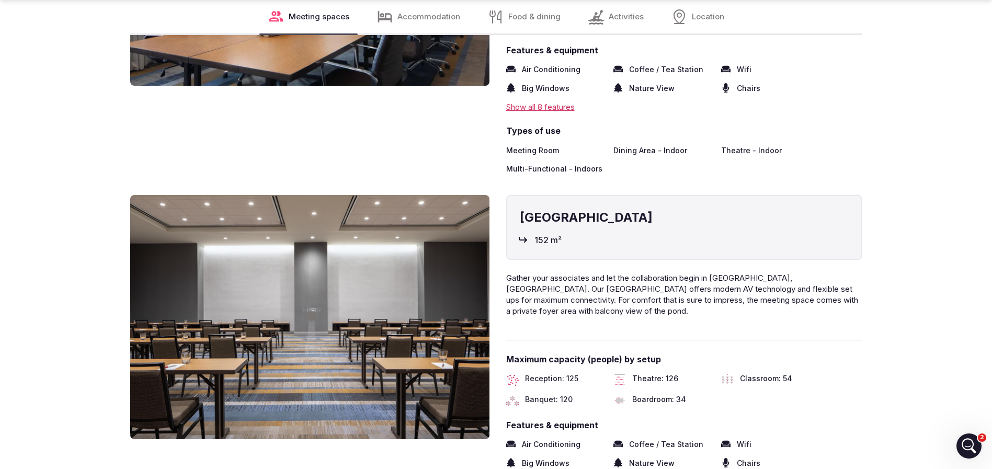
scroll to position [2197, 0]
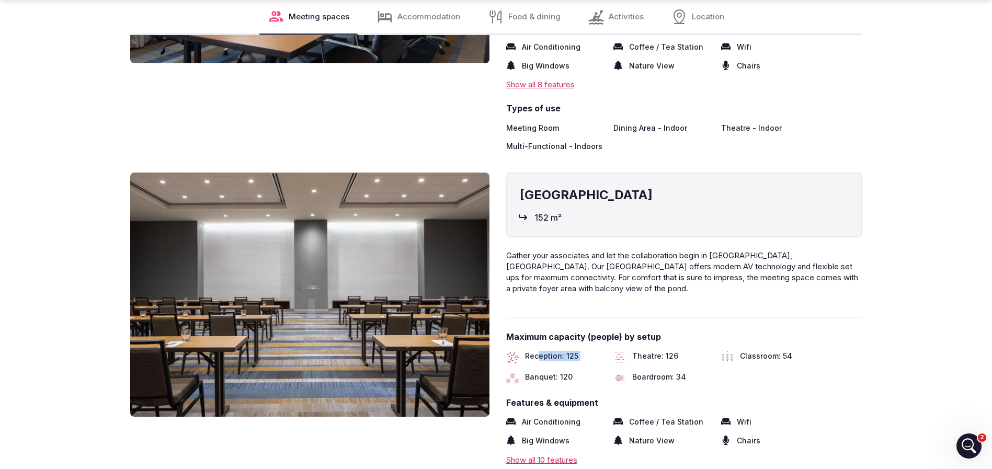
drag, startPoint x: 546, startPoint y: 355, endPoint x: 634, endPoint y: 356, distance: 88.4
click at [634, 356] on div "Reception: 125 Theatre: 126 Classroom: 54 Banquet: 120 Boardroom: 34" at bounding box center [684, 367] width 356 height 33
click at [634, 356] on span "Theatre: 126" at bounding box center [655, 357] width 46 height 13
drag, startPoint x: 674, startPoint y: 357, endPoint x: 650, endPoint y: 356, distance: 24.6
click at [650, 356] on span "Theatre: 126" at bounding box center [655, 357] width 46 height 13
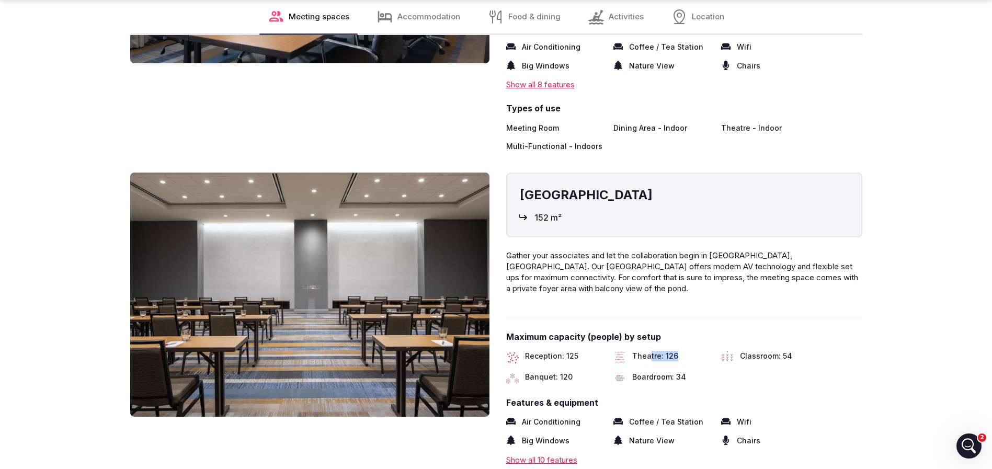
click at [650, 356] on span "Theatre: 126" at bounding box center [655, 357] width 46 height 13
click at [673, 352] on span "Theatre: 126" at bounding box center [655, 357] width 46 height 13
click at [561, 356] on span "Reception: 125" at bounding box center [551, 357] width 53 height 13
click at [564, 356] on span "Reception: 125" at bounding box center [551, 357] width 53 height 13
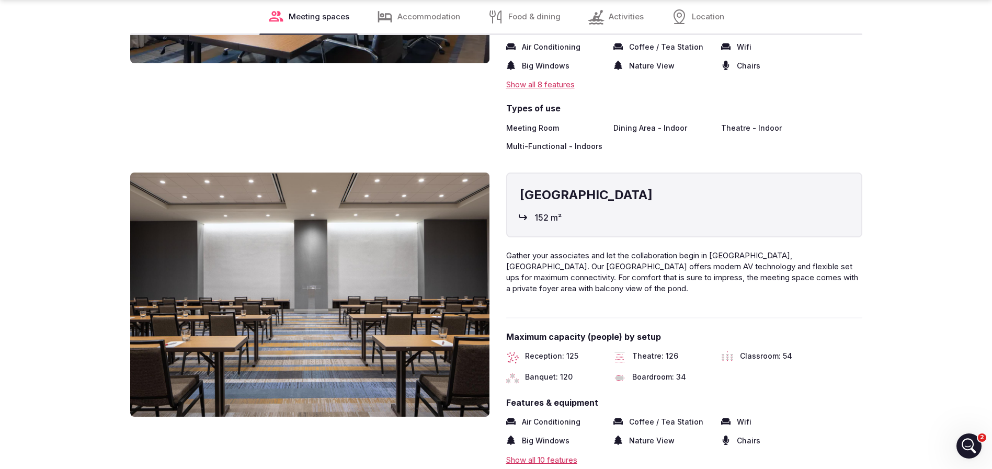
click at [579, 349] on div "Maximum capacity (people) by setup Reception: 125 Theatre: 126 Classroom: 54 Ba…" at bounding box center [684, 357] width 356 height 53
click at [570, 354] on span "Reception: 125" at bounding box center [551, 357] width 53 height 13
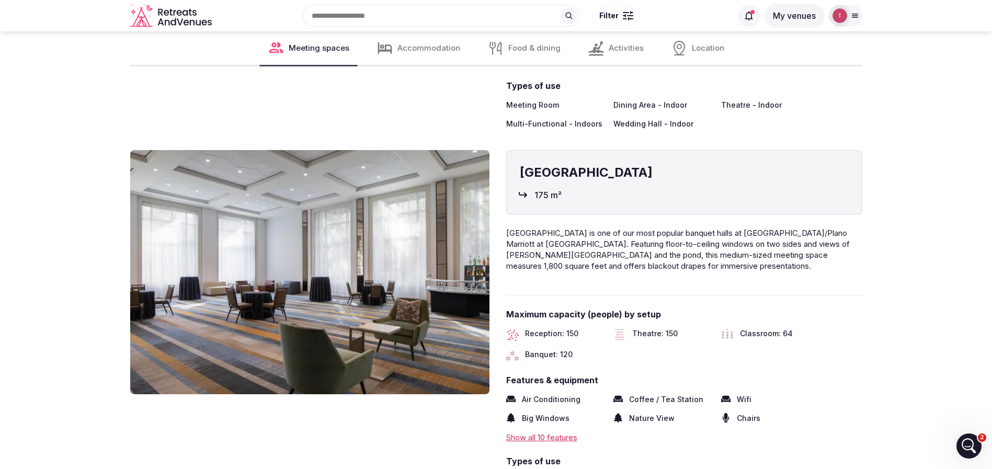
scroll to position [706, 0]
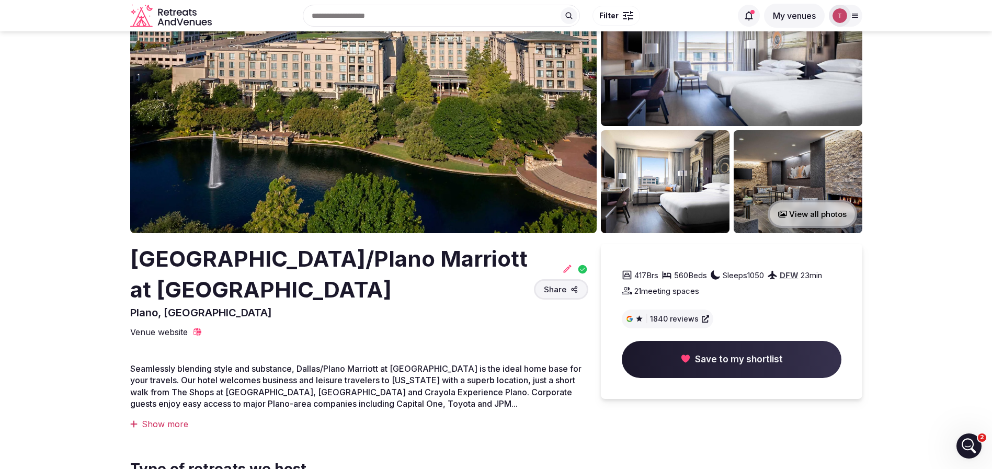
scroll to position [0, 0]
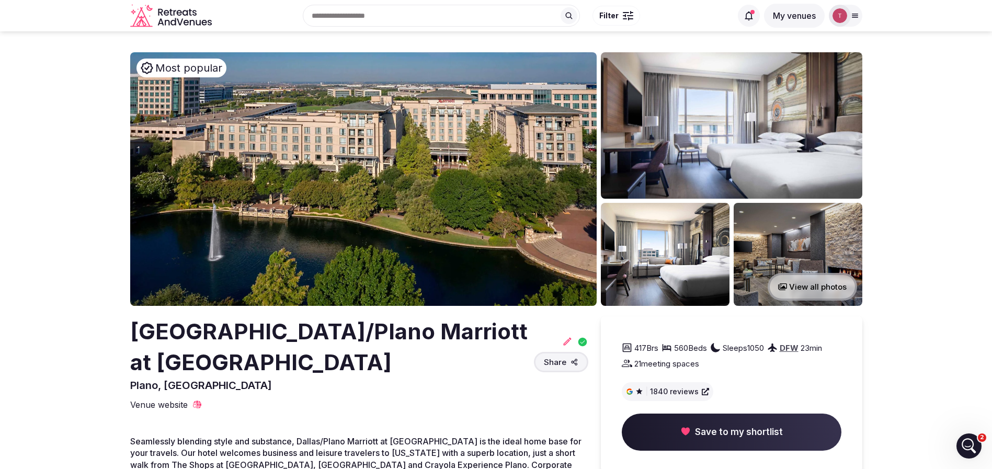
click at [314, 169] on img at bounding box center [363, 179] width 467 height 254
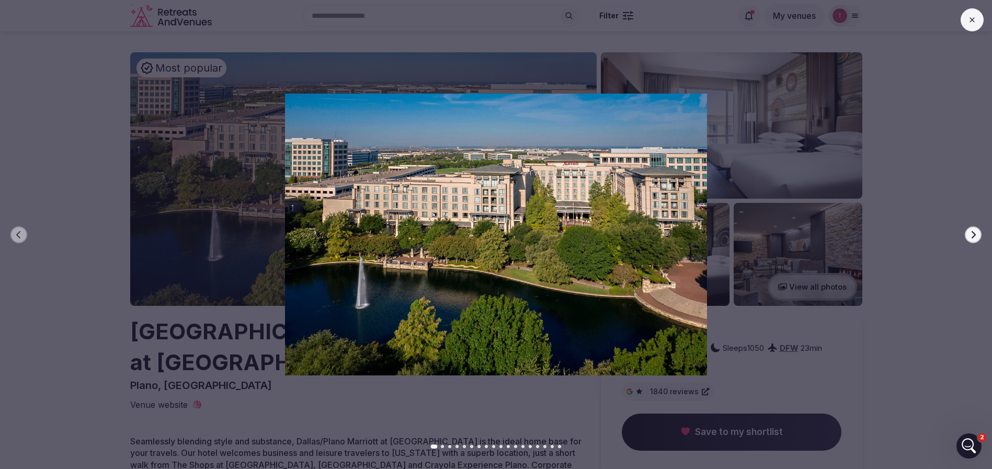
click at [976, 233] on icon "button" at bounding box center [973, 235] width 8 height 8
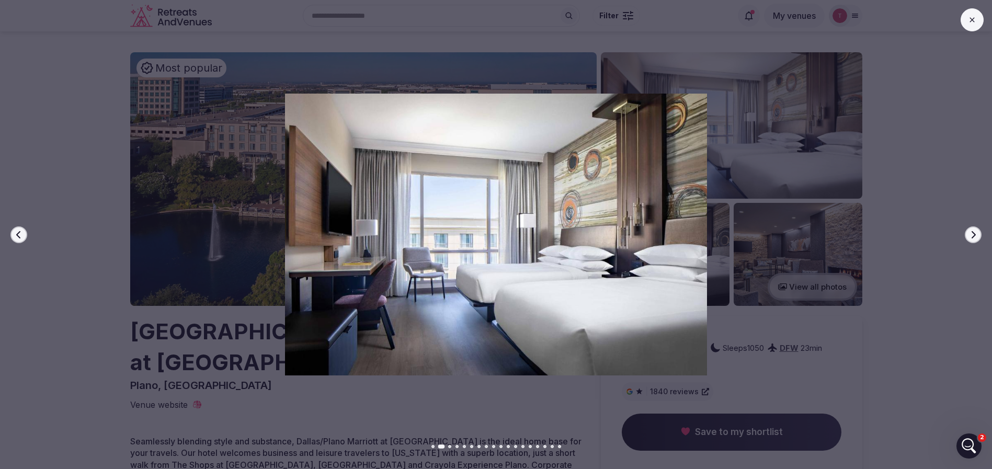
click at [976, 233] on icon "button" at bounding box center [973, 235] width 8 height 8
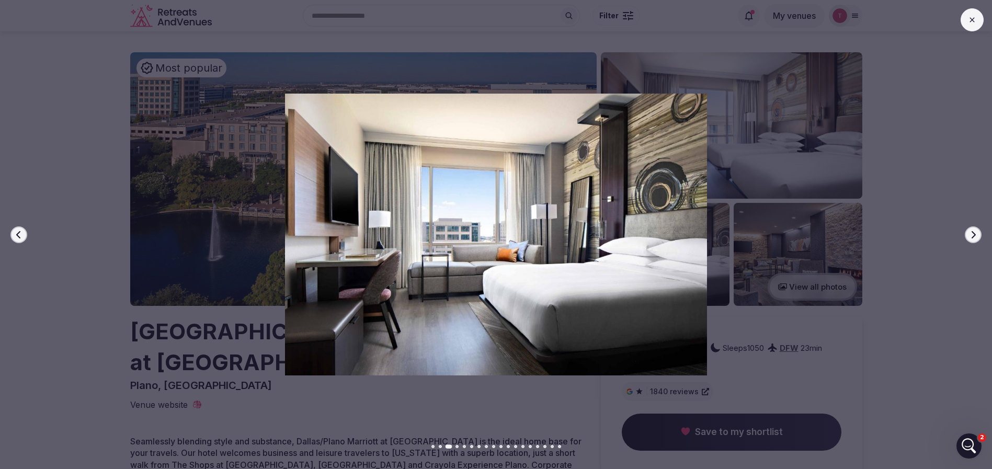
click at [976, 233] on icon "button" at bounding box center [973, 235] width 8 height 8
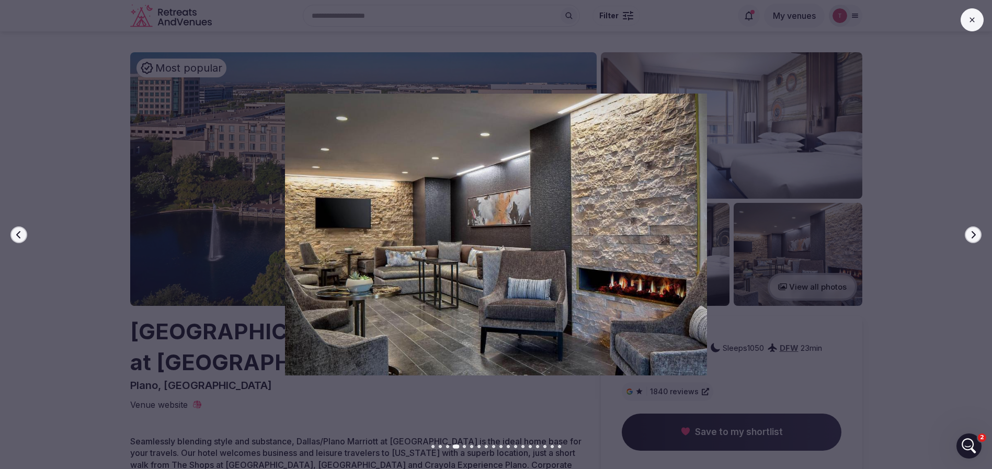
click at [976, 233] on icon "button" at bounding box center [973, 235] width 8 height 8
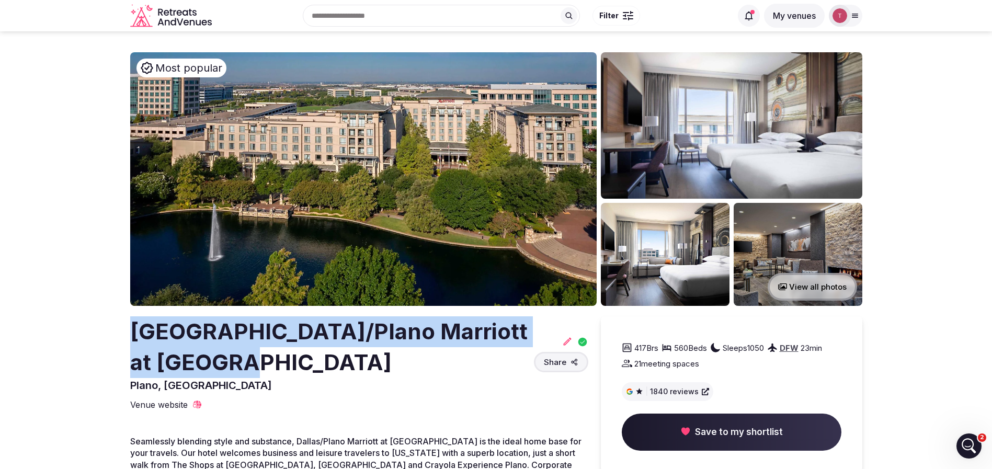
drag, startPoint x: 93, startPoint y: 329, endPoint x: 243, endPoint y: 356, distance: 153.0
copy h2 "[GEOGRAPHIC_DATA]/Plano Marriott at [GEOGRAPHIC_DATA]"
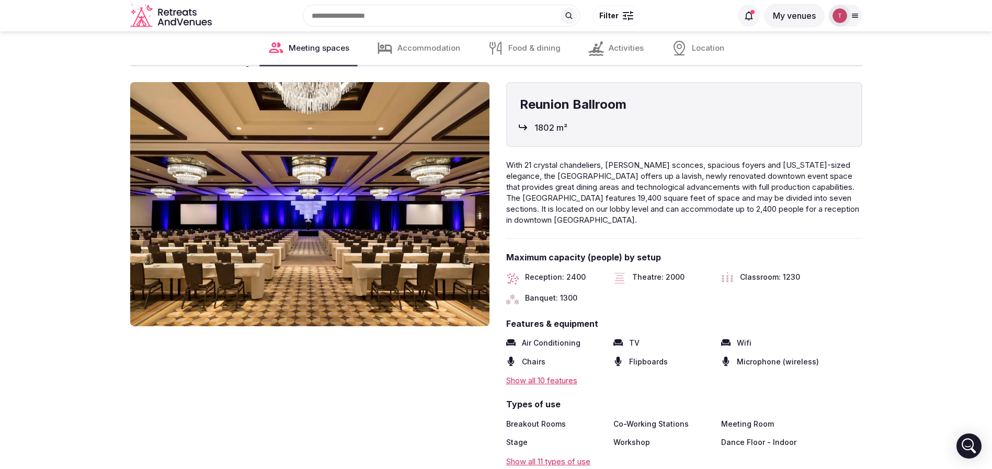
scroll to position [1099, 0]
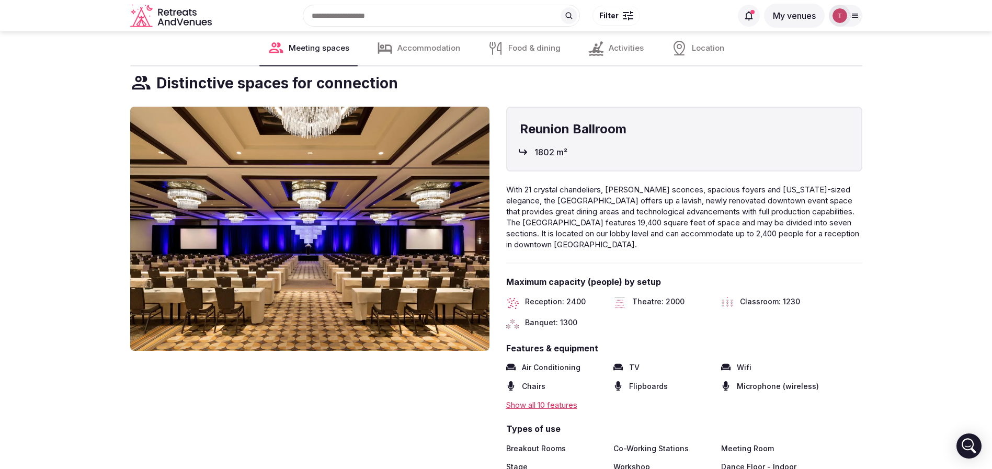
click at [667, 297] on span "Theatre: 2000" at bounding box center [658, 303] width 52 height 13
click at [574, 297] on span "Reception: 2400" at bounding box center [555, 303] width 61 height 13
click at [794, 297] on span "Classroom: 1230" at bounding box center [770, 303] width 60 height 13
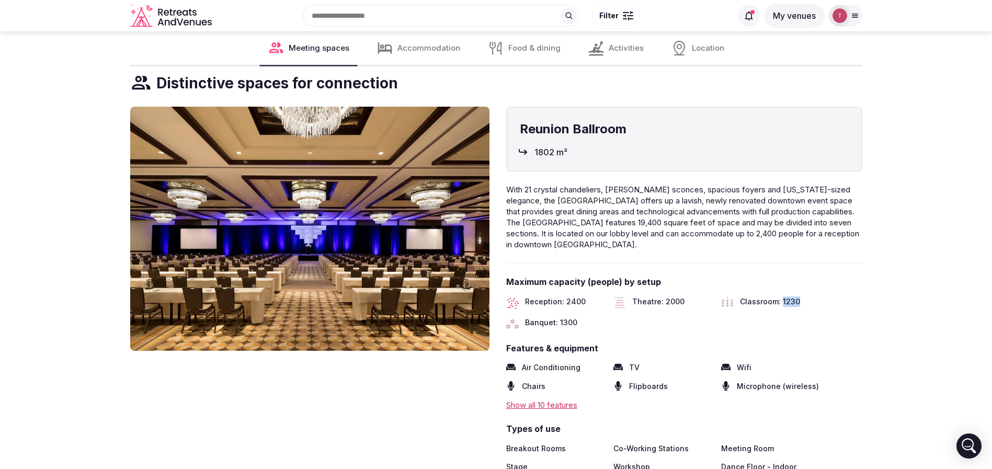
click at [794, 297] on span "Classroom: 1230" at bounding box center [770, 303] width 60 height 13
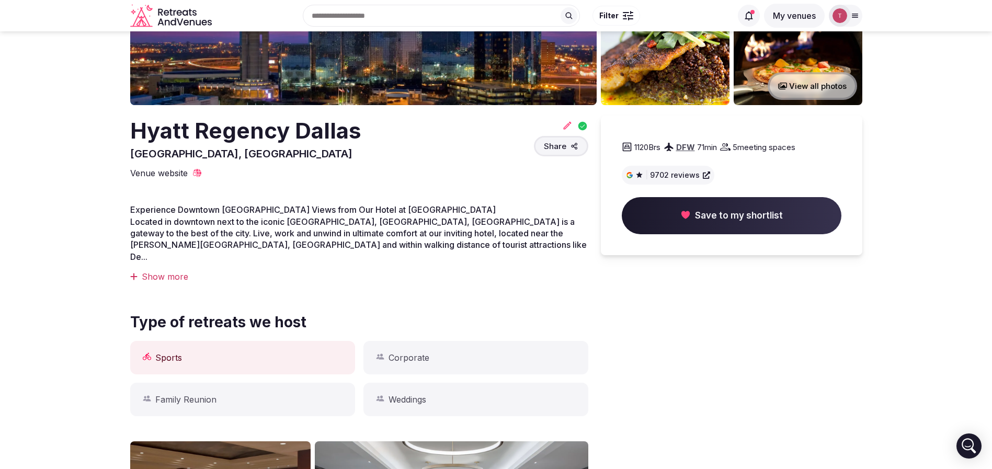
scroll to position [0, 0]
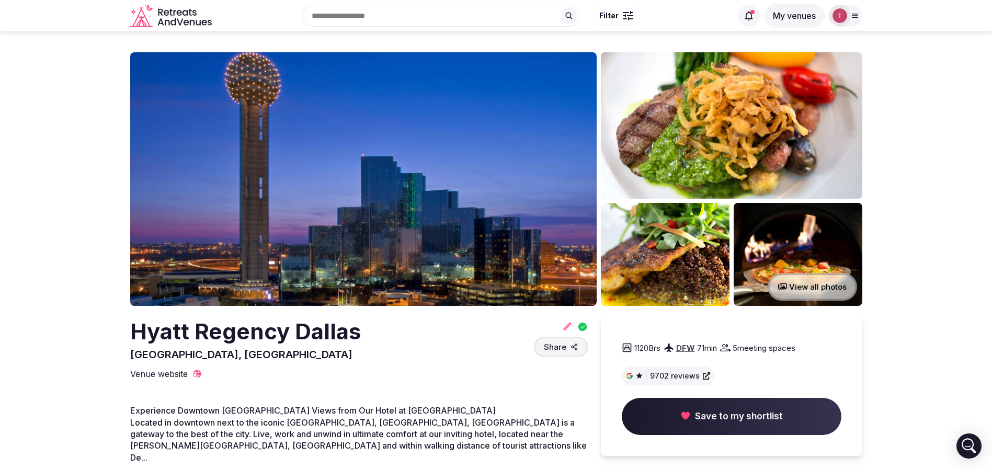
click at [349, 185] on img at bounding box center [363, 179] width 467 height 254
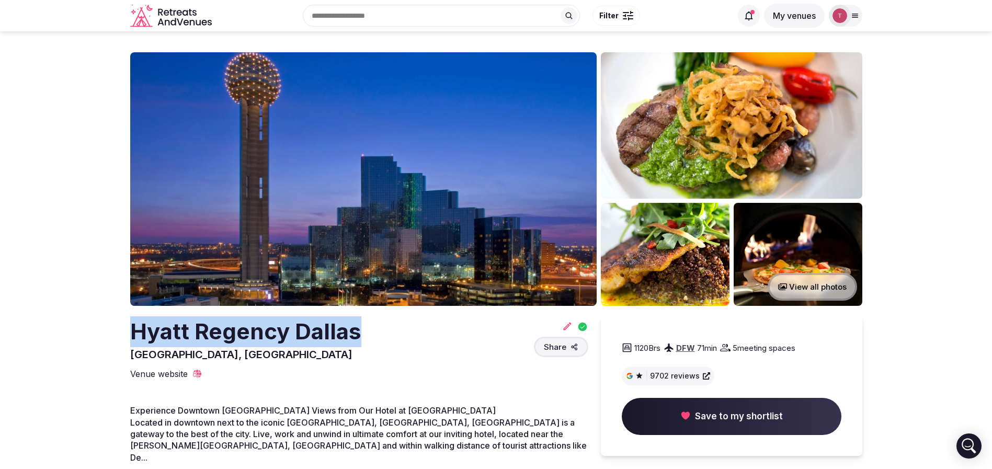
drag, startPoint x: 111, startPoint y: 325, endPoint x: 398, endPoint y: 333, distance: 286.8
copy h2 "Hyatt Regency Dallas"
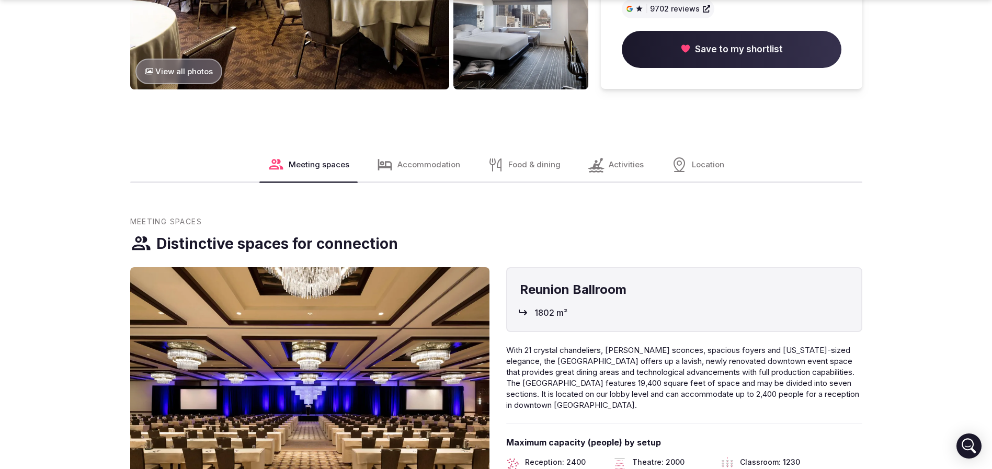
scroll to position [1099, 0]
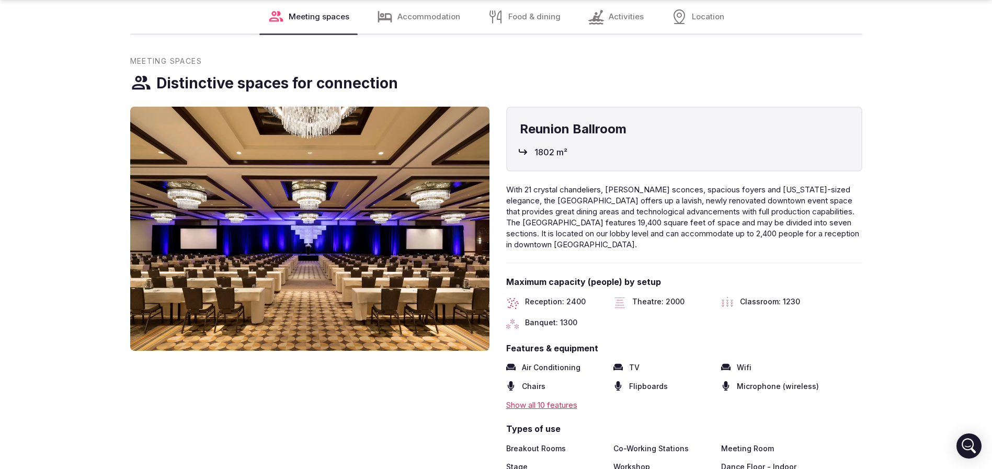
click at [686, 297] on div "Theatre: 2000" at bounding box center [663, 303] width 99 height 13
click at [667, 297] on span "Theatre: 2000" at bounding box center [658, 303] width 52 height 13
click at [471, 201] on img at bounding box center [309, 229] width 359 height 244
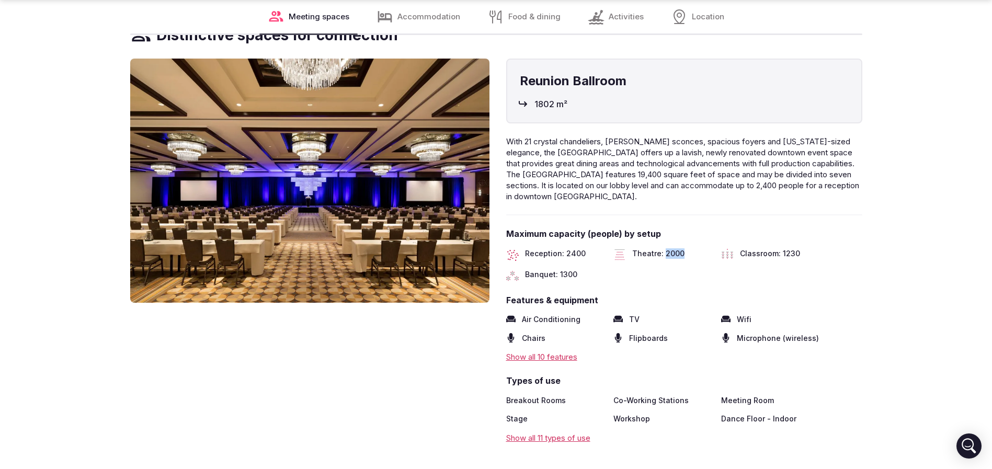
scroll to position [1177, 0]
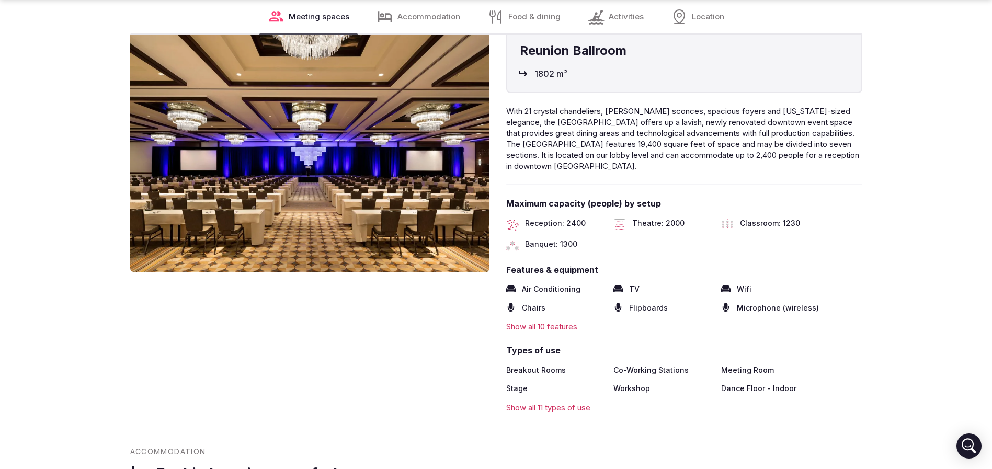
click at [788, 218] on span "Classroom: 1230" at bounding box center [770, 224] width 60 height 13
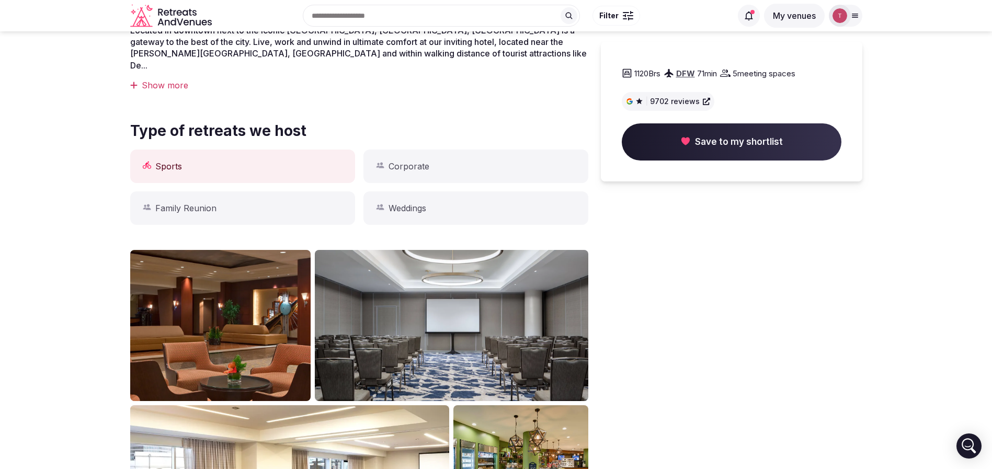
scroll to position [0, 0]
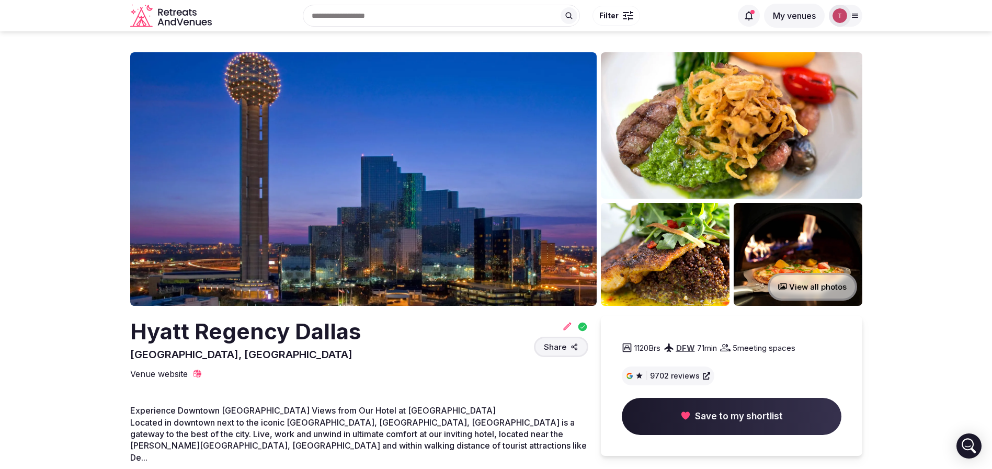
click at [354, 186] on img at bounding box center [363, 179] width 467 height 254
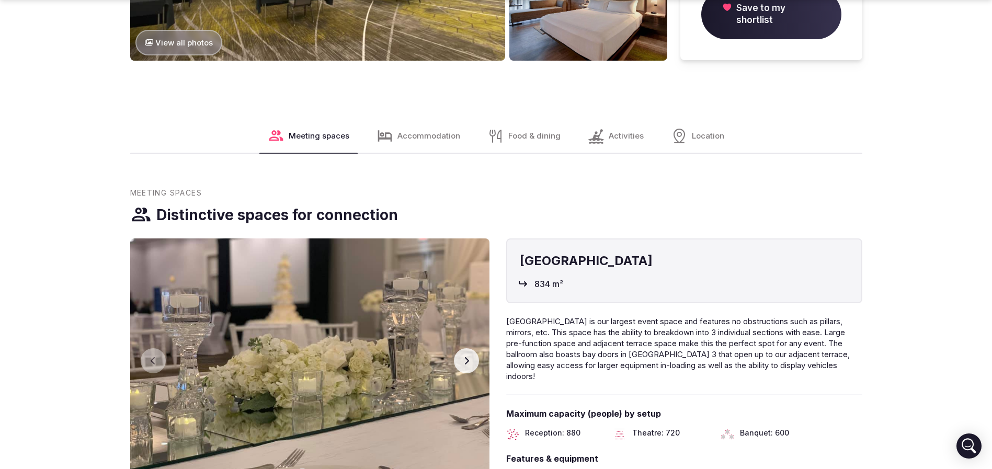
scroll to position [1255, 0]
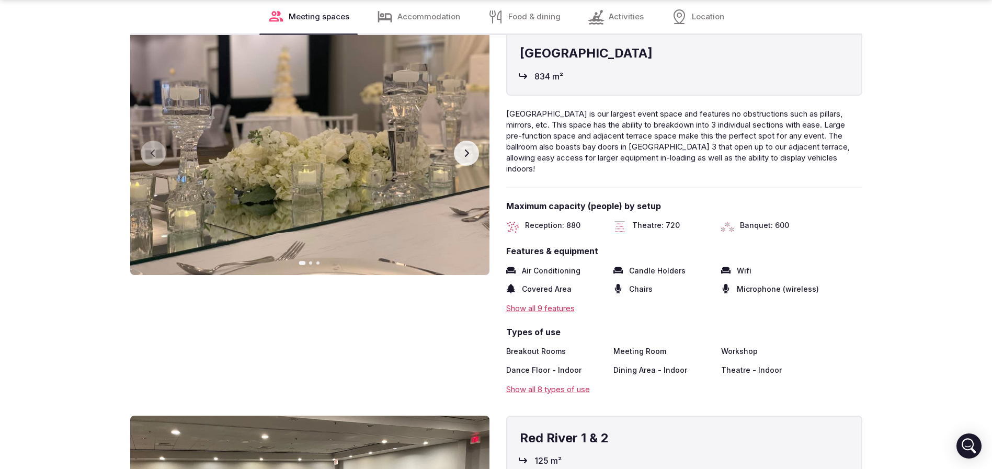
click at [669, 220] on span "Theatre: 720" at bounding box center [656, 226] width 48 height 13
click at [790, 220] on div "Banquet: 600" at bounding box center [770, 226] width 99 height 13
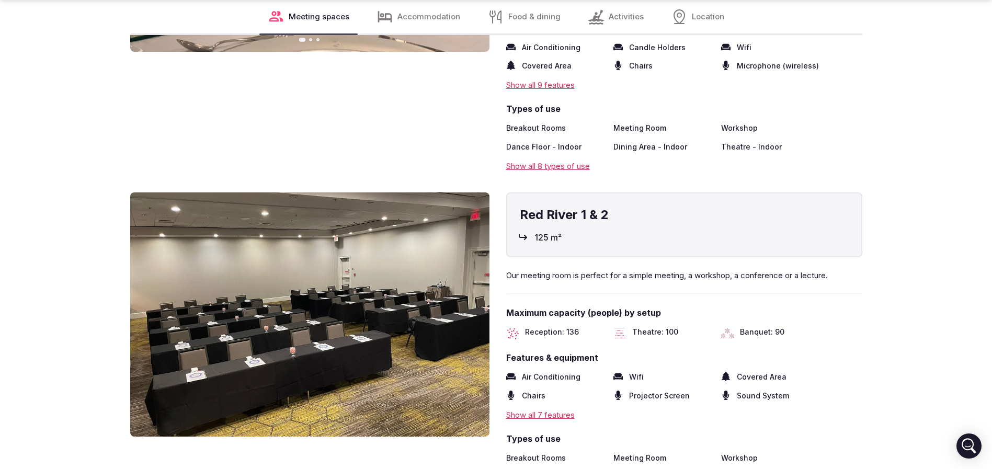
scroll to position [1491, 0]
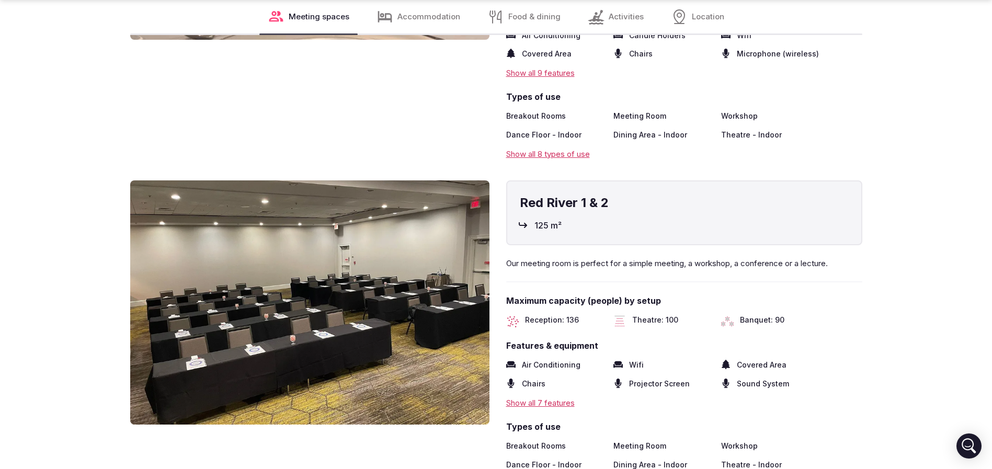
click at [667, 315] on span "Theatre: 100" at bounding box center [655, 321] width 46 height 13
click at [756, 315] on span "Banquet: 90" at bounding box center [762, 321] width 44 height 13
drag, startPoint x: 570, startPoint y: 304, endPoint x: 578, endPoint y: 304, distance: 7.8
click at [578, 315] on div "Reception: 136" at bounding box center [555, 321] width 99 height 13
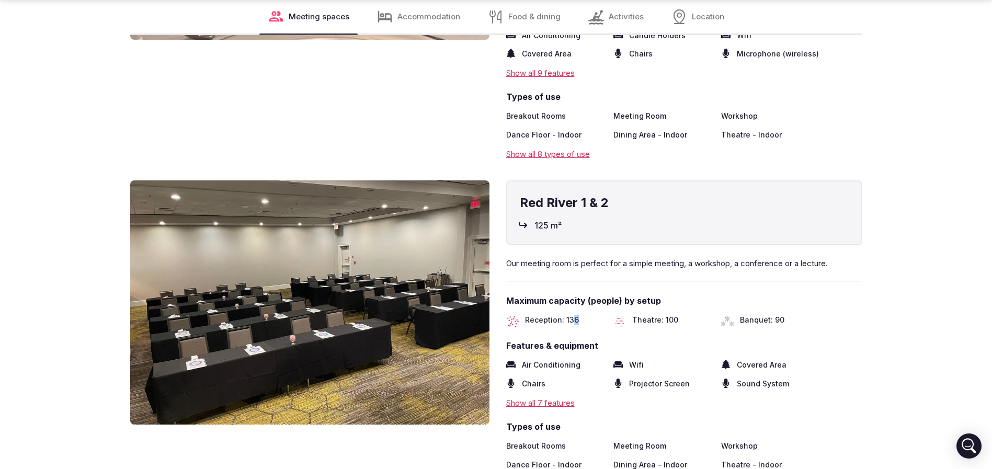
click at [578, 315] on div "Reception: 136" at bounding box center [555, 321] width 99 height 13
click at [568, 315] on span "Reception: 136" at bounding box center [552, 321] width 54 height 13
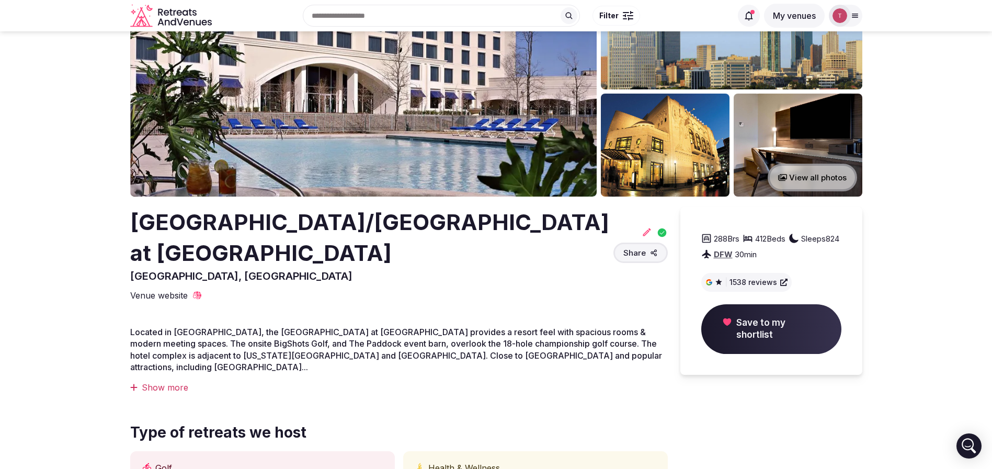
scroll to position [0, 0]
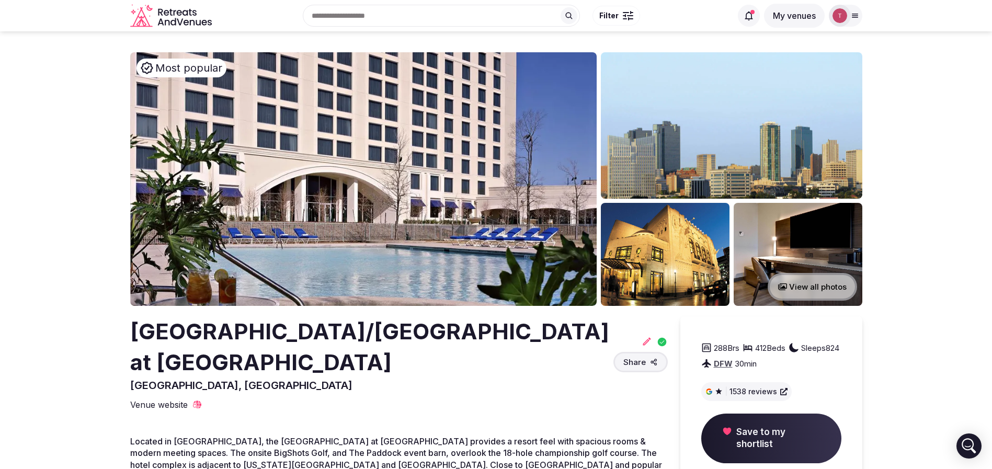
drag, startPoint x: 184, startPoint y: 330, endPoint x: 485, endPoint y: 368, distance: 304.2
copy h2 "[GEOGRAPHIC_DATA]/[GEOGRAPHIC_DATA] at [GEOGRAPHIC_DATA]"
click at [313, 200] on img at bounding box center [363, 179] width 467 height 254
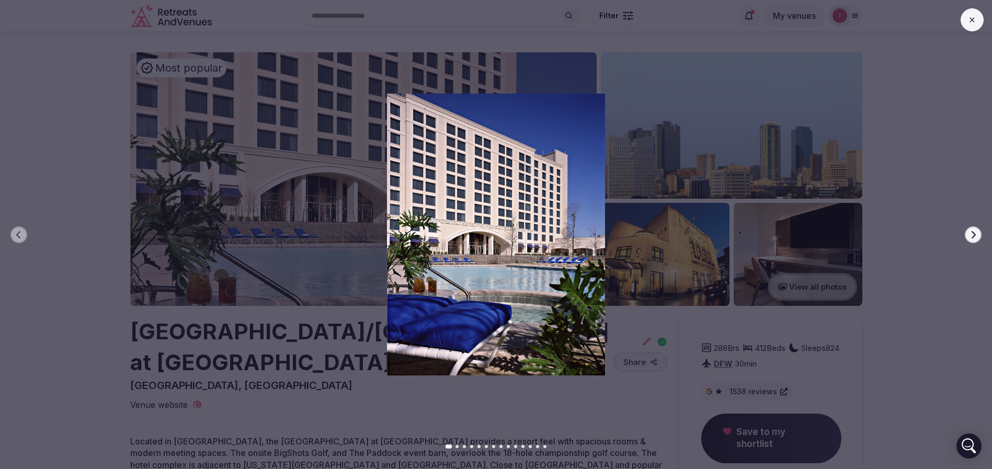
click at [972, 235] on icon "button" at bounding box center [973, 235] width 8 height 8
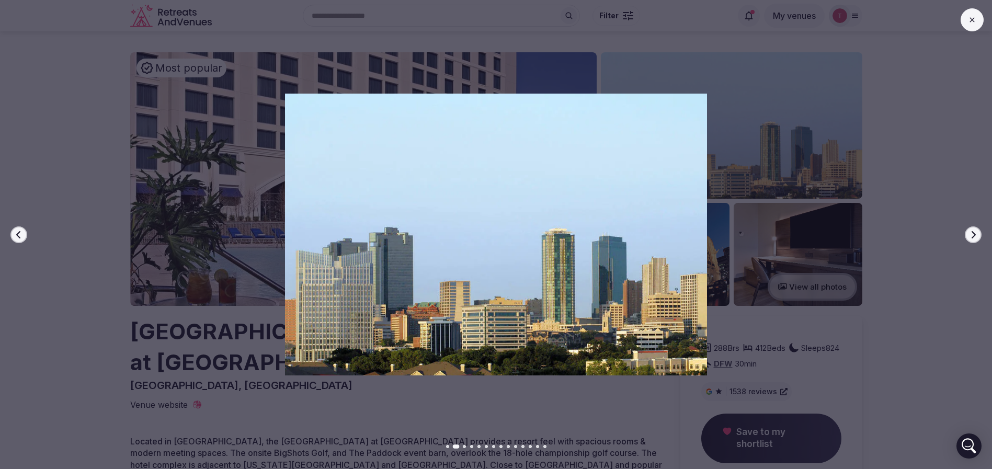
click at [972, 235] on icon "button" at bounding box center [973, 235] width 8 height 8
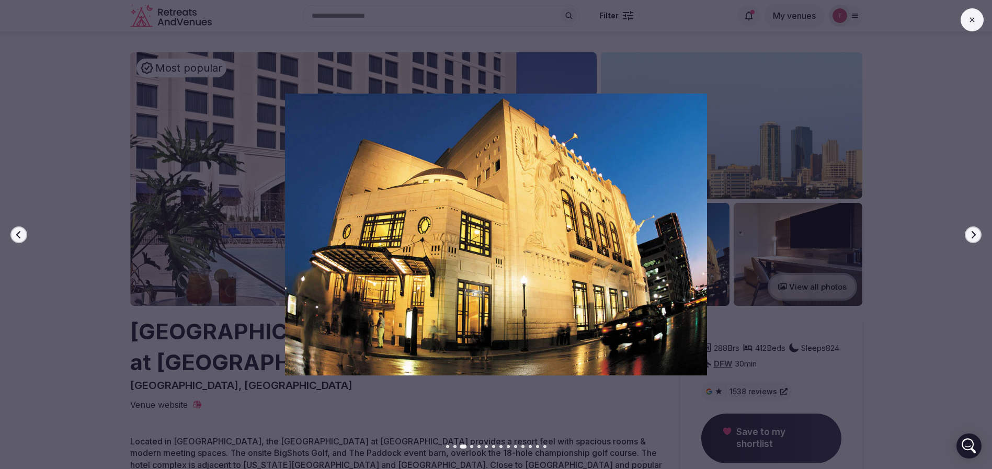
click at [972, 235] on icon "button" at bounding box center [973, 235] width 8 height 8
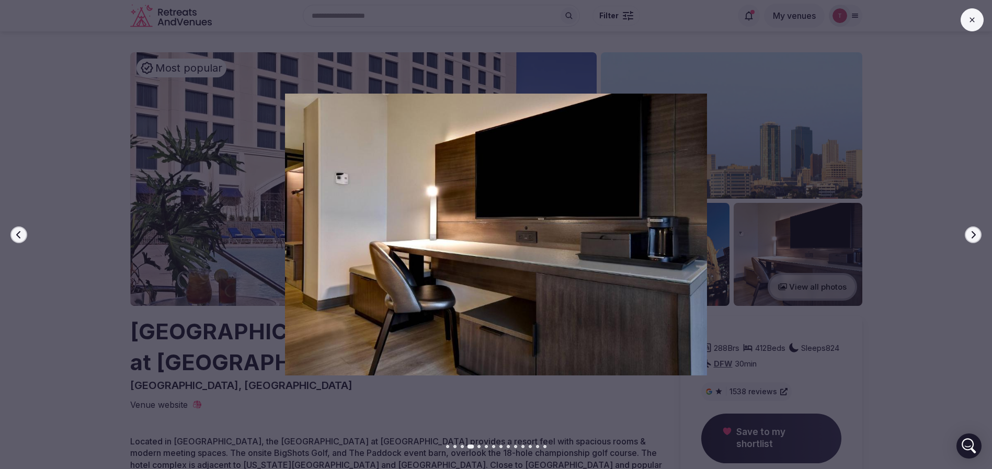
click at [972, 235] on icon "button" at bounding box center [973, 235] width 8 height 8
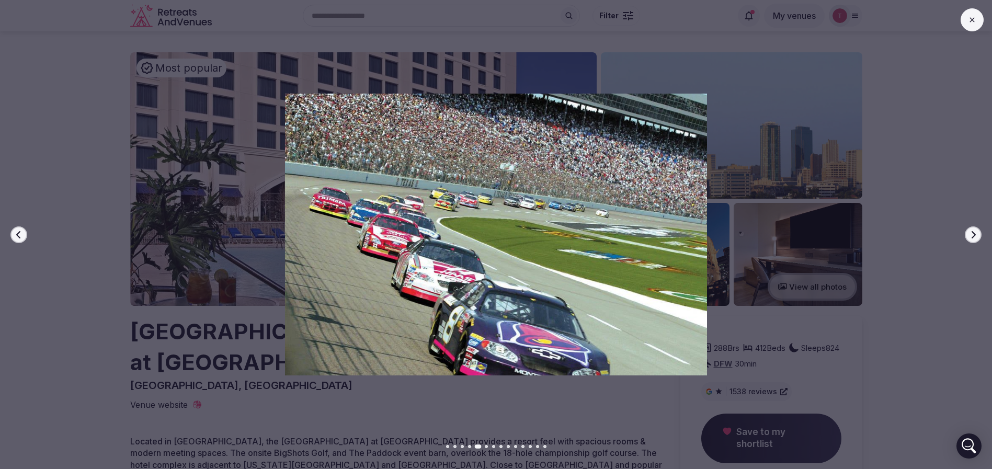
click at [972, 235] on icon "button" at bounding box center [973, 235] width 8 height 8
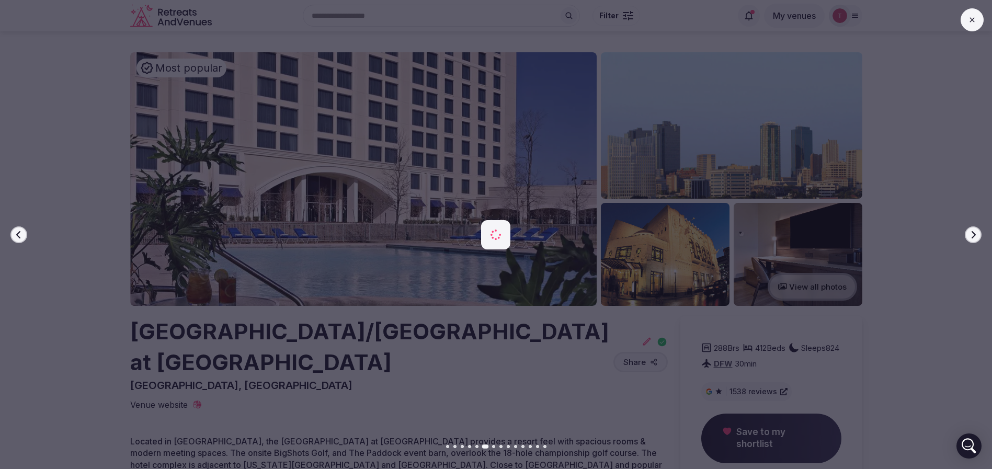
click at [972, 235] on icon "button" at bounding box center [973, 235] width 8 height 8
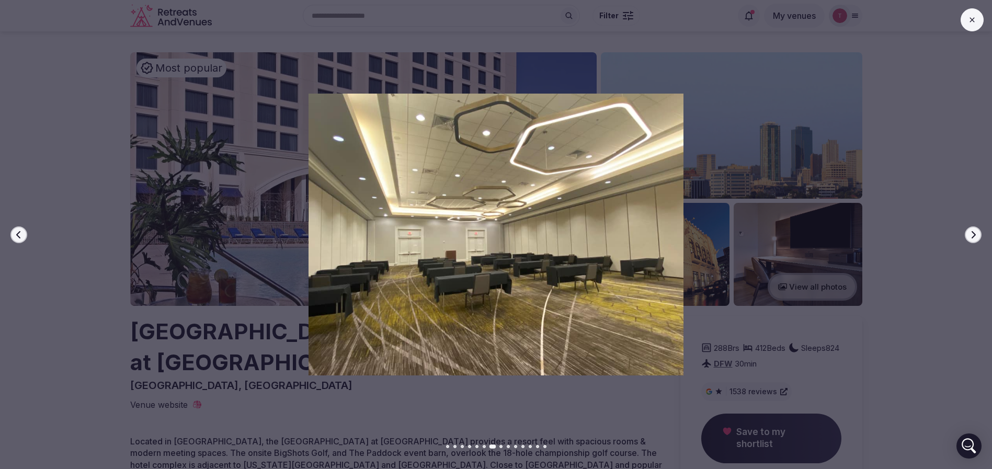
click at [972, 235] on icon "button" at bounding box center [973, 235] width 8 height 8
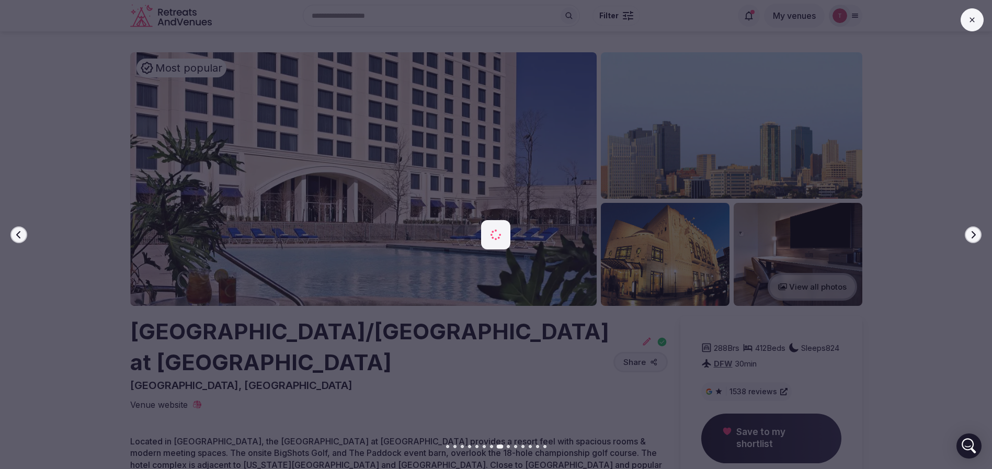
click at [972, 235] on icon "button" at bounding box center [973, 235] width 8 height 8
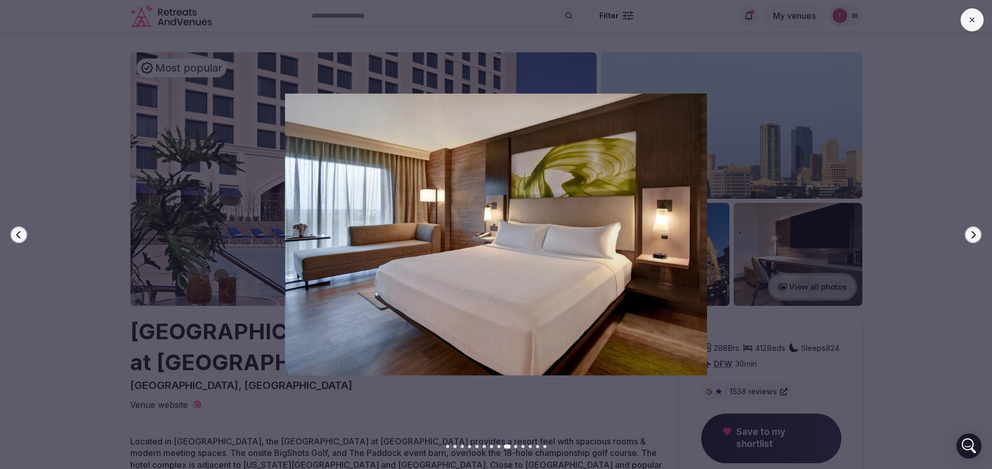
click at [972, 235] on icon "button" at bounding box center [973, 235] width 8 height 8
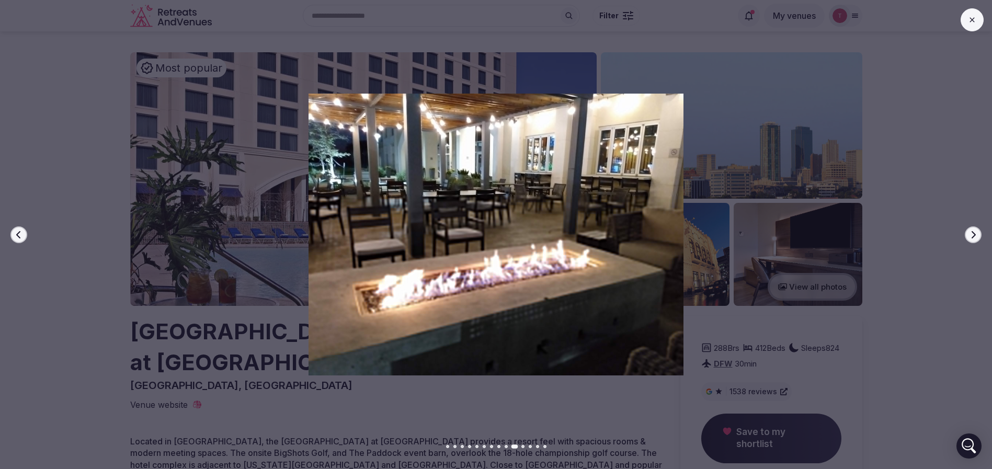
click at [972, 235] on icon "button" at bounding box center [973, 235] width 8 height 8
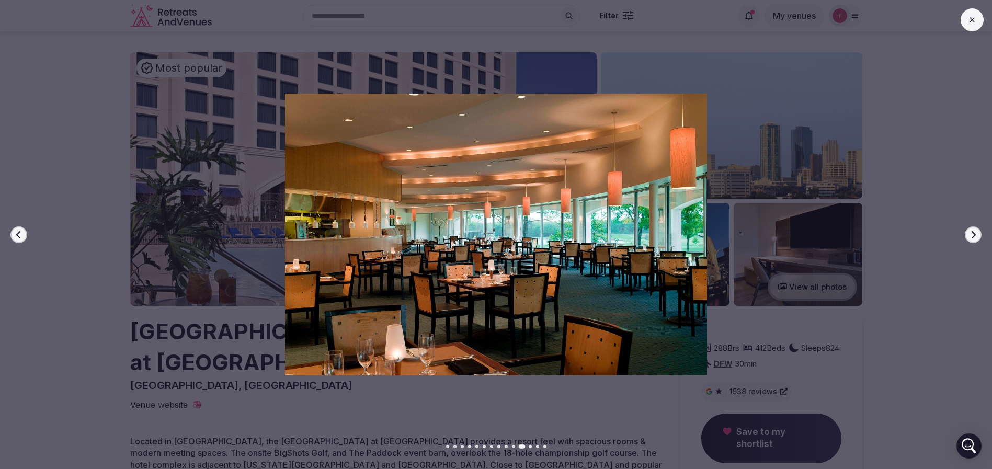
click at [972, 235] on icon "button" at bounding box center [973, 235] width 8 height 8
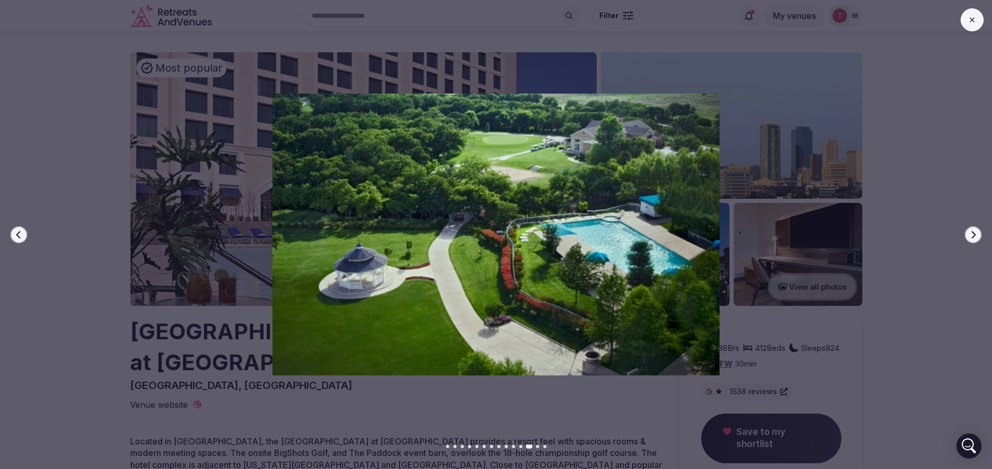
click at [972, 235] on icon "button" at bounding box center [973, 235] width 8 height 8
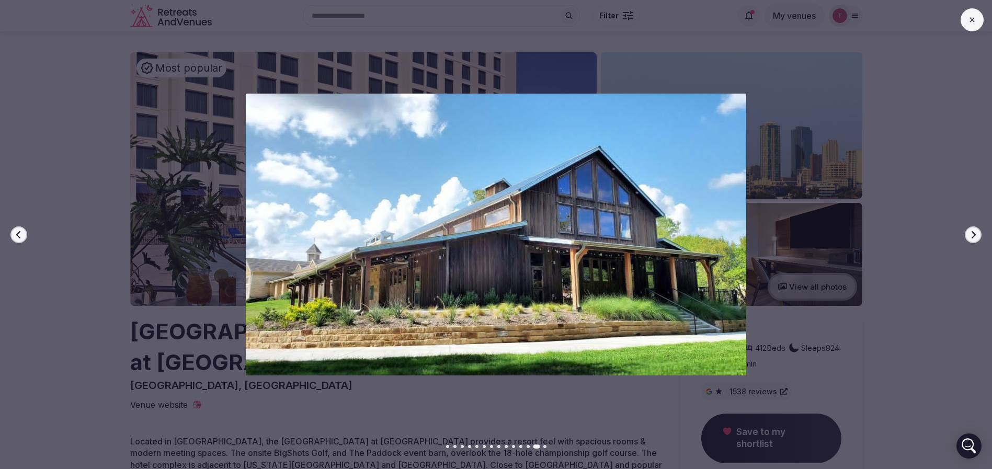
click at [972, 235] on icon "button" at bounding box center [973, 235] width 8 height 8
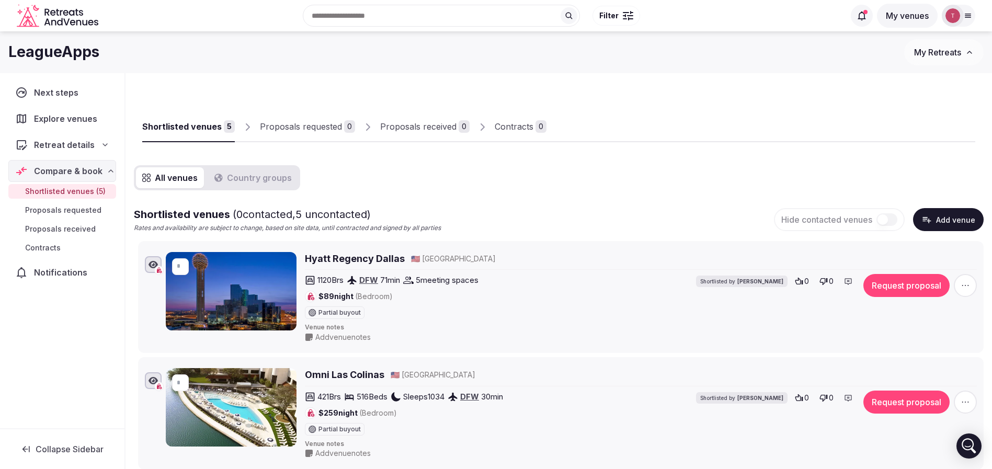
click at [967, 218] on button "Add venue" at bounding box center [948, 219] width 71 height 23
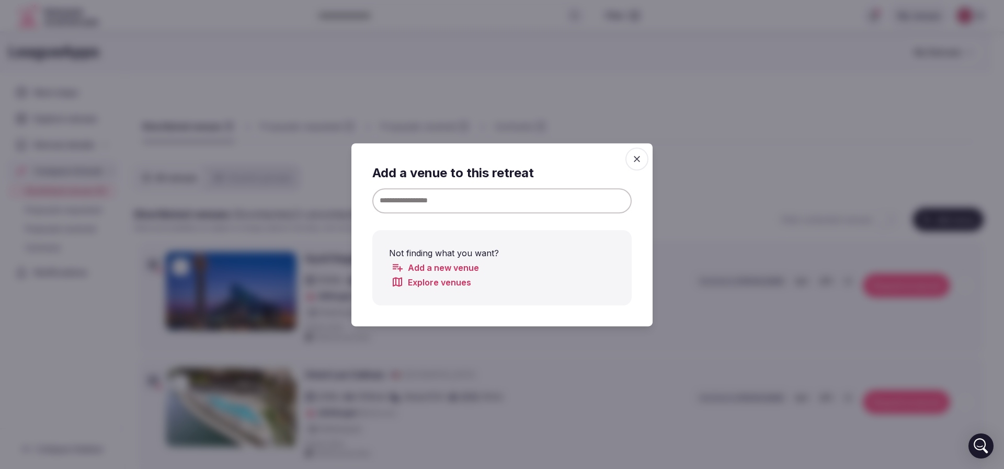
click at [451, 208] on input at bounding box center [501, 200] width 259 height 25
paste input "**********"
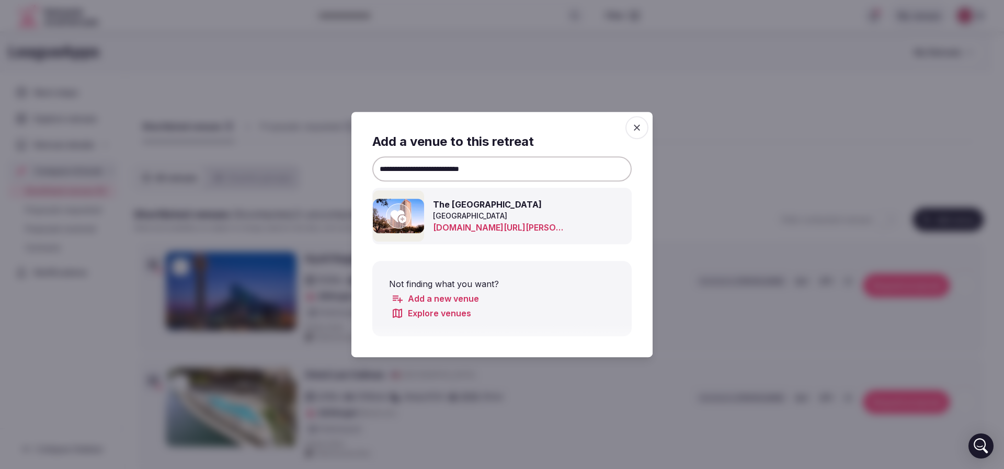
type input "**********"
click at [400, 216] on icon at bounding box center [399, 216] width 16 height 21
type input "*"
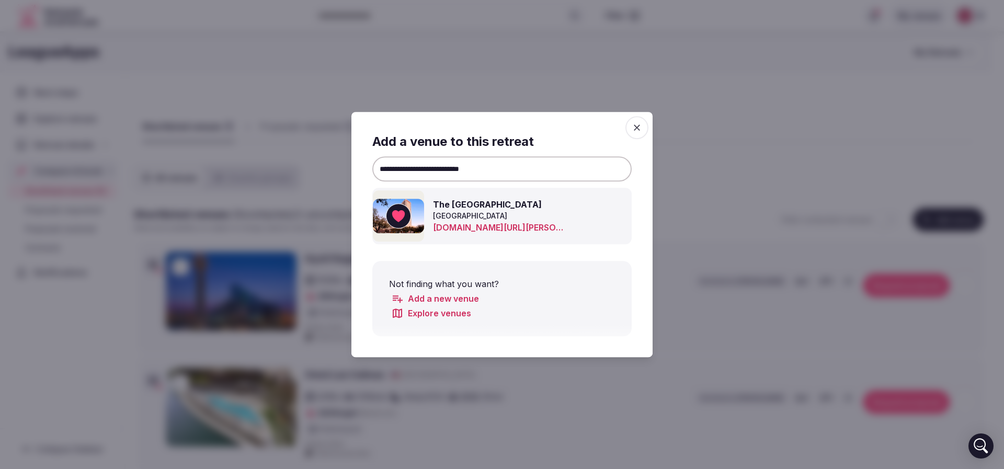
type input "*"
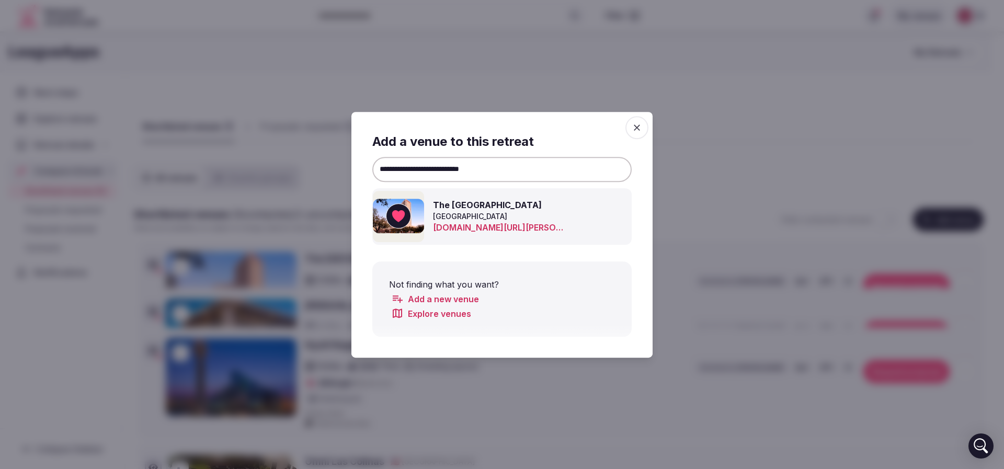
click at [761, 128] on div at bounding box center [502, 234] width 1004 height 469
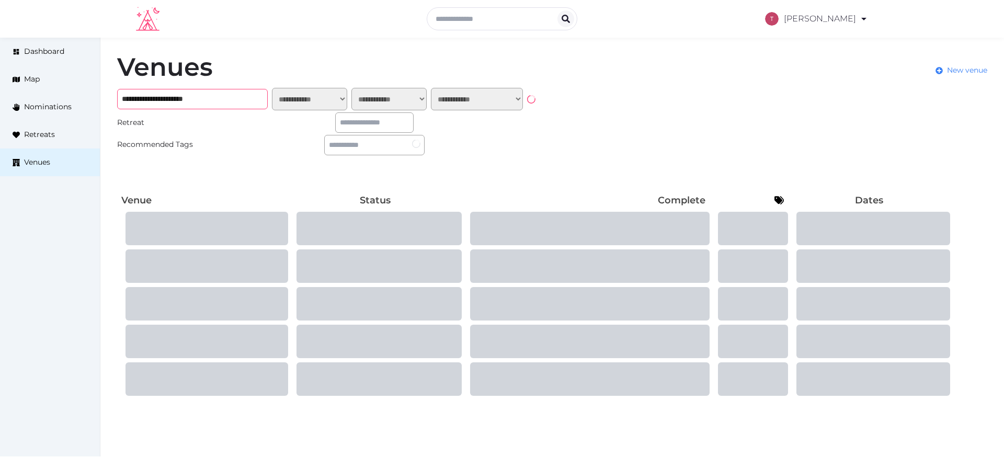
drag, startPoint x: 243, startPoint y: 98, endPoint x: 170, endPoint y: 83, distance: 74.9
click at [43, 88] on div "**********" at bounding box center [502, 226] width 1004 height 377
paste input "text"
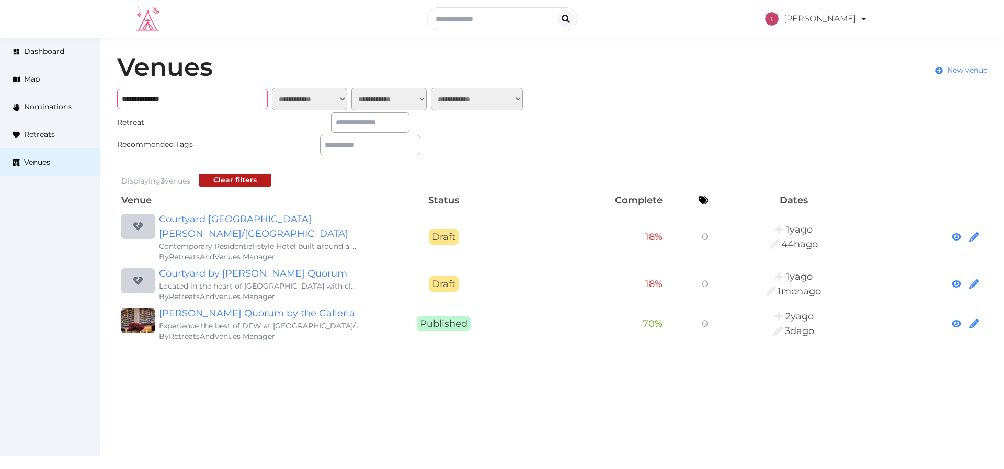
type input "**********"
click at [307, 306] on link "[PERSON_NAME] Quorum by the Galleria" at bounding box center [259, 313] width 201 height 15
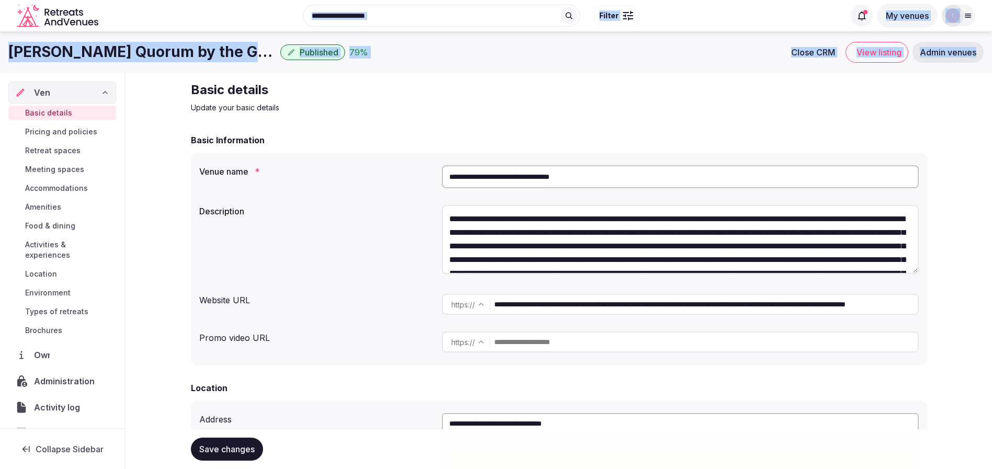
click at [240, 48] on h1 "[PERSON_NAME] Quorum by the Galleria" at bounding box center [142, 52] width 268 height 20
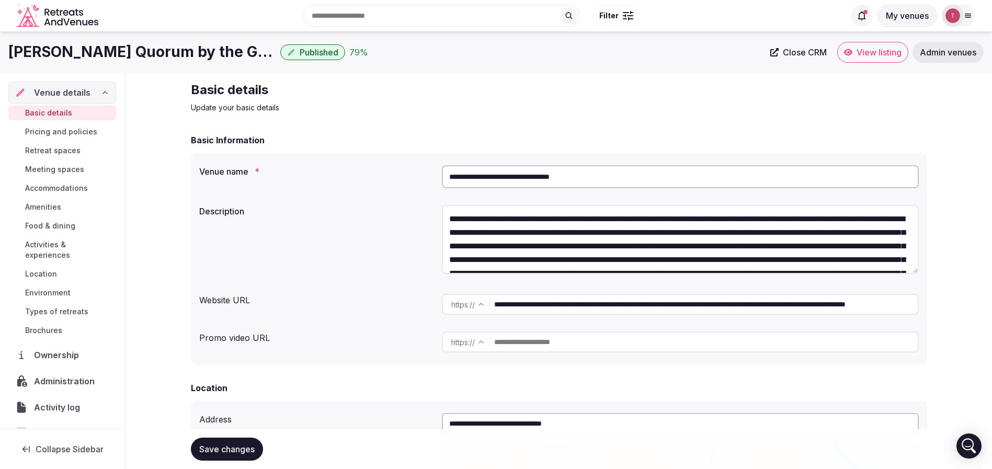
click at [402, 159] on div "**********" at bounding box center [559, 259] width 737 height 212
drag, startPoint x: 610, startPoint y: 178, endPoint x: 344, endPoint y: 153, distance: 267.4
click at [342, 153] on div "**********" at bounding box center [559, 259] width 737 height 212
click at [872, 48] on span "View listing" at bounding box center [879, 52] width 45 height 10
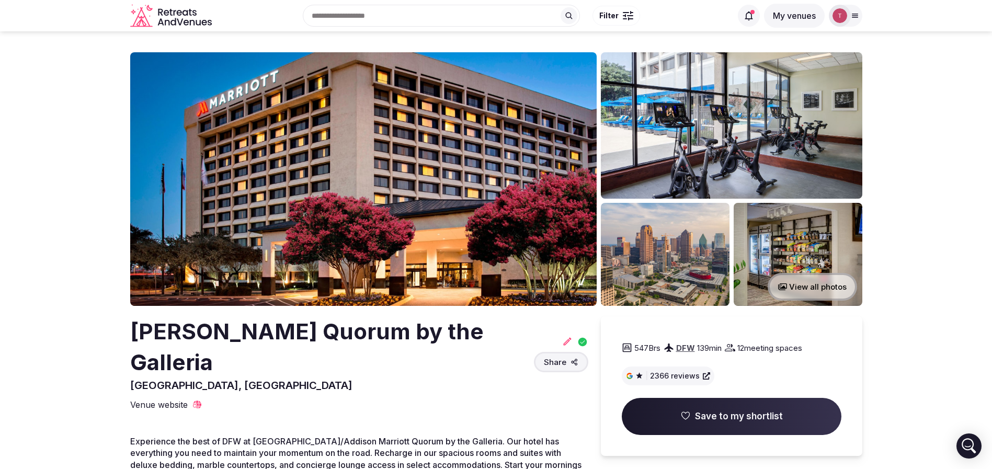
click at [725, 412] on span "Save to my shortlist" at bounding box center [739, 417] width 88 height 13
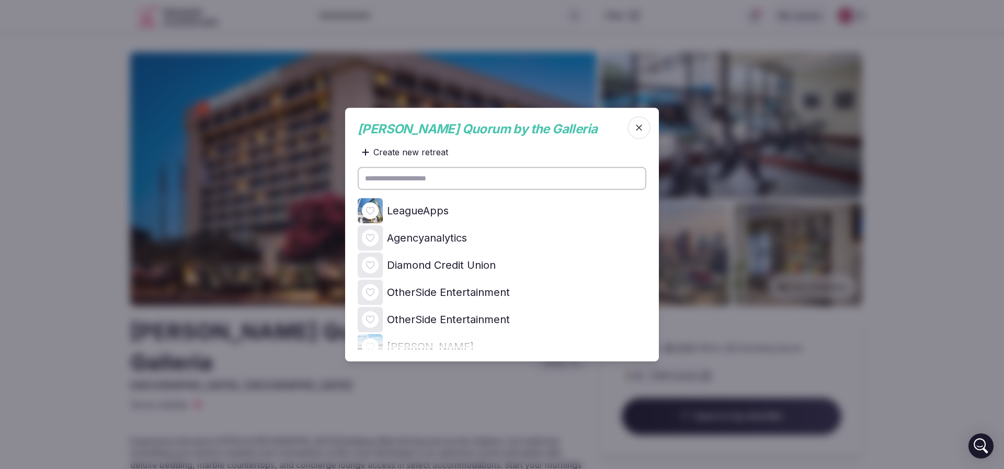
click at [377, 207] on div at bounding box center [370, 210] width 17 height 17
click at [0, 0] on icon at bounding box center [0, 0] width 0 height 0
click at [0, 243] on div at bounding box center [502, 234] width 1004 height 469
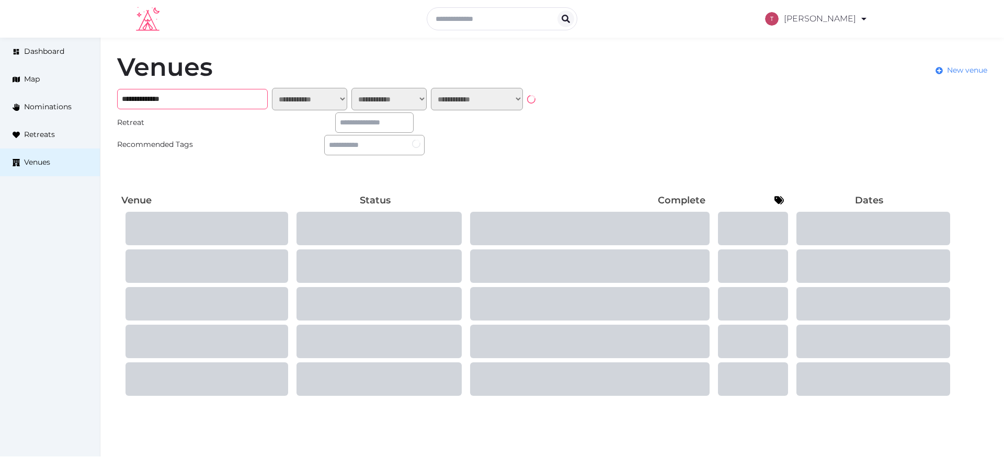
drag, startPoint x: 201, startPoint y: 95, endPoint x: 171, endPoint y: 96, distance: 30.3
click at [171, 96] on input "**********" at bounding box center [192, 99] width 151 height 20
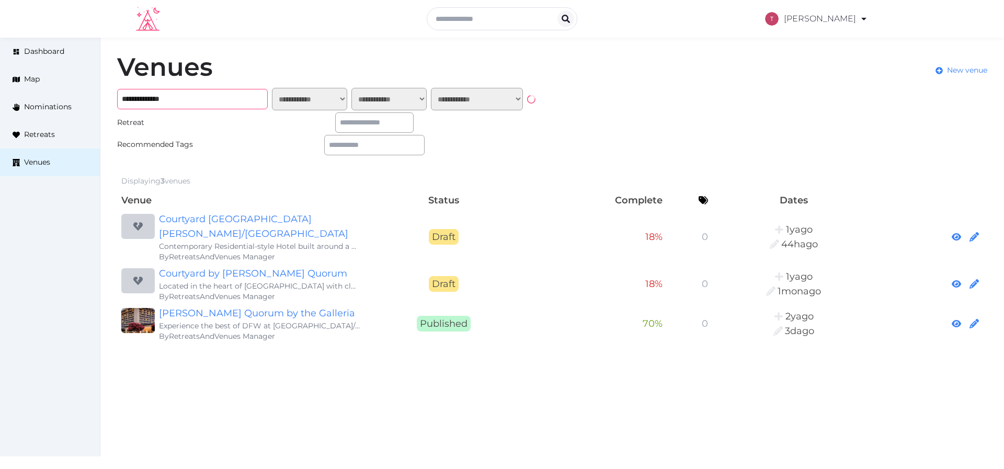
paste input "**********"
click at [195, 95] on input "**********" at bounding box center [192, 99] width 151 height 20
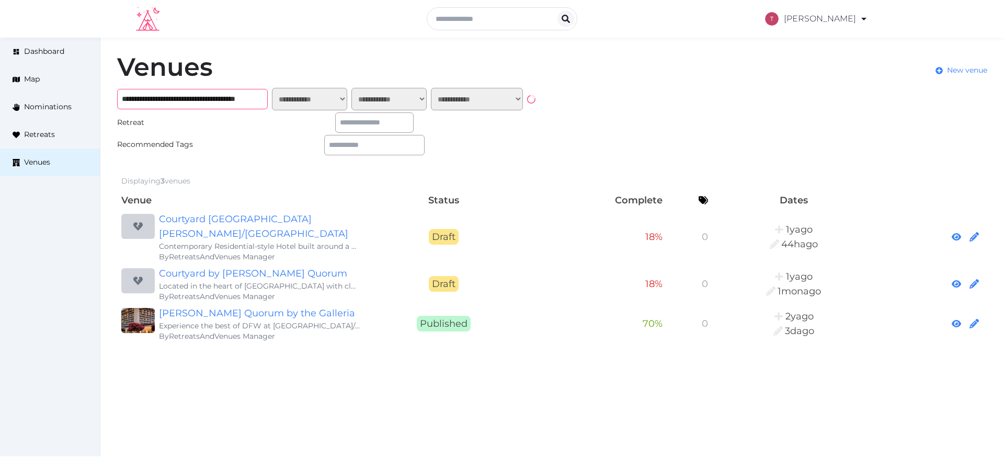
paste input "text"
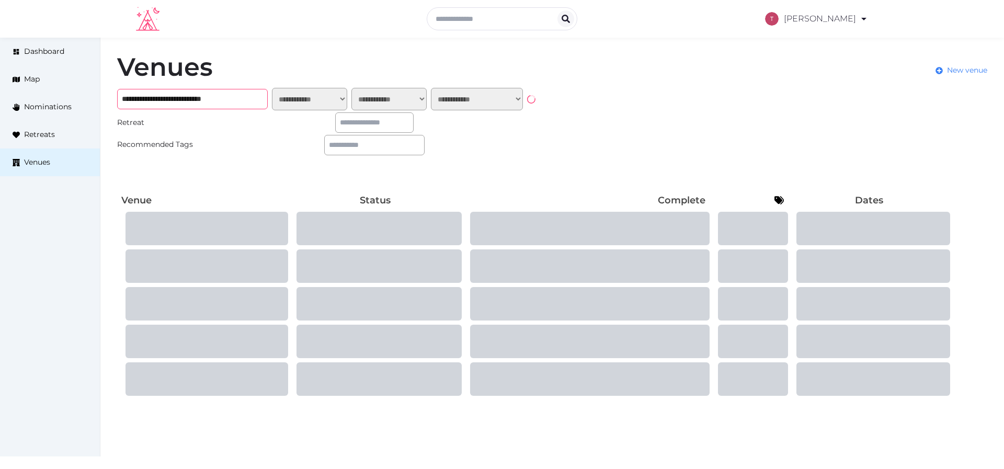
type input "**********"
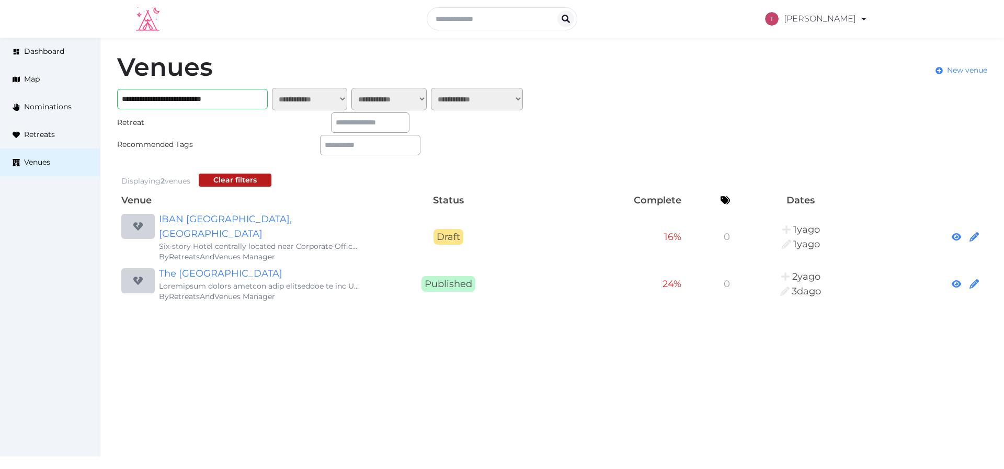
click at [281, 67] on div "Venues New venue" at bounding box center [552, 70] width 870 height 33
click at [279, 266] on link "The [GEOGRAPHIC_DATA]" at bounding box center [259, 273] width 201 height 15
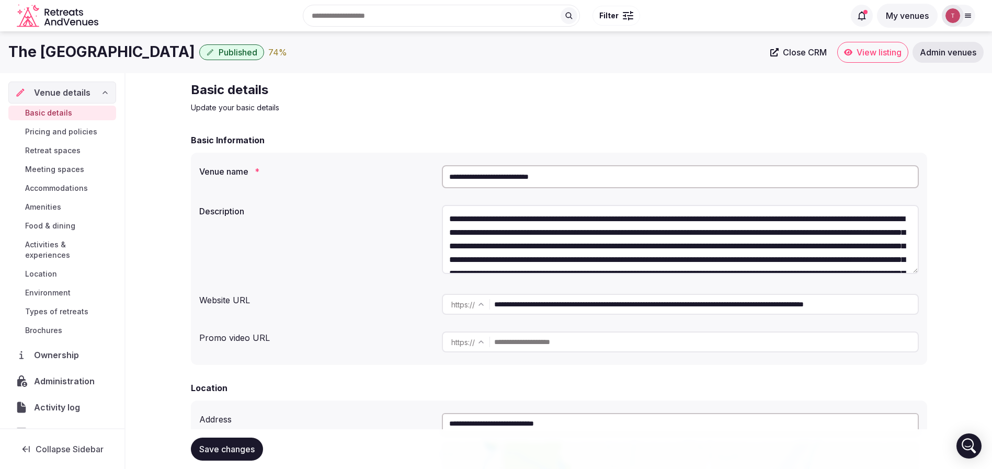
drag, startPoint x: 597, startPoint y: 176, endPoint x: 406, endPoint y: 165, distance: 191.3
click at [397, 164] on div "**********" at bounding box center [559, 176] width 720 height 31
click at [507, 179] on input "**********" at bounding box center [680, 176] width 477 height 23
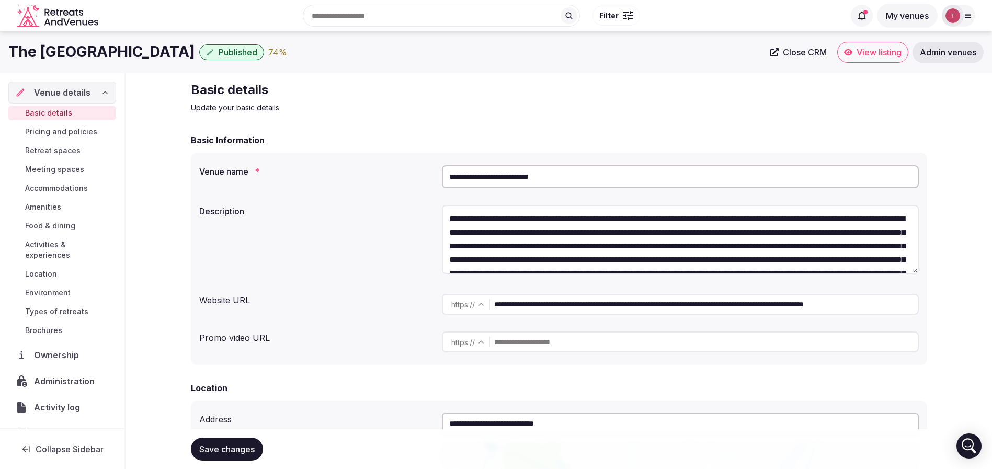
click at [233, 457] on button "Save changes" at bounding box center [227, 449] width 72 height 23
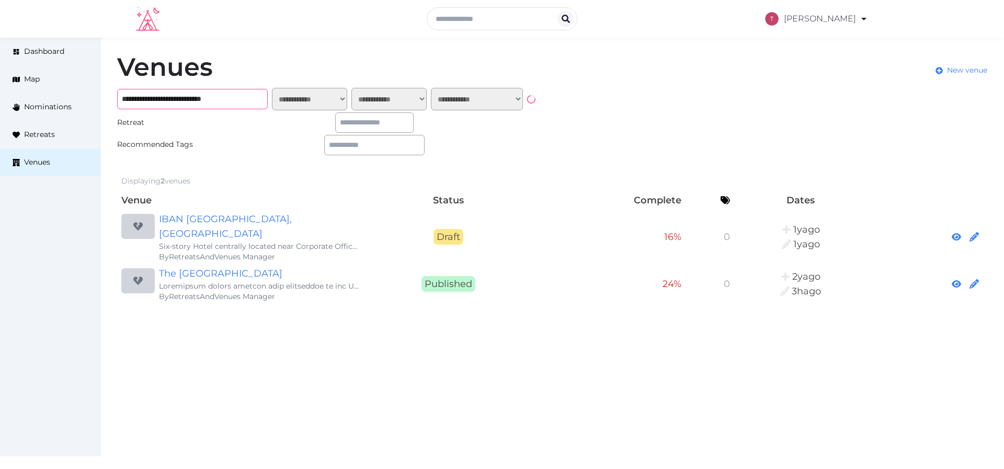
click at [233, 99] on input "**********" at bounding box center [192, 99] width 151 height 20
paste input "text"
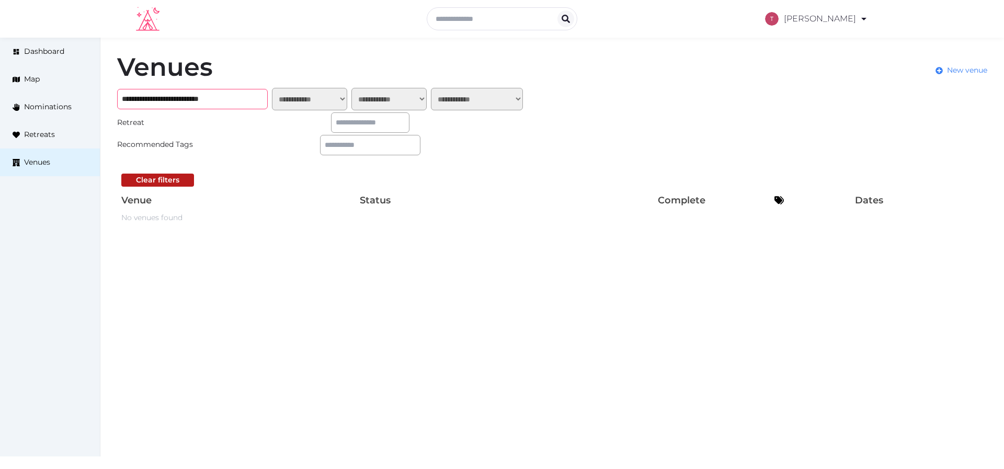
type input "**********"
click at [303, 61] on div "Venues New venue" at bounding box center [552, 70] width 870 height 33
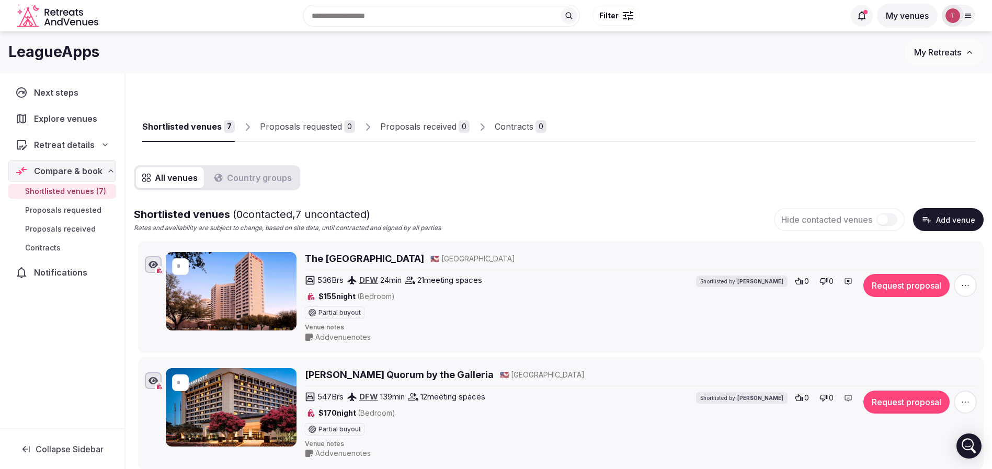
click at [104, 145] on icon at bounding box center [105, 145] width 8 height 8
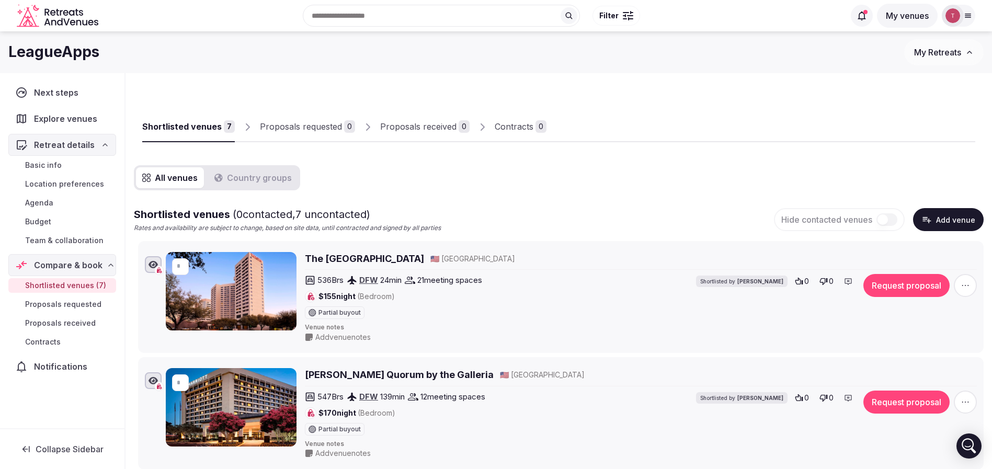
click at [82, 242] on span "Team & collaboration" at bounding box center [64, 240] width 78 height 10
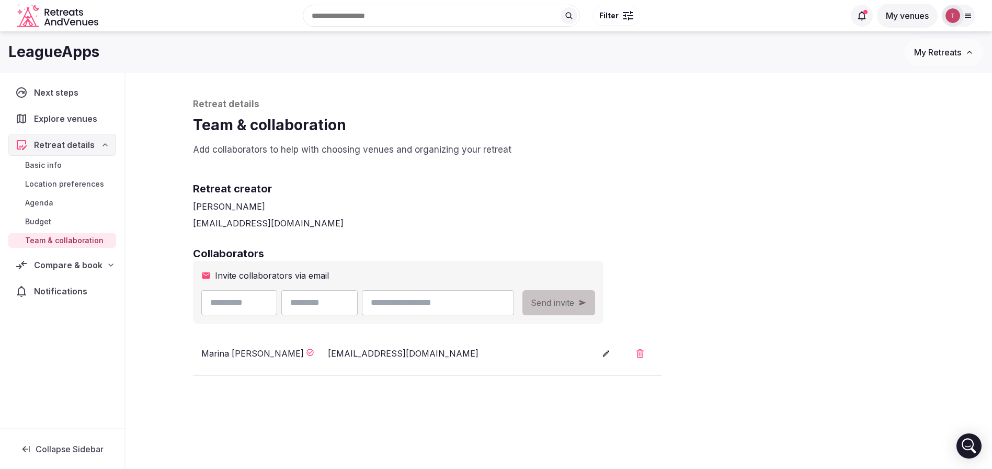
click at [514, 306] on input "email" at bounding box center [438, 302] width 152 height 25
paste input "**********"
type input "**********"
click at [261, 303] on input "text" at bounding box center [239, 302] width 76 height 25
type input "*"
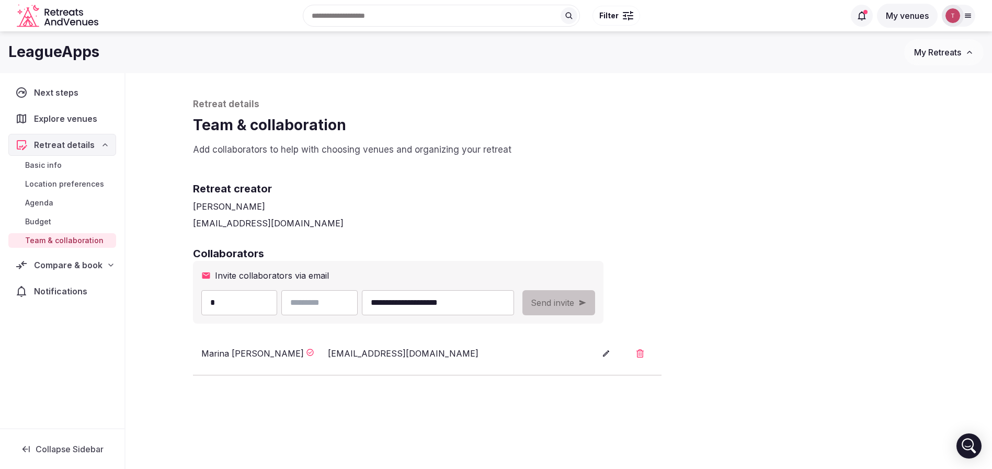
click at [342, 304] on input "text" at bounding box center [319, 302] width 76 height 25
type input "*****"
click at [664, 222] on div "[EMAIL_ADDRESS][DOMAIN_NAME]" at bounding box center [559, 223] width 732 height 13
click at [587, 302] on icon "submit" at bounding box center [583, 303] width 8 height 8
click at [672, 244] on div "**********" at bounding box center [559, 295] width 753 height 445
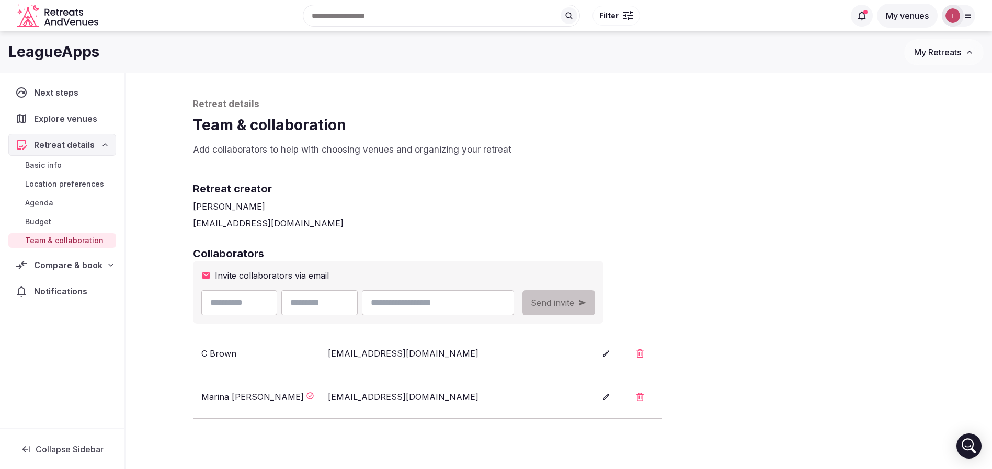
click at [493, 309] on input "email" at bounding box center [438, 302] width 152 height 25
paste input "**********"
type input "**********"
click at [256, 304] on input "text" at bounding box center [239, 302] width 76 height 25
type input "*****"
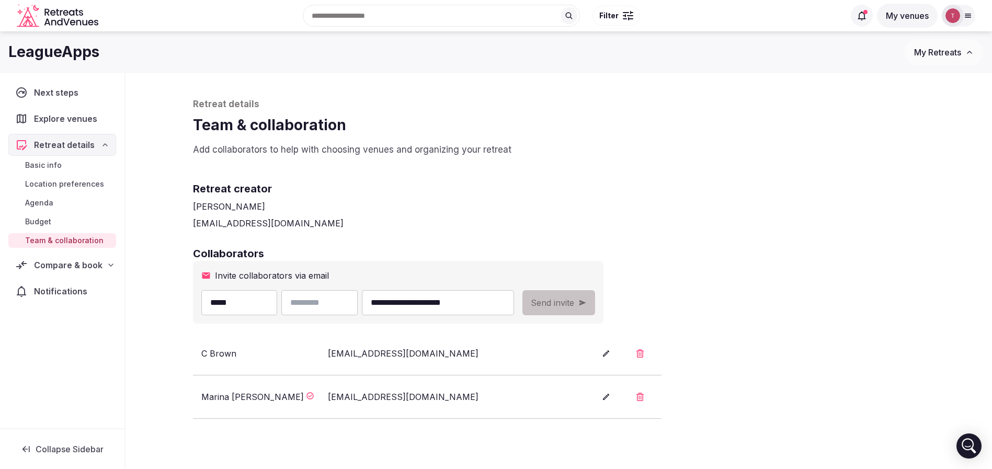
drag, startPoint x: 420, startPoint y: 302, endPoint x: 443, endPoint y: 301, distance: 23.0
click at [443, 301] on input "**********" at bounding box center [438, 302] width 152 height 25
click at [327, 296] on input "text" at bounding box center [319, 302] width 76 height 25
paste input "******"
click at [315, 302] on input "******" at bounding box center [319, 302] width 76 height 25
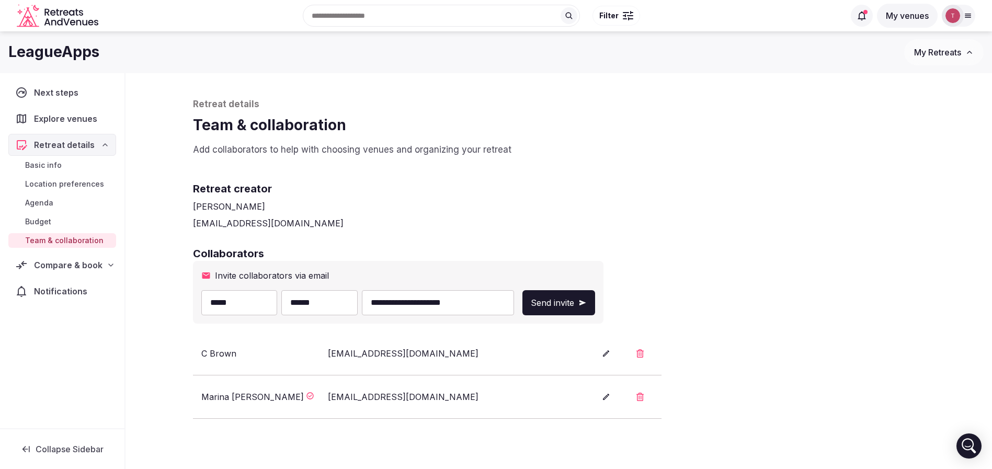
type input "******"
click at [612, 203] on div "[PERSON_NAME]" at bounding box center [559, 206] width 732 height 13
click at [574, 298] on span "Send invite" at bounding box center [552, 303] width 43 height 13
click at [686, 257] on h2 "Collaborators" at bounding box center [559, 253] width 732 height 15
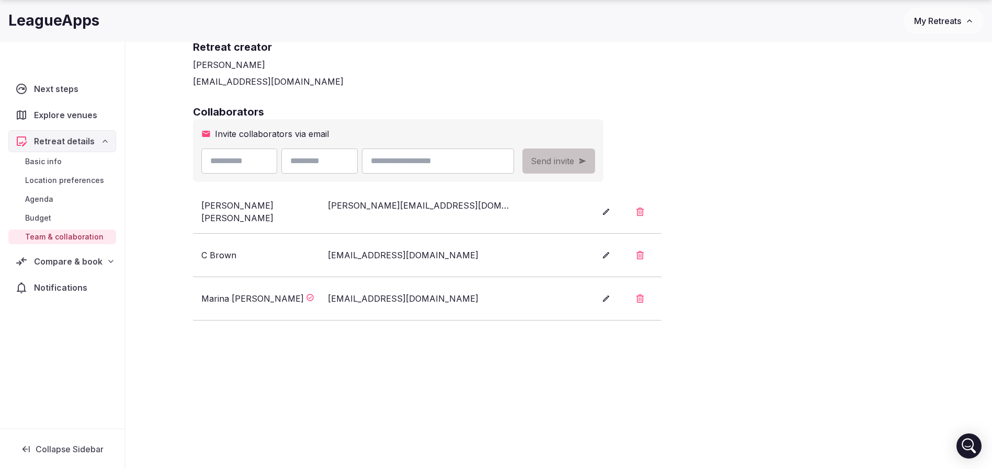
scroll to position [157, 0]
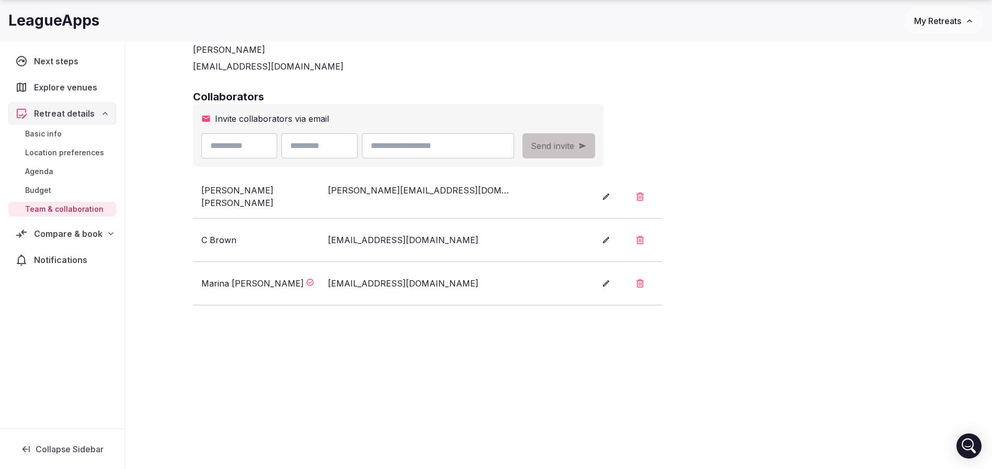
click at [387, 242] on div "[EMAIL_ADDRESS][DOMAIN_NAME]" at bounding box center [421, 240] width 186 height 13
click at [387, 241] on div "[EMAIL_ADDRESS][DOMAIN_NAME]" at bounding box center [421, 240] width 186 height 13
copy li "[EMAIL_ADDRESS][DOMAIN_NAME]"
